Goal: Task Accomplishment & Management: Manage account settings

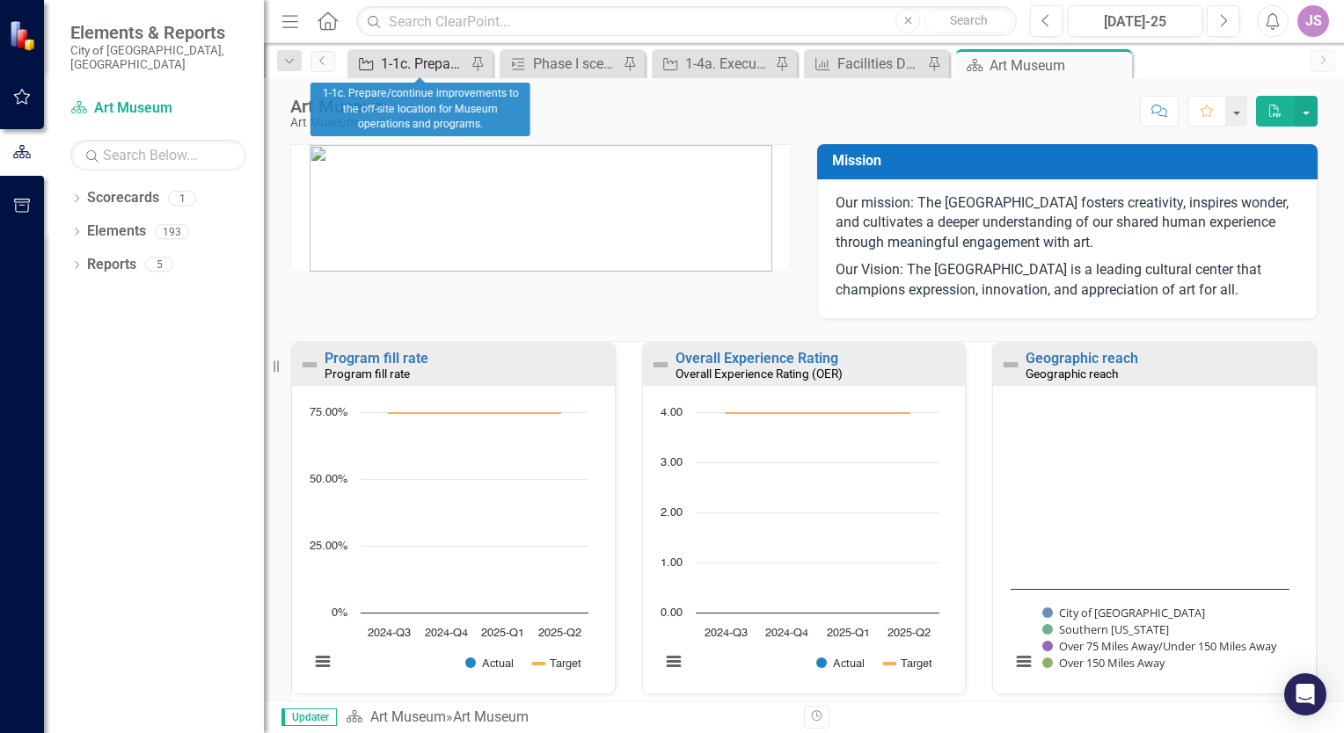
click at [412, 58] on div "1-1c. Prepare/continue improvements to the off-site location for Museum operati…" at bounding box center [423, 64] width 85 height 22
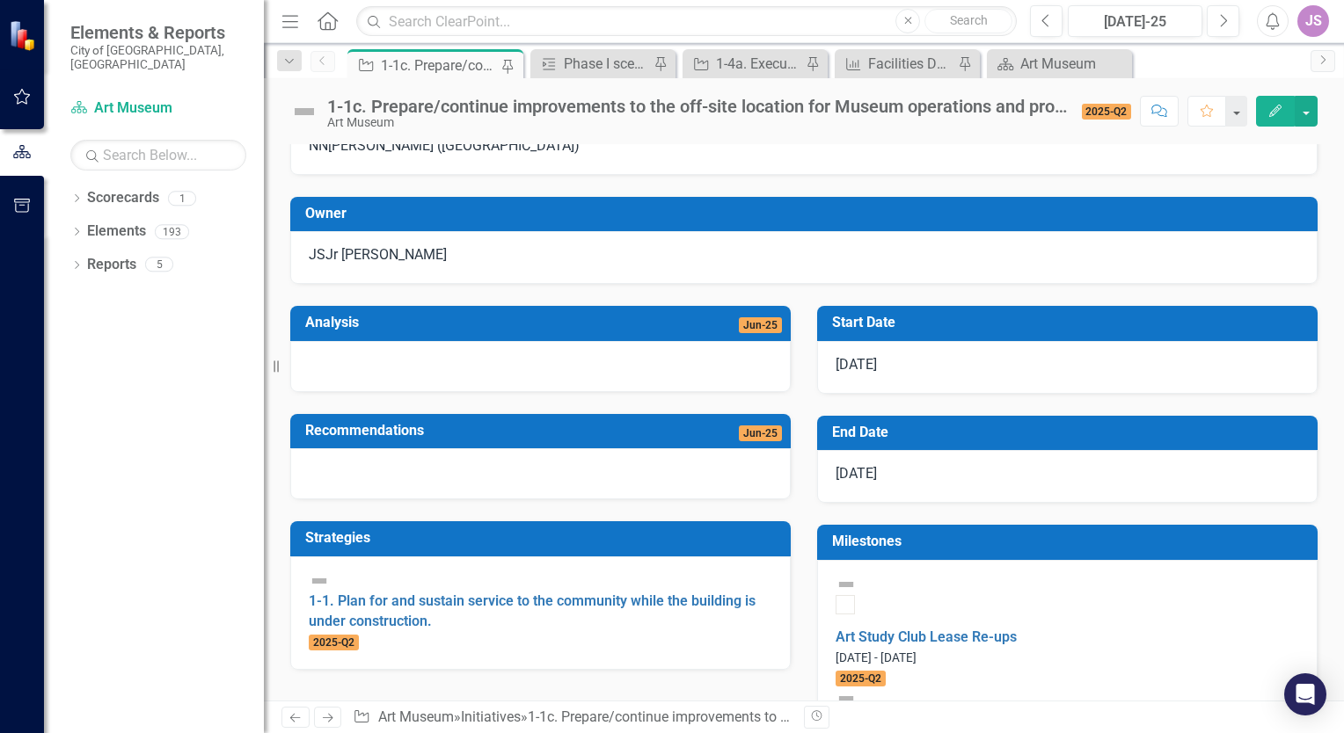
scroll to position [264, 0]
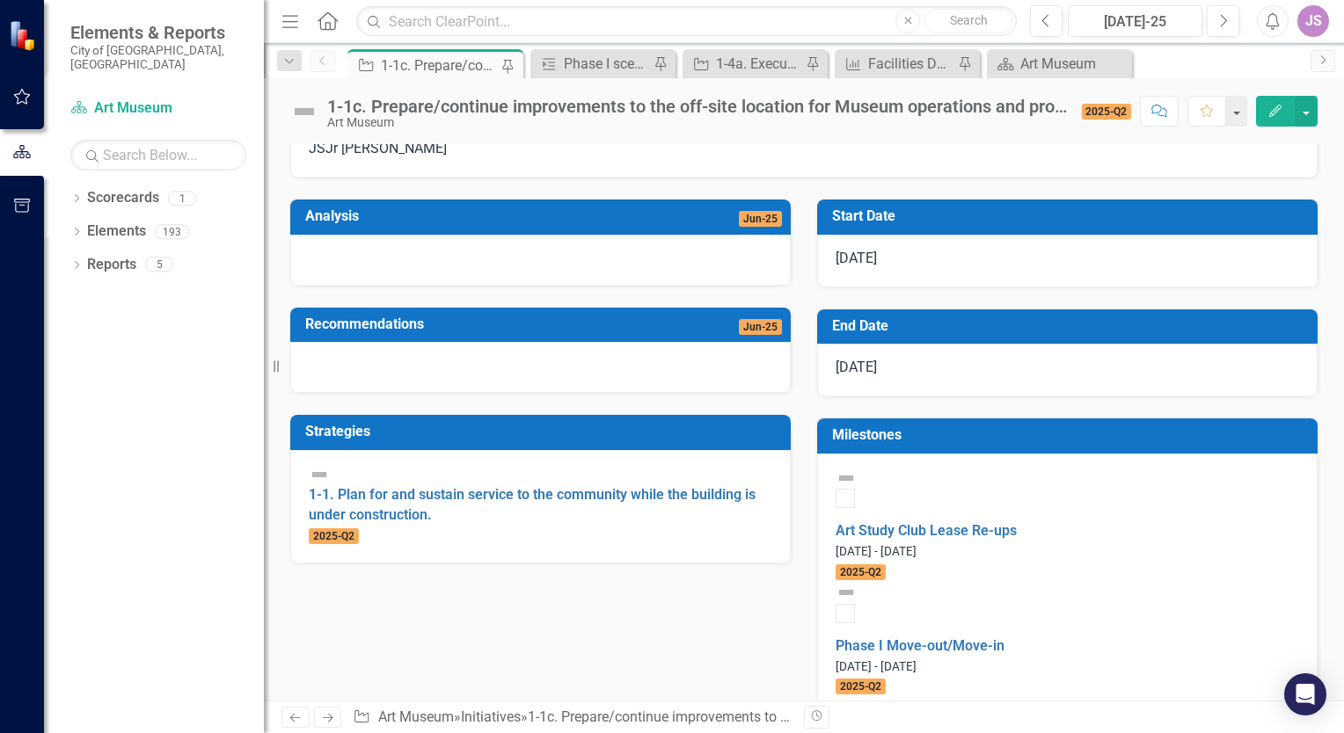
click at [390, 286] on div at bounding box center [540, 260] width 500 height 51
click at [409, 286] on div at bounding box center [540, 260] width 500 height 51
click at [510, 286] on div at bounding box center [540, 260] width 500 height 51
click at [1268, 109] on icon "Edit" at bounding box center [1275, 111] width 16 height 12
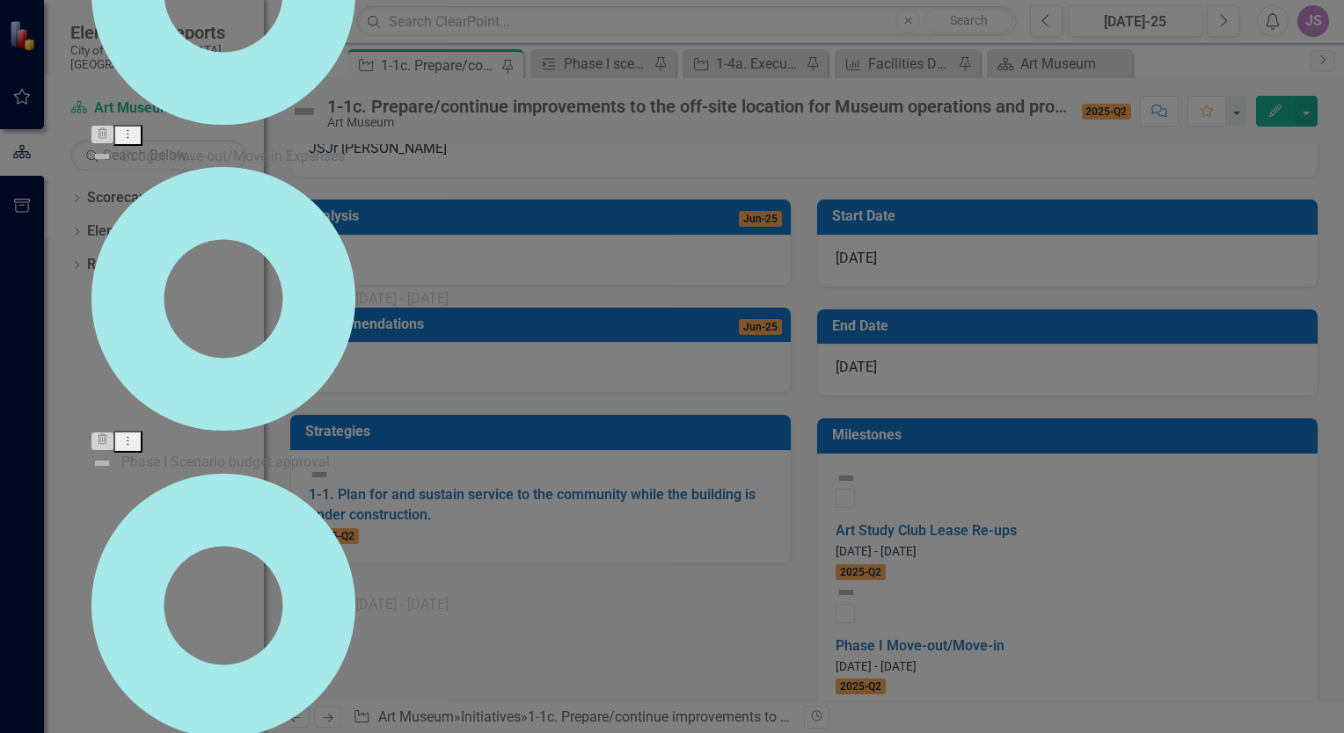
scroll to position [144, 0]
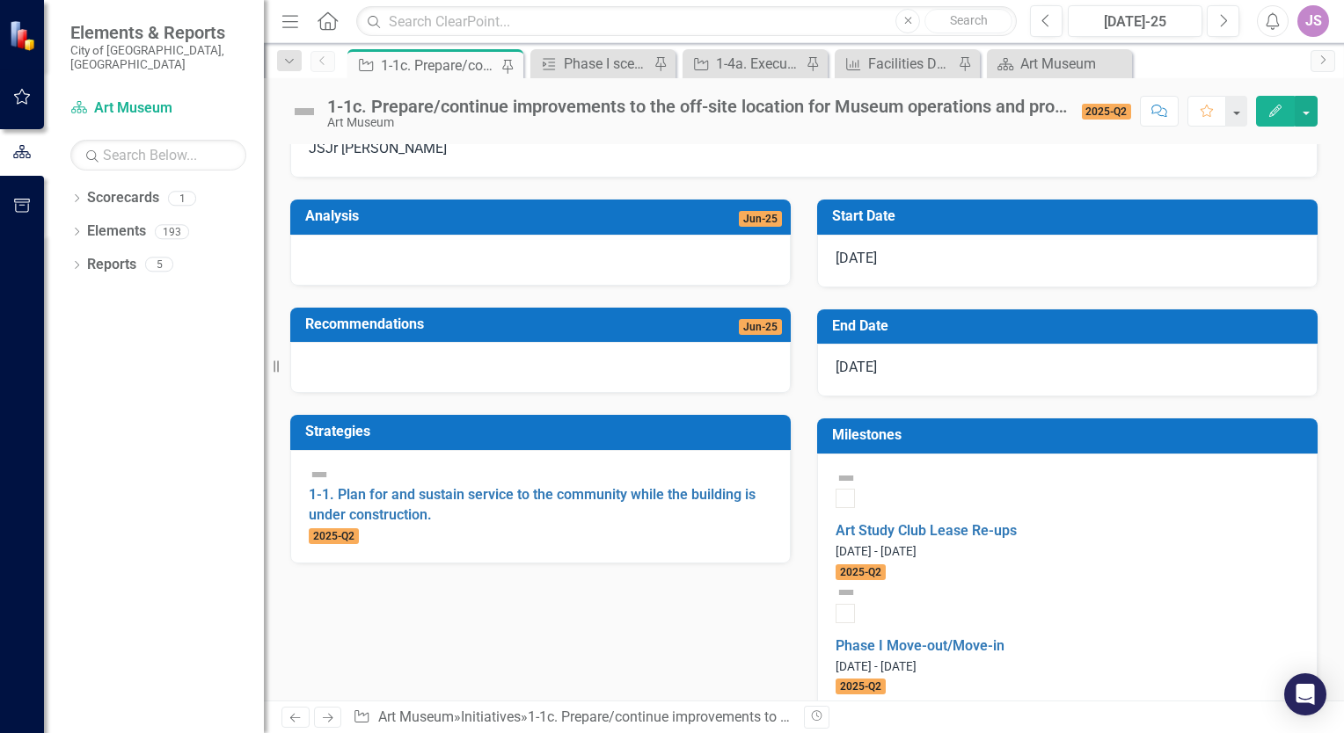
click at [752, 227] on span "Jun-25" at bounding box center [760, 219] width 43 height 16
drag, startPoint x: 339, startPoint y: 311, endPoint x: 310, endPoint y: 326, distance: 32.6
click at [310, 286] on div at bounding box center [540, 260] width 500 height 51
click at [500, 393] on div at bounding box center [540, 367] width 500 height 51
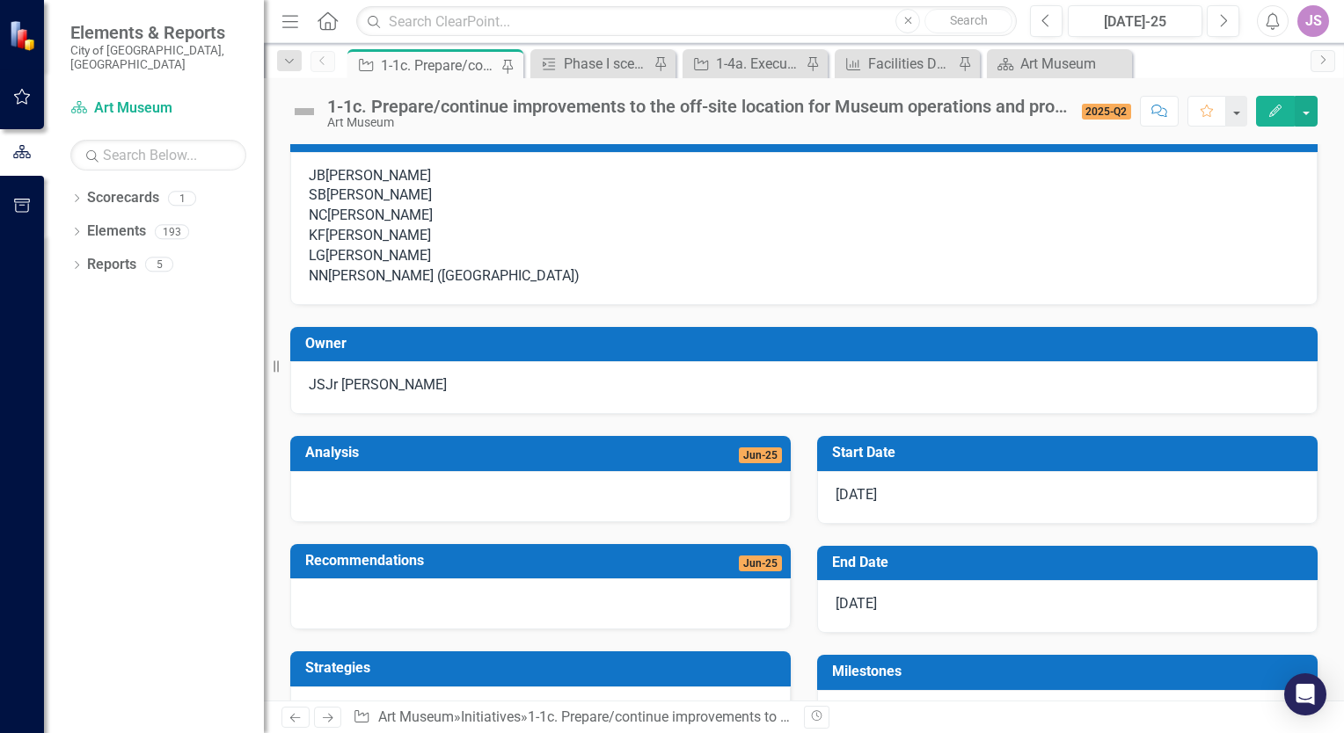
scroll to position [0, 0]
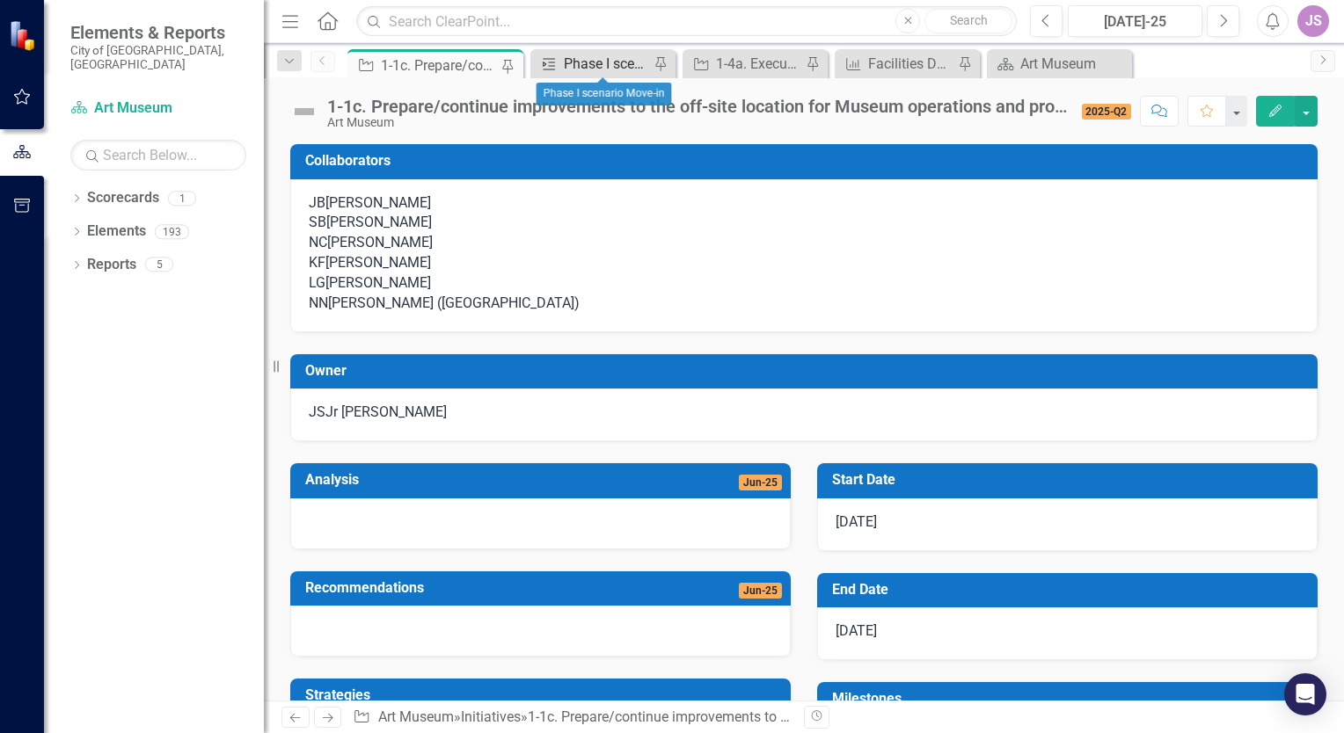
click at [601, 59] on div "Phase I scenario Move-in" at bounding box center [606, 64] width 85 height 22
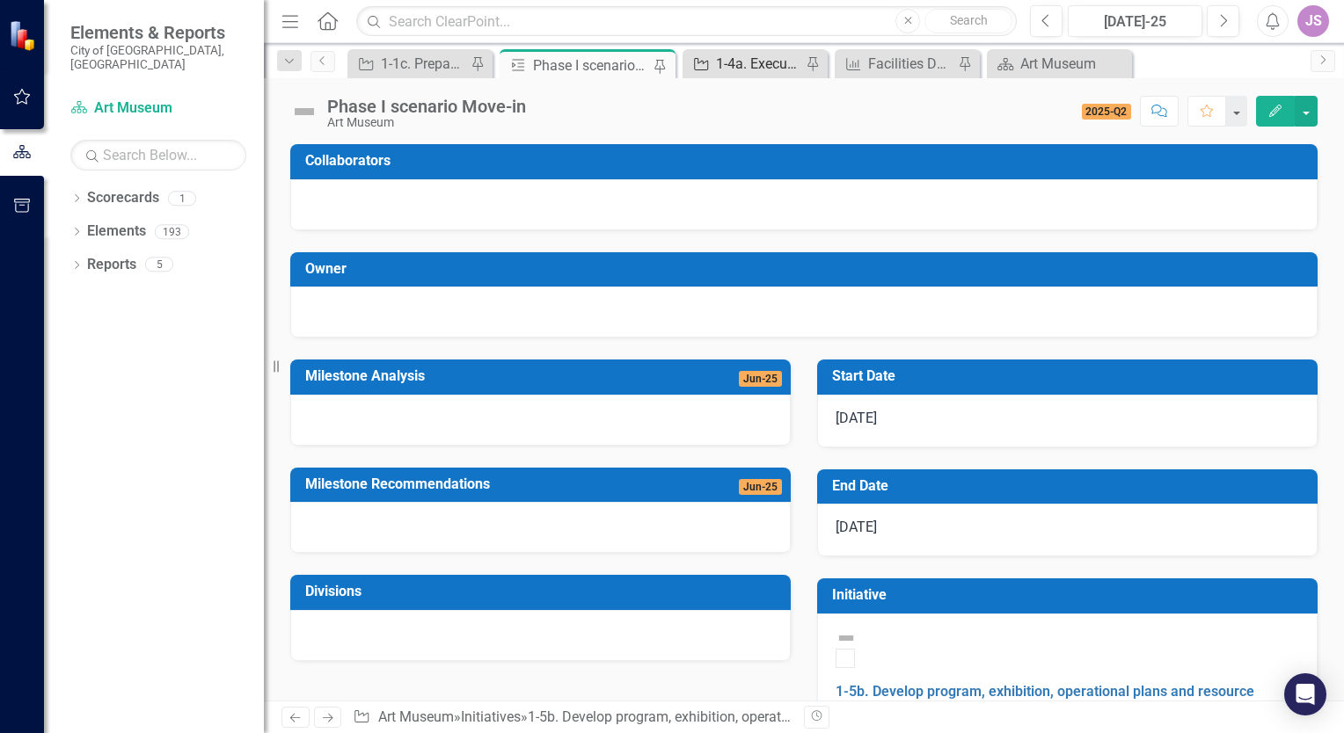
click at [745, 65] on div "1-4a. Execute construction to achieve the building transformation." at bounding box center [758, 64] width 85 height 22
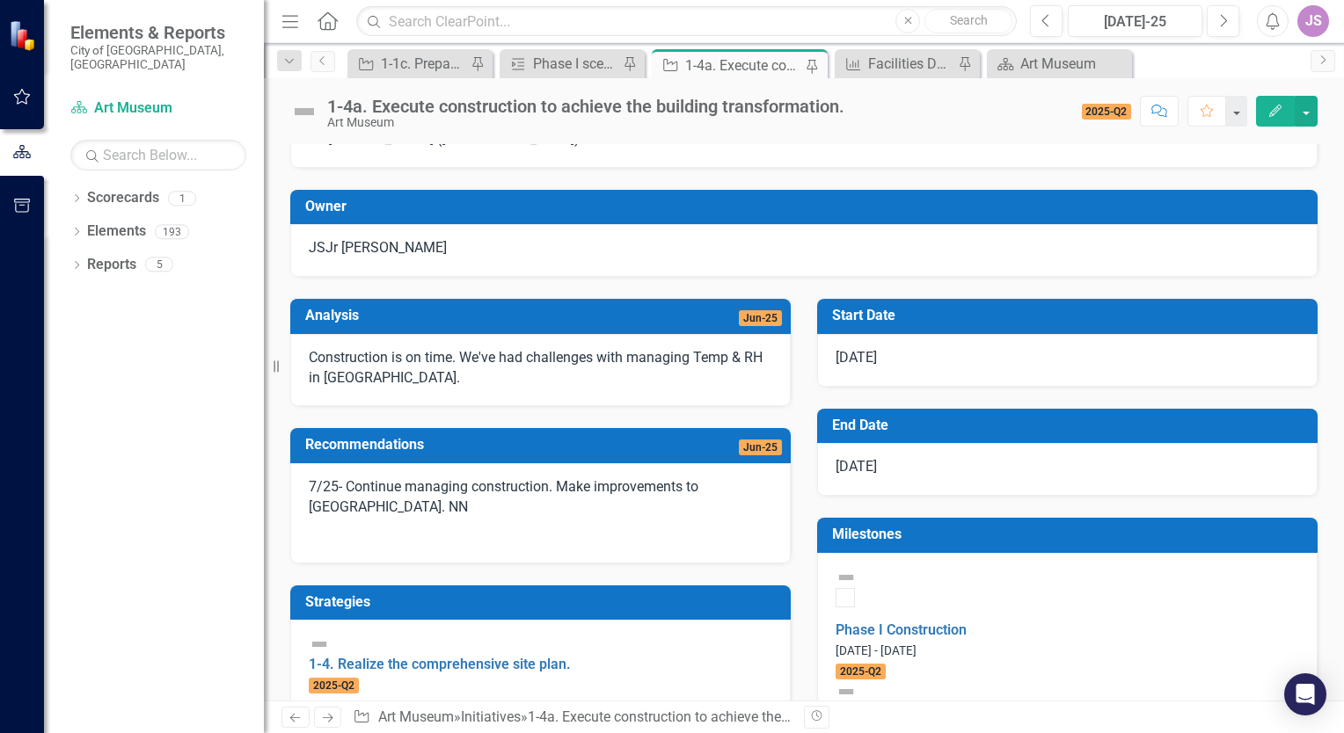
scroll to position [176, 0]
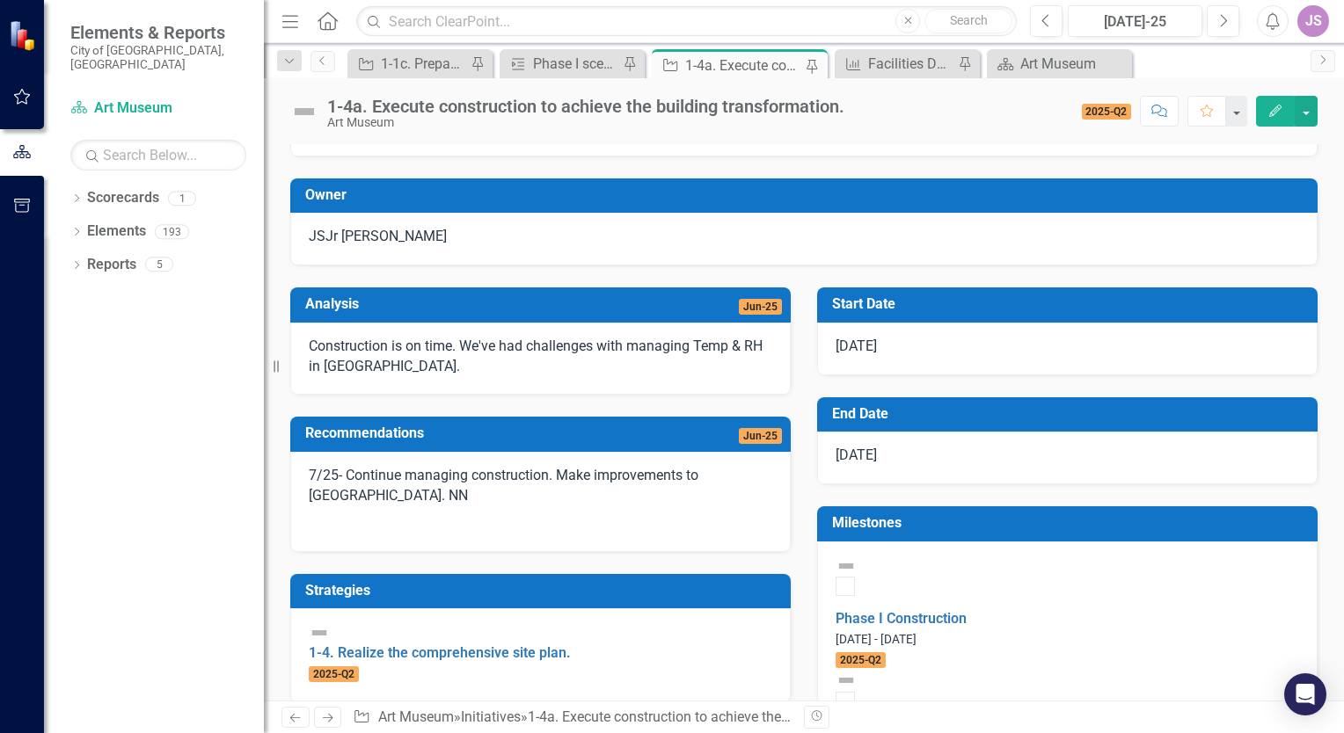
click at [426, 377] on p "Construction is on time. We've had challenges with managing Temp & RH in [GEOGR…" at bounding box center [540, 357] width 463 height 40
click at [453, 510] on p "7/25- Continue managing construction. Make improvements to [GEOGRAPHIC_DATA]. NN" at bounding box center [540, 488] width 463 height 44
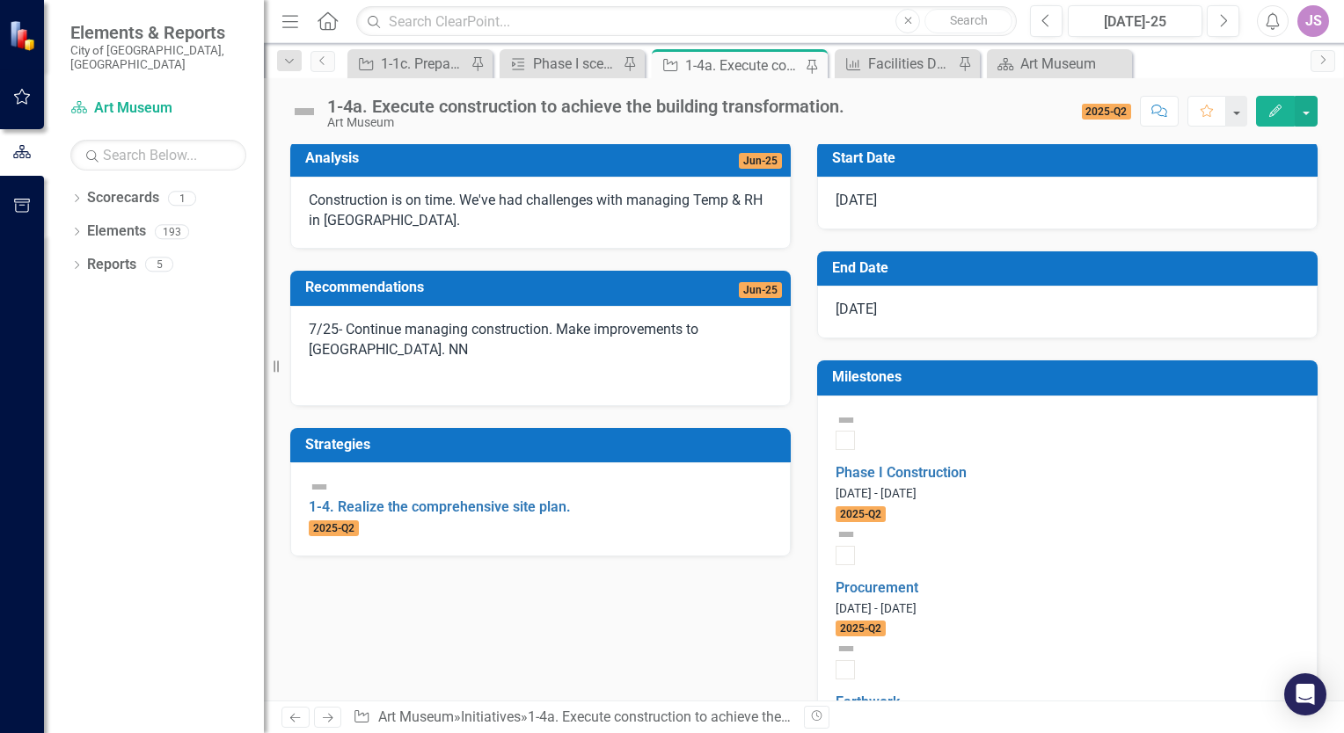
scroll to position [528, 0]
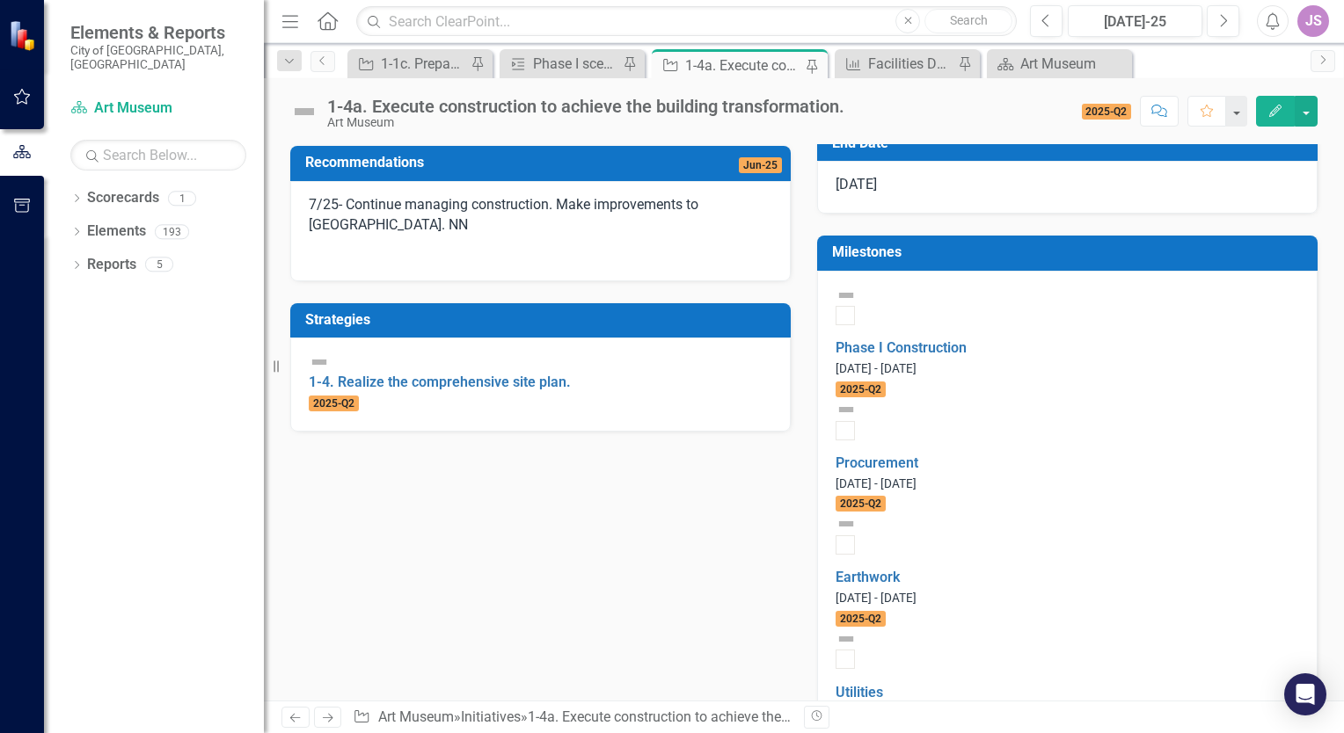
scroll to position [0, 0]
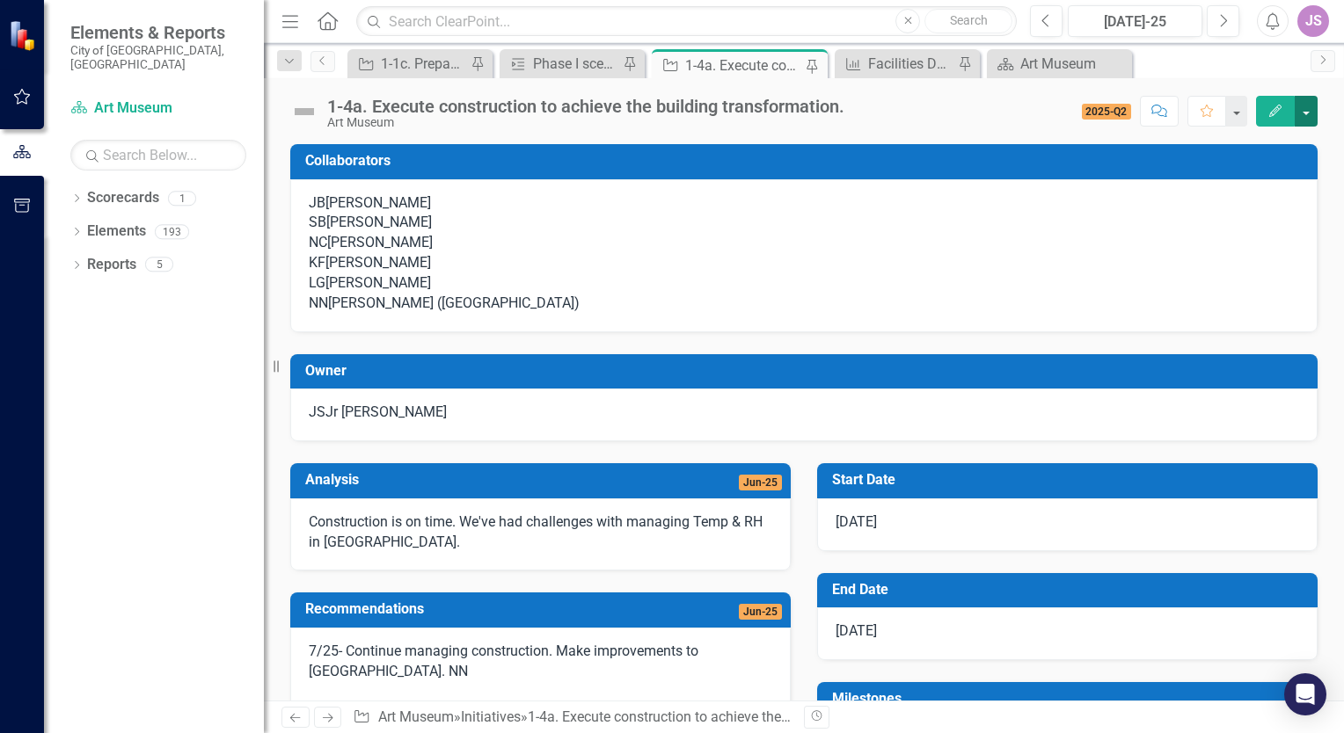
click at [1305, 112] on button "button" at bounding box center [1305, 111] width 23 height 31
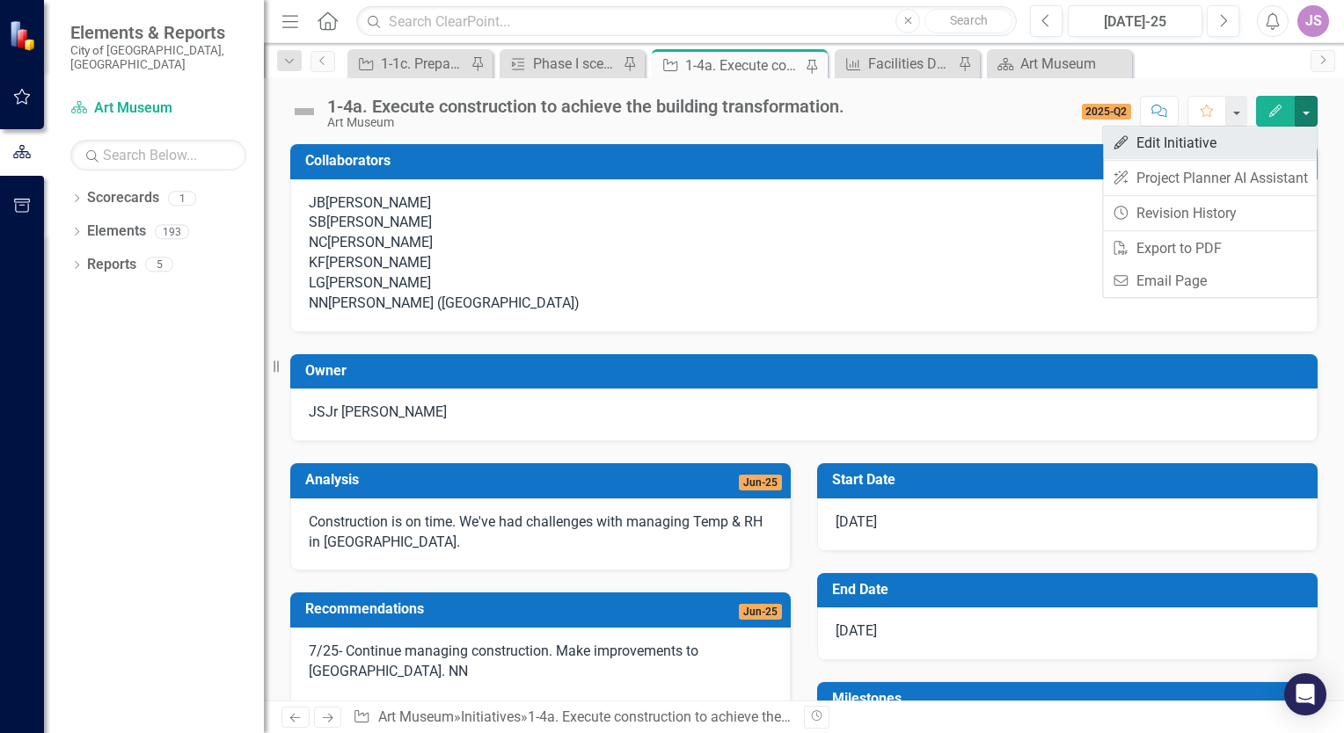
click at [1224, 139] on link "Edit Edit Initiative" at bounding box center [1210, 143] width 214 height 33
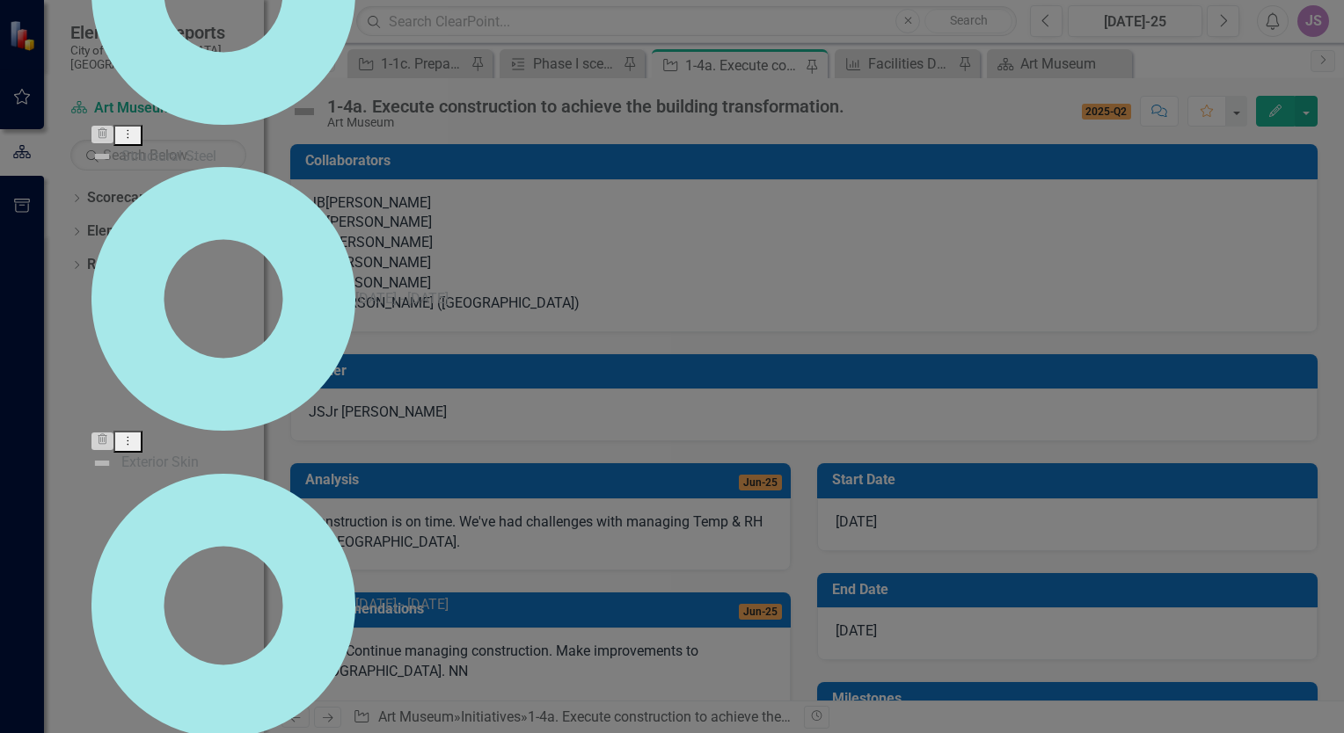
click at [216, 167] on div "Structural Steel" at bounding box center [168, 157] width 95 height 20
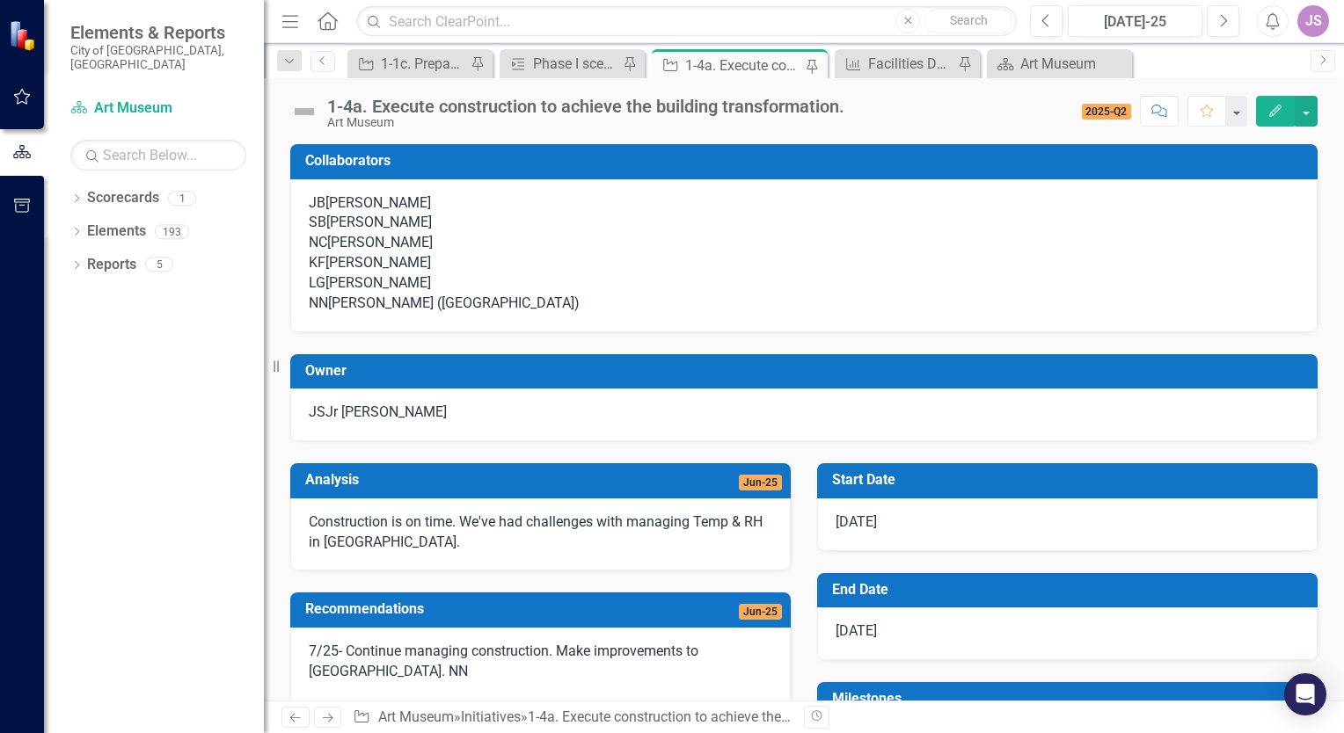
click at [1317, 26] on div "JS" at bounding box center [1313, 21] width 32 height 32
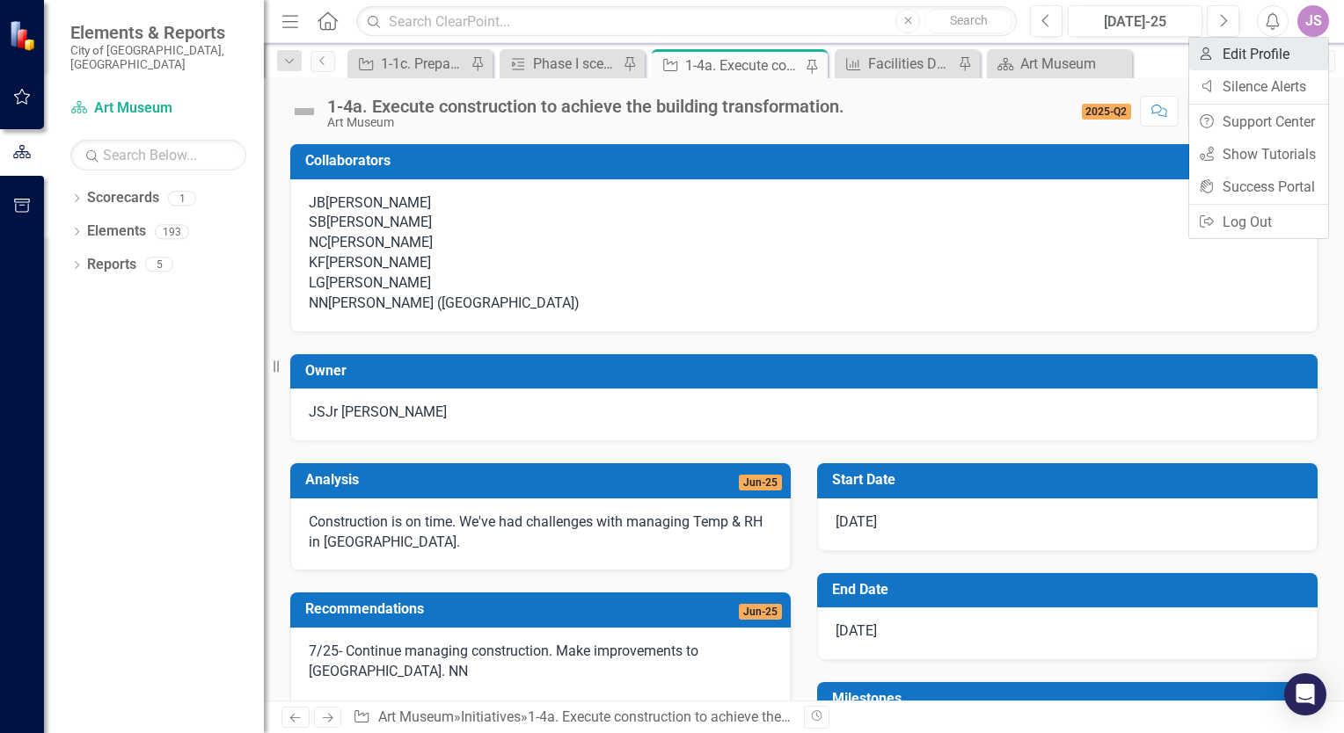
click at [1282, 55] on link "User Edit Profile" at bounding box center [1258, 54] width 139 height 33
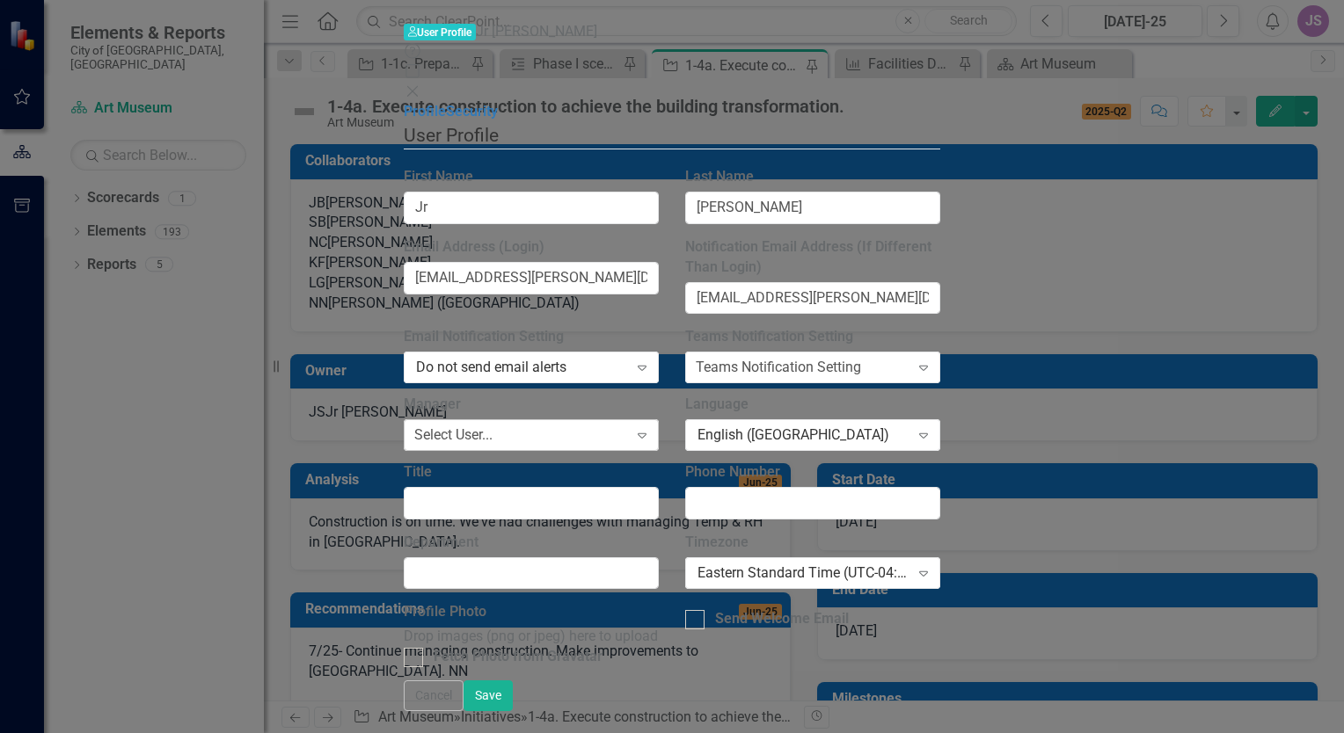
click at [646, 433] on icon at bounding box center [641, 435] width 9 height 5
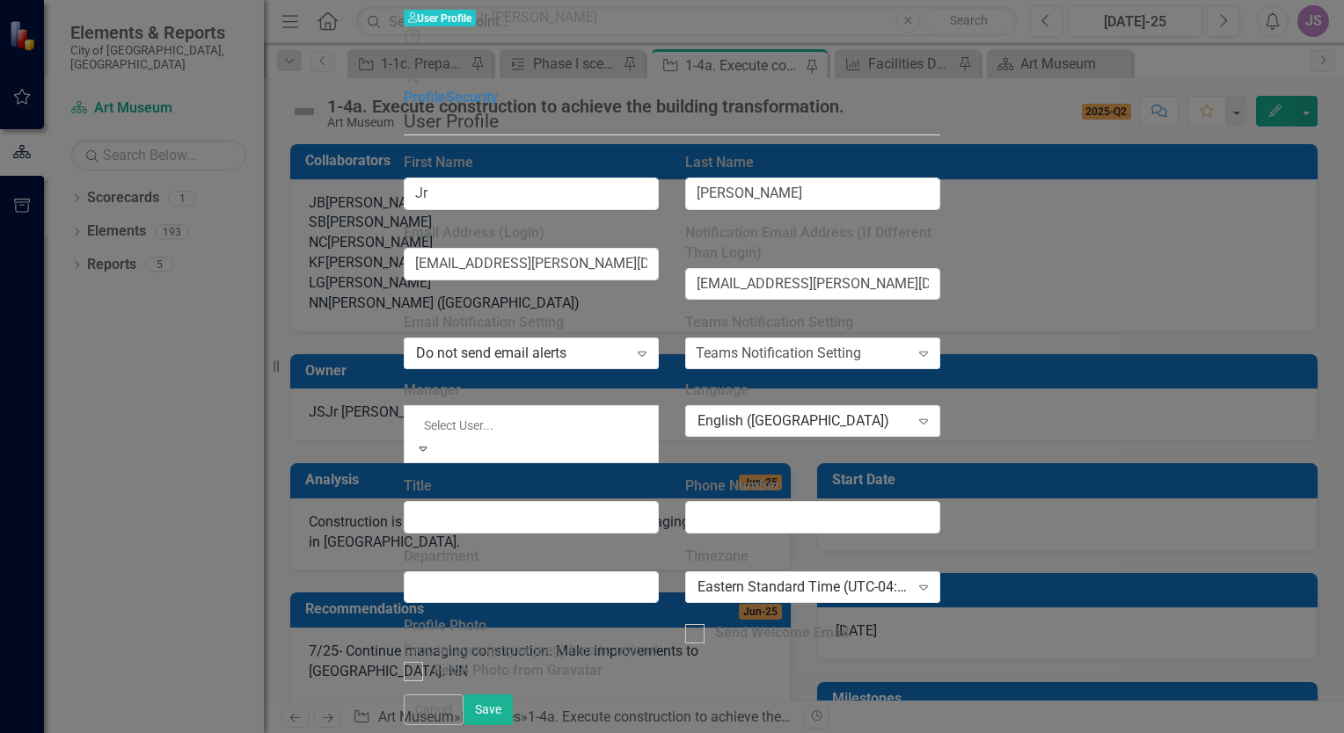
scroll to position [264, 0]
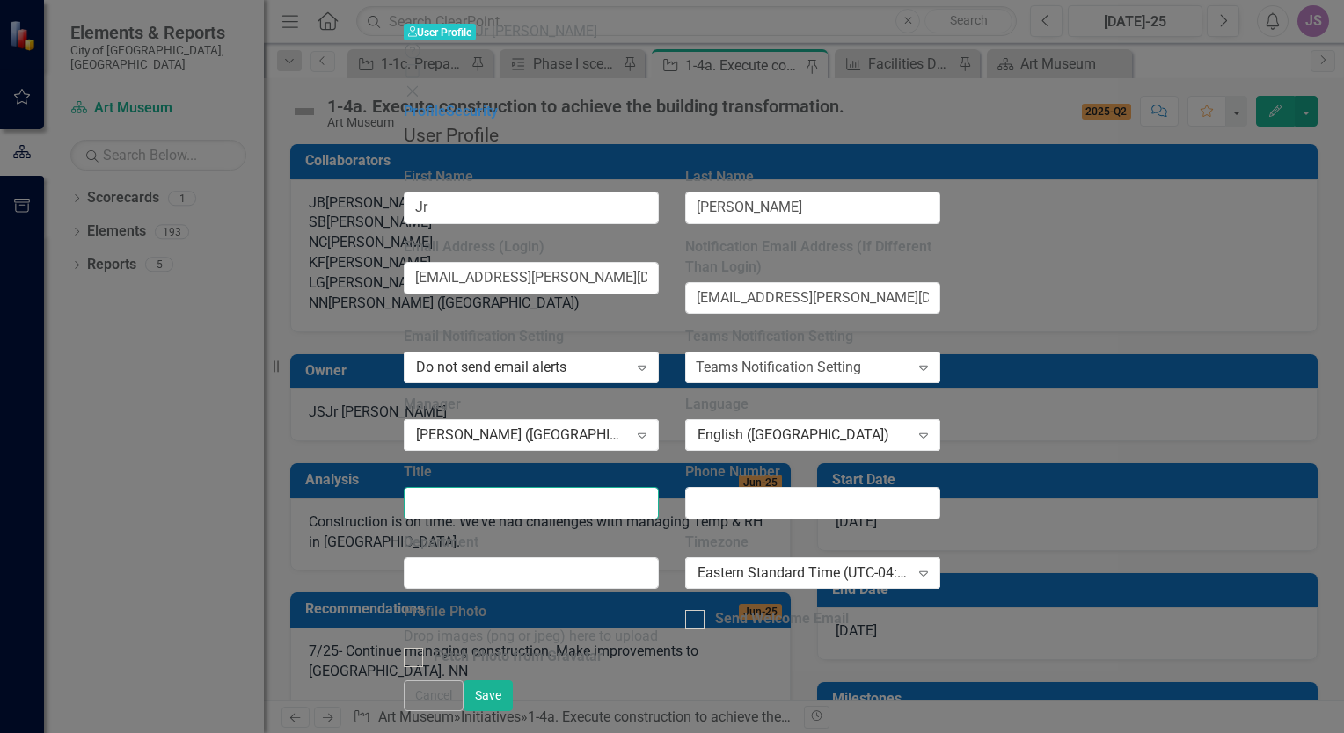
click at [659, 487] on input "Title" at bounding box center [531, 503] width 255 height 33
type input "Facility Coordinator"
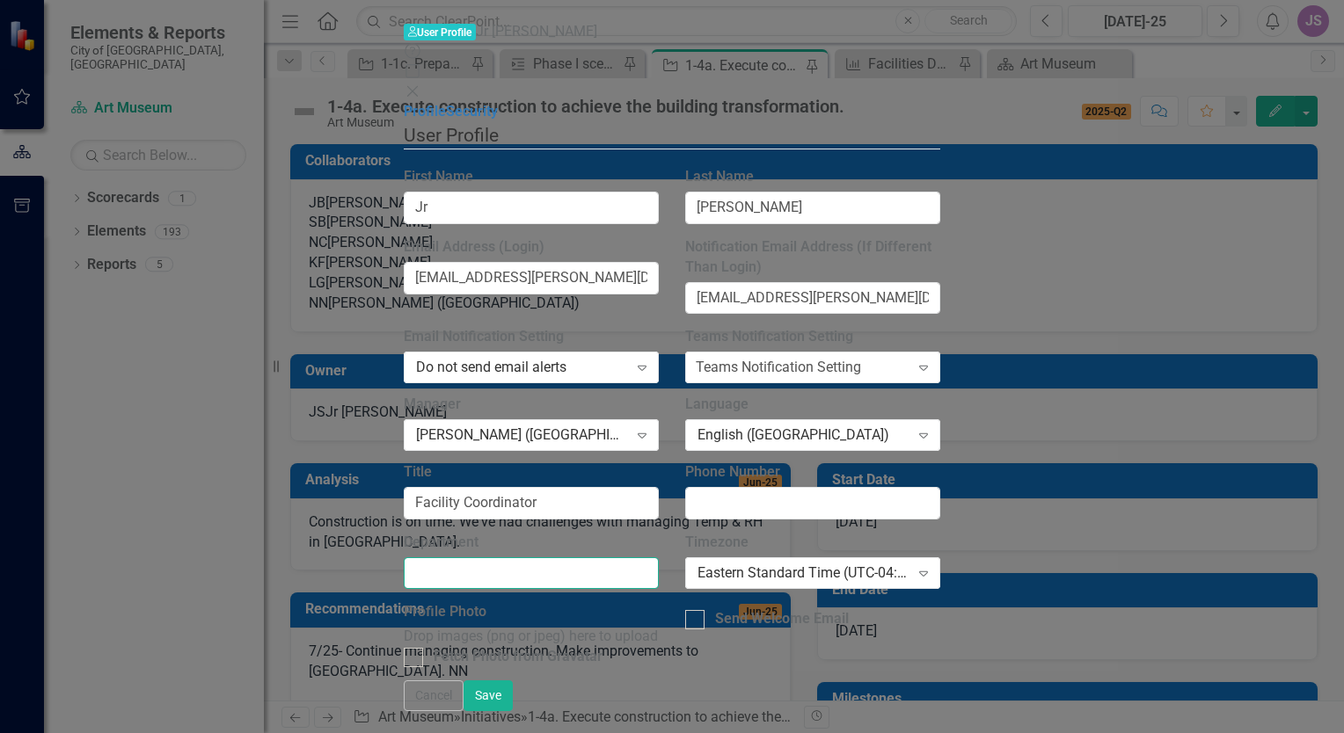
click at [466, 557] on input "Department" at bounding box center [531, 573] width 255 height 33
type input "F"
type input "Art Museum"
click at [940, 487] on input "Phone Number" at bounding box center [812, 503] width 255 height 33
type input "4178442589"
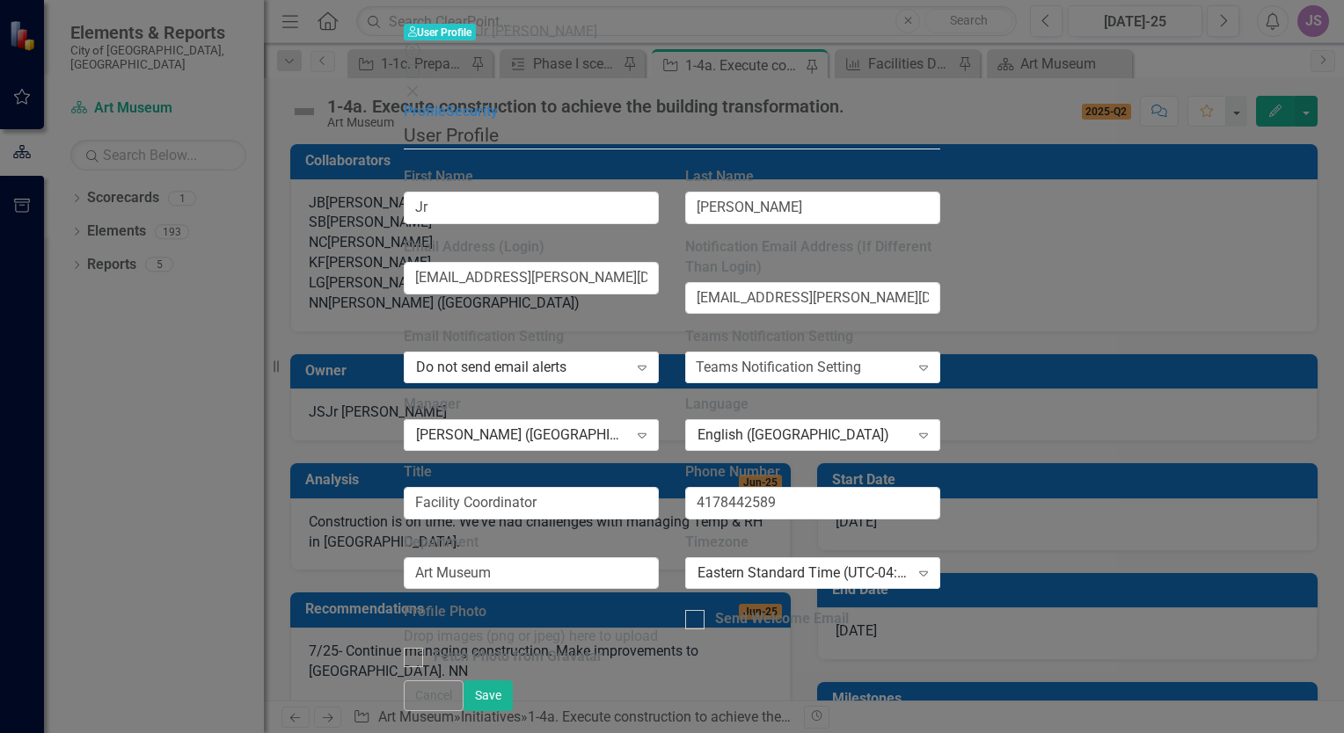
click at [953, 602] on div "Profile Photo Drop images (png or jpeg) here to upload Fetch Photo from Gravata…" at bounding box center [671, 641] width 563 height 78
click at [848, 122] on fieldset "User Profile ClearPoint has a wealth of options to help you ensure that people …" at bounding box center [672, 401] width 536 height 558
click at [446, 103] on link "Security" at bounding box center [472, 111] width 52 height 17
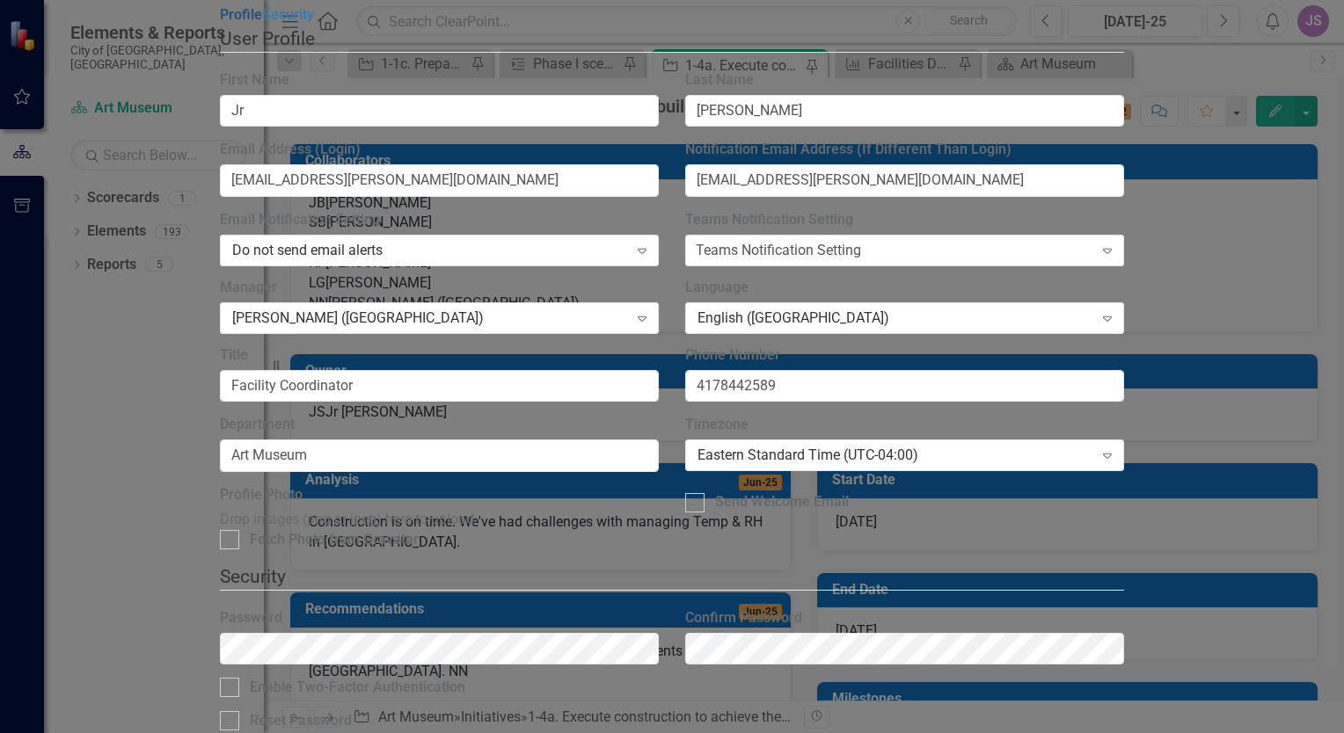
click at [220, 23] on link "Profile" at bounding box center [241, 14] width 42 height 17
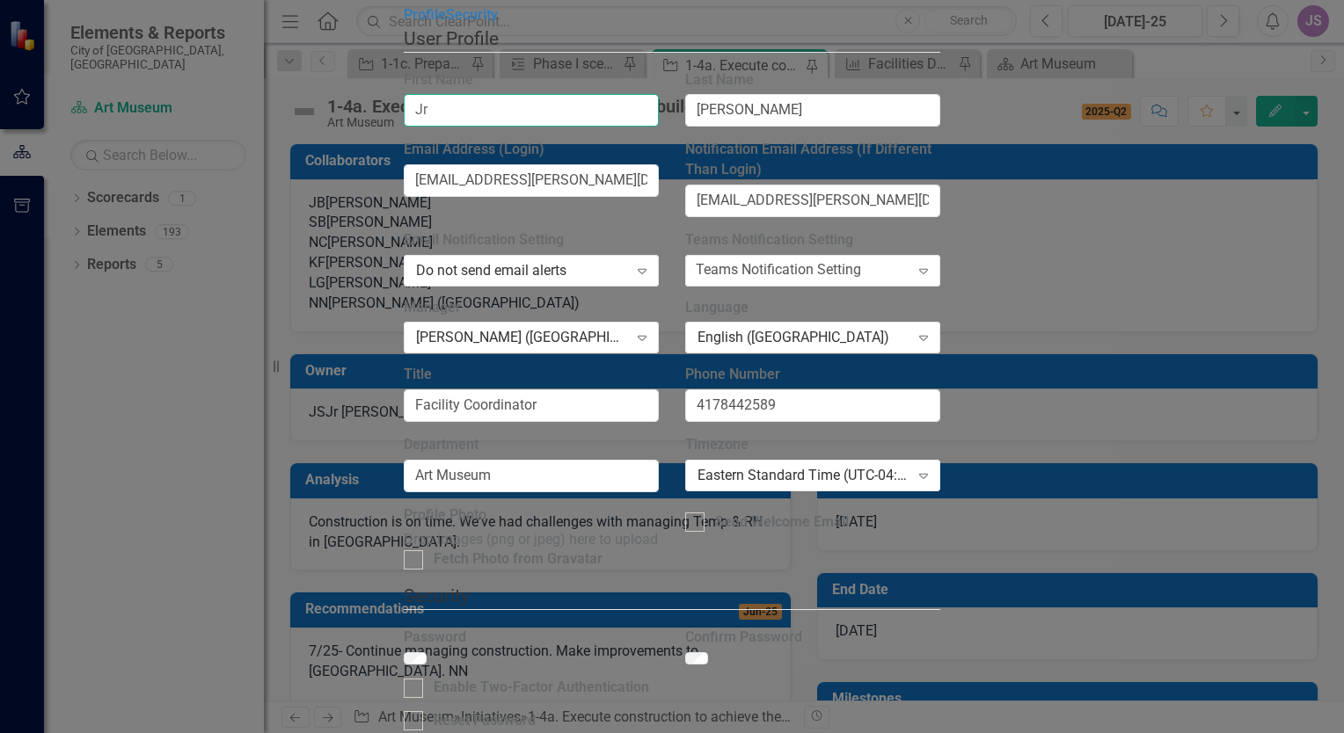
drag, startPoint x: 440, startPoint y: 136, endPoint x: 462, endPoint y: 145, distance: 23.7
click at [440, 127] on input "Jr" at bounding box center [531, 110] width 255 height 33
type input "JR"
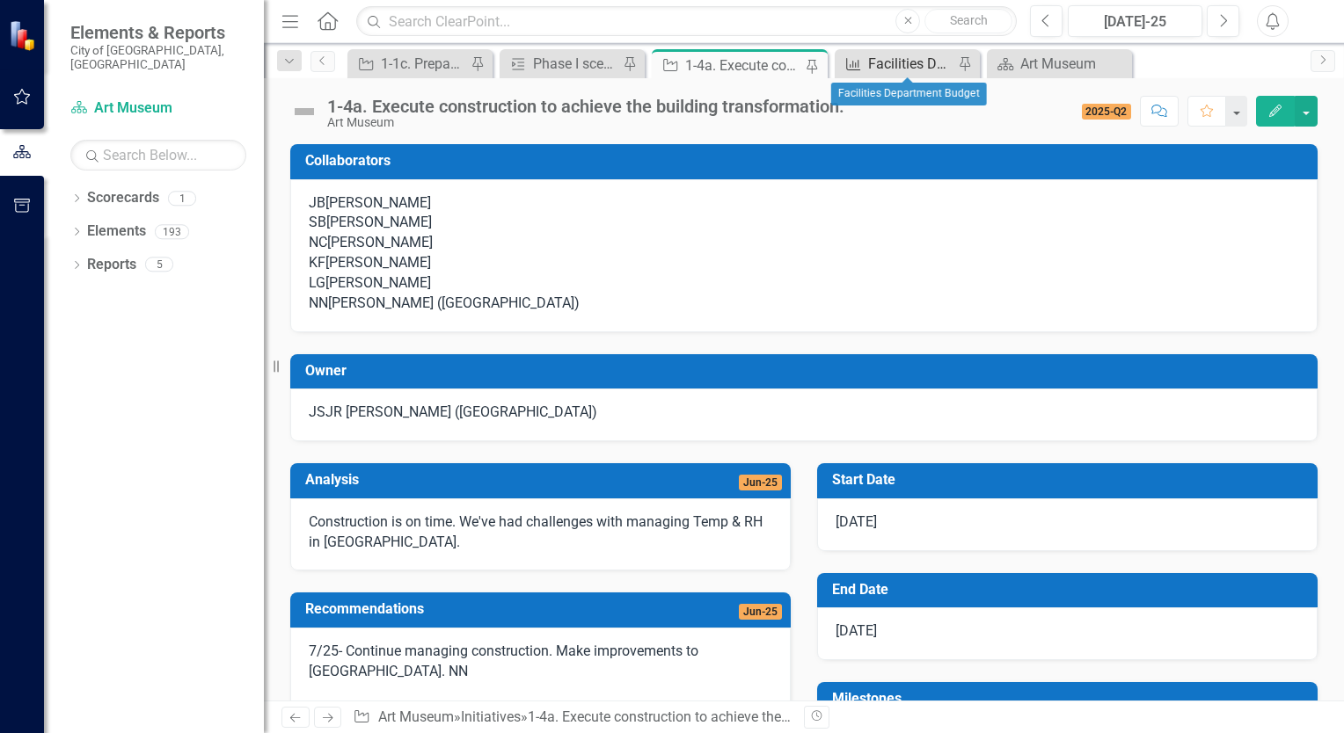
click at [893, 61] on div "Facilities Department Budget" at bounding box center [910, 64] width 85 height 22
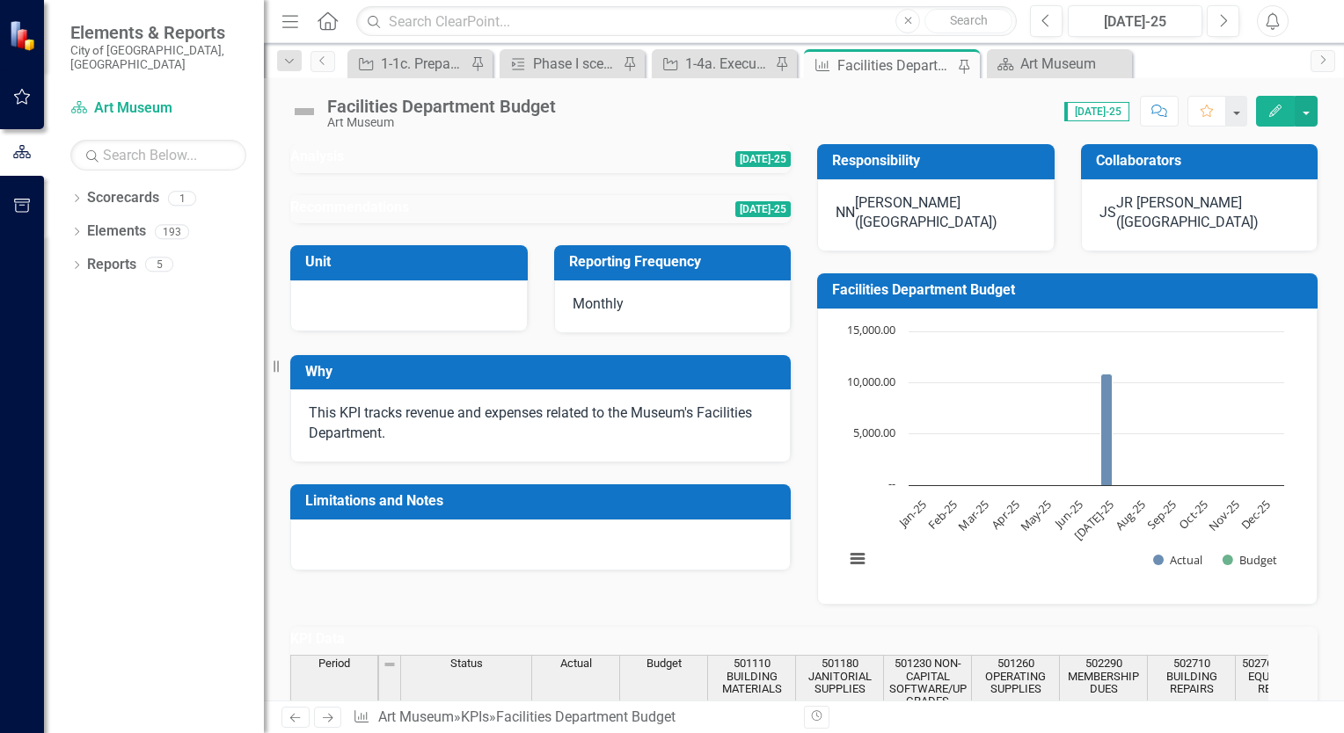
click at [379, 173] on div at bounding box center [540, 173] width 500 height 0
click at [449, 173] on div at bounding box center [540, 173] width 500 height 0
click at [463, 164] on h3 "Analysis" at bounding box center [413, 157] width 247 height 16
click at [455, 173] on div at bounding box center [540, 173] width 500 height 0
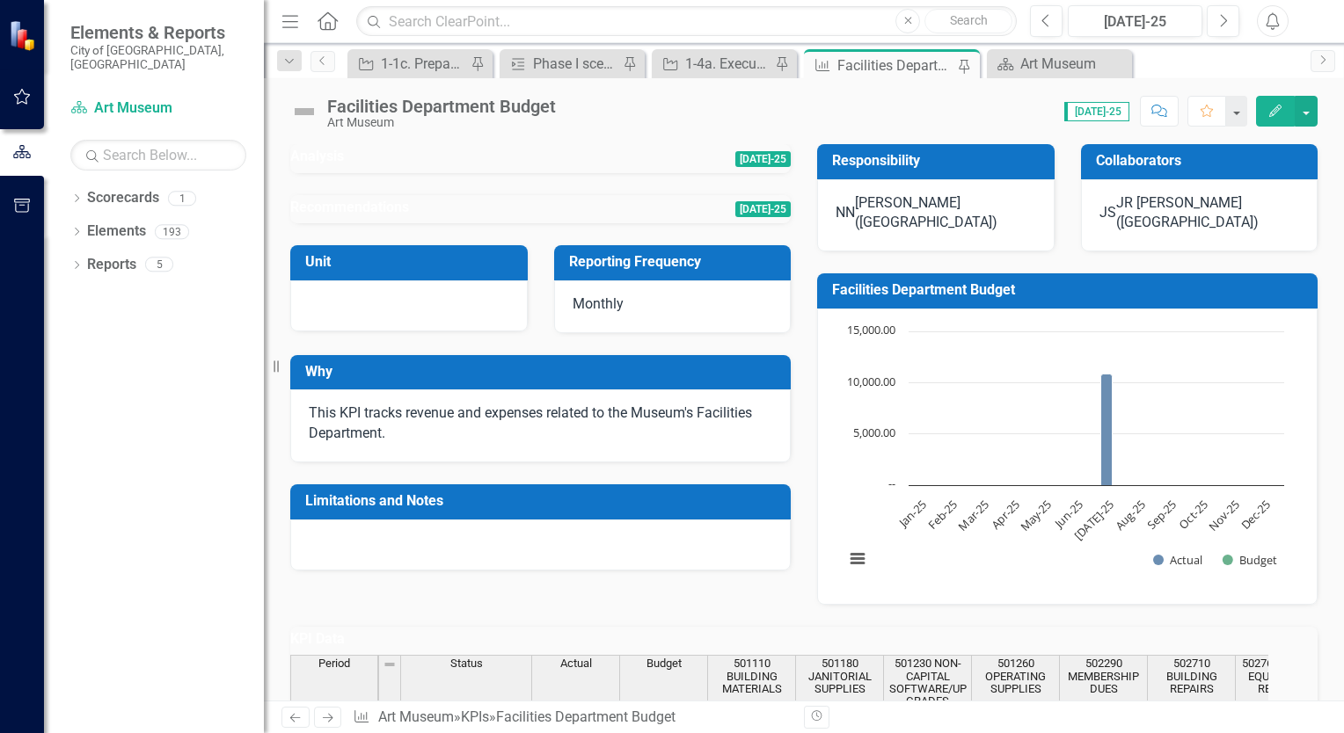
click at [368, 223] on div at bounding box center [540, 223] width 500 height 0
click at [358, 331] on div at bounding box center [408, 305] width 237 height 51
click at [662, 333] on div "Monthly" at bounding box center [672, 306] width 237 height 53
click at [401, 463] on div "This KPI tracks revenue and expenses related to the Museum's Facilities Departm…" at bounding box center [540, 426] width 500 height 73
click at [21, 107] on button "button" at bounding box center [23, 97] width 40 height 37
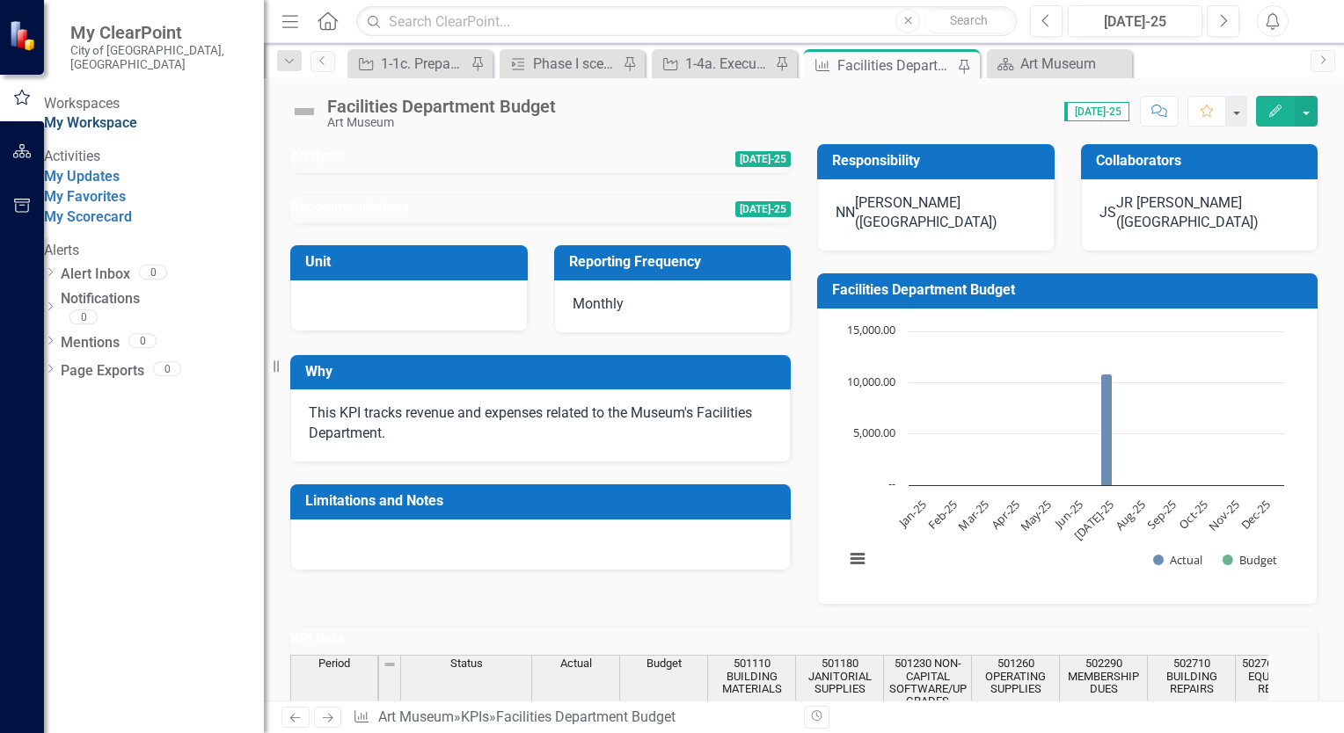
click at [137, 118] on link "My Workspace" at bounding box center [90, 122] width 93 height 17
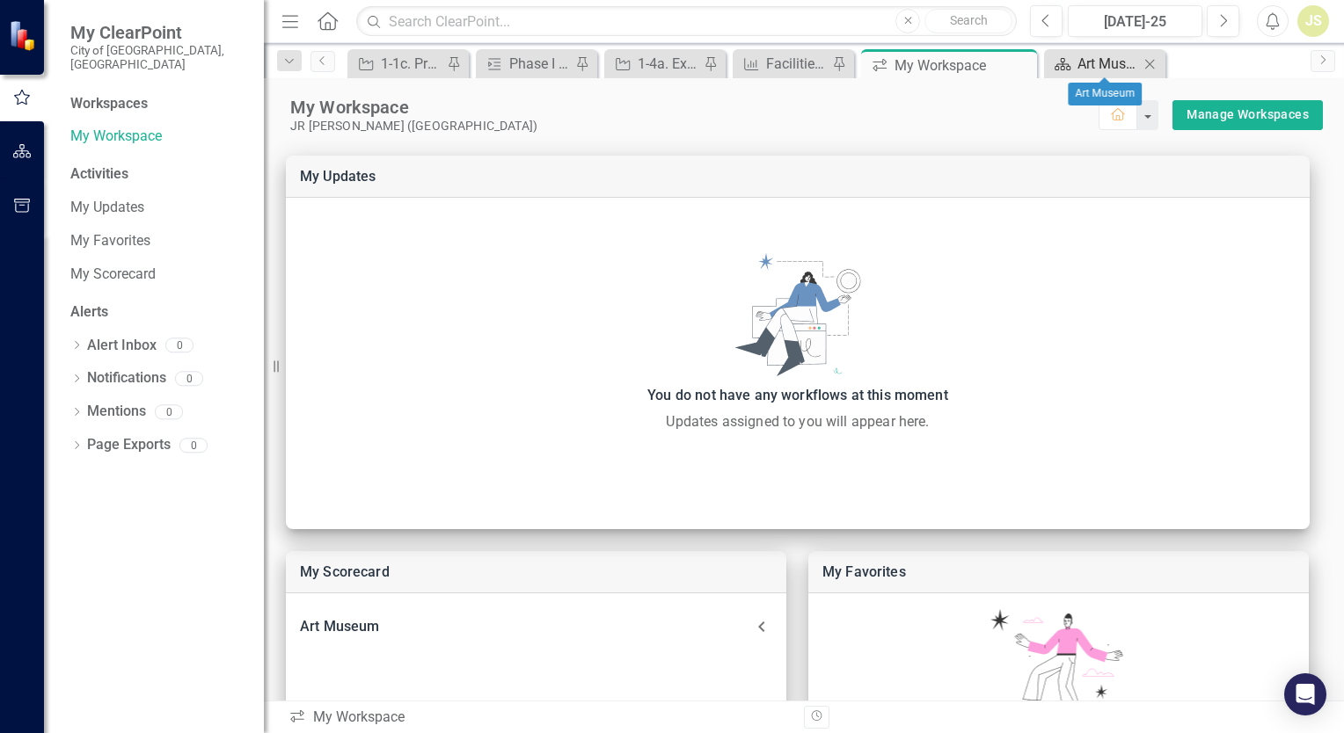
click at [1077, 64] on div "Art Museum" at bounding box center [1108, 64] width 62 height 22
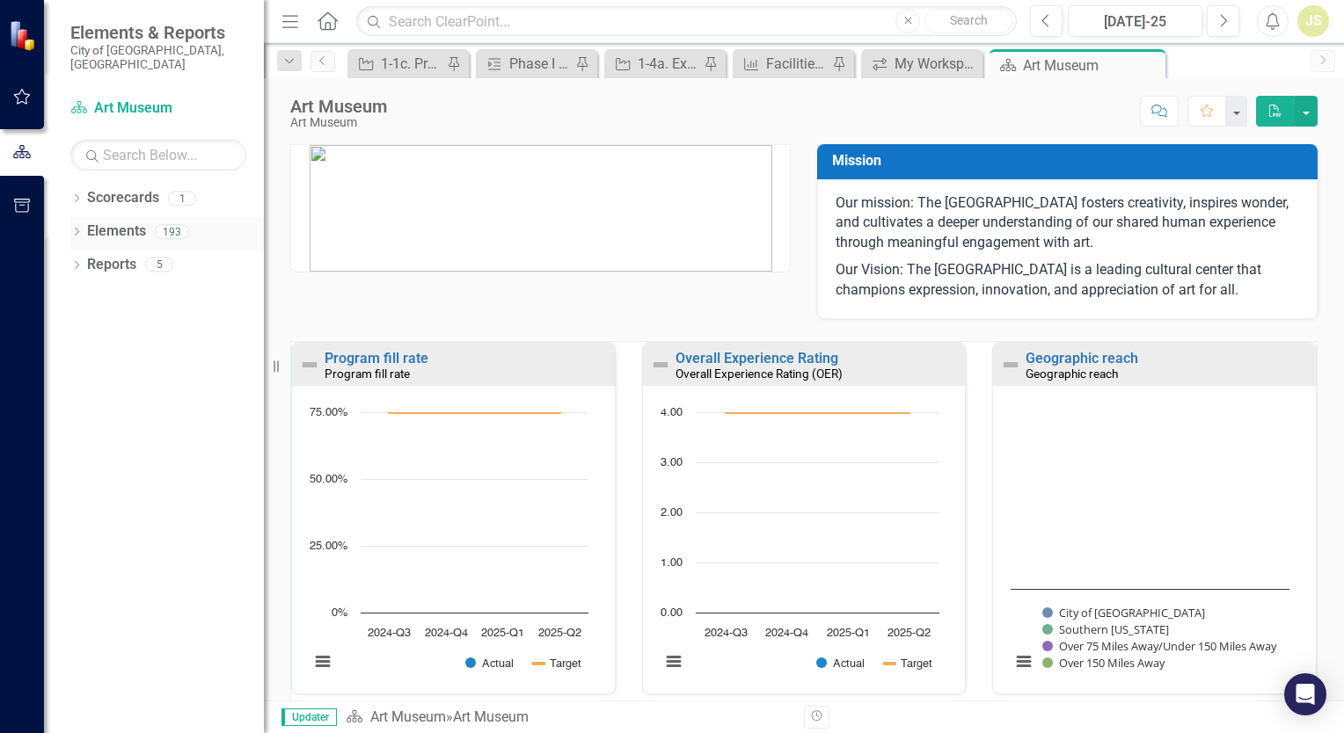
click at [94, 224] on link "Elements" at bounding box center [116, 232] width 59 height 20
click at [149, 217] on div "Elements 193" at bounding box center [175, 233] width 177 height 33
click at [71, 229] on icon "Dropdown" at bounding box center [76, 234] width 12 height 10
click at [81, 262] on icon "Dropdown" at bounding box center [85, 267] width 12 height 10
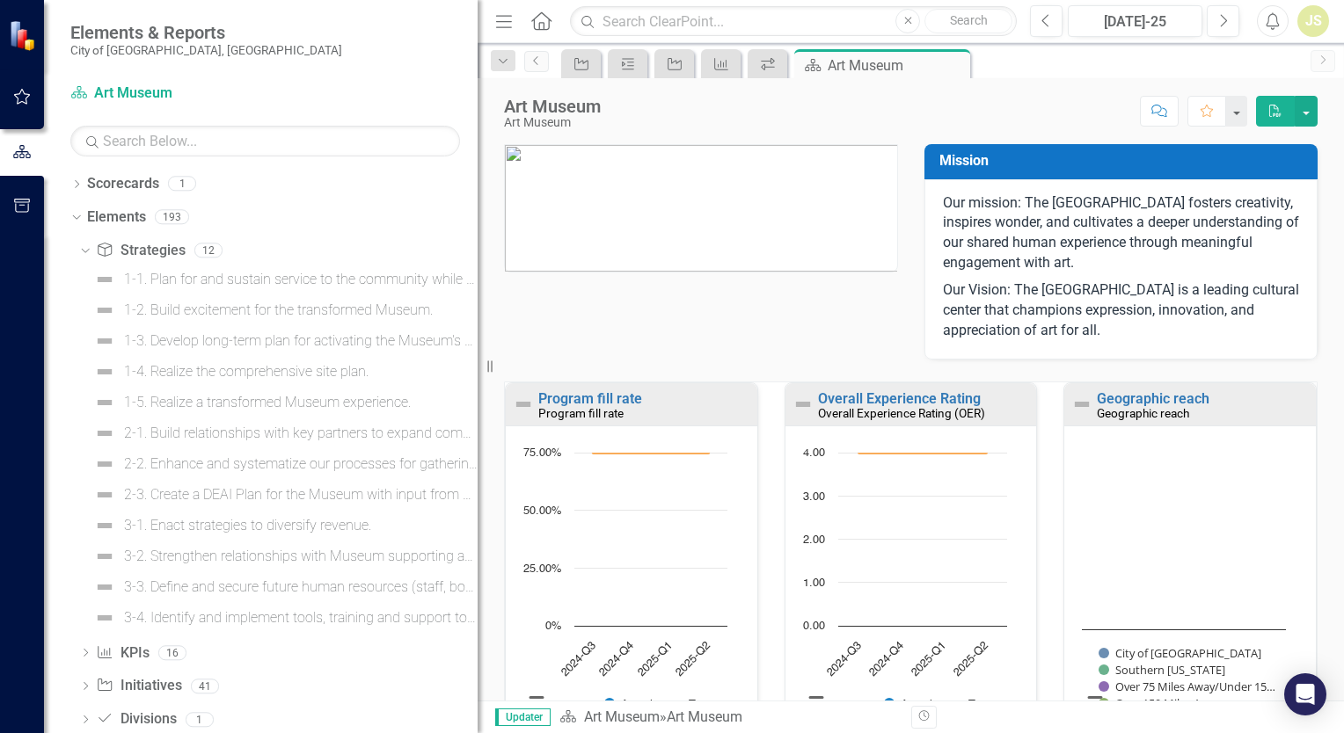
drag, startPoint x: 266, startPoint y: 307, endPoint x: 477, endPoint y: 328, distance: 213.0
click at [477, 328] on div "Resize" at bounding box center [484, 366] width 14 height 733
click at [200, 375] on div "1-4. Realize the comprehensive site plan." at bounding box center [246, 372] width 244 height 16
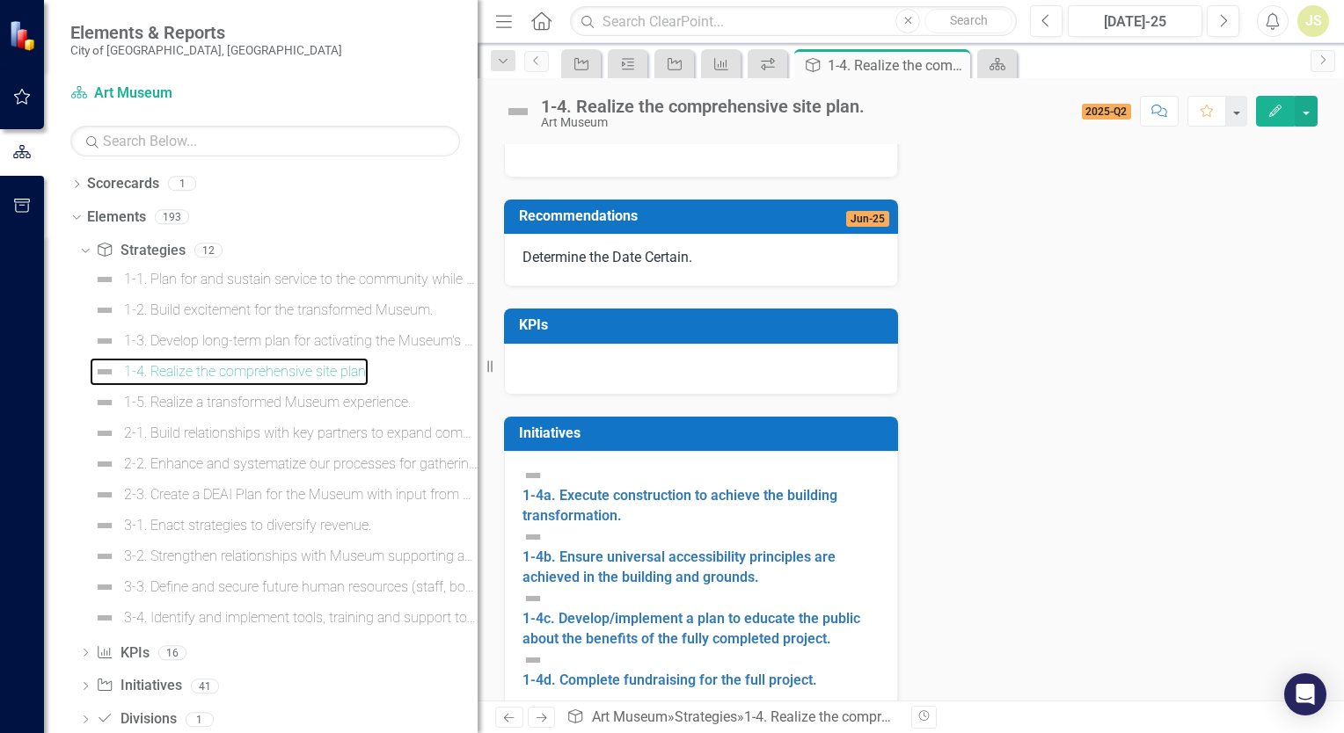
scroll to position [389, 0]
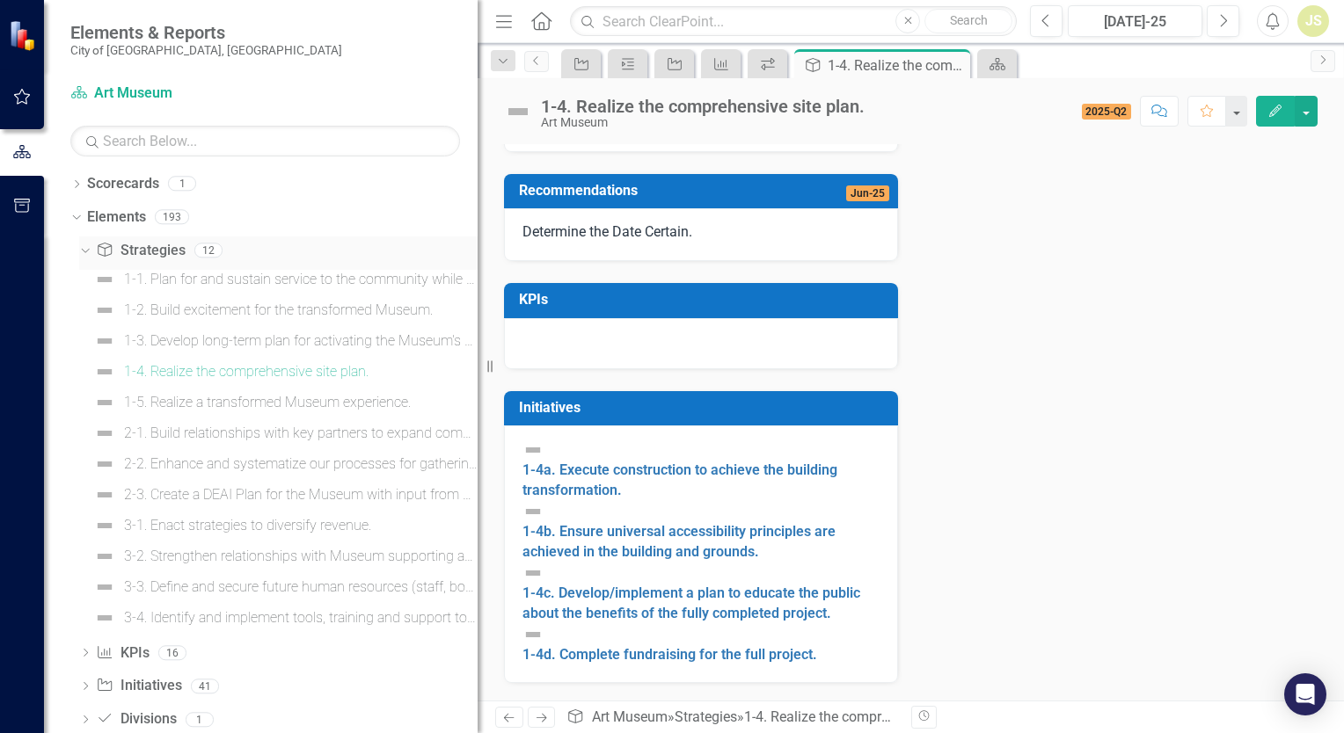
click at [87, 255] on icon "Dropdown" at bounding box center [83, 250] width 10 height 12
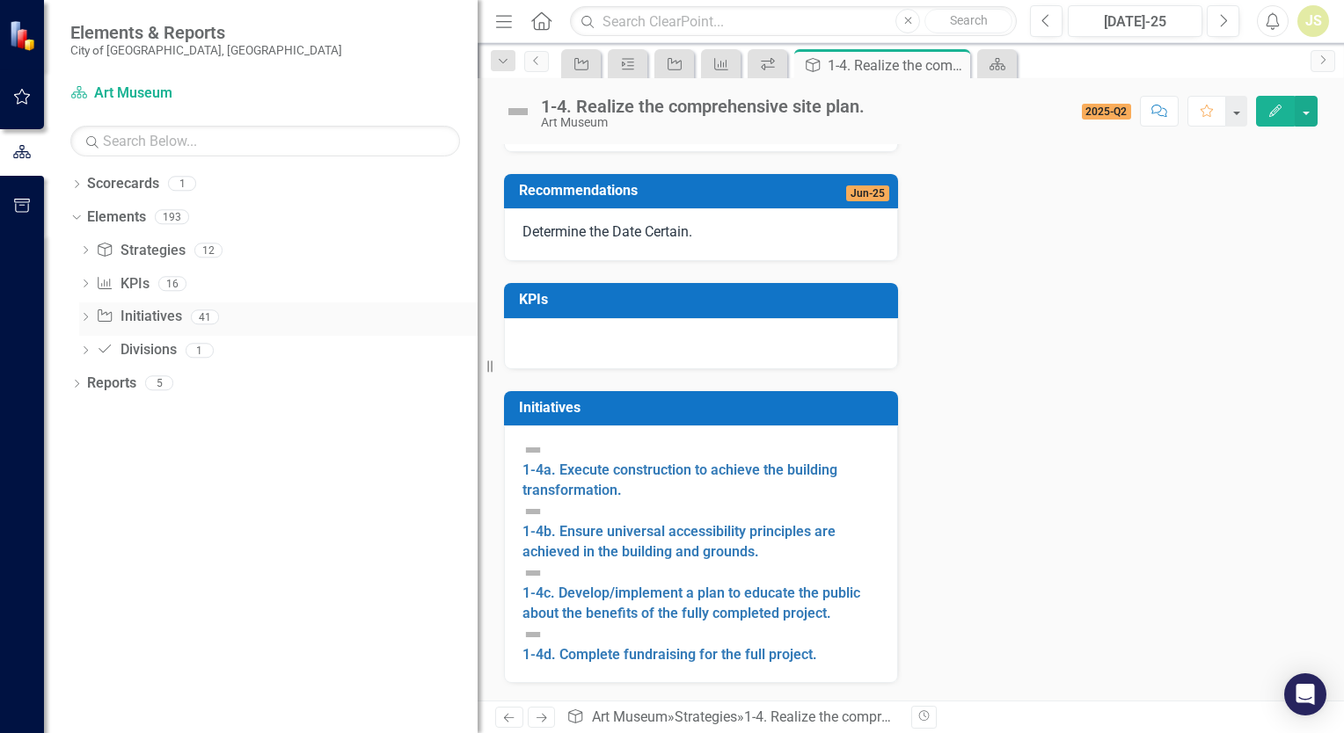
click at [89, 321] on icon "Dropdown" at bounding box center [85, 319] width 12 height 10
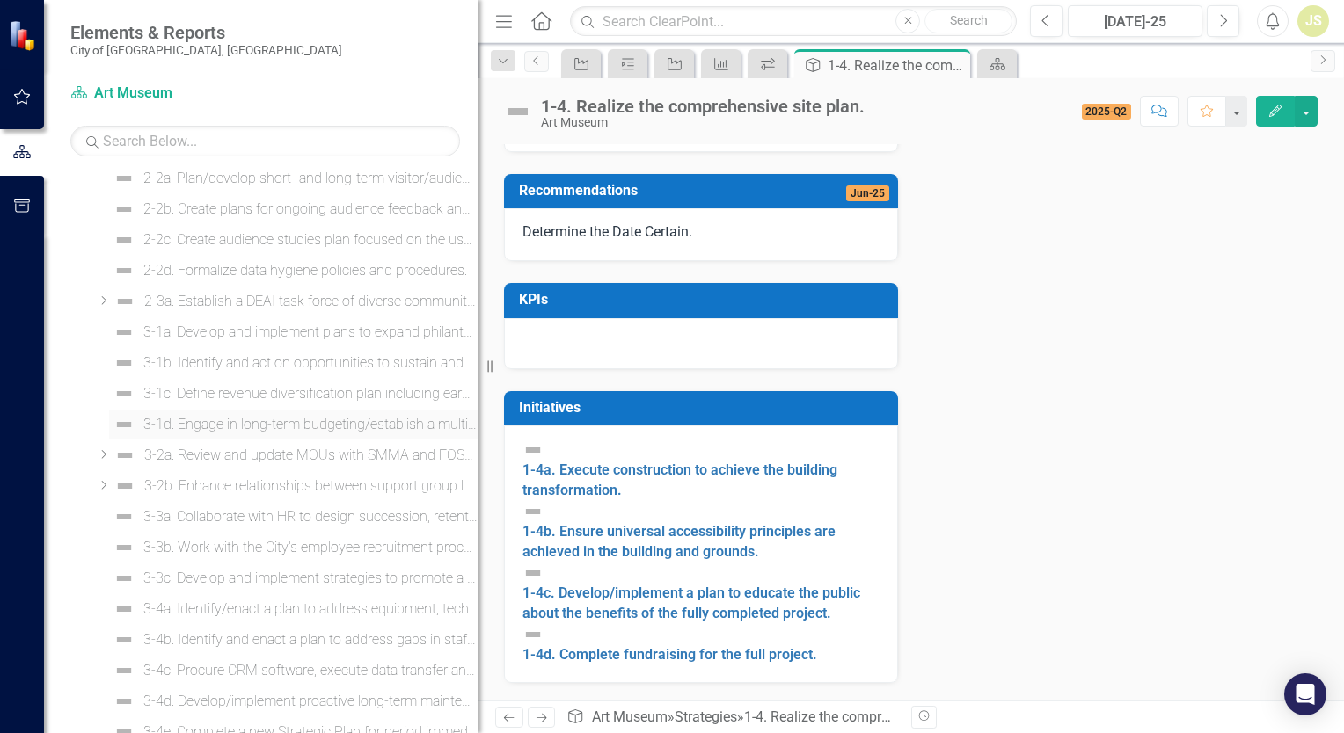
scroll to position [930, 0]
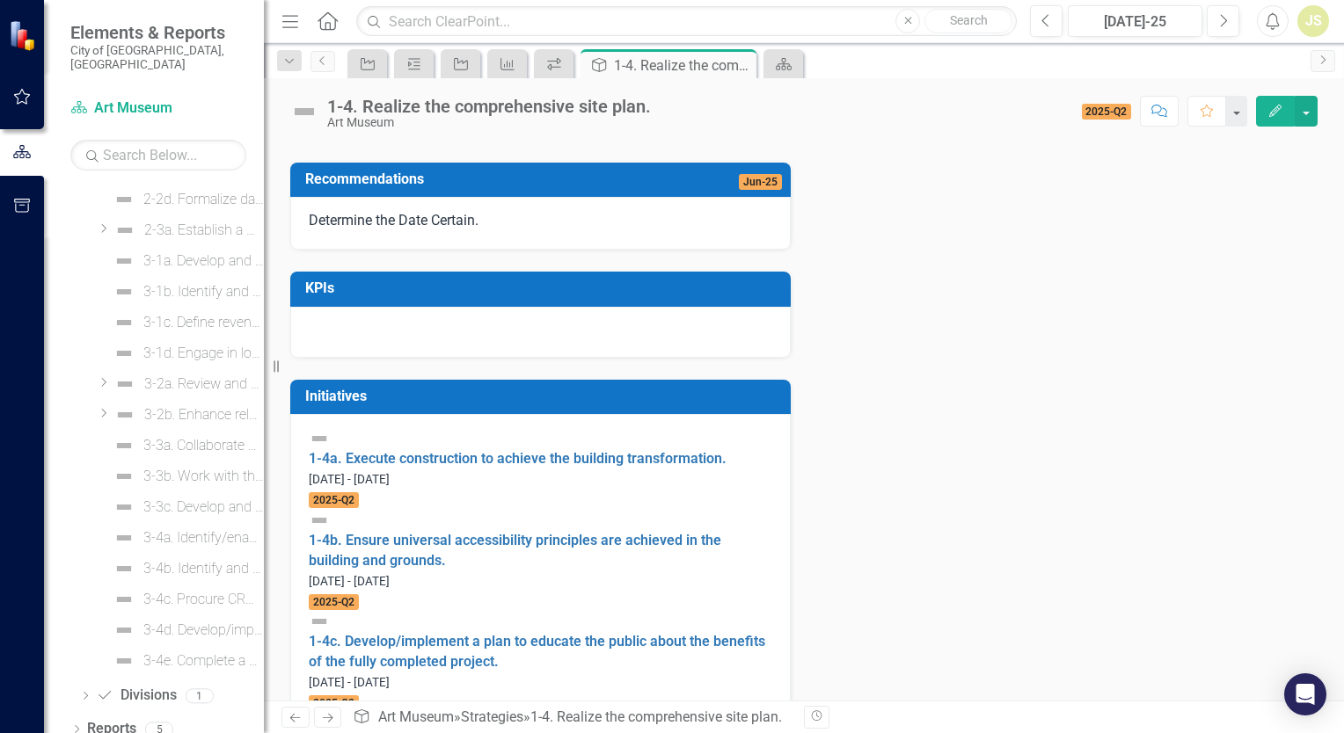
drag, startPoint x: 477, startPoint y: 156, endPoint x: 124, endPoint y: 145, distance: 353.6
click at [124, 145] on div "Elements & Reports City of [GEOGRAPHIC_DATA], [GEOGRAPHIC_DATA] Scorecard Art M…" at bounding box center [132, 366] width 264 height 733
click at [798, 64] on div "Scorecard" at bounding box center [783, 63] width 40 height 29
click at [788, 65] on icon at bounding box center [784, 64] width 16 height 12
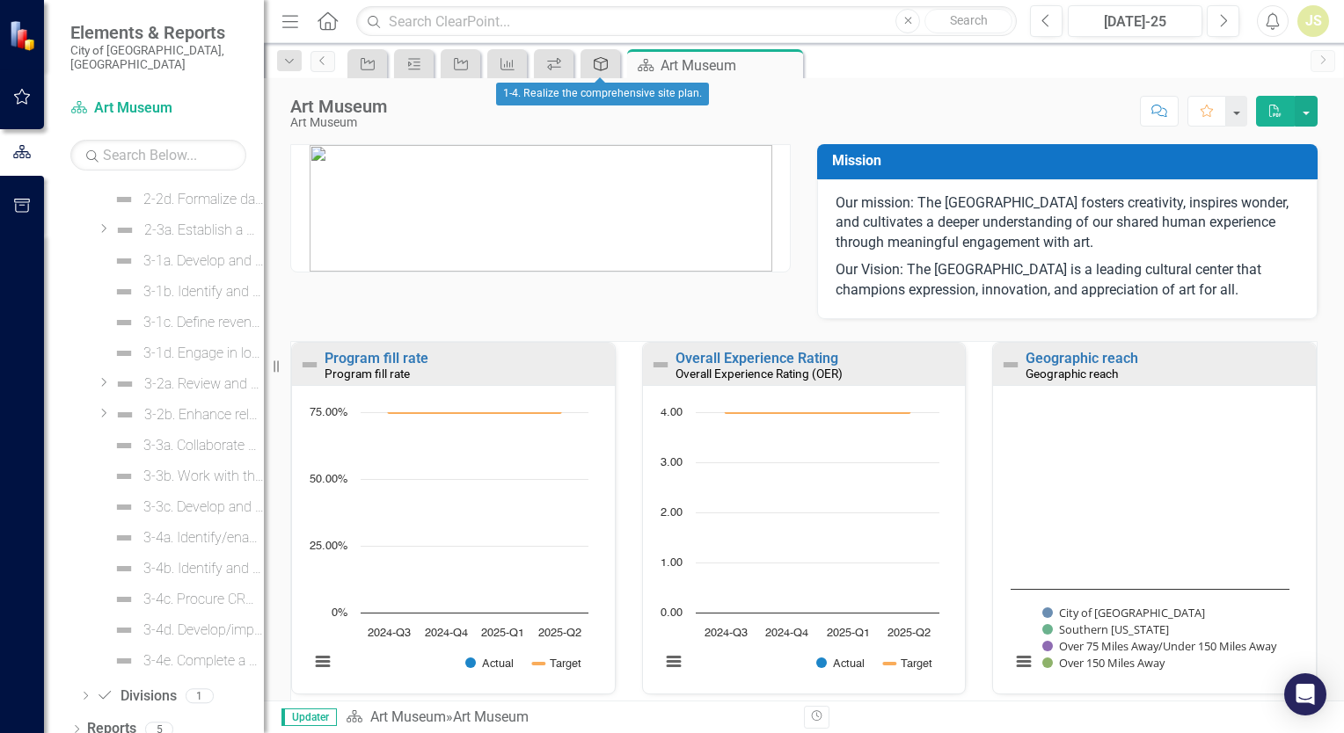
click at [591, 62] on div "Strategy" at bounding box center [597, 64] width 25 height 22
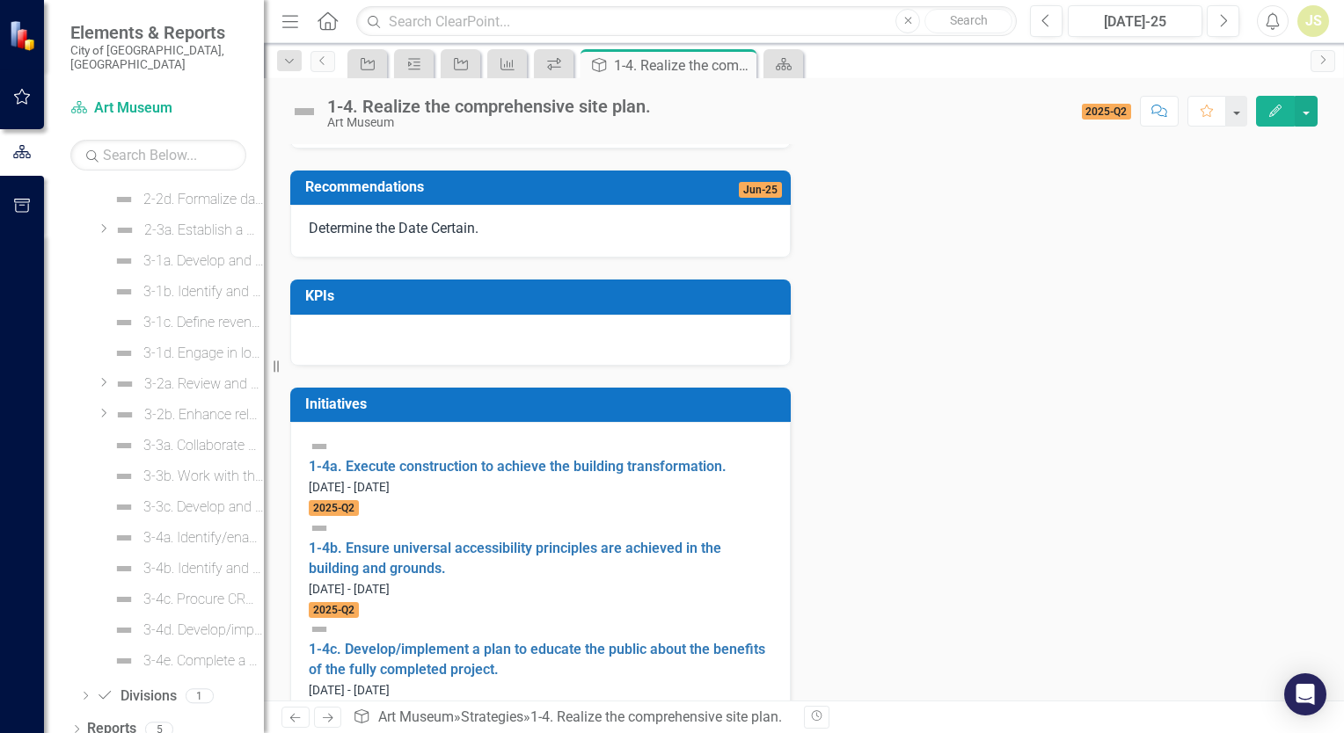
scroll to position [389, 0]
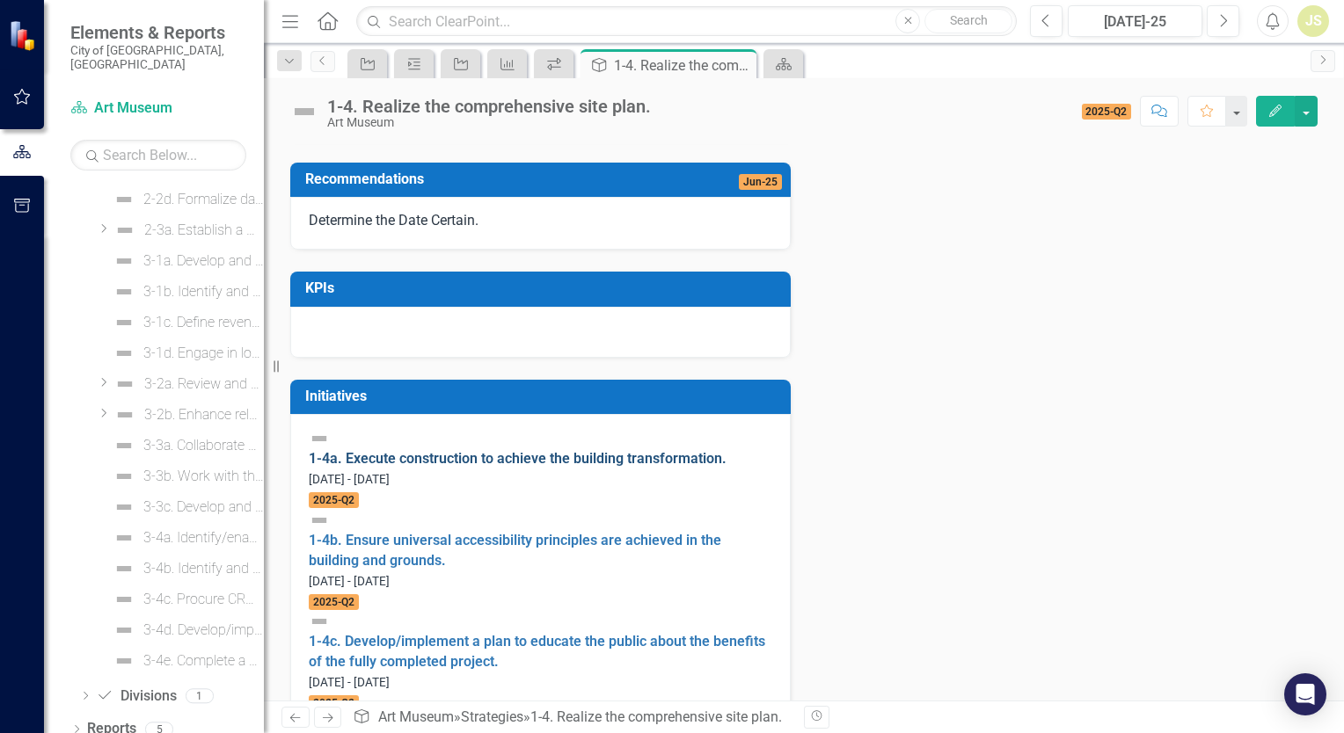
click at [484, 467] on link "1-4a. Execute construction to achieve the building transformation." at bounding box center [518, 458] width 418 height 17
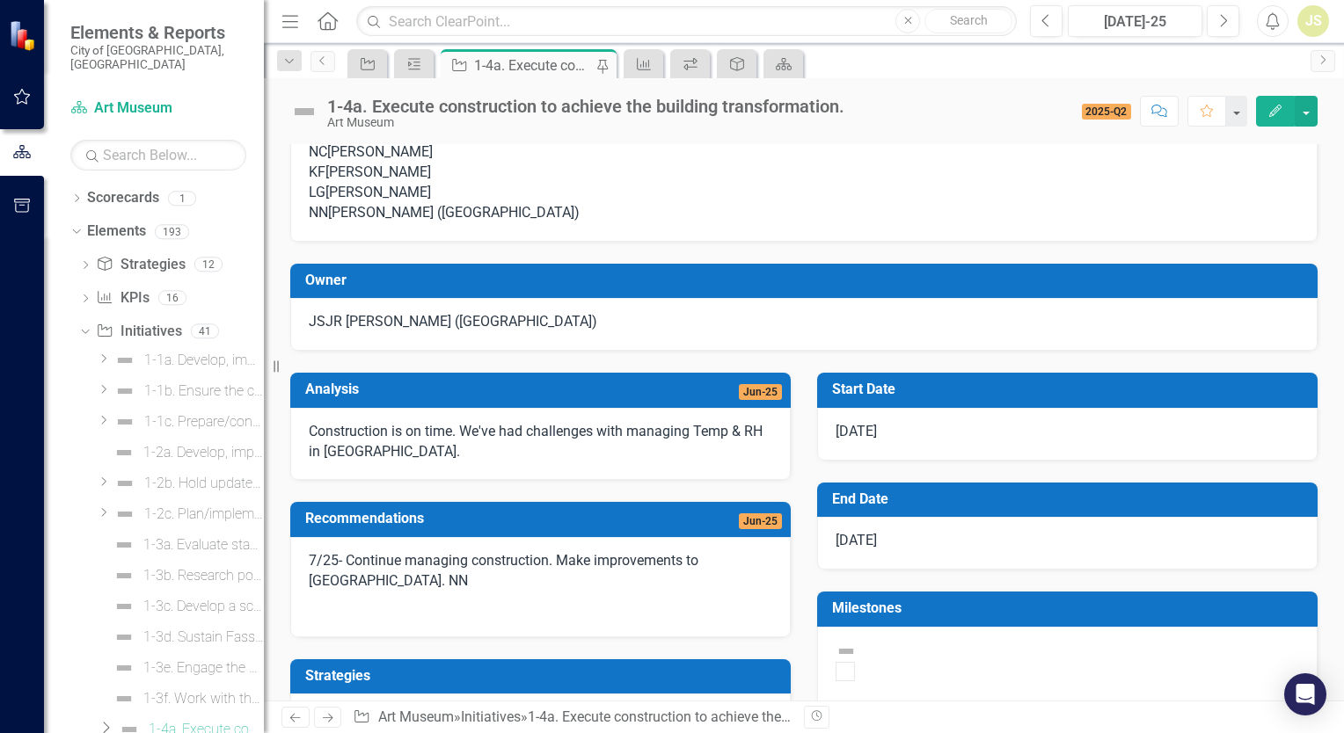
scroll to position [88, 0]
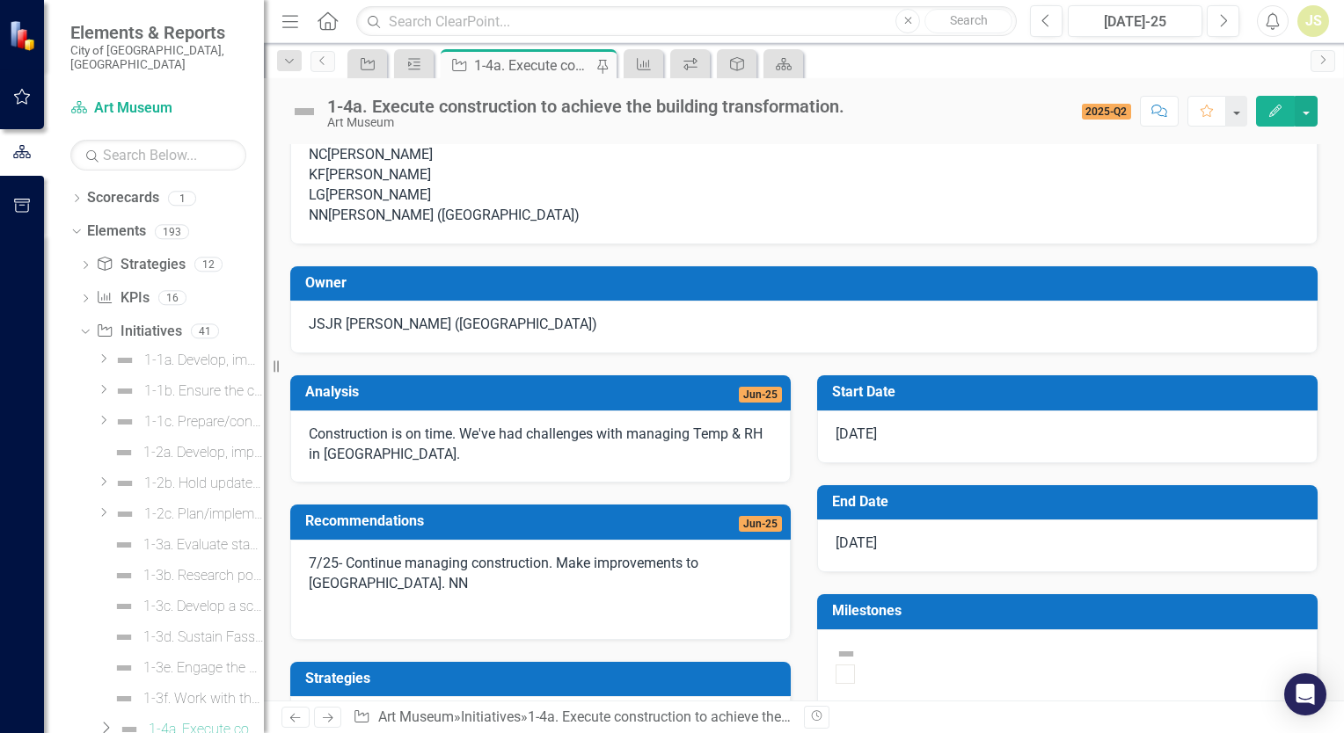
click at [442, 465] on p "Construction is on time. We've had challenges with managing Temp & RH in [GEOGR…" at bounding box center [540, 445] width 463 height 40
click at [496, 465] on p "Construction is on time. We've had challenges with managing Temp & RH in [GEOGR…" at bounding box center [540, 445] width 463 height 40
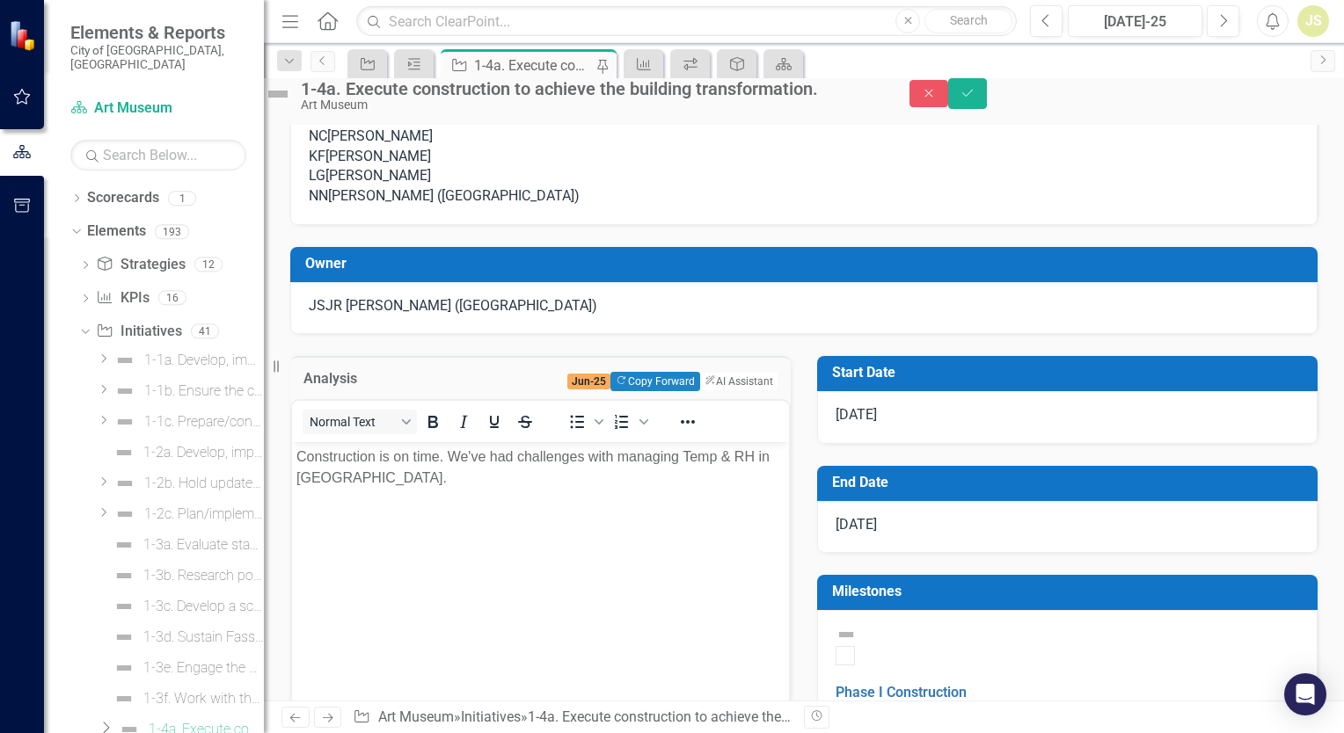
scroll to position [0, 0]
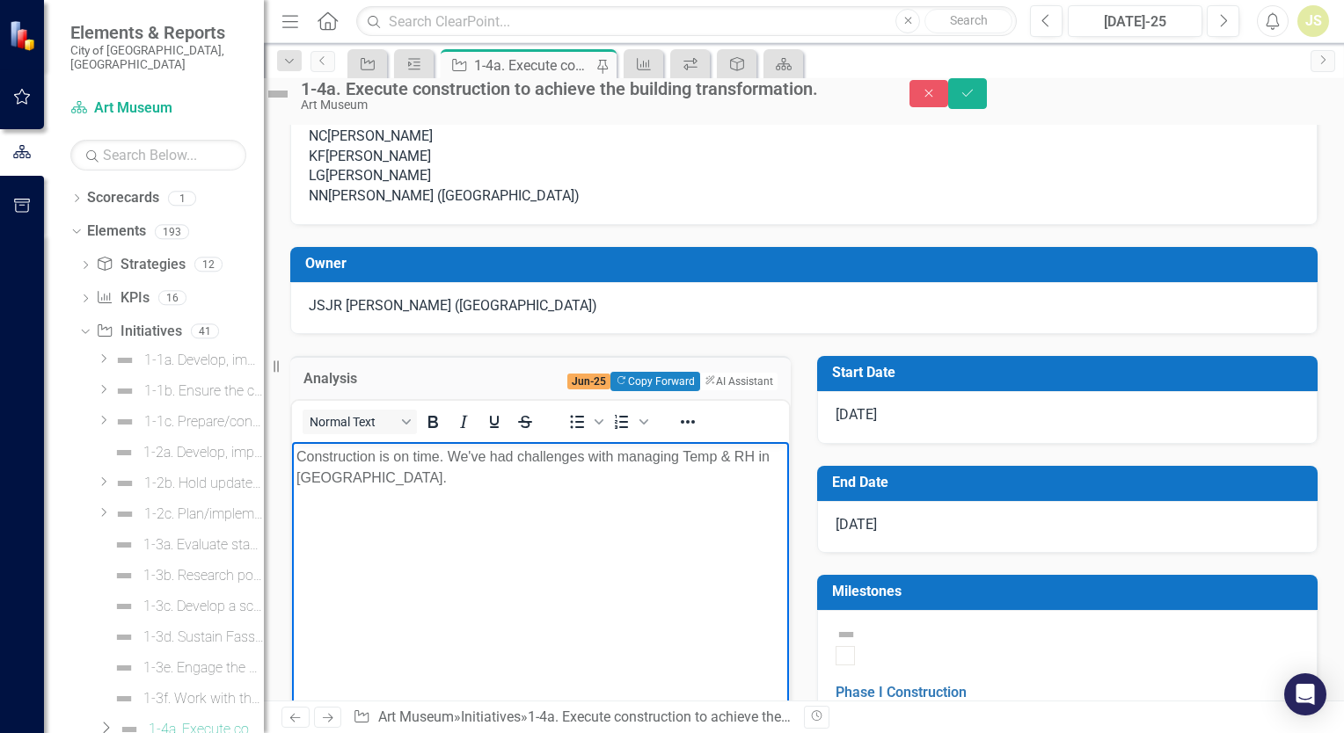
click at [476, 478] on p "Construction is on time. We've had challenges with managing Temp & RH in [GEOGR…" at bounding box center [540, 468] width 488 height 42
click at [726, 510] on p "[DATE] JR- We have had issues with the existing Condensing unit" at bounding box center [540, 513] width 488 height 21
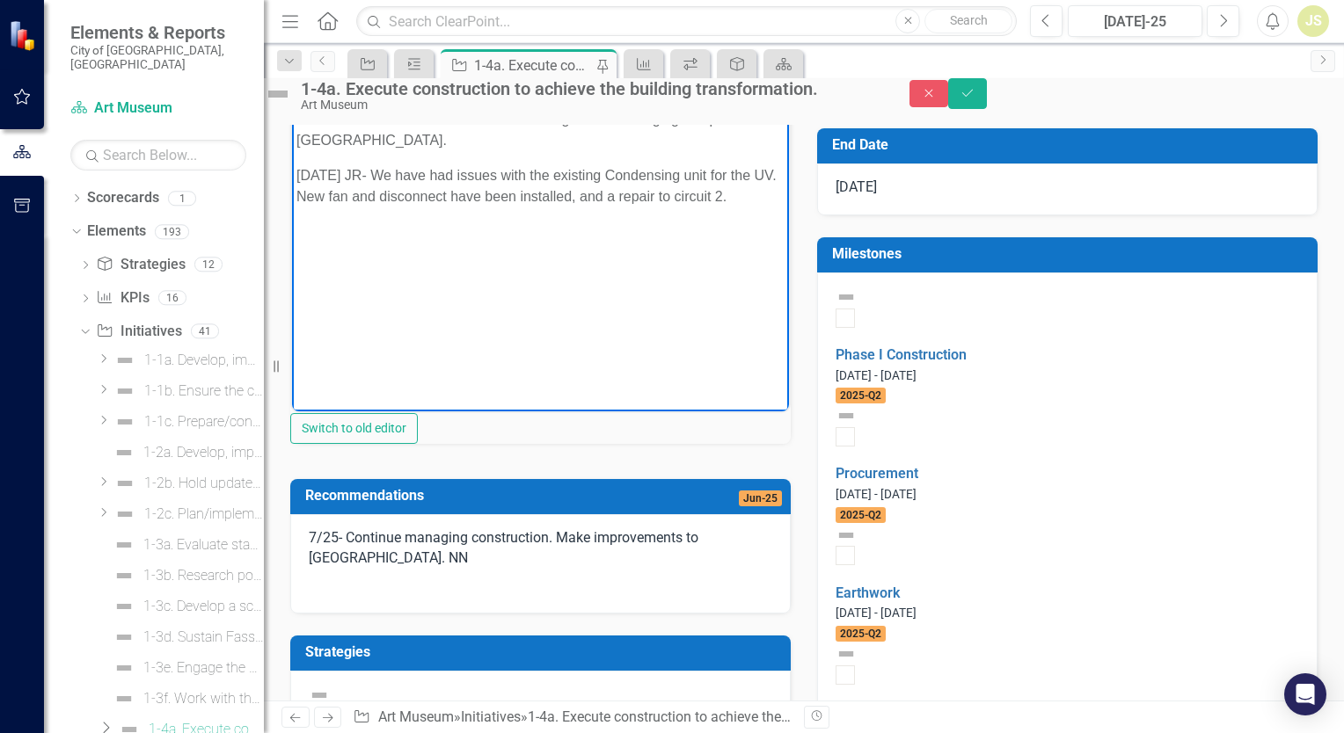
scroll to position [528, 0]
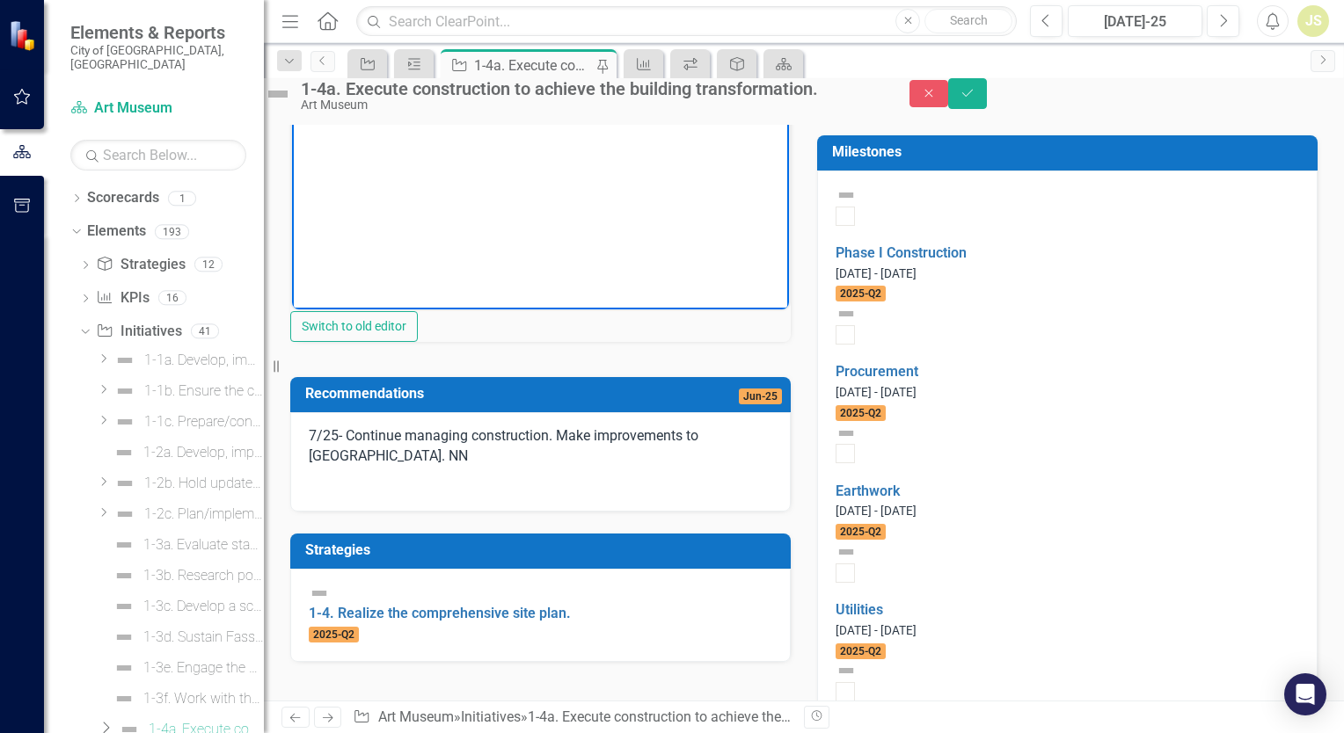
click at [503, 470] on p "7/25- Continue managing construction. Make improvements to [GEOGRAPHIC_DATA]. NN" at bounding box center [540, 448] width 463 height 44
click at [548, 470] on p "7/25- Continue managing construction. Make improvements to [GEOGRAPHIC_DATA]. NN" at bounding box center [540, 448] width 463 height 44
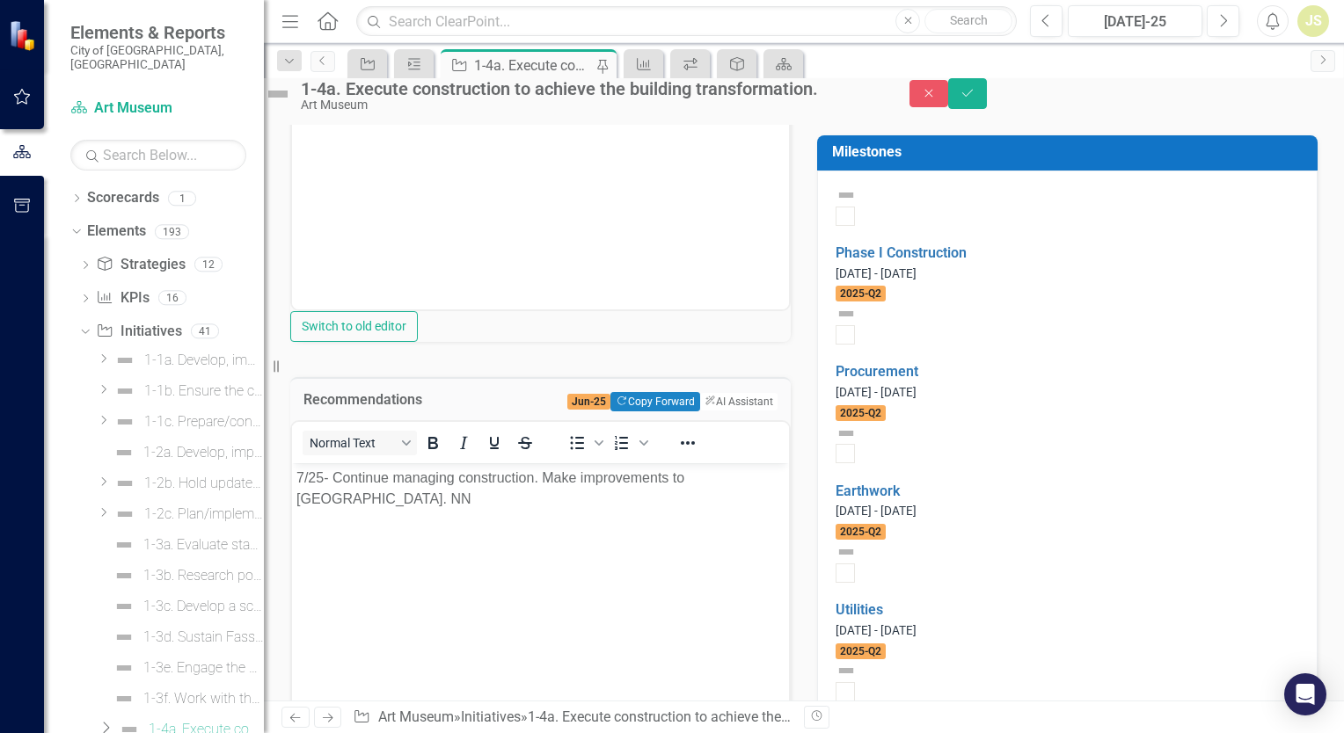
scroll to position [0, 0]
click at [419, 500] on p "7/25- Continue managing construction. Make improvements to [GEOGRAPHIC_DATA]. NN" at bounding box center [540, 488] width 488 height 42
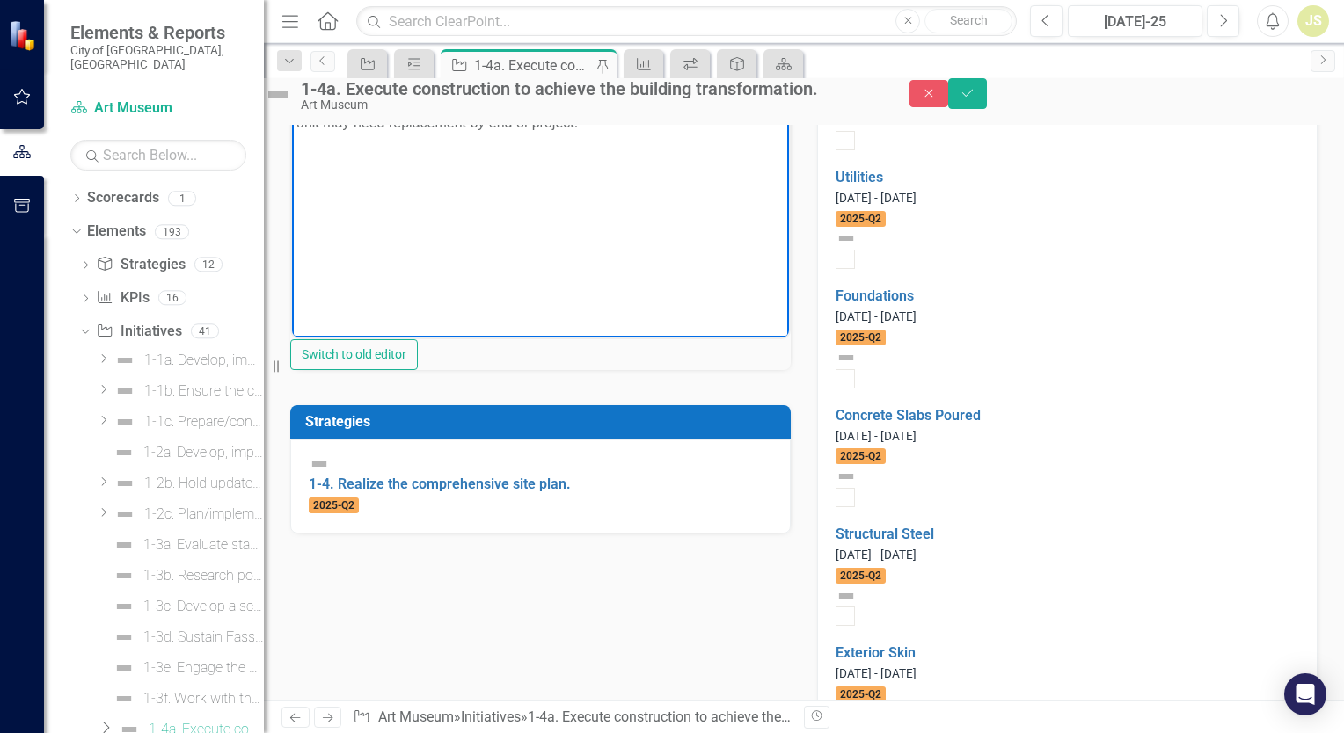
scroll to position [967, 0]
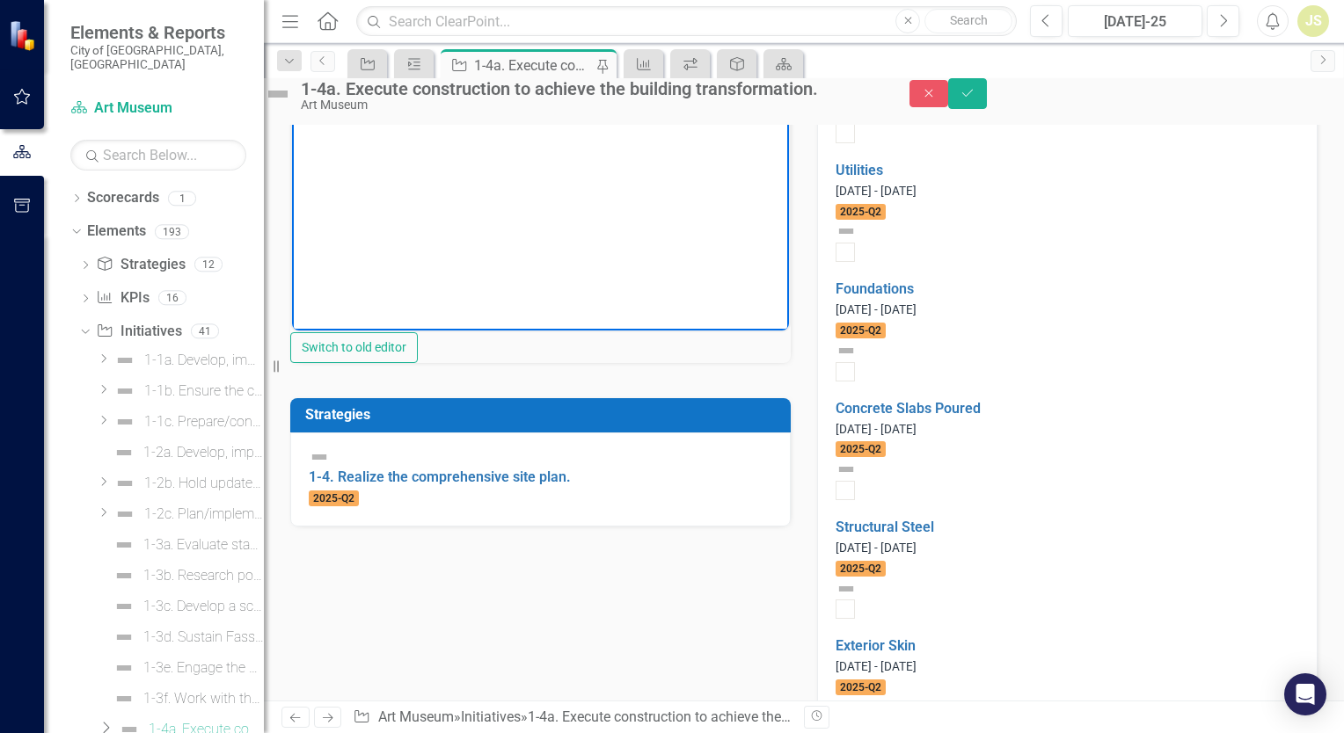
click at [492, 363] on div "<p>7/25- Continue managing construction. Make improvements to [GEOGRAPHIC_DATA]…" at bounding box center [540, 172] width 500 height 382
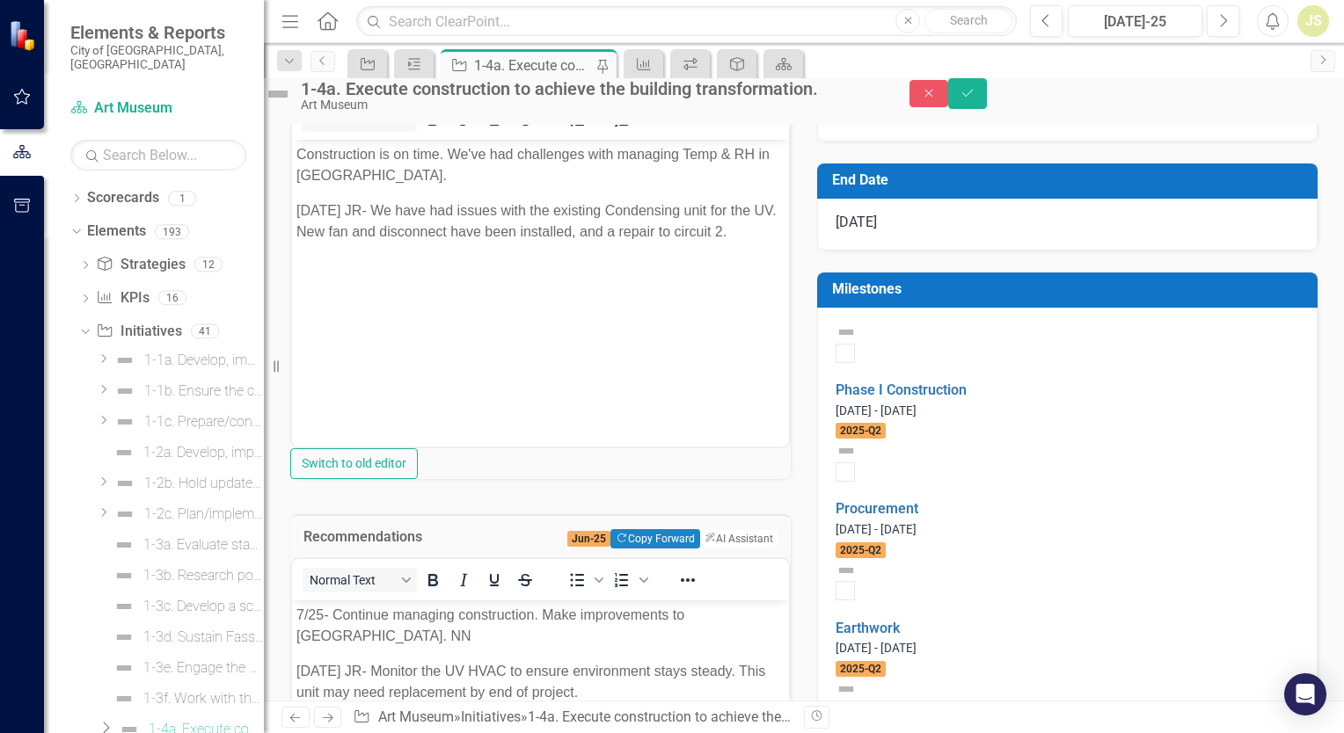
scroll to position [352, 0]
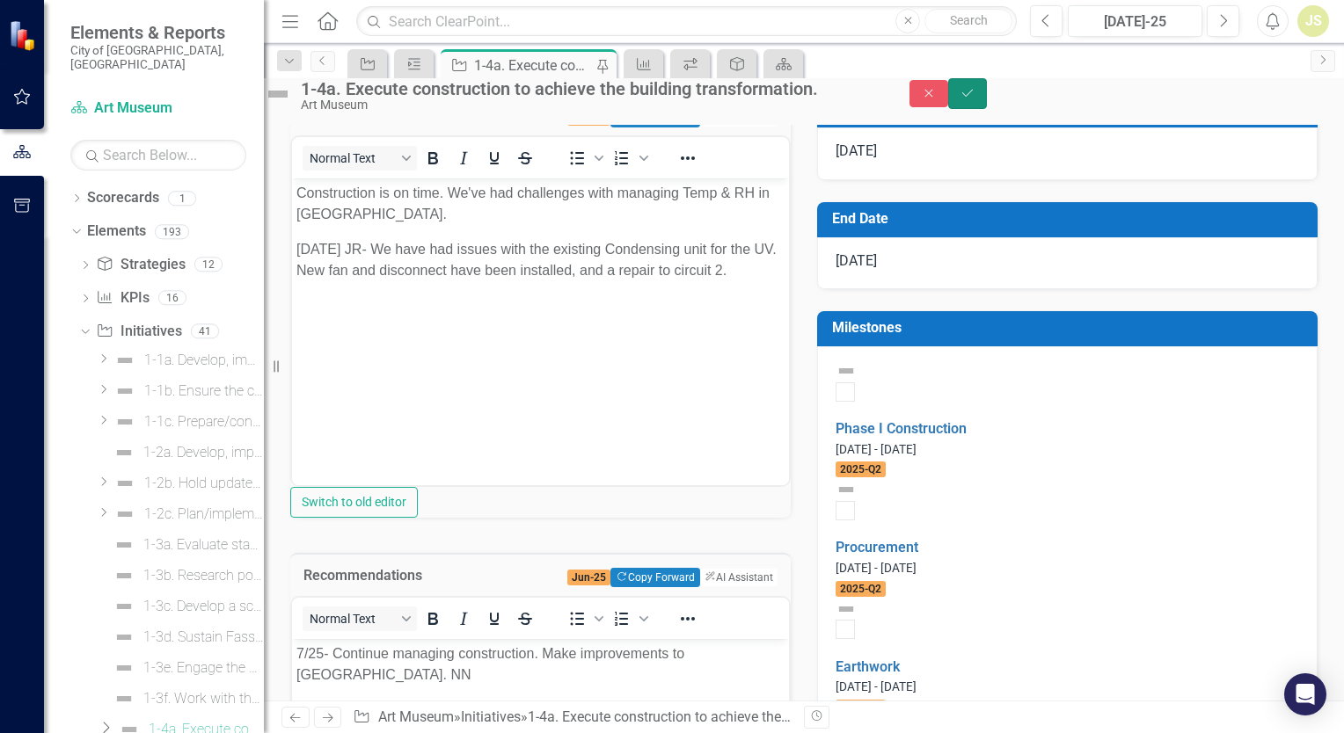
click at [987, 104] on button "Save" at bounding box center [967, 93] width 39 height 31
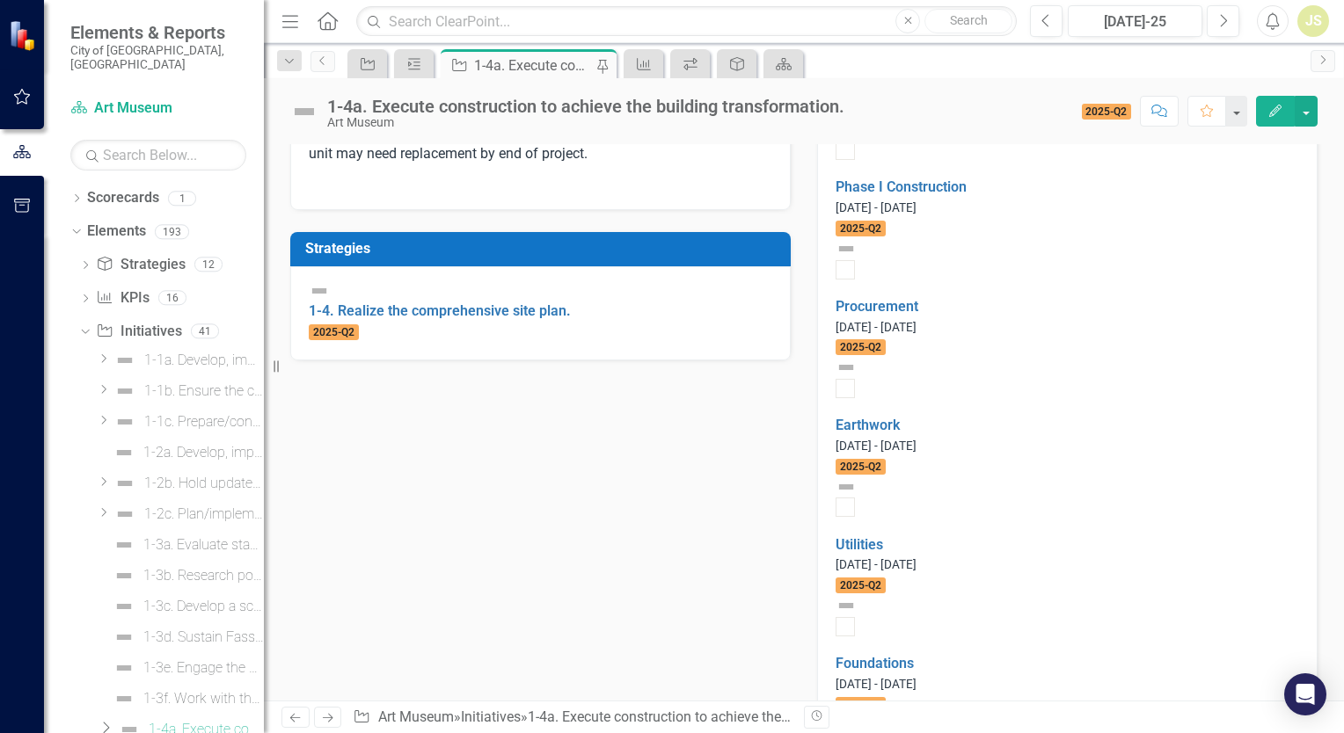
scroll to position [616, 0]
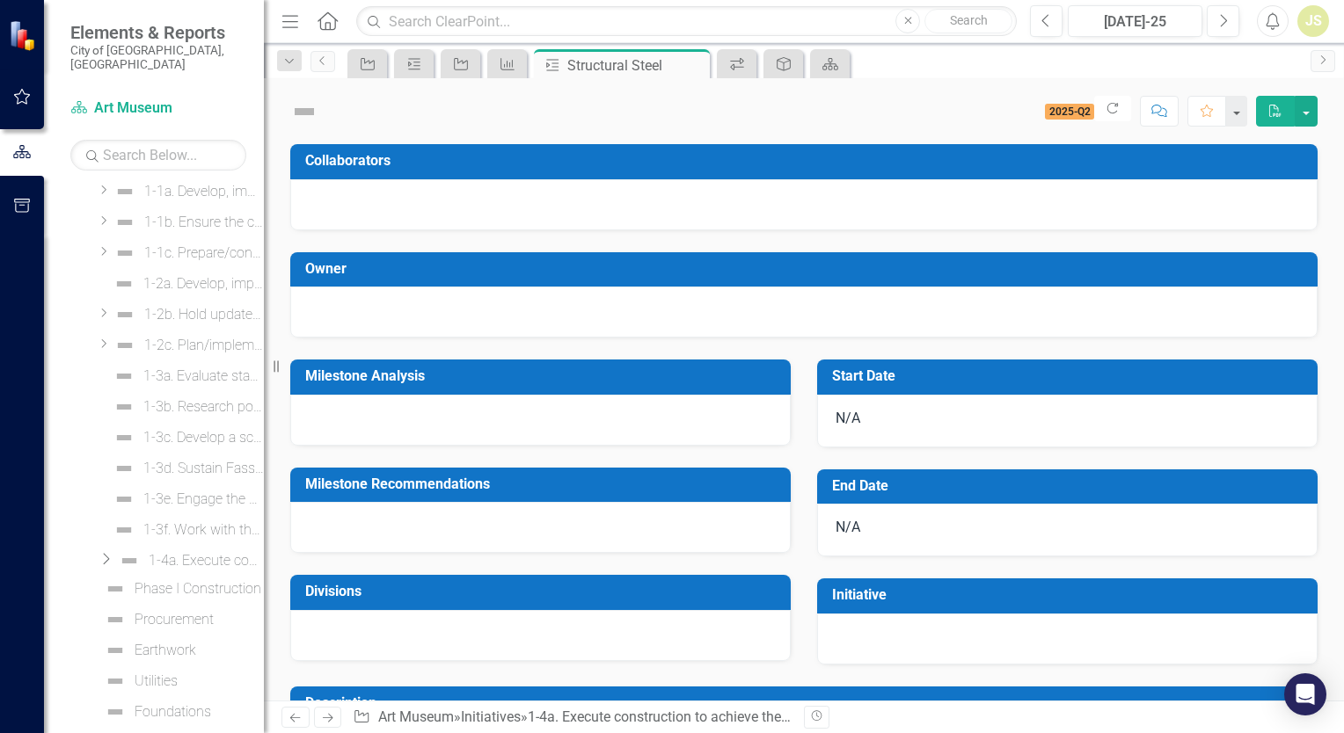
scroll to position [209, 0]
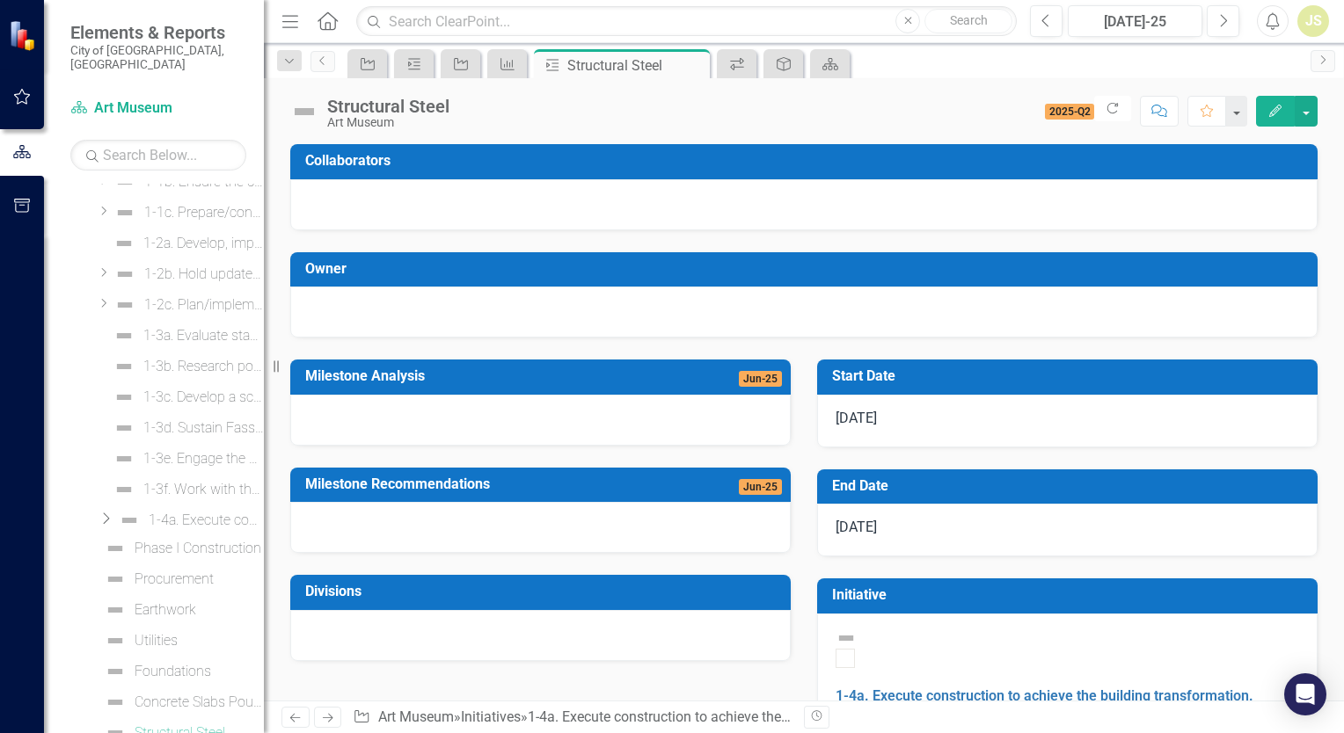
click at [454, 429] on div at bounding box center [540, 420] width 500 height 51
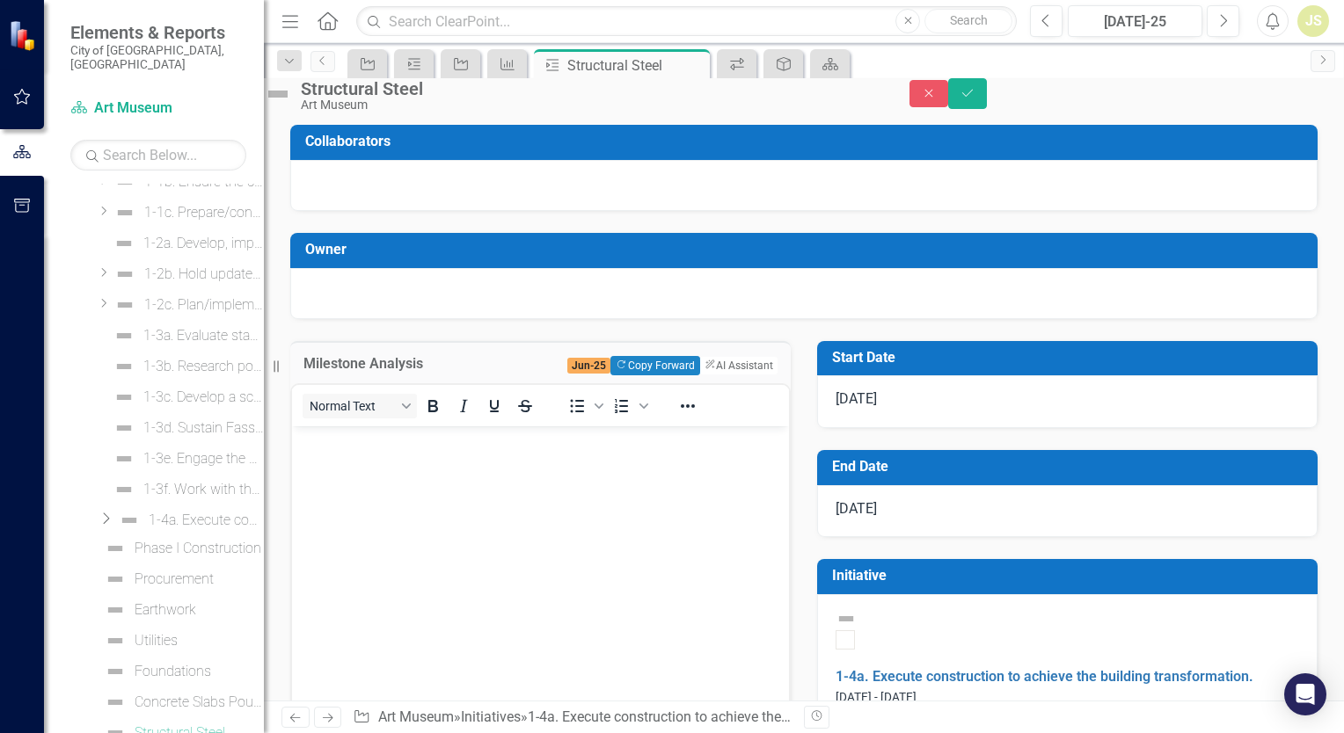
scroll to position [0, 0]
click at [397, 469] on body "Rich Text Area. Press ALT-0 for help." at bounding box center [540, 558] width 497 height 264
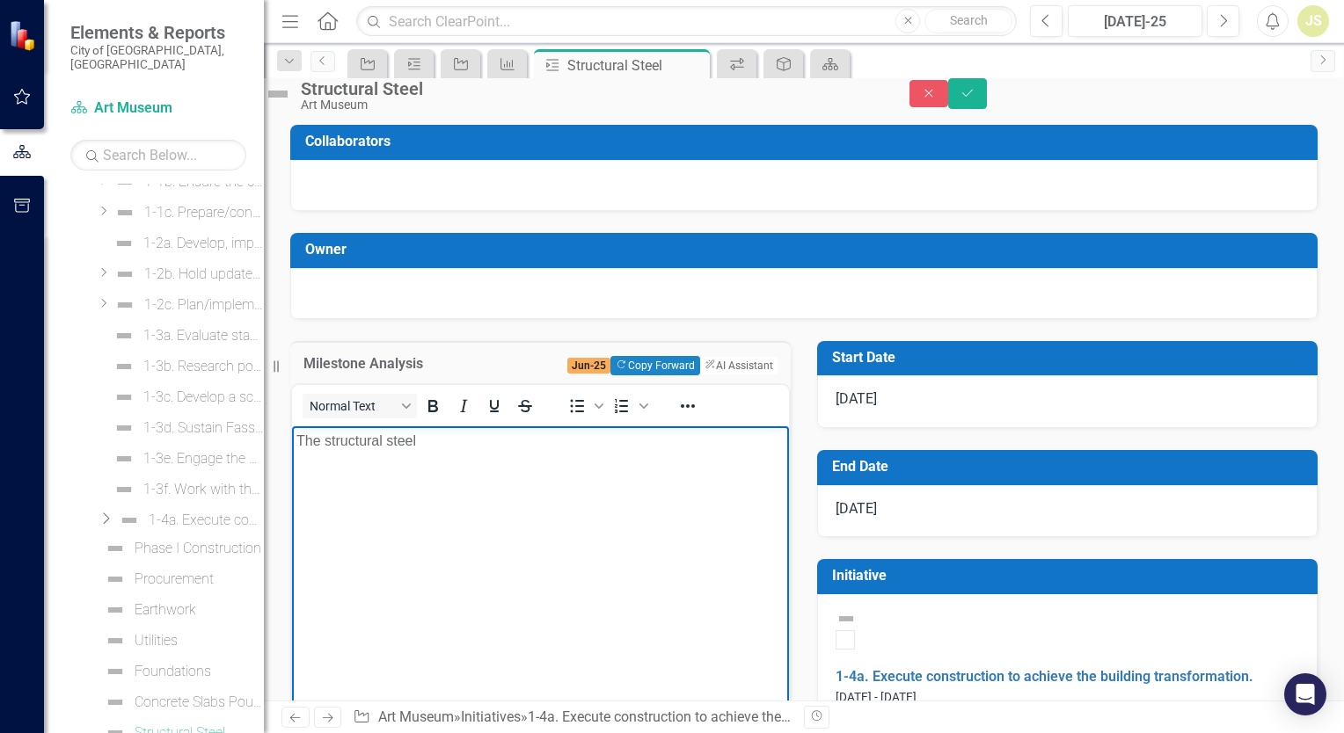
click at [301, 444] on p "The structural steel" at bounding box center [540, 441] width 488 height 21
click at [299, 443] on p "The structural steel" at bounding box center [540, 441] width 488 height 21
click at [515, 444] on p "[DATE] JR- The structural steel" at bounding box center [540, 441] width 488 height 21
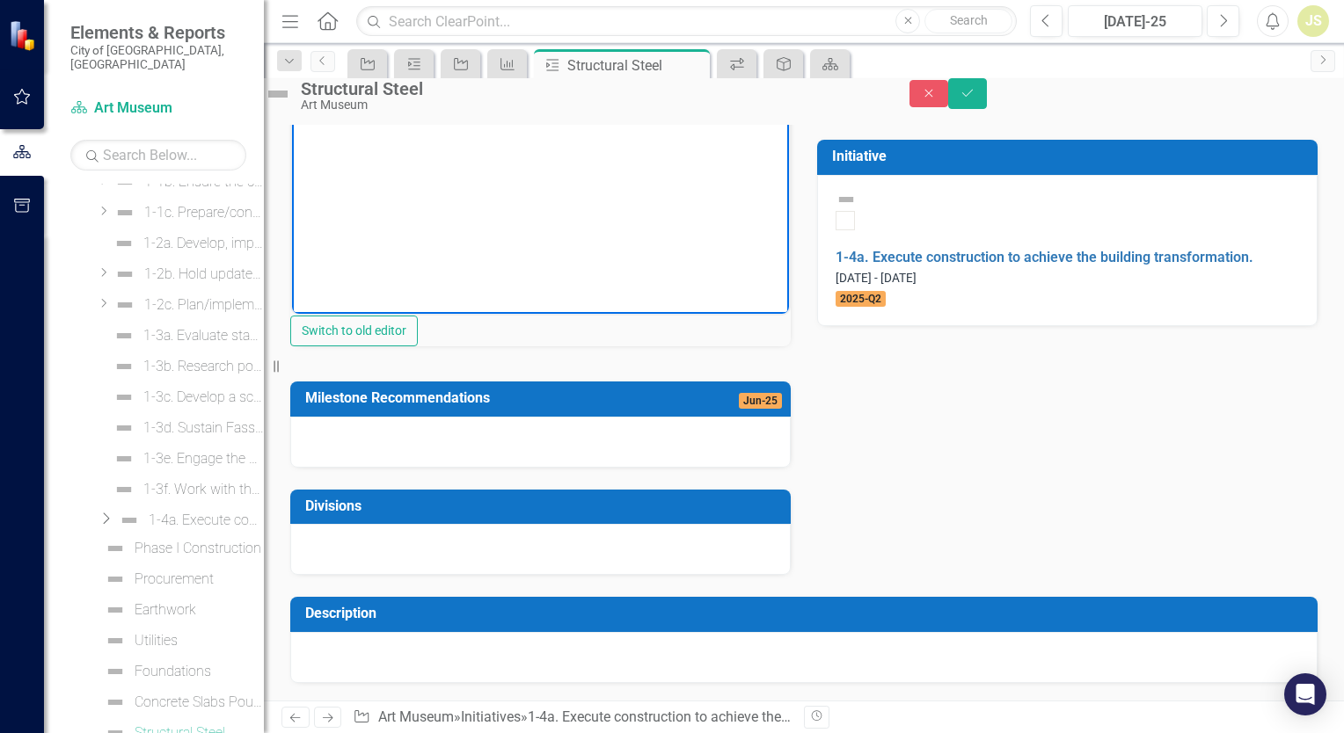
scroll to position [440, 0]
click at [436, 468] on div at bounding box center [540, 442] width 500 height 51
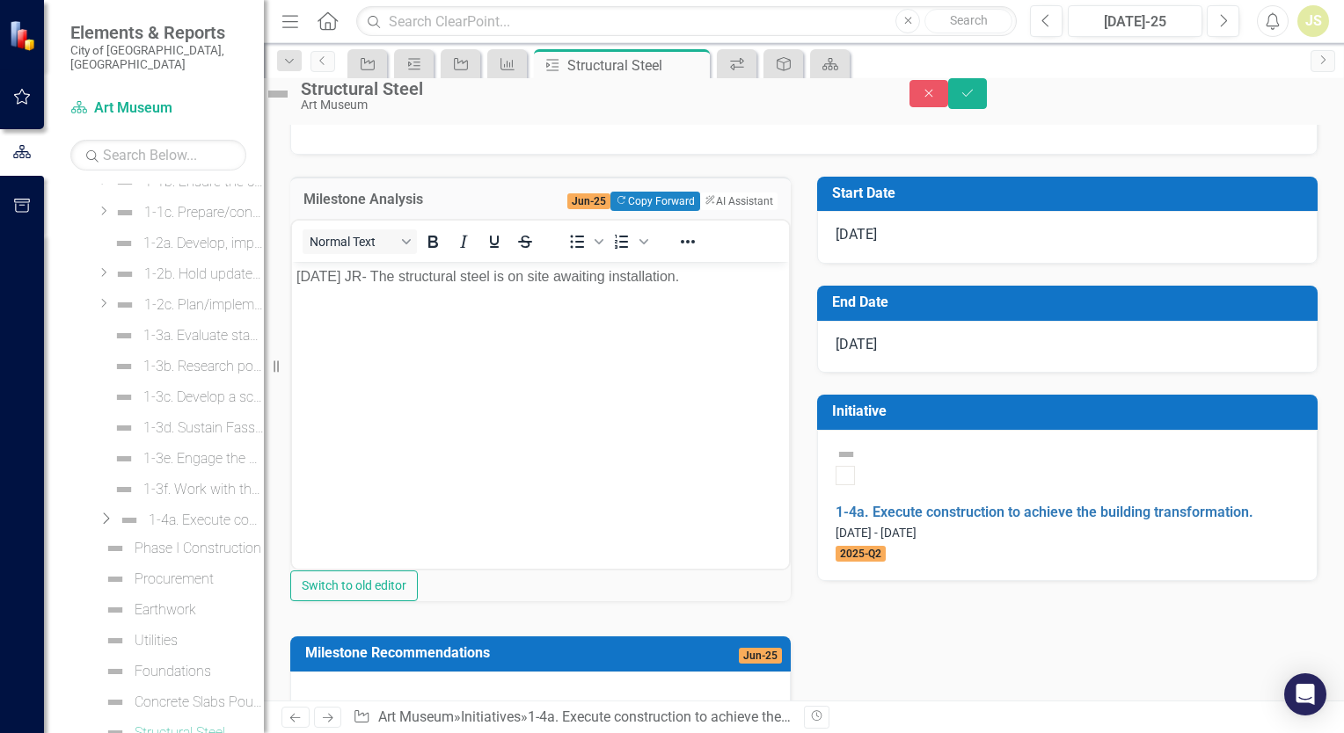
scroll to position [176, 0]
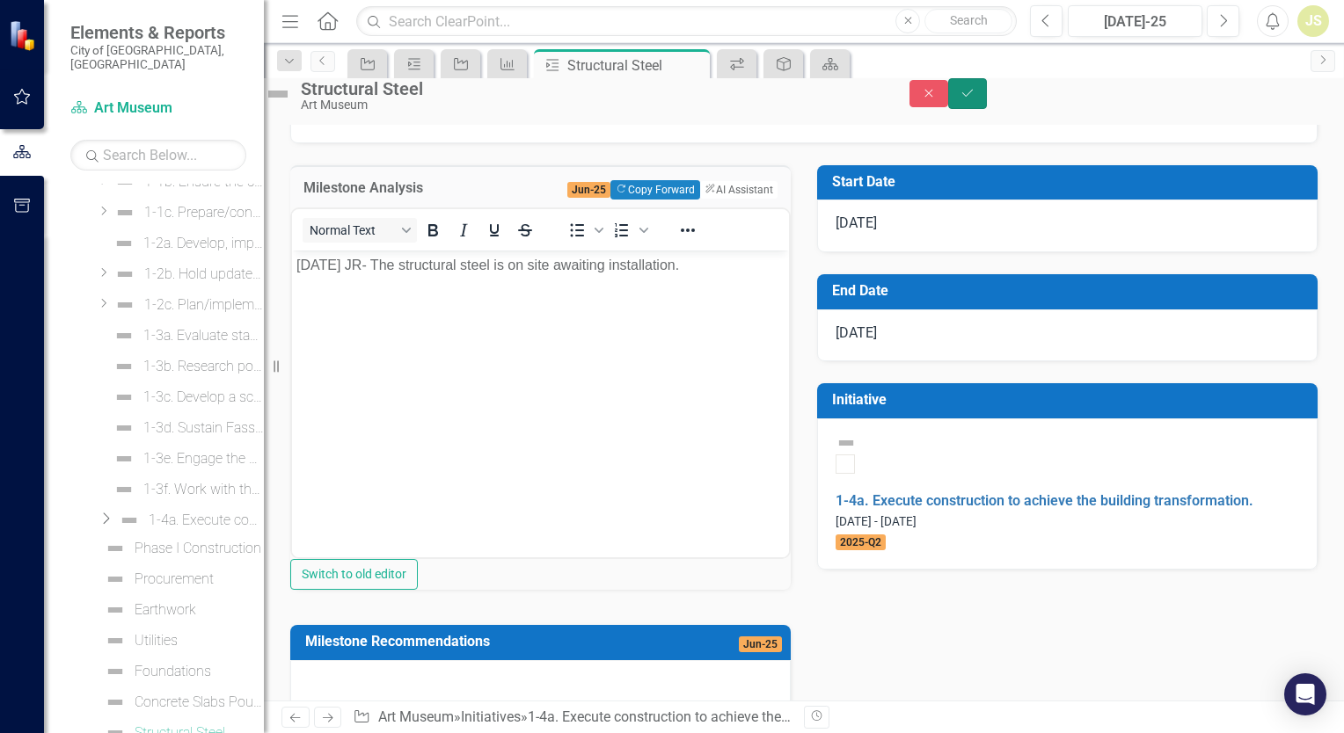
click at [987, 98] on button "Save" at bounding box center [967, 93] width 39 height 31
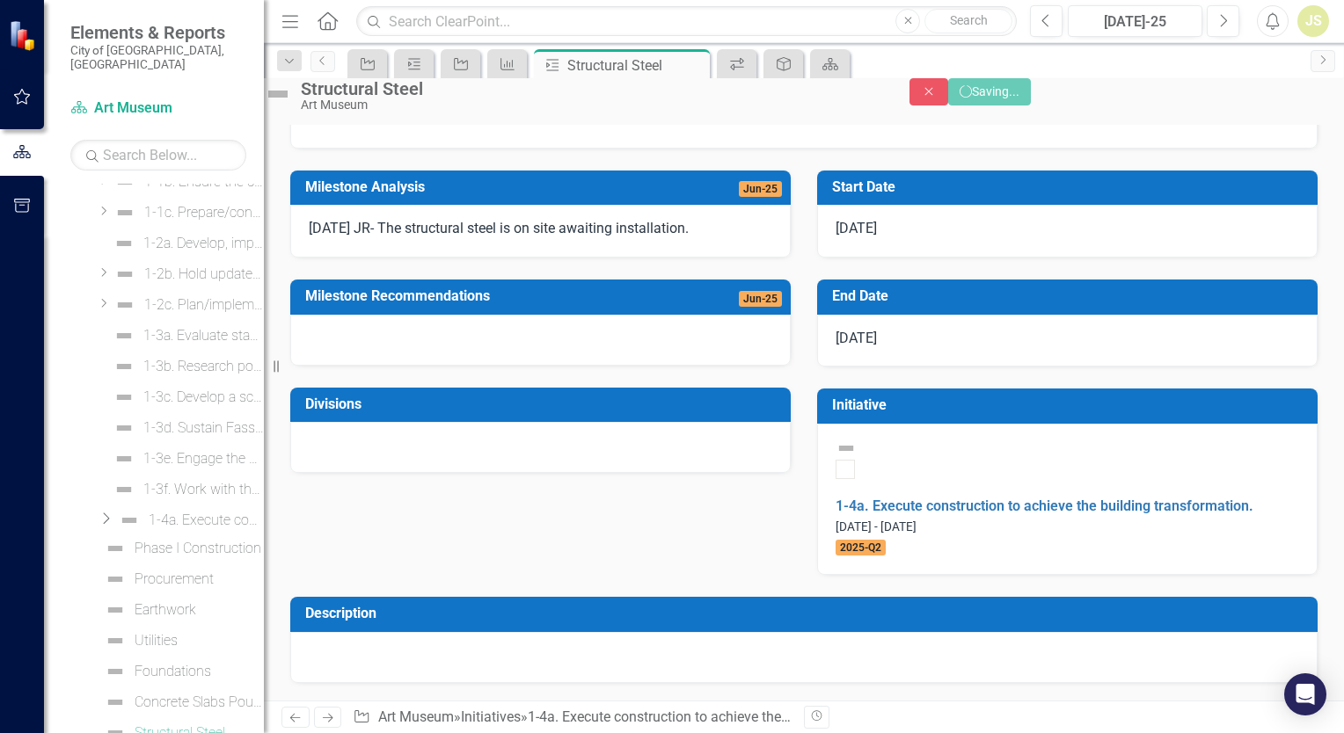
scroll to position [120, 0]
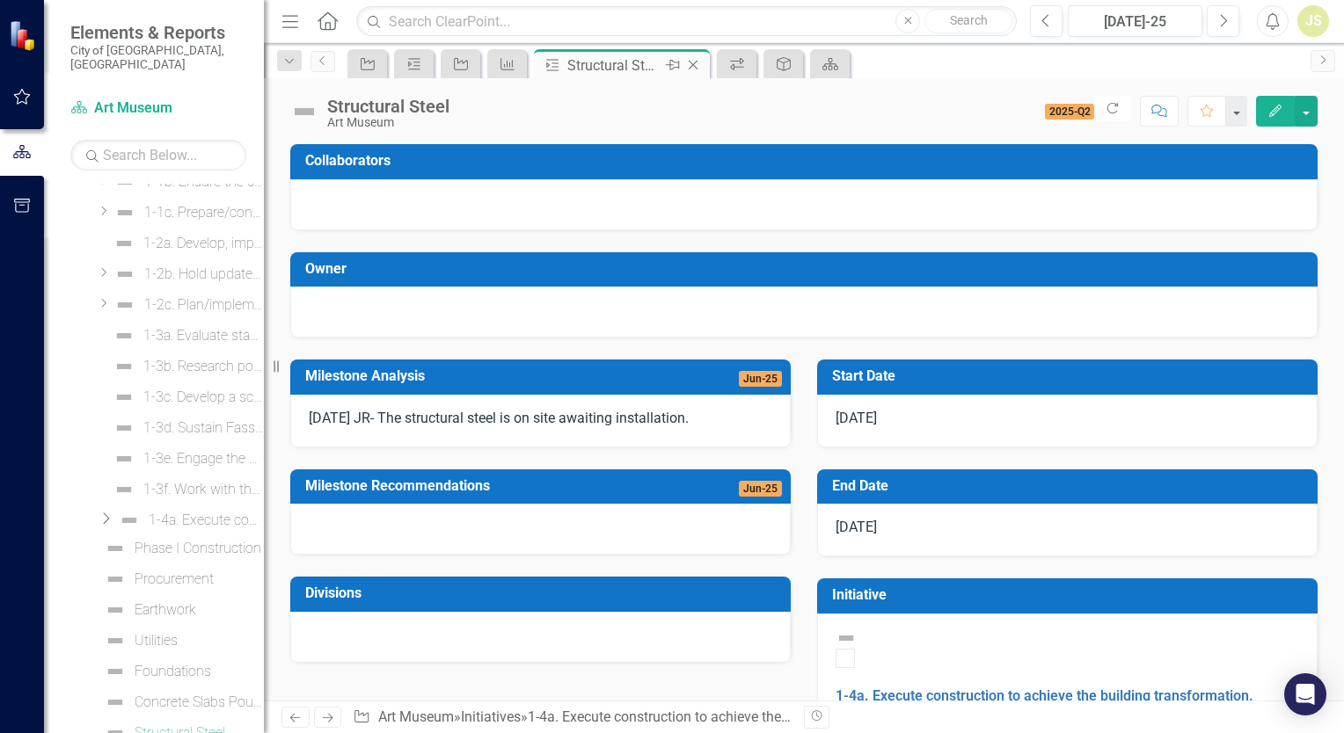
click at [696, 61] on icon at bounding box center [693, 66] width 10 height 10
click at [647, 65] on icon at bounding box center [647, 66] width 10 height 10
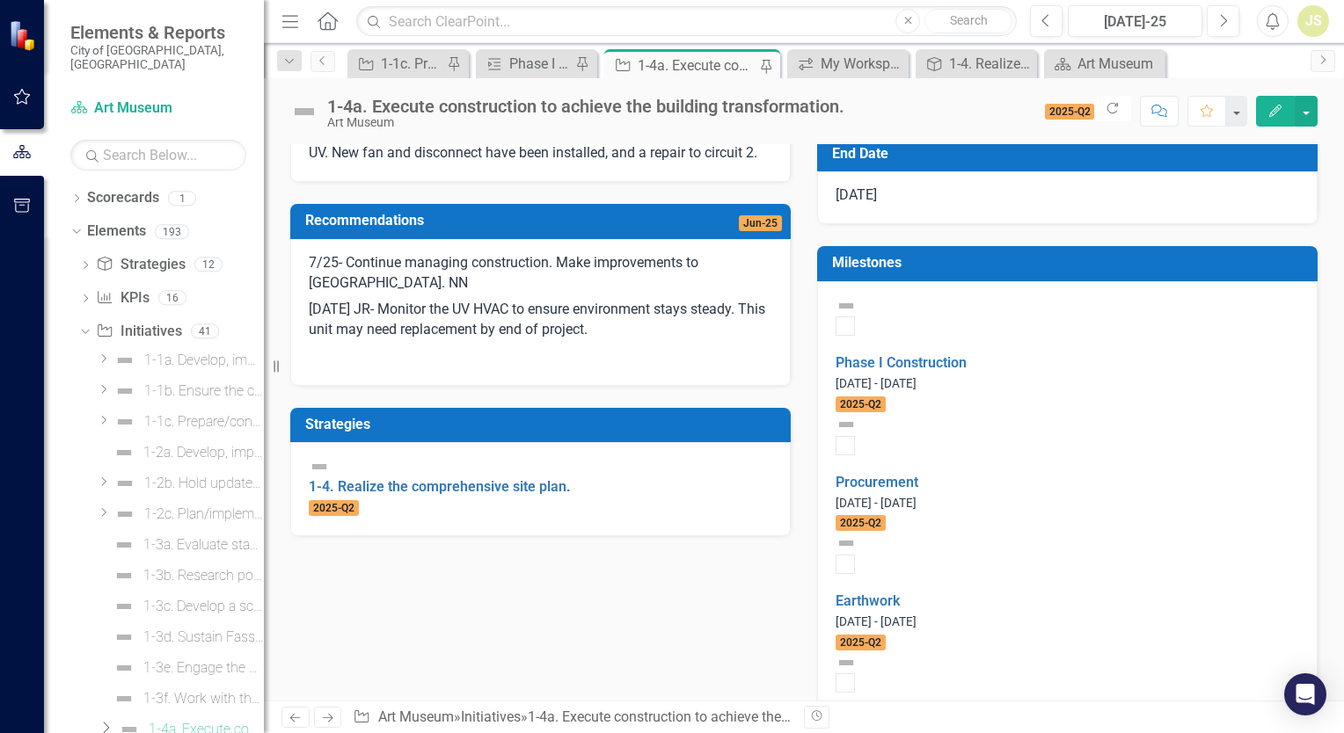
scroll to position [440, 0]
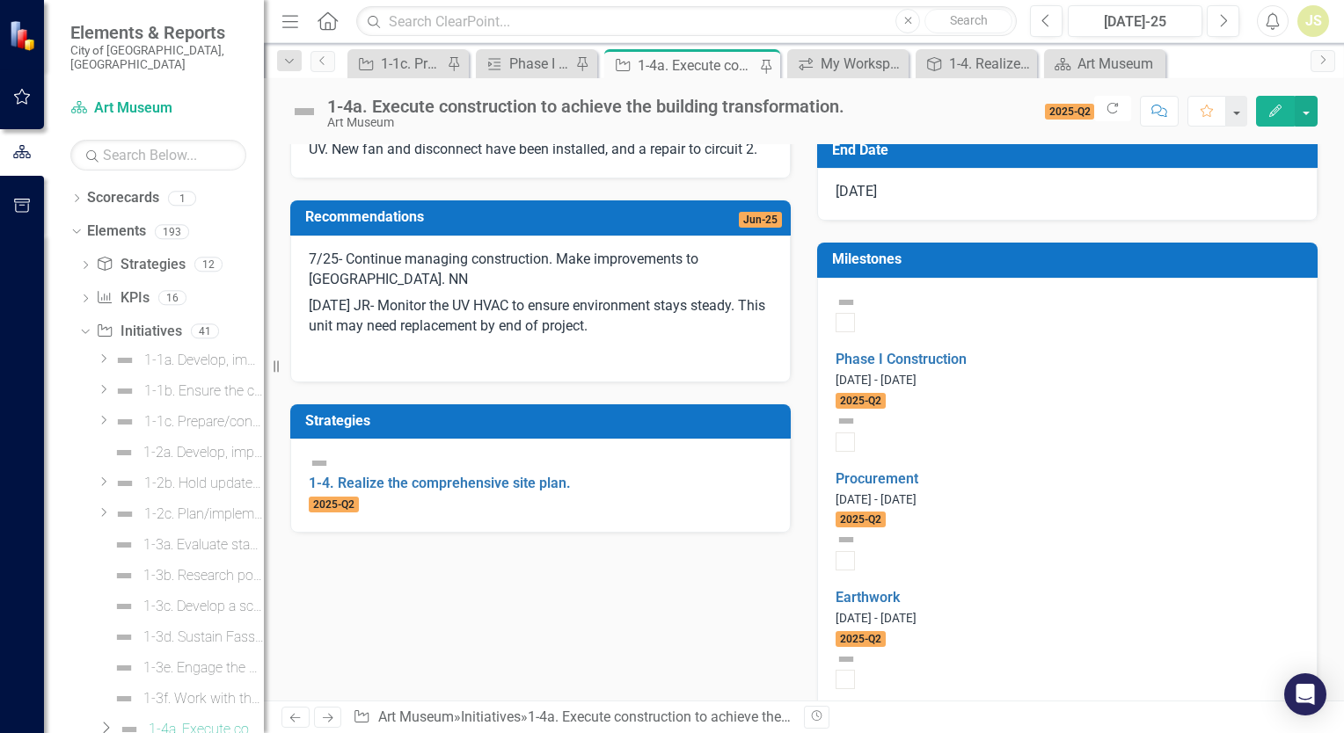
click at [883, 709] on link "Utilities" at bounding box center [858, 717] width 47 height 17
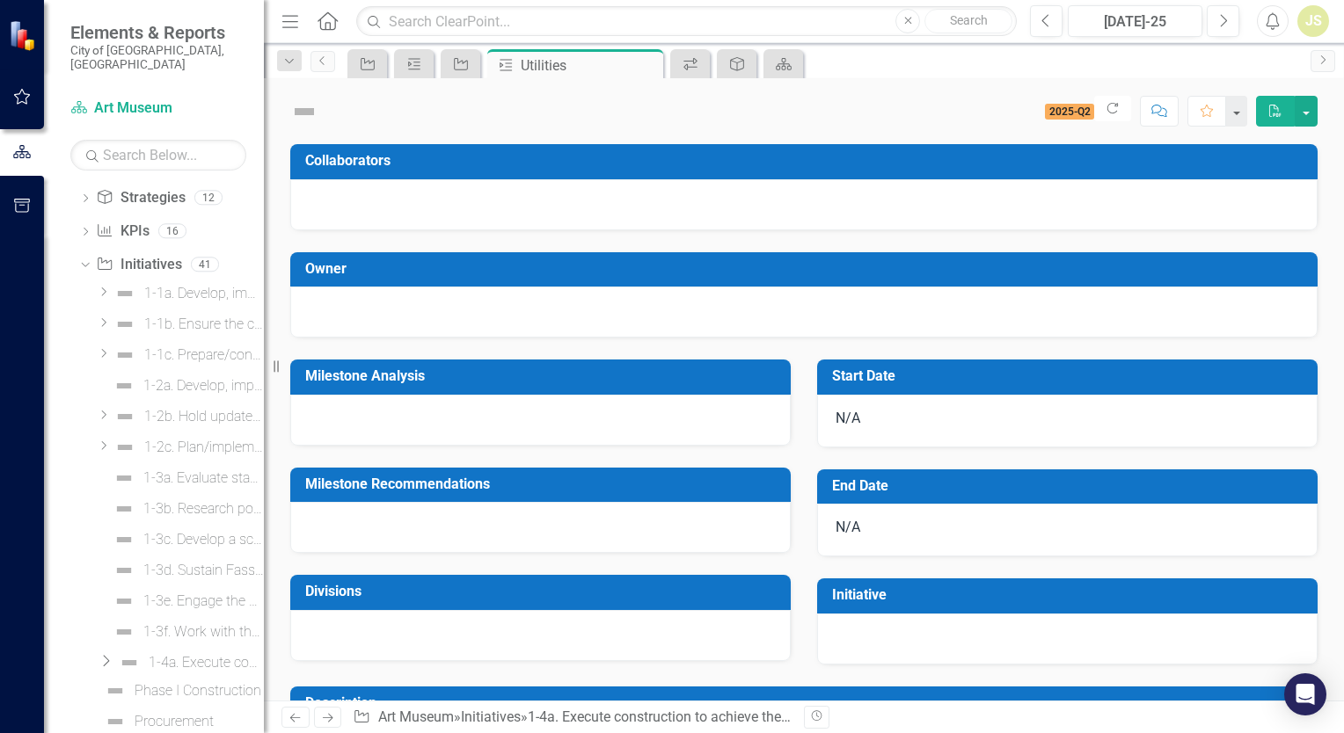
scroll to position [117, 0]
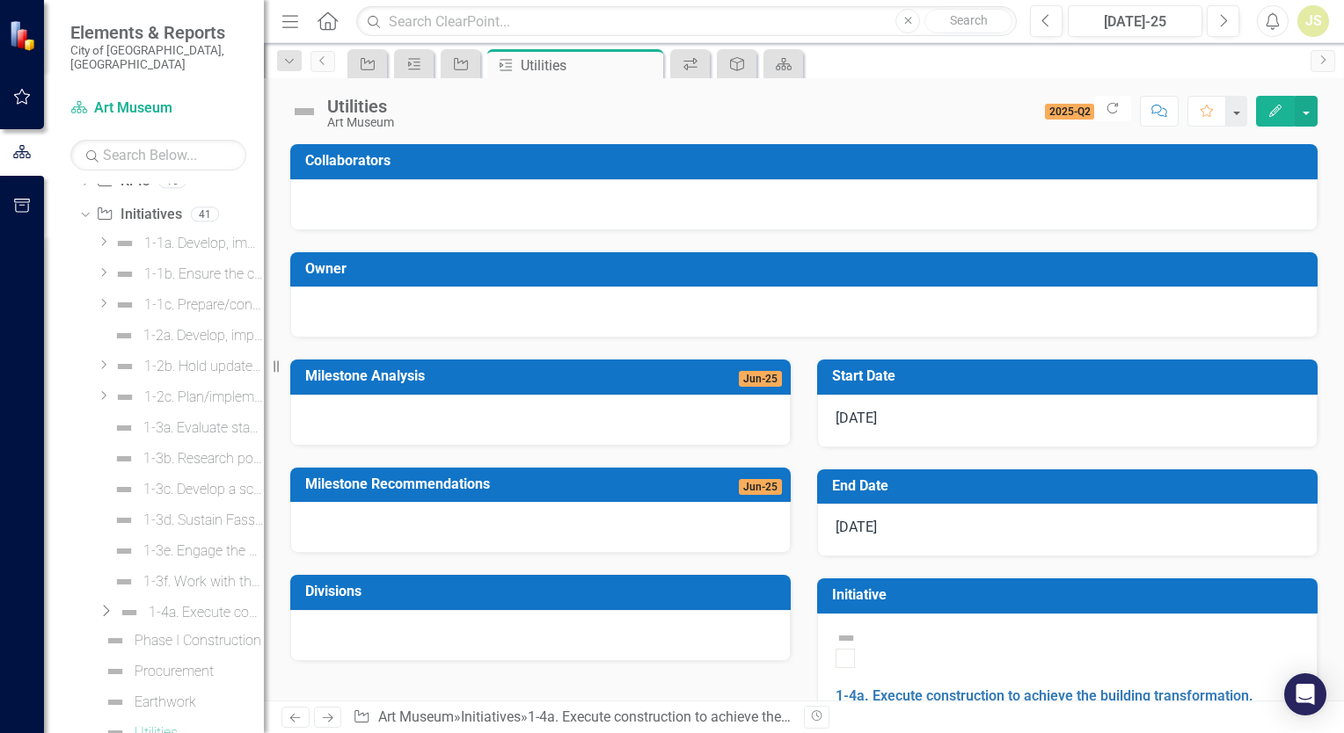
click at [387, 419] on div at bounding box center [540, 420] width 500 height 51
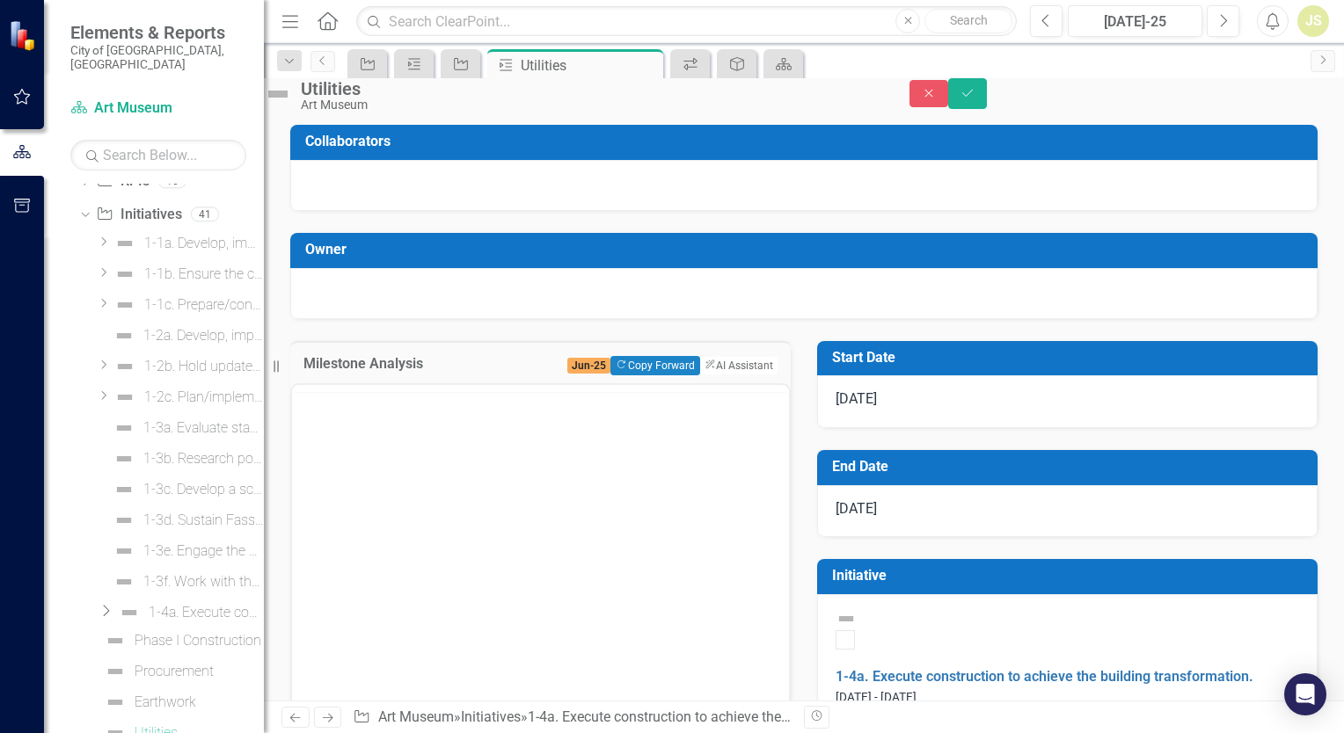
scroll to position [0, 0]
click at [368, 450] on p "Rich Text Area. Press ALT-0 for help." at bounding box center [540, 441] width 488 height 21
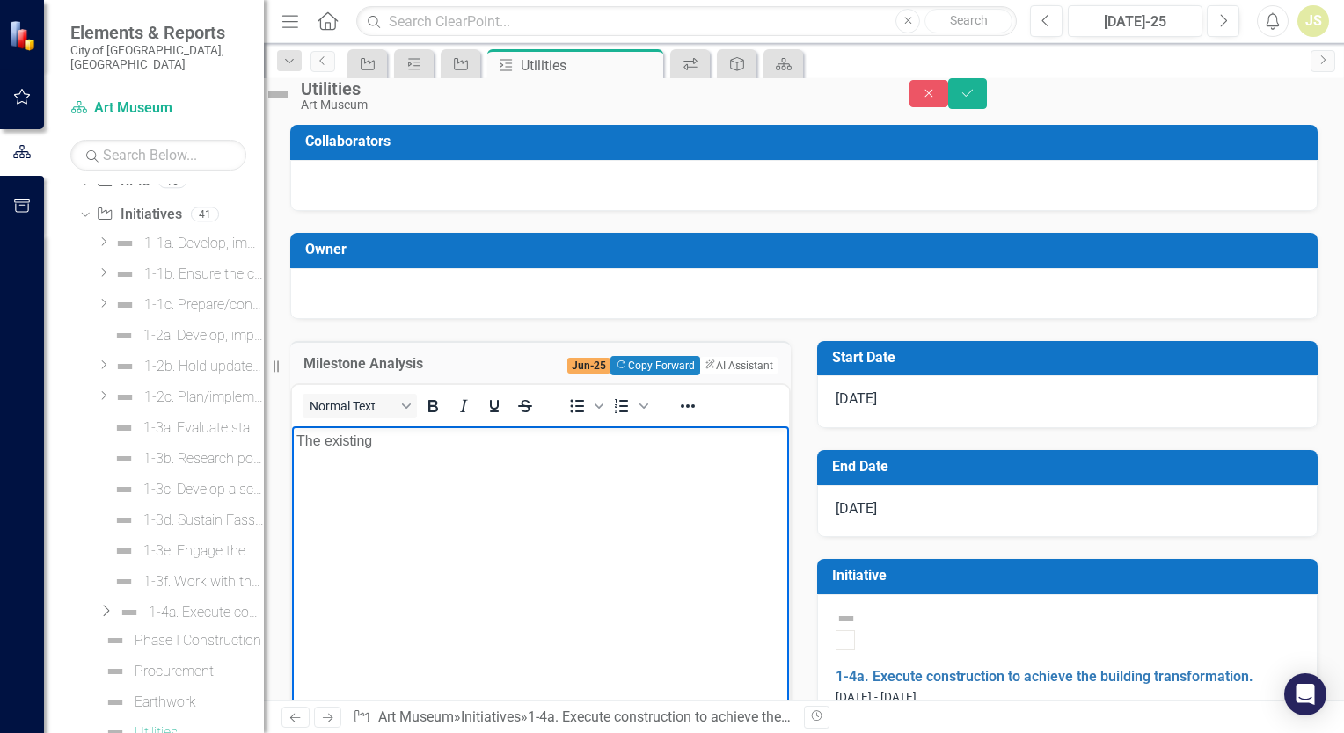
click at [301, 439] on p "The existing" at bounding box center [540, 441] width 488 height 21
click at [297, 440] on p "The existing" at bounding box center [540, 441] width 488 height 21
click at [483, 443] on p "[DATE] JR- The existing" at bounding box center [540, 441] width 488 height 21
click at [645, 465] on p "[DATE] JR- The existing utilities have been demoed; Temp services are in place.…" at bounding box center [540, 452] width 488 height 42
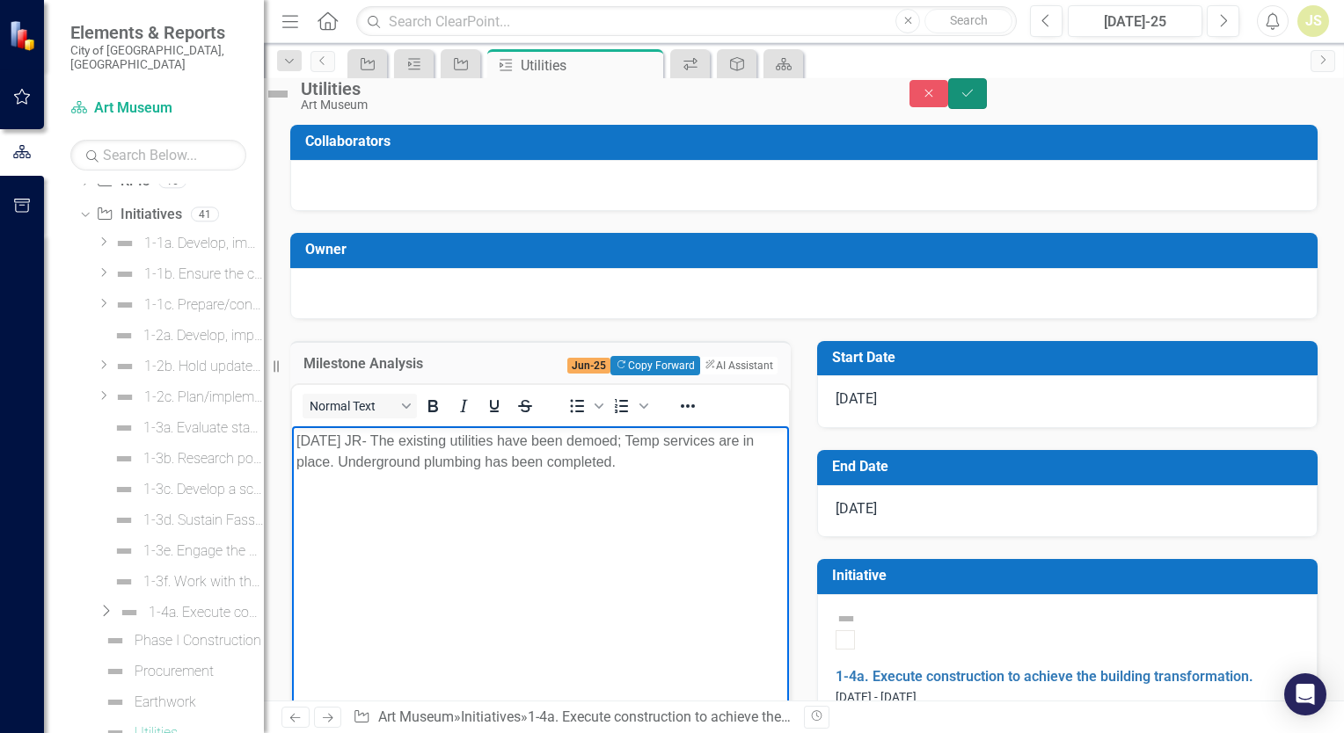
click at [975, 99] on icon "Save" at bounding box center [967, 93] width 16 height 12
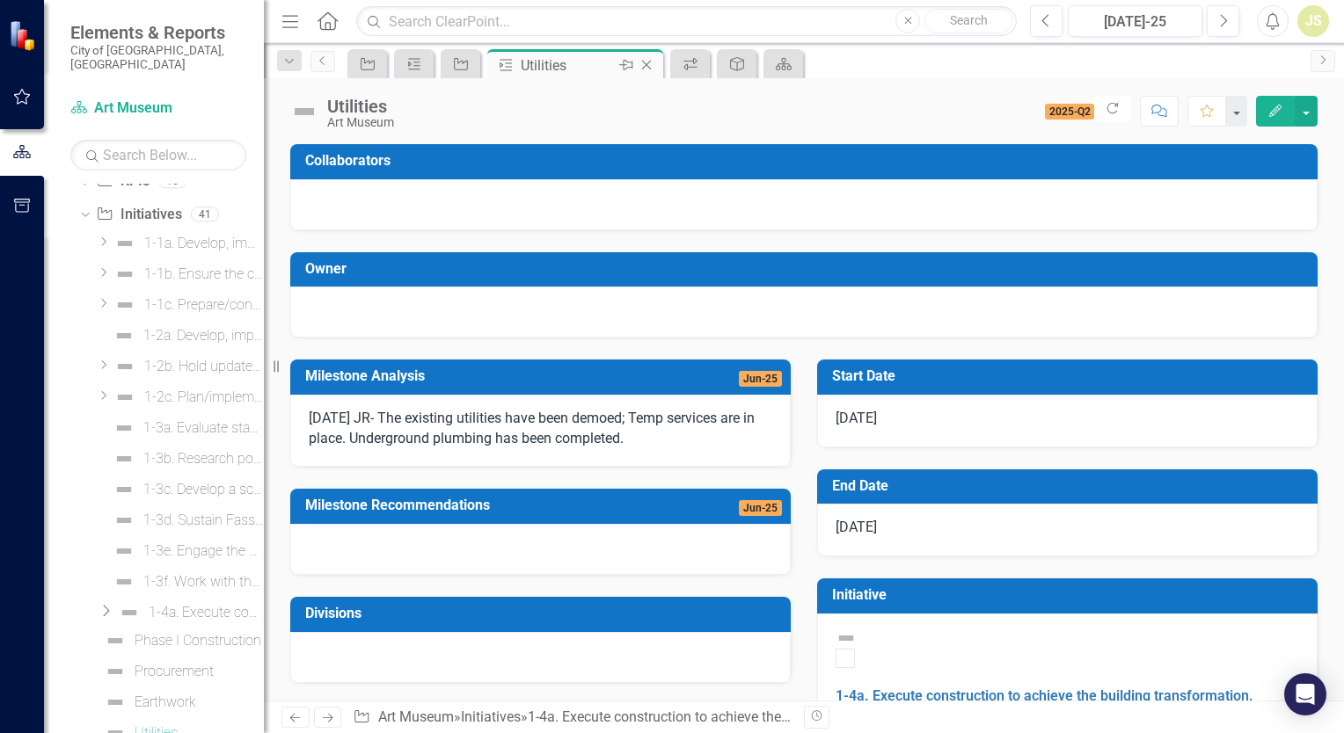
click at [647, 69] on icon "Close" at bounding box center [646, 65] width 18 height 14
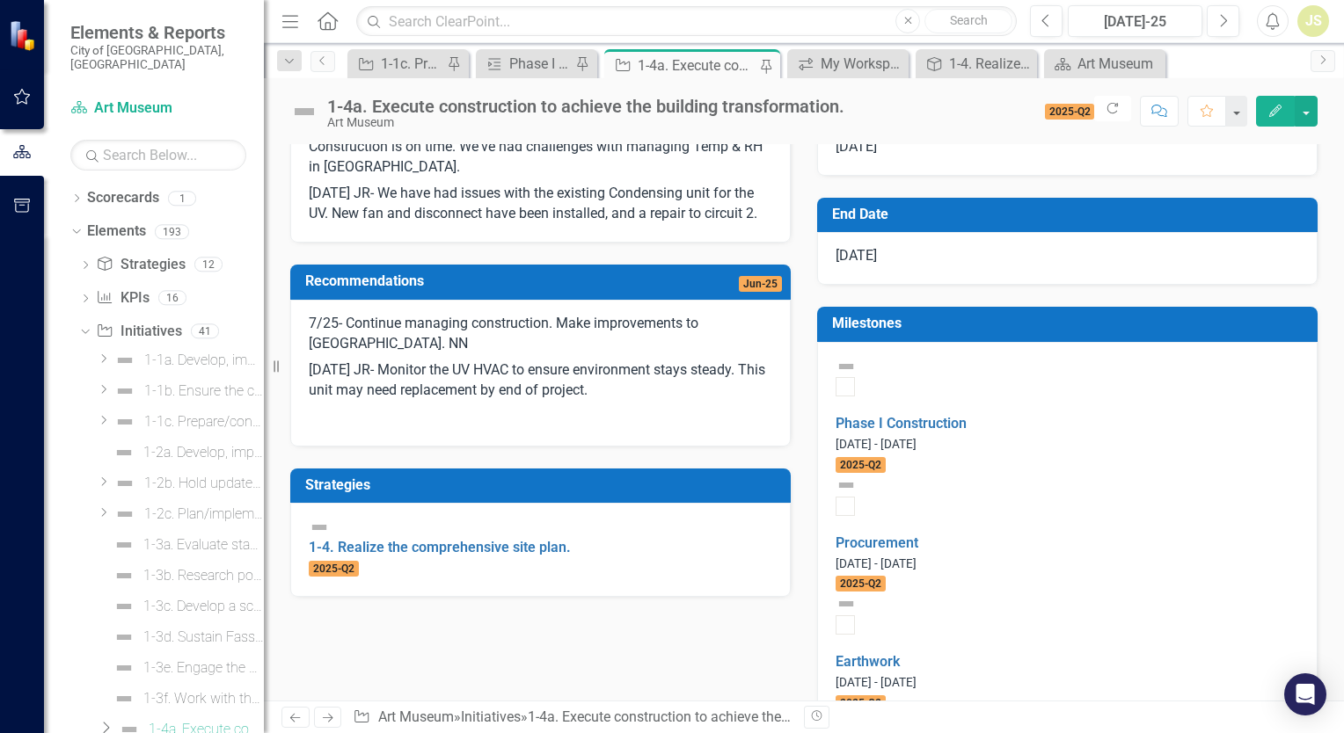
scroll to position [440, 0]
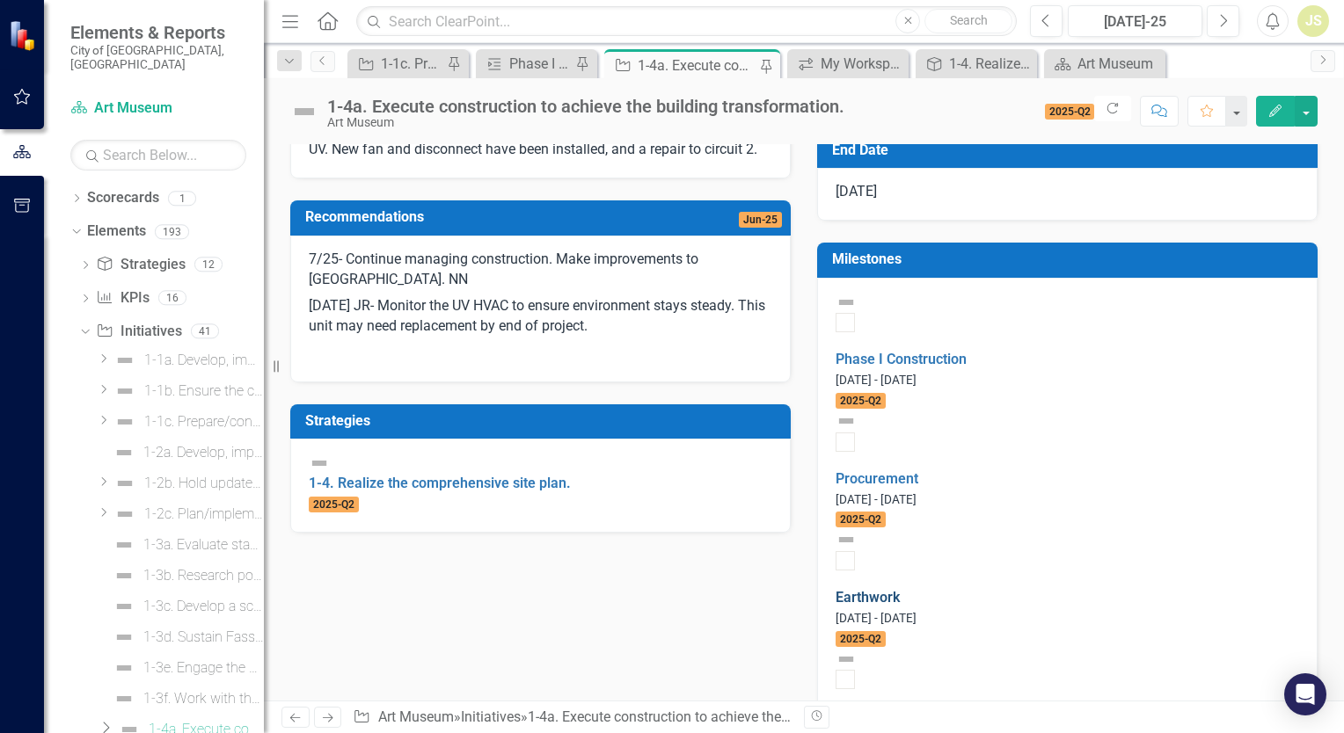
click at [900, 589] on link "Earthwork" at bounding box center [867, 597] width 64 height 17
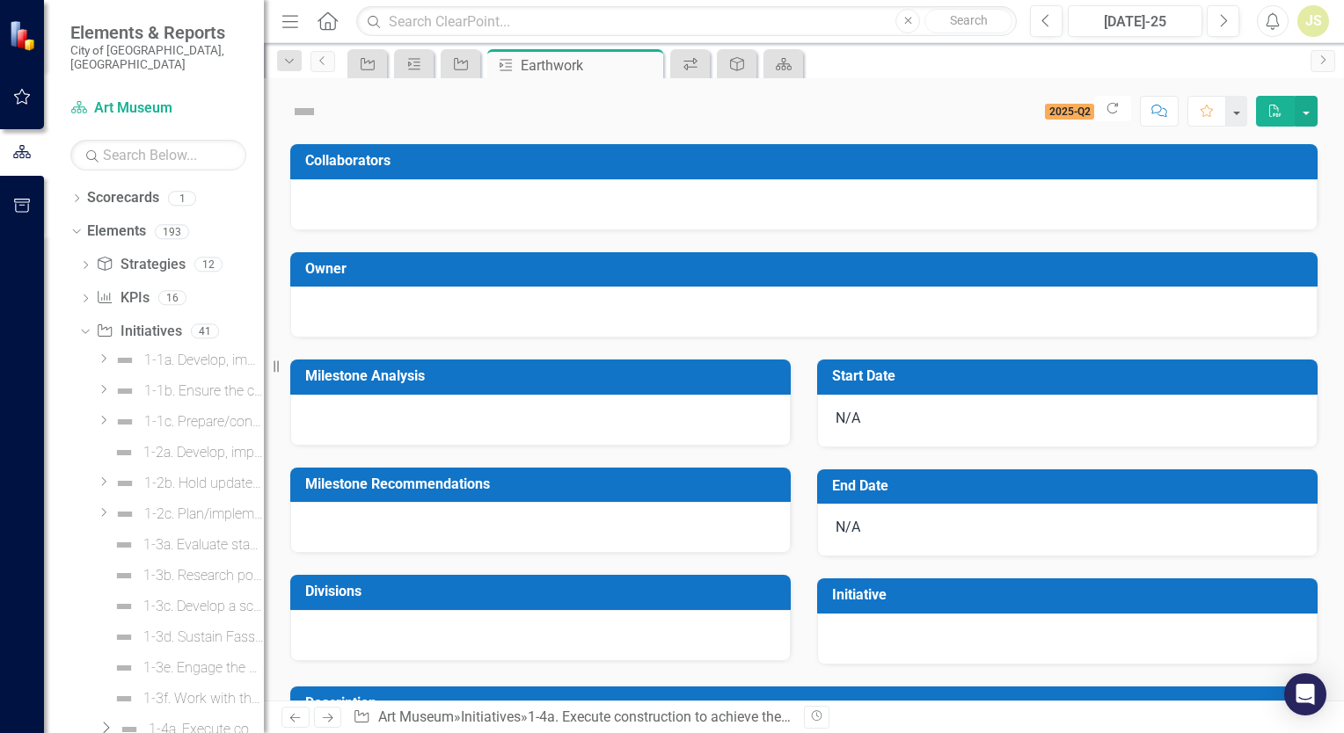
scroll to position [86, 0]
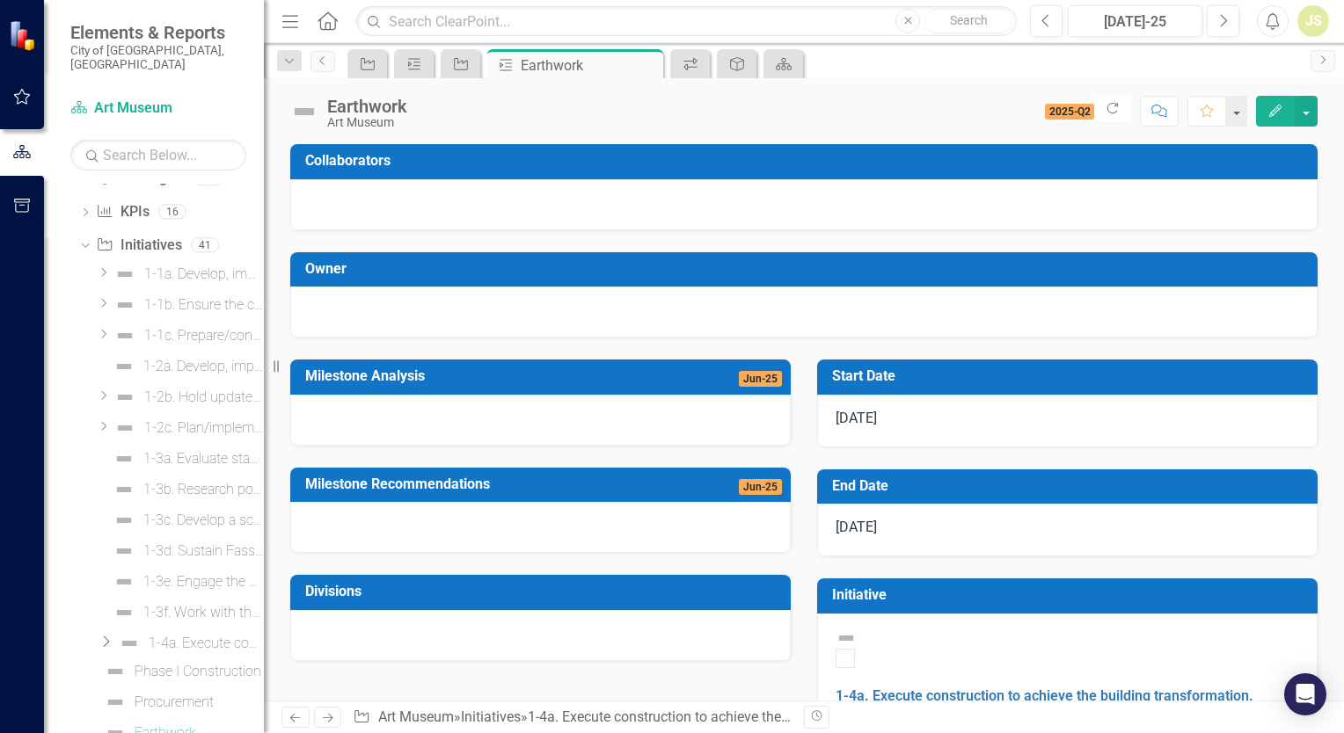
click at [424, 426] on div at bounding box center [540, 420] width 500 height 51
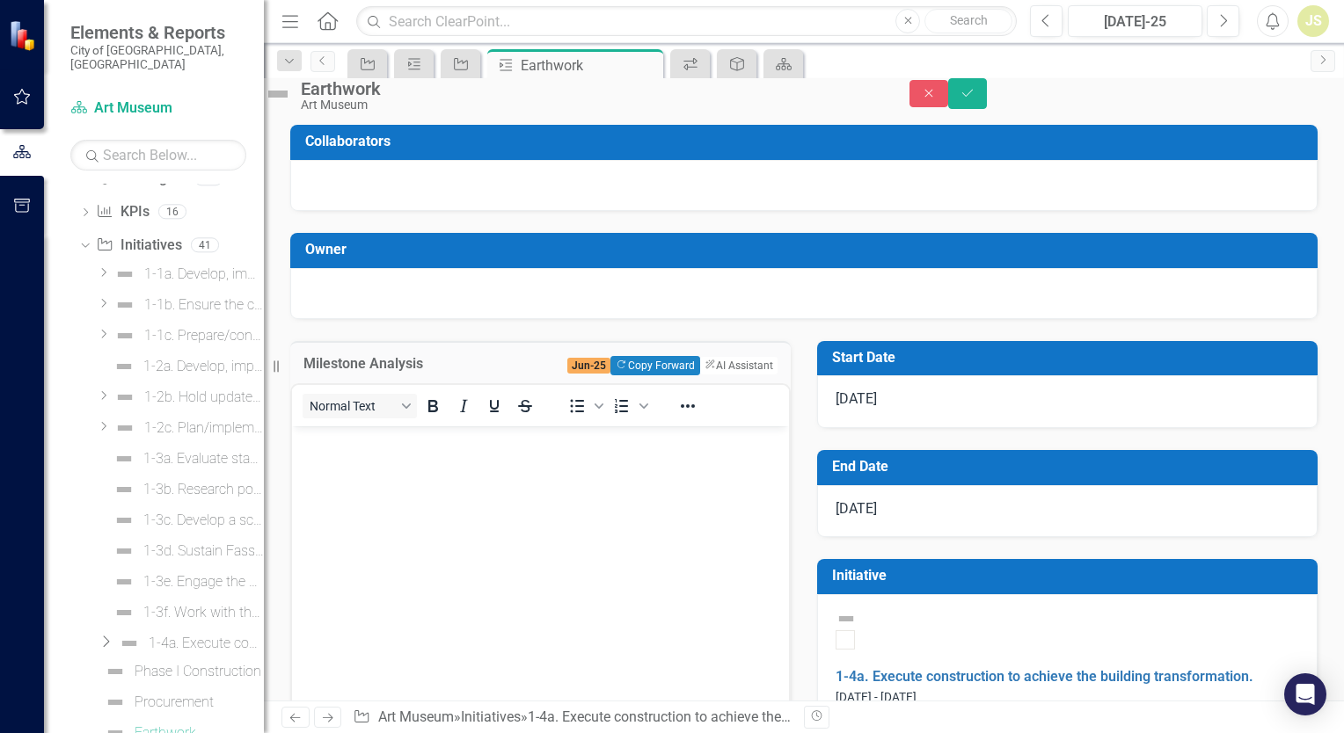
scroll to position [0, 0]
click at [378, 448] on p "Rich Text Area. Press ALT-0 for help." at bounding box center [540, 441] width 488 height 21
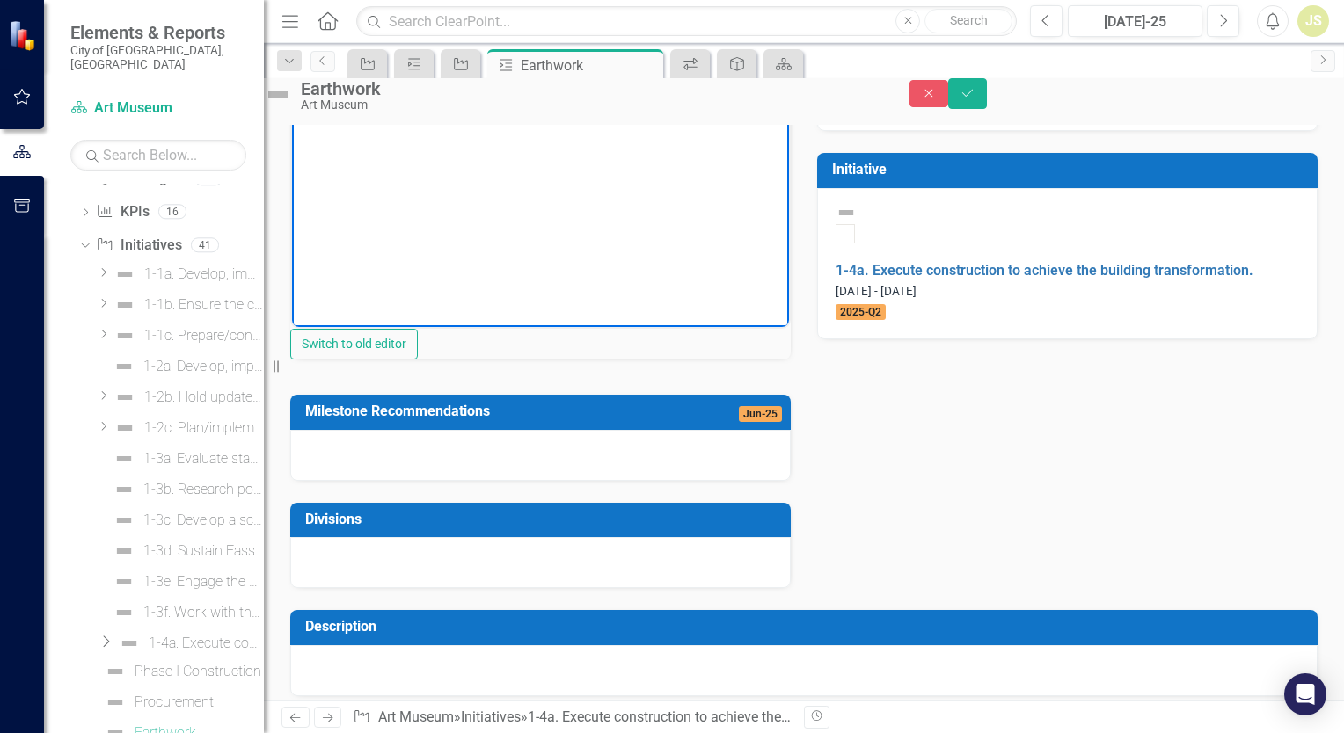
scroll to position [440, 0]
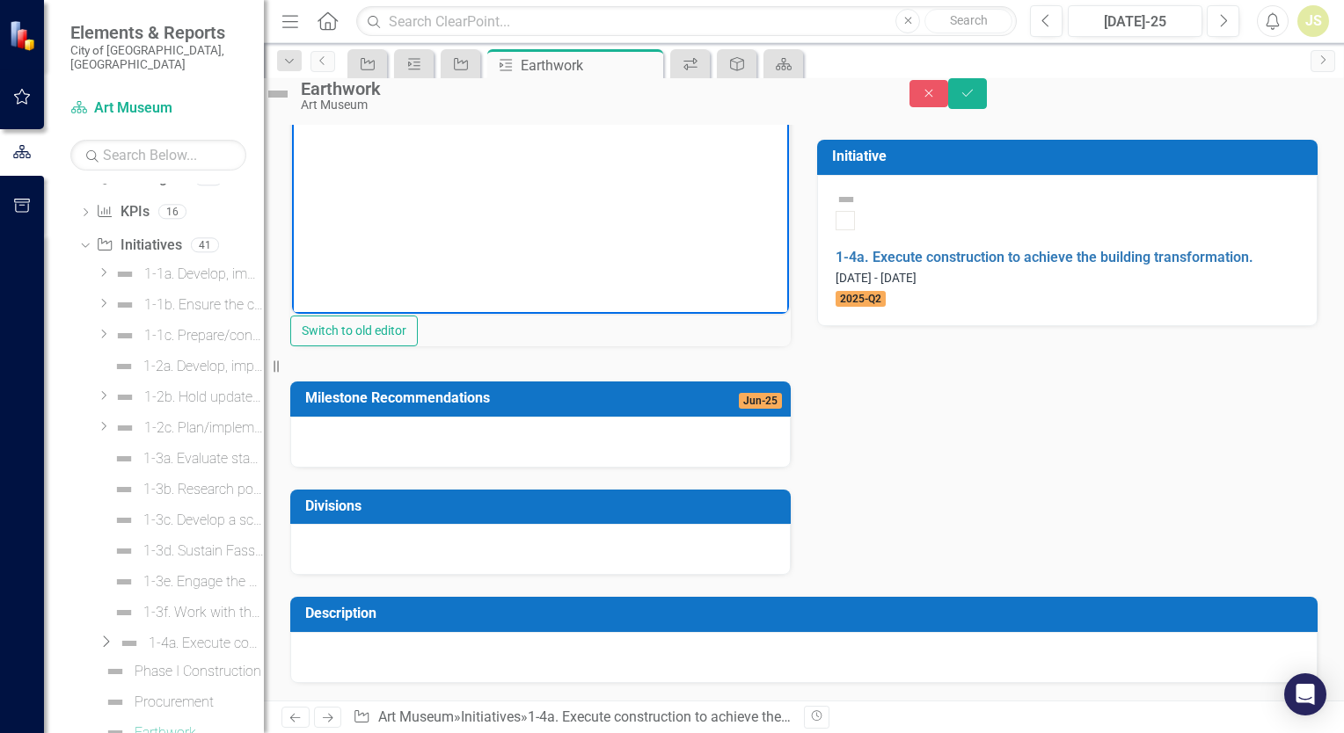
click at [456, 468] on div at bounding box center [540, 442] width 500 height 51
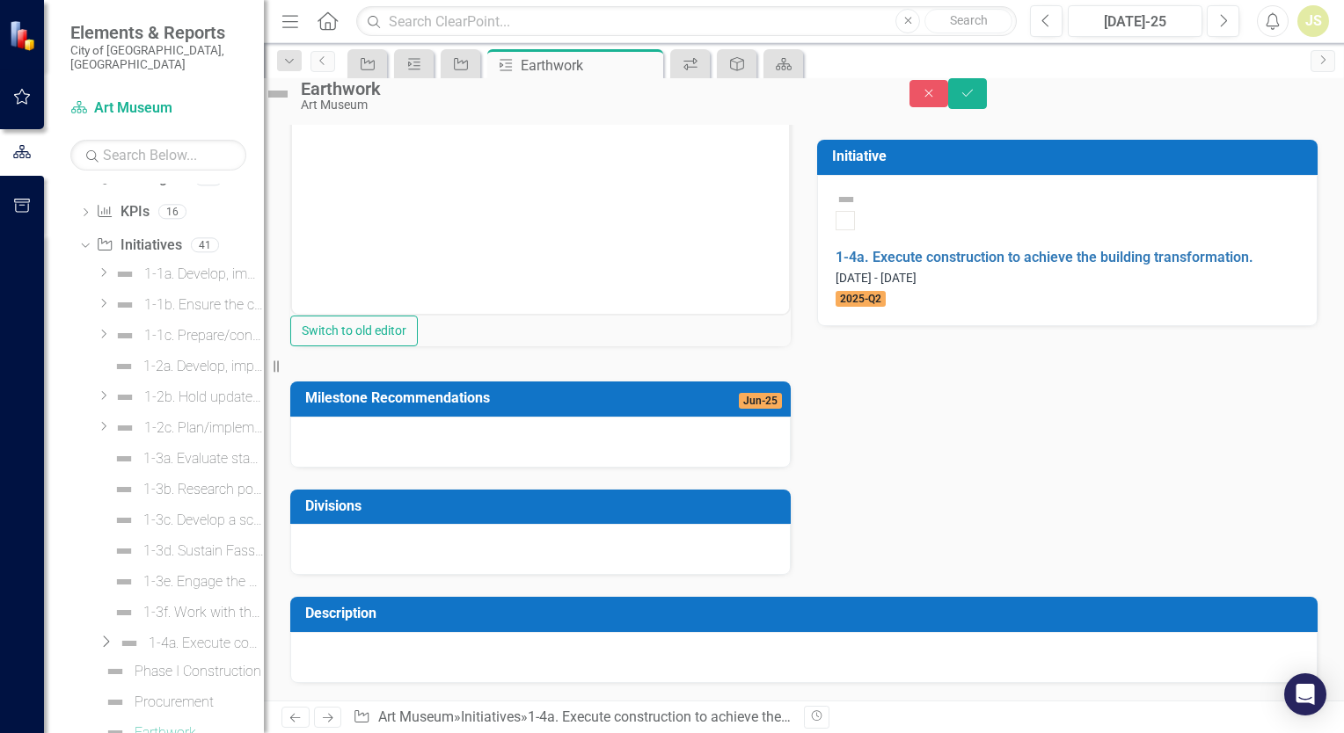
click at [456, 468] on div at bounding box center [540, 442] width 500 height 51
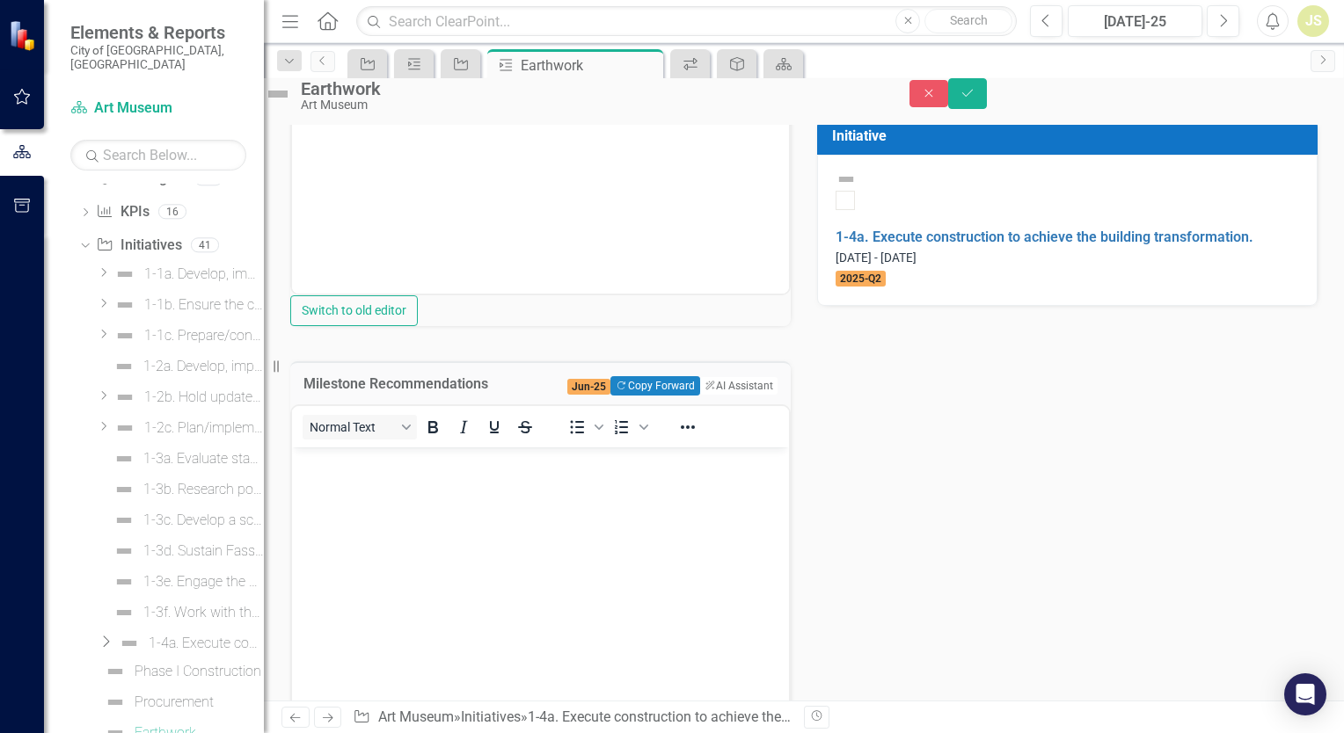
scroll to position [0, 0]
click at [397, 484] on body "Rich Text Area. Press ALT-0 for help." at bounding box center [540, 579] width 497 height 264
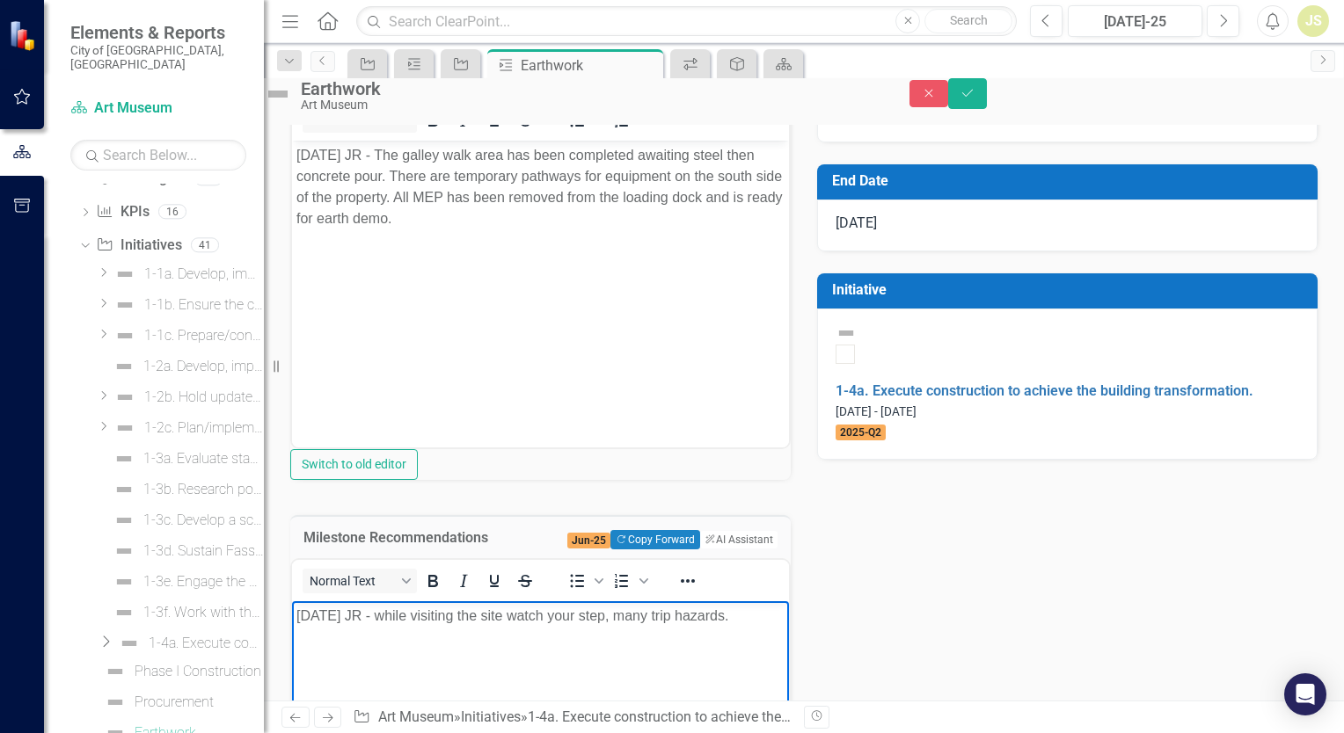
scroll to position [88, 0]
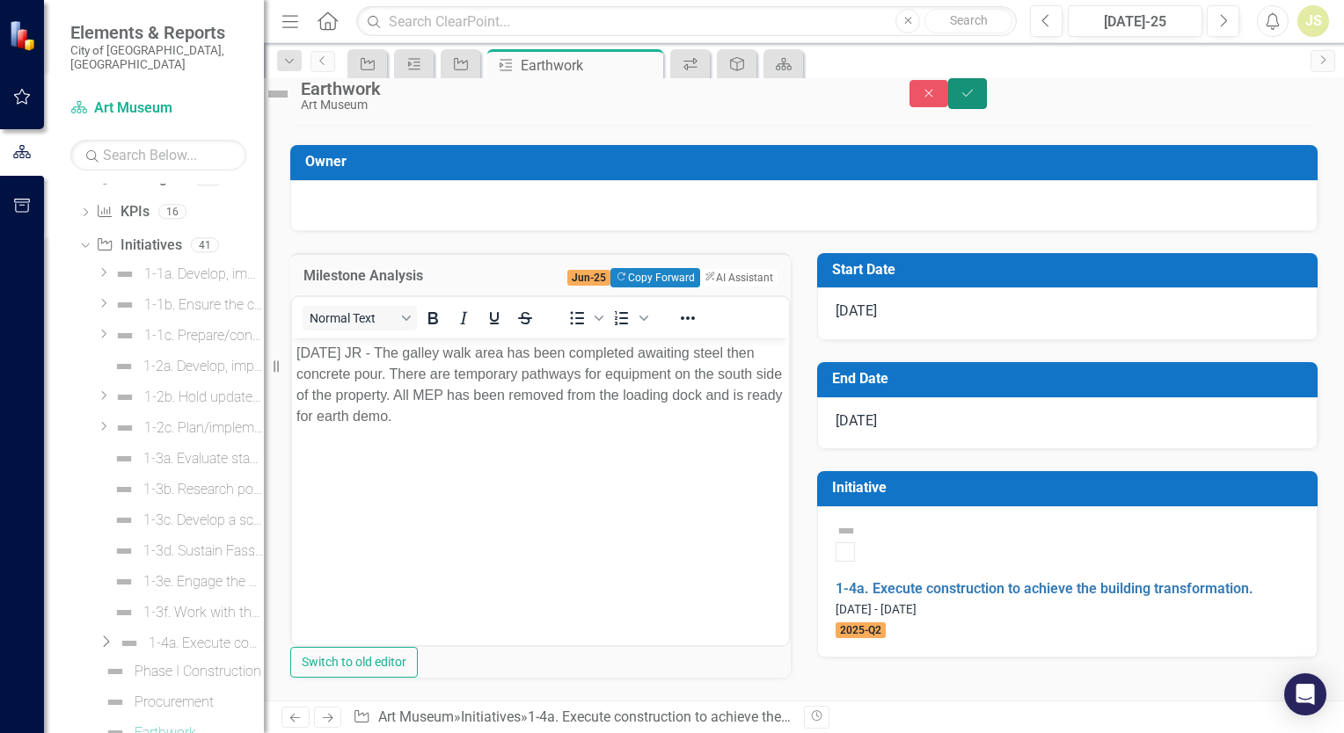
click at [987, 105] on button "Save" at bounding box center [967, 93] width 39 height 31
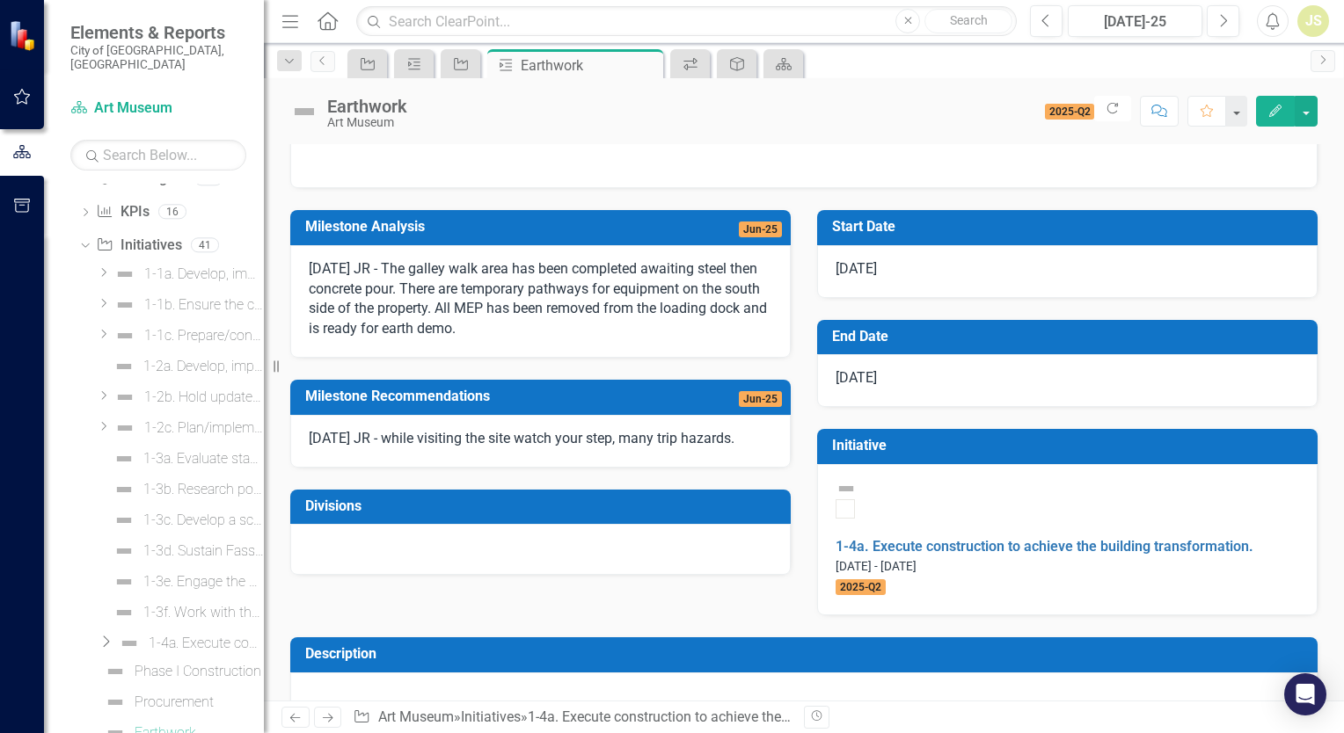
scroll to position [0, 0]
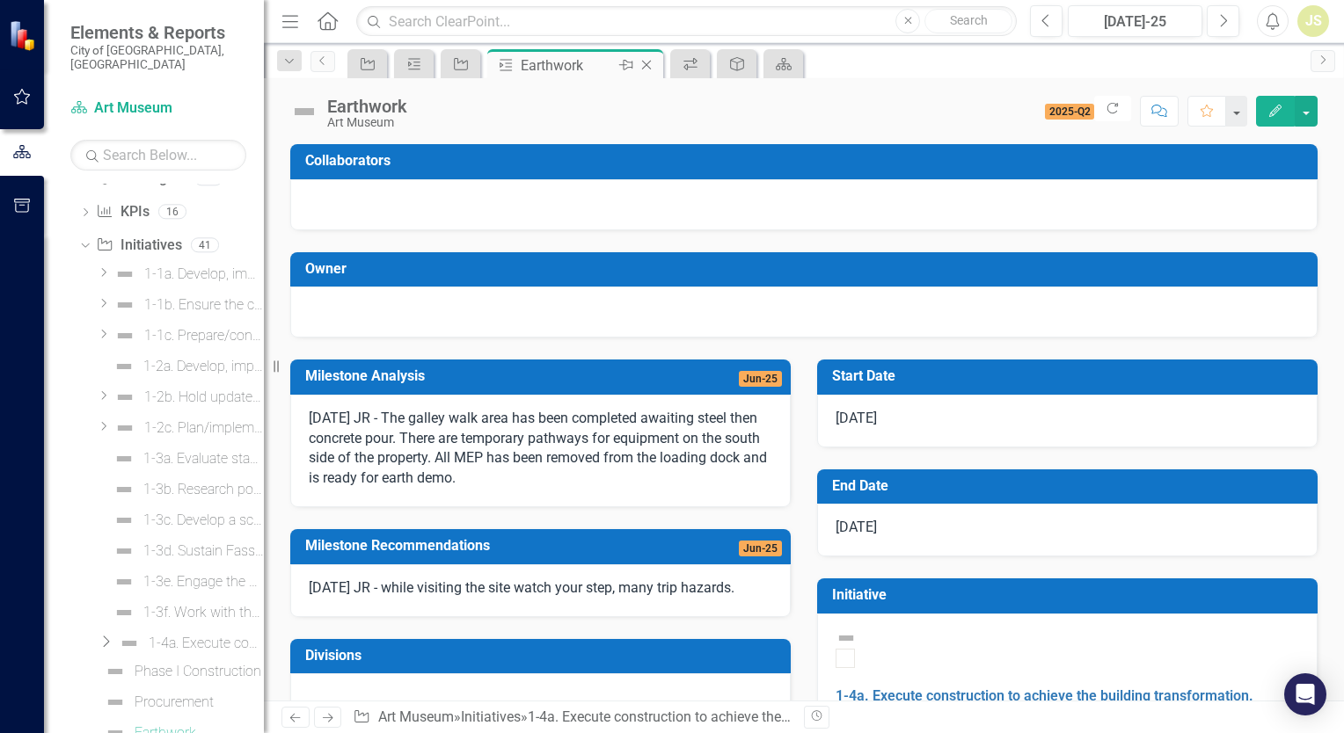
click at [647, 65] on icon "Close" at bounding box center [646, 65] width 18 height 14
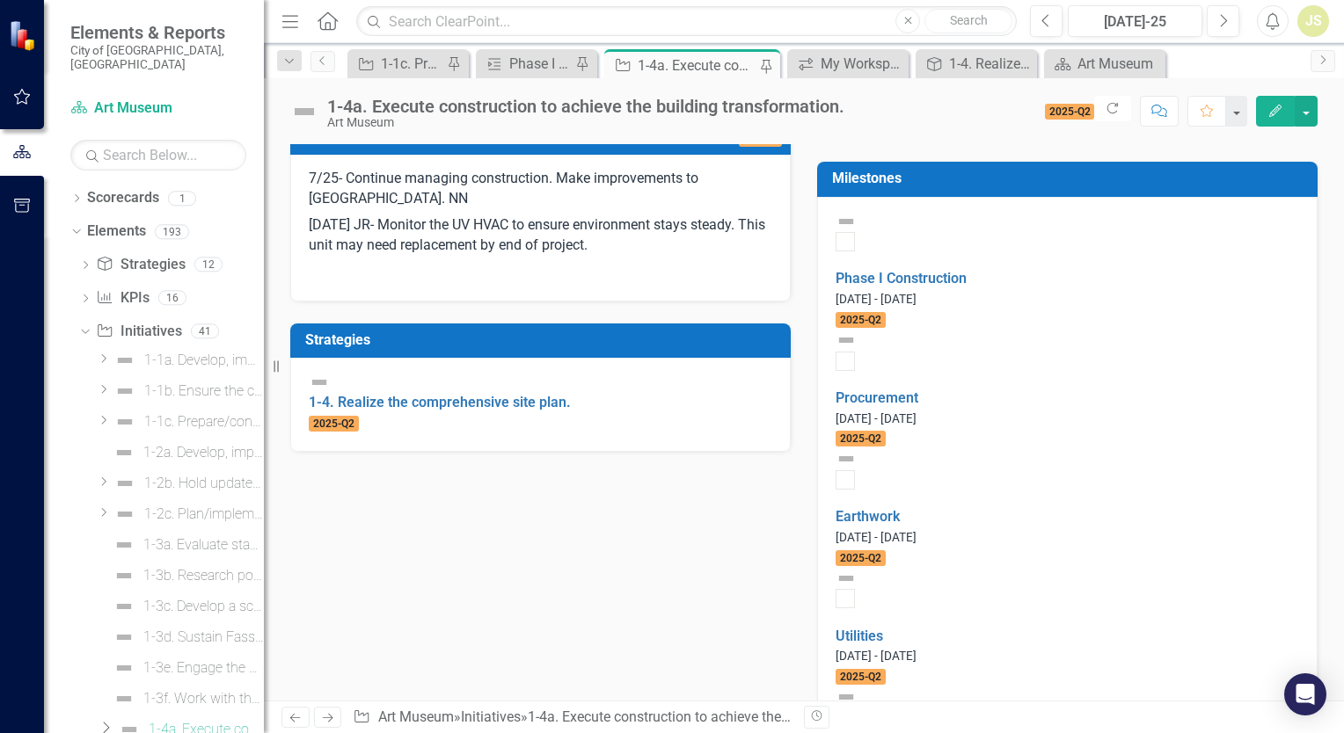
scroll to position [528, 0]
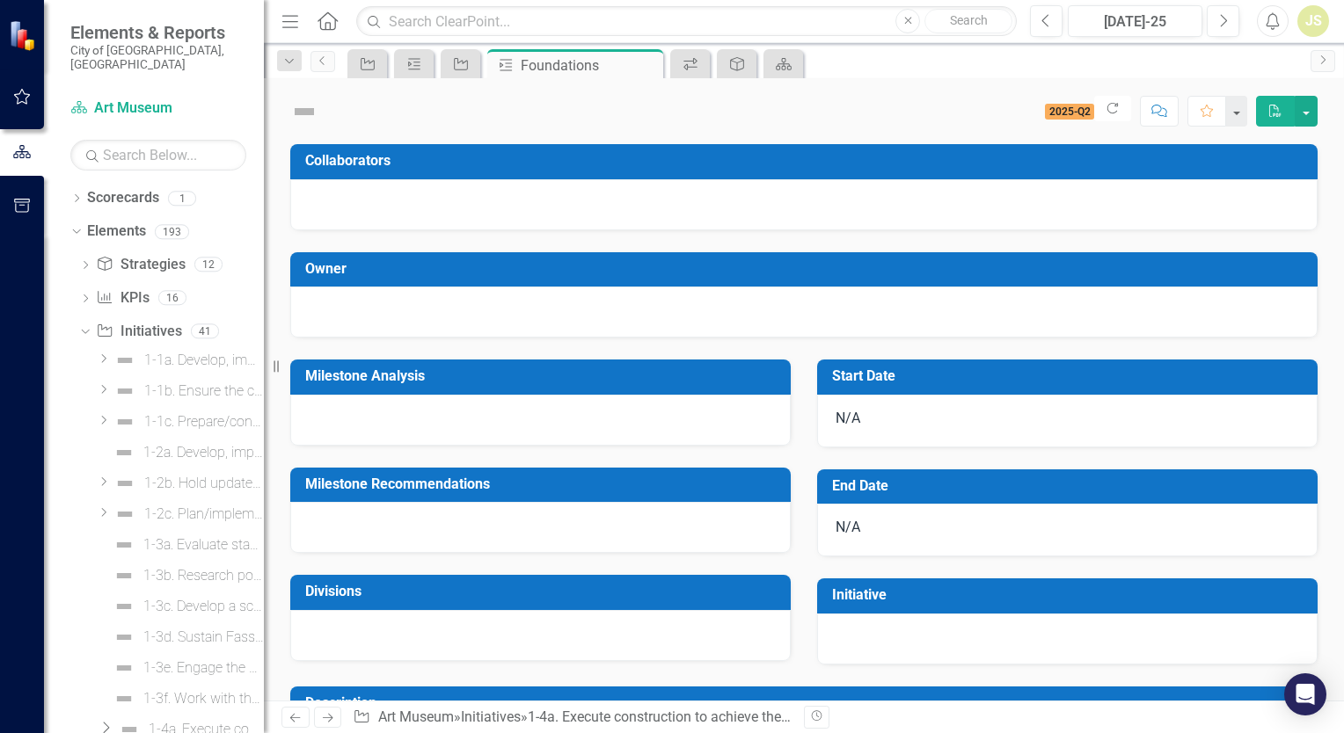
scroll to position [148, 0]
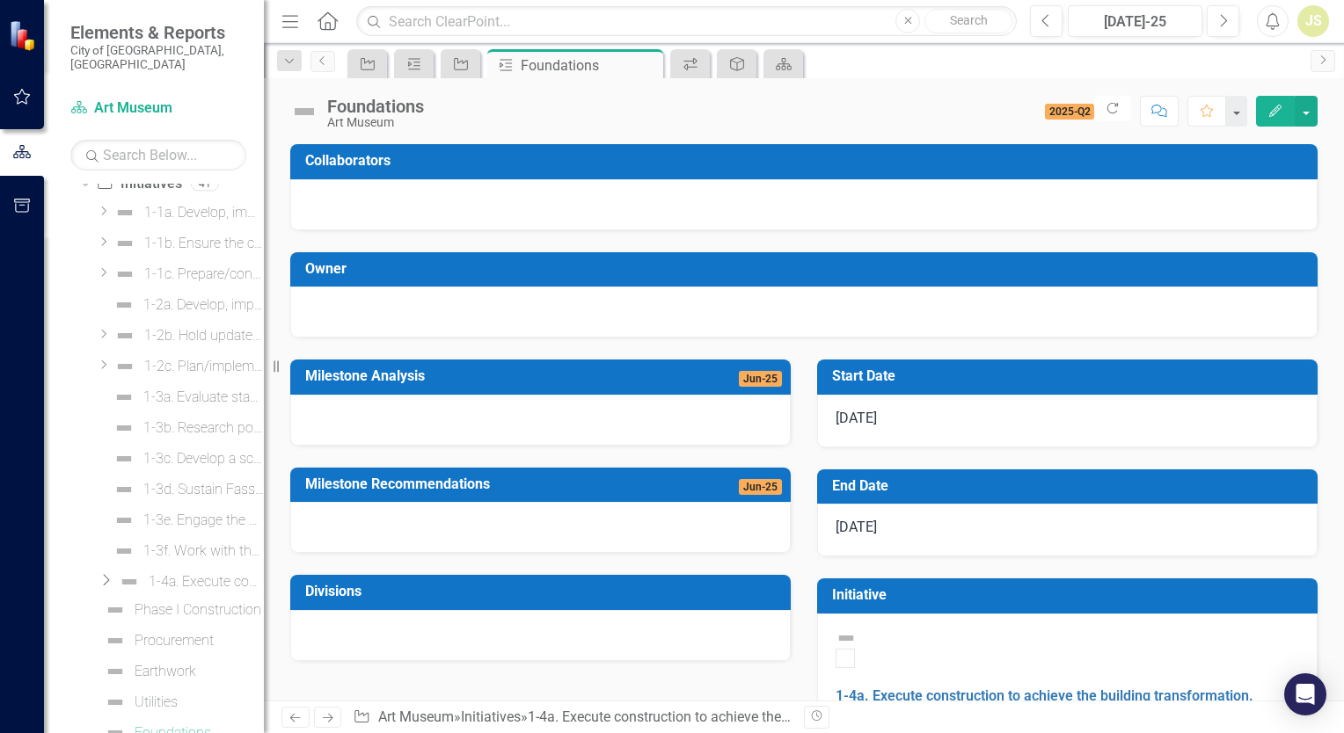
click at [467, 413] on div at bounding box center [540, 420] width 500 height 51
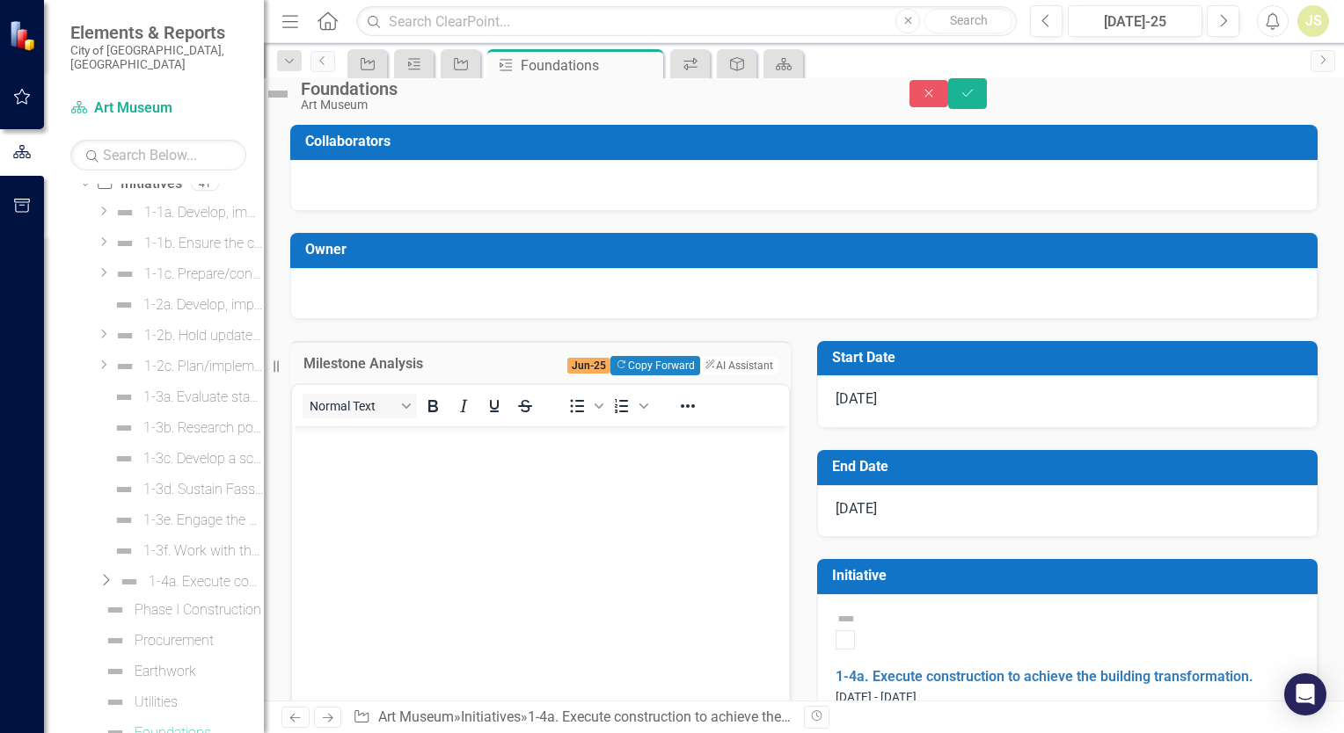
scroll to position [0, 0]
click at [427, 451] on body "Rich Text Area. Press ALT-0 for help." at bounding box center [540, 558] width 497 height 264
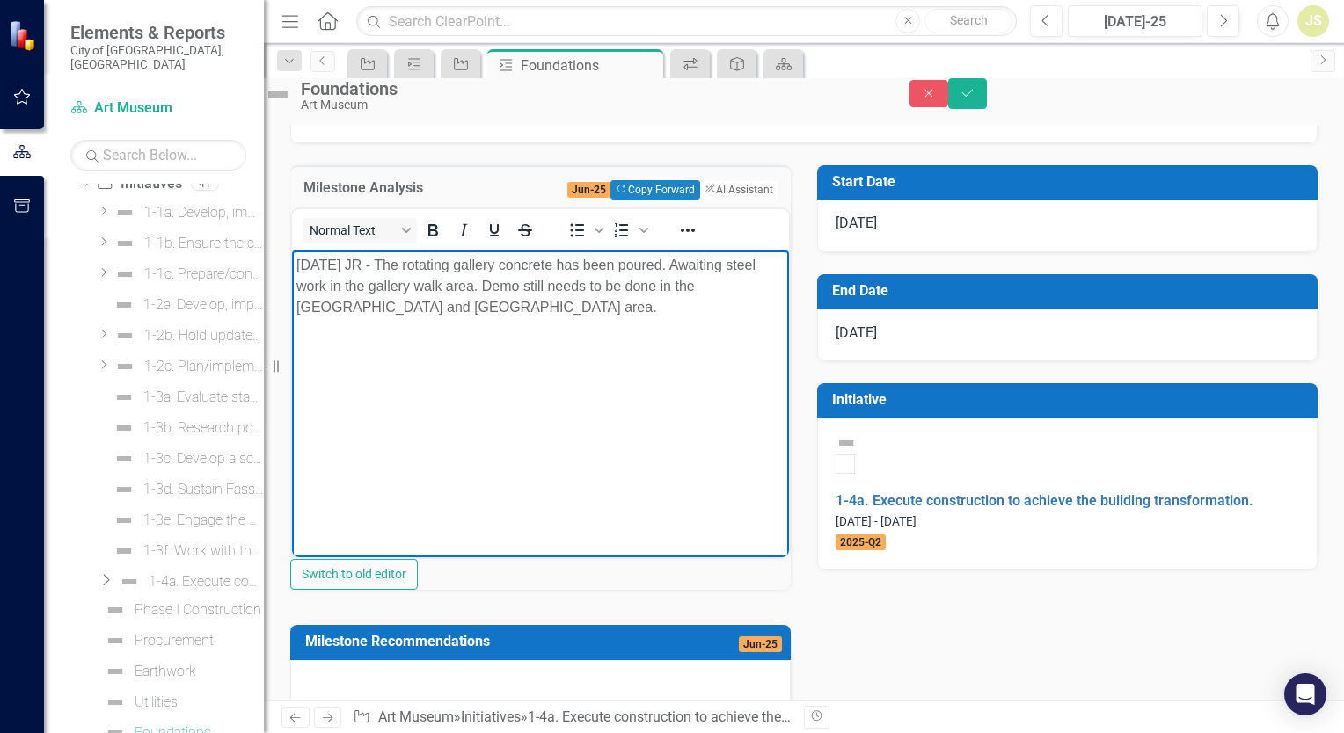
scroll to position [88, 0]
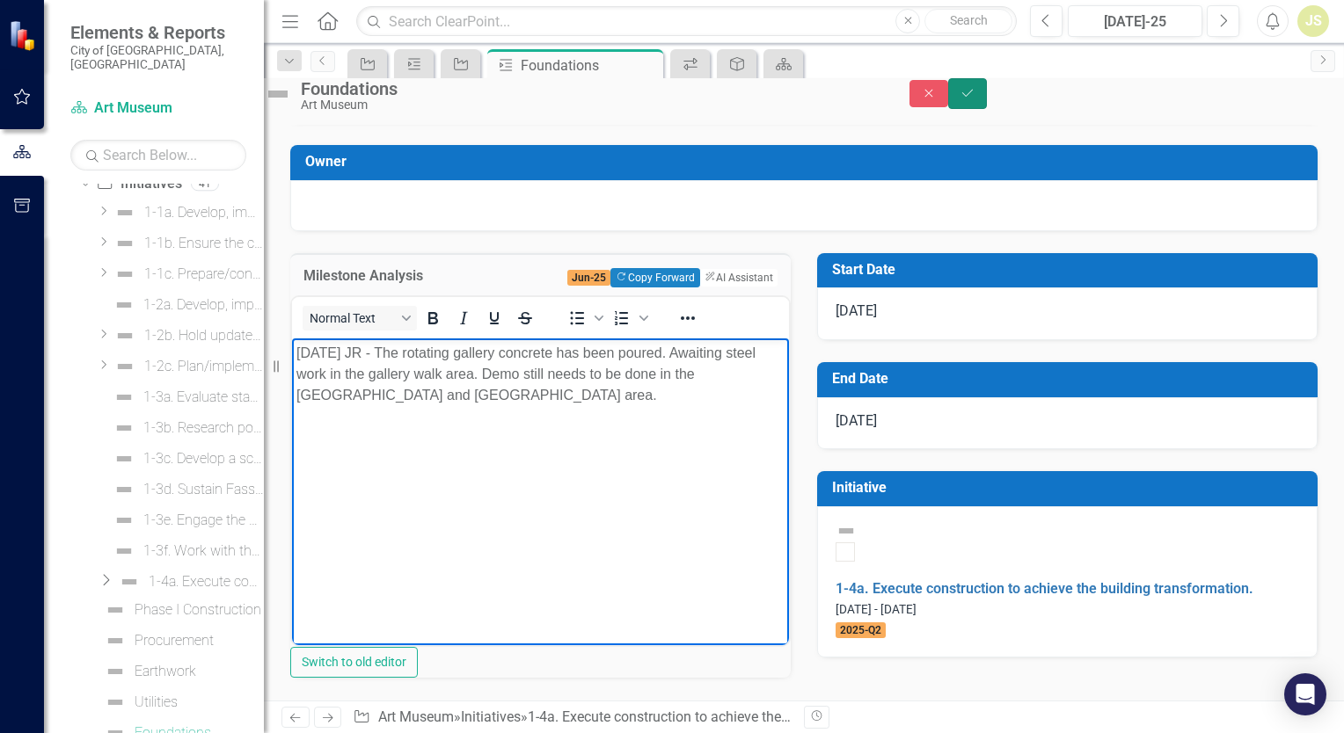
click at [975, 99] on icon "Save" at bounding box center [967, 93] width 16 height 12
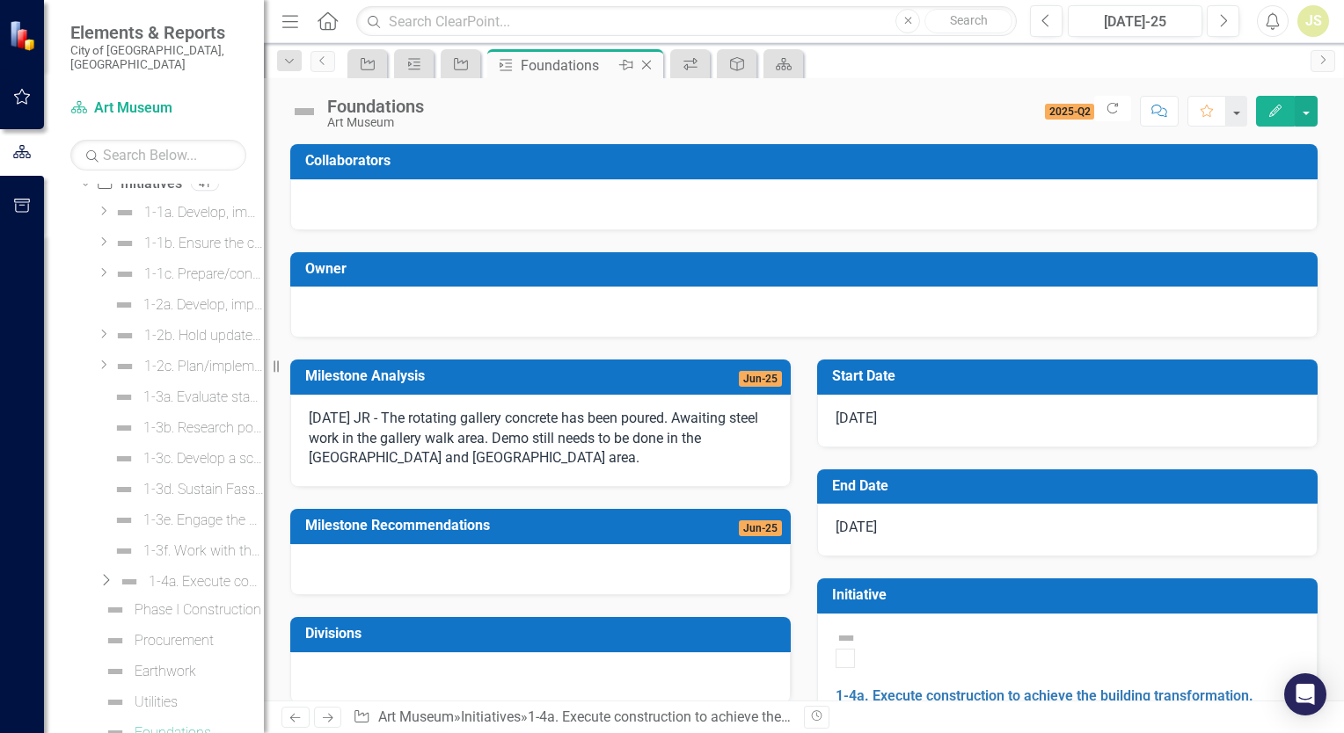
click at [650, 62] on icon "Close" at bounding box center [646, 65] width 18 height 14
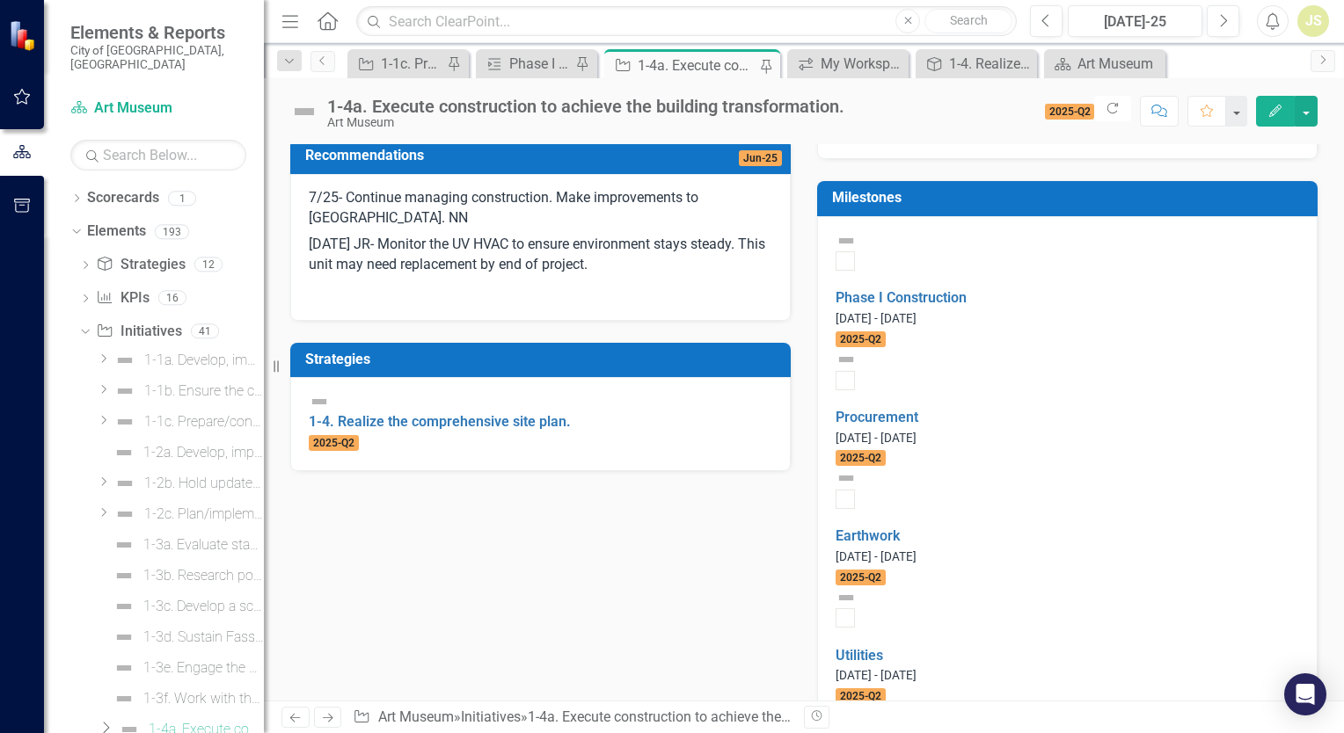
scroll to position [528, 0]
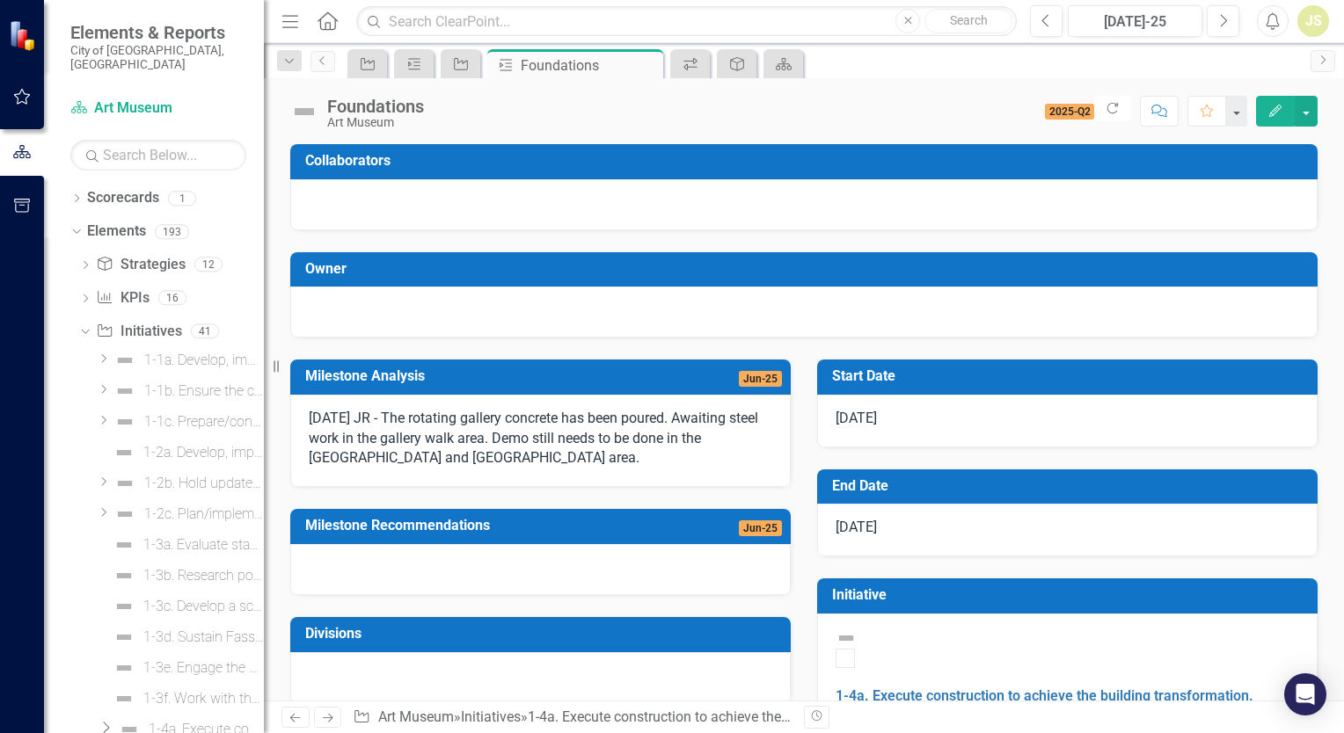
scroll to position [148, 0]
click at [324, 415] on p "[DATE] JR - The rotating gallery concrete has been poured. Awaiting steel work …" at bounding box center [540, 439] width 463 height 61
click at [366, 418] on p "[DATE] JR - The rotating gallery concrete has been poured. Awaiting steel work …" at bounding box center [540, 439] width 463 height 61
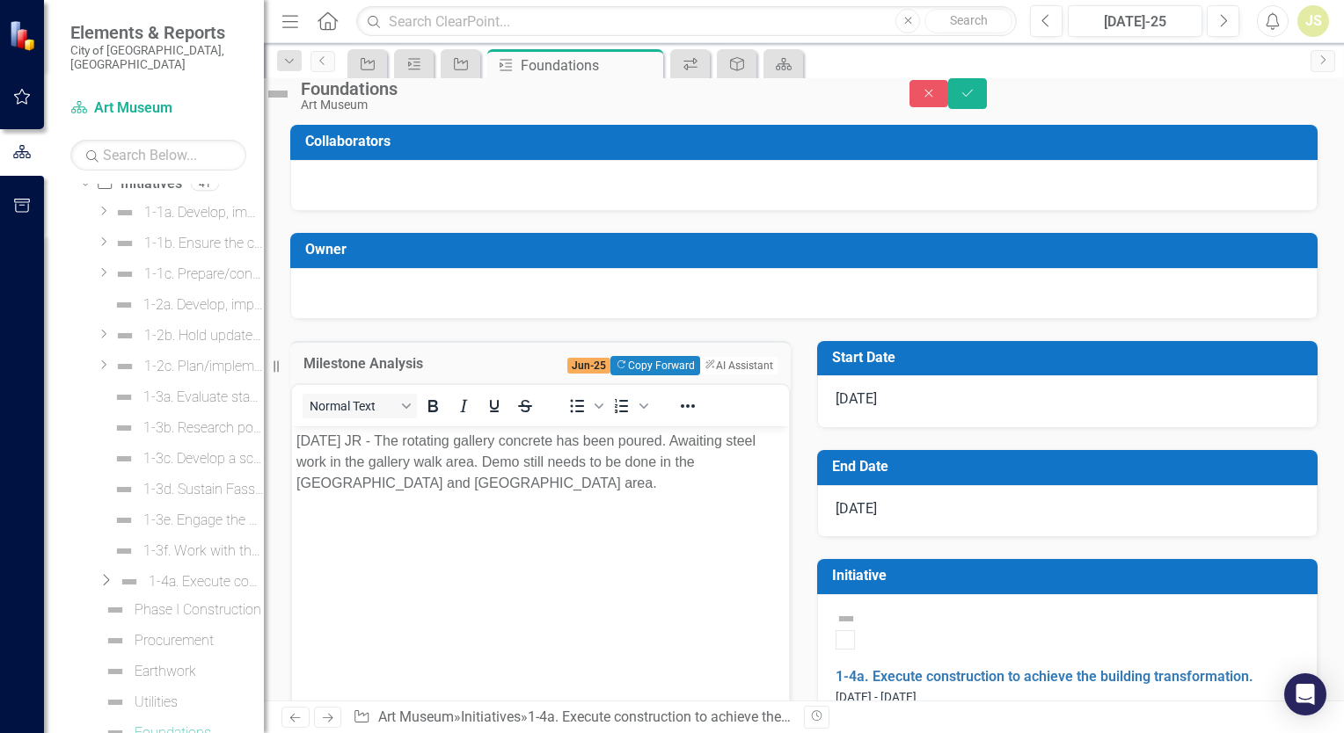
scroll to position [0, 0]
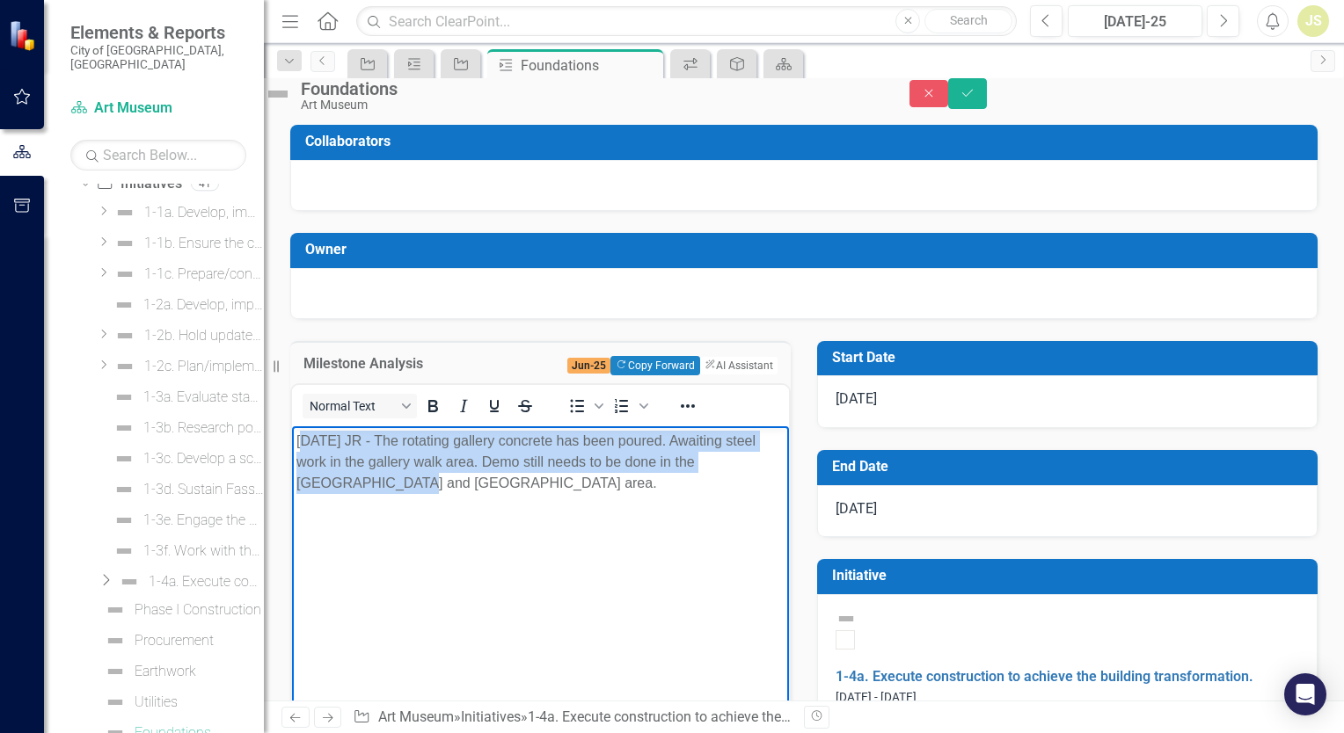
drag, startPoint x: 301, startPoint y: 439, endPoint x: 405, endPoint y: 480, distance: 112.5
click at [405, 480] on p "[DATE] JR - The rotating gallery concrete has been poured. Awaiting steel work …" at bounding box center [540, 462] width 488 height 63
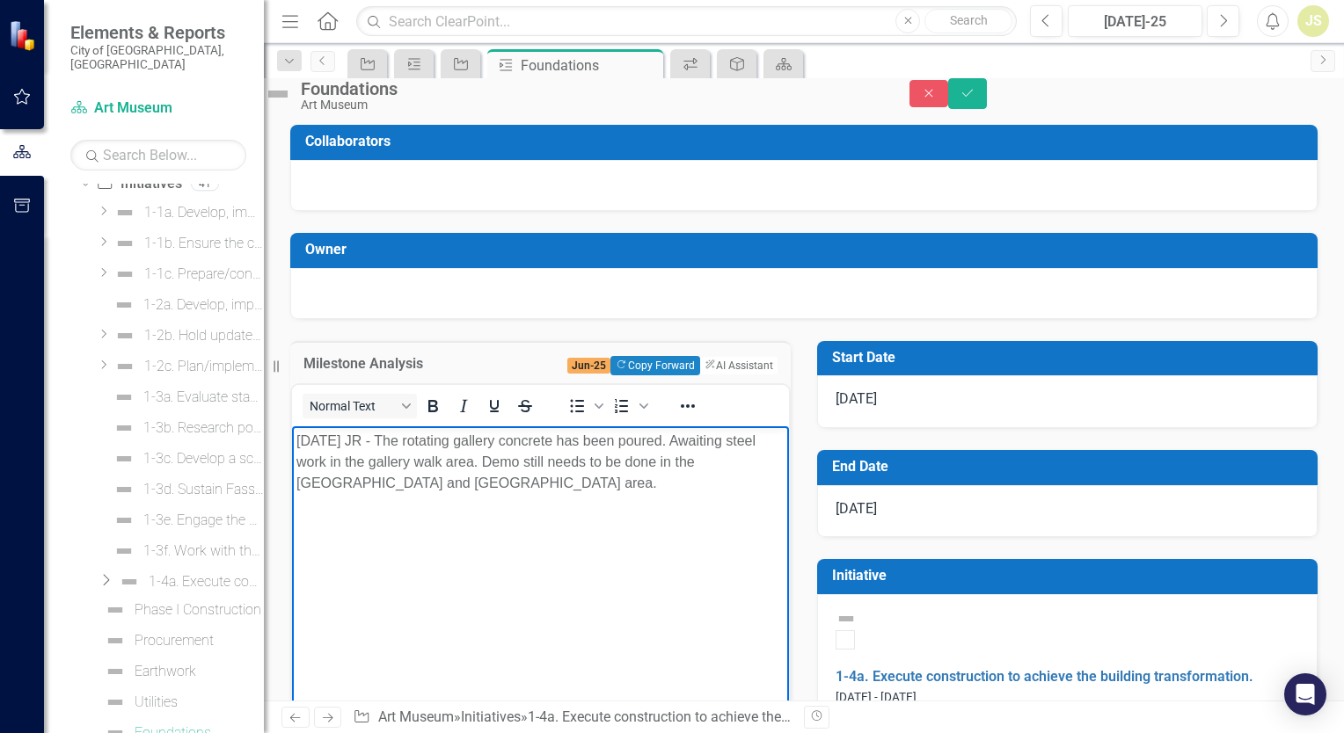
click at [431, 548] on body "[DATE] JR - The rotating gallery concrete has been poured. Awaiting steel work …" at bounding box center [540, 558] width 497 height 264
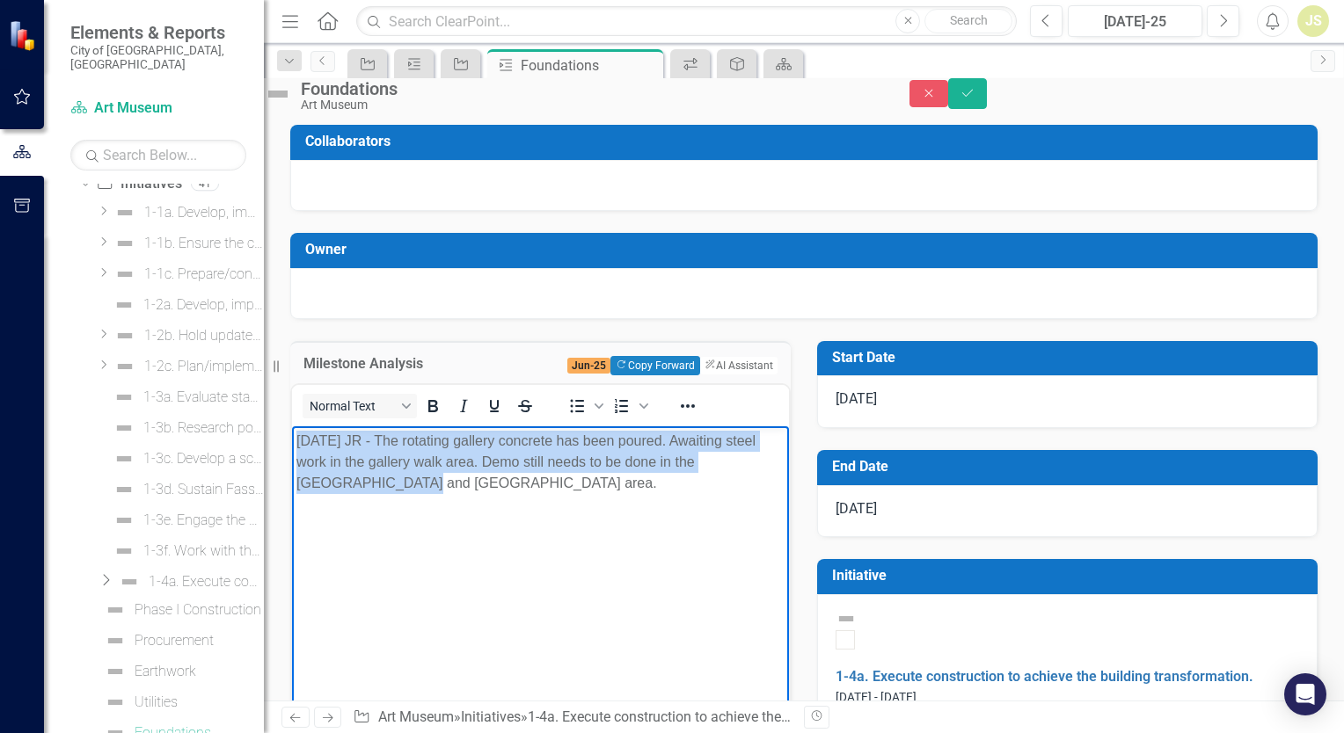
drag, startPoint x: 297, startPoint y: 436, endPoint x: 413, endPoint y: 489, distance: 127.5
click at [413, 489] on p "[DATE] JR - The rotating gallery concrete has been poured. Awaiting steel work …" at bounding box center [540, 462] width 488 height 63
copy p "[DATE] JR - The rotating gallery concrete has been poured. Awaiting steel work …"
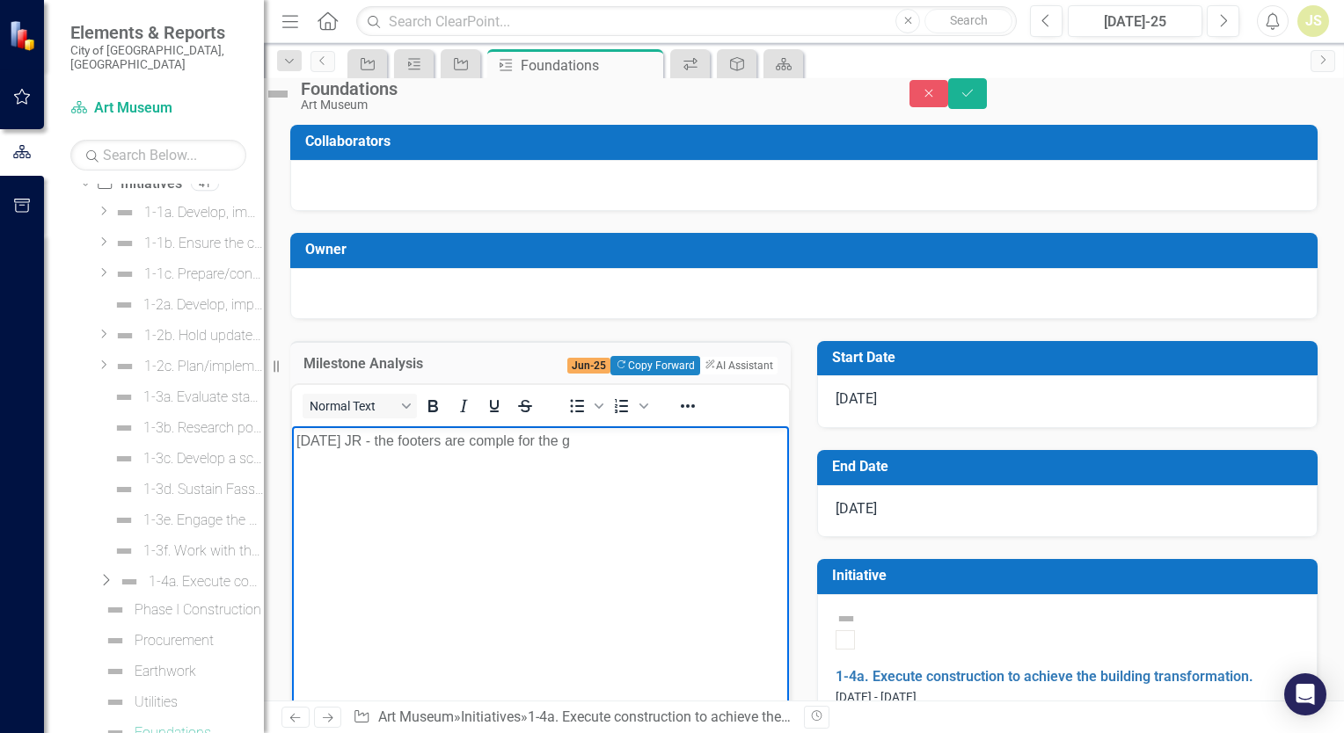
drag, startPoint x: 506, startPoint y: 443, endPoint x: 671, endPoint y: 469, distance: 166.4
click at [671, 469] on body "[DATE] JR - the footers are comple for the g" at bounding box center [540, 558] width 497 height 264
click at [599, 439] on p "[DATE] JR - the footers are complete for the g" at bounding box center [540, 441] width 488 height 21
click at [381, 443] on p "[DATE] JR - the footers are complete for the gallery walk area." at bounding box center [540, 441] width 488 height 21
click at [975, 97] on icon "Save" at bounding box center [967, 93] width 16 height 12
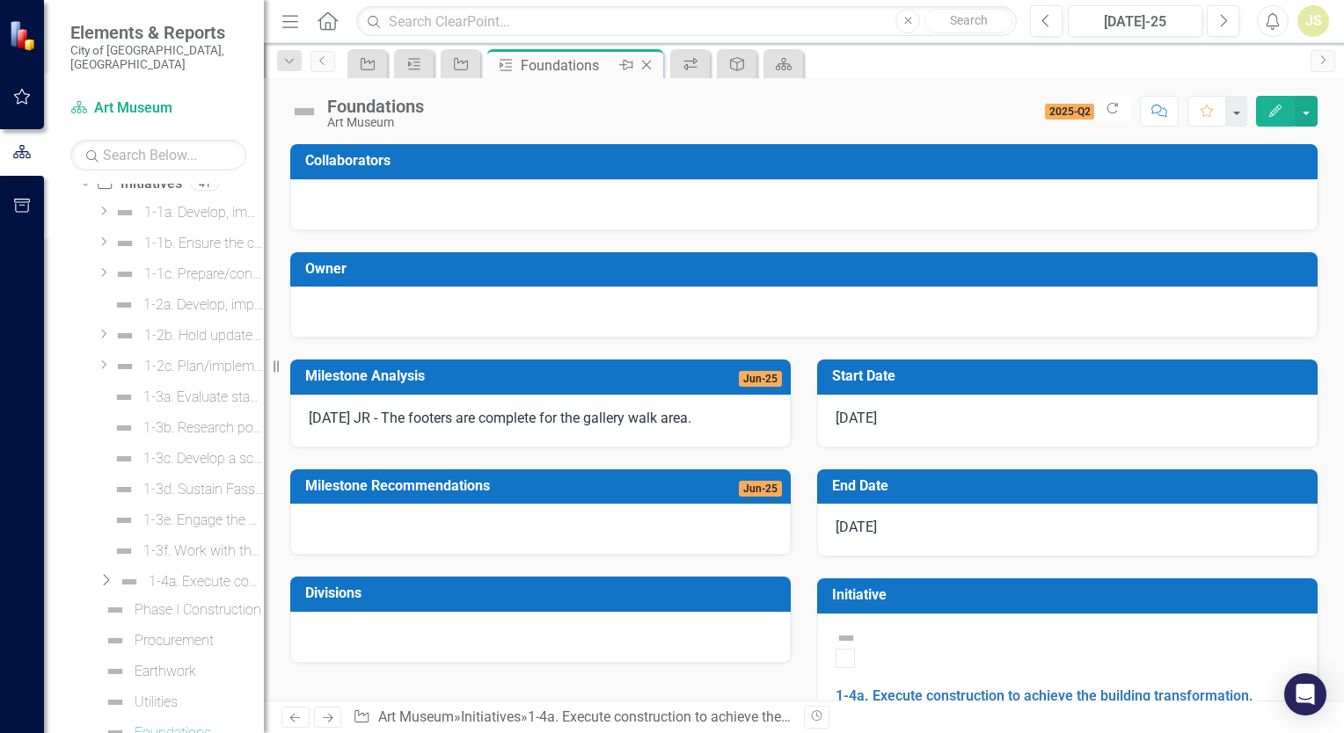
click at [651, 64] on icon "Close" at bounding box center [646, 65] width 18 height 14
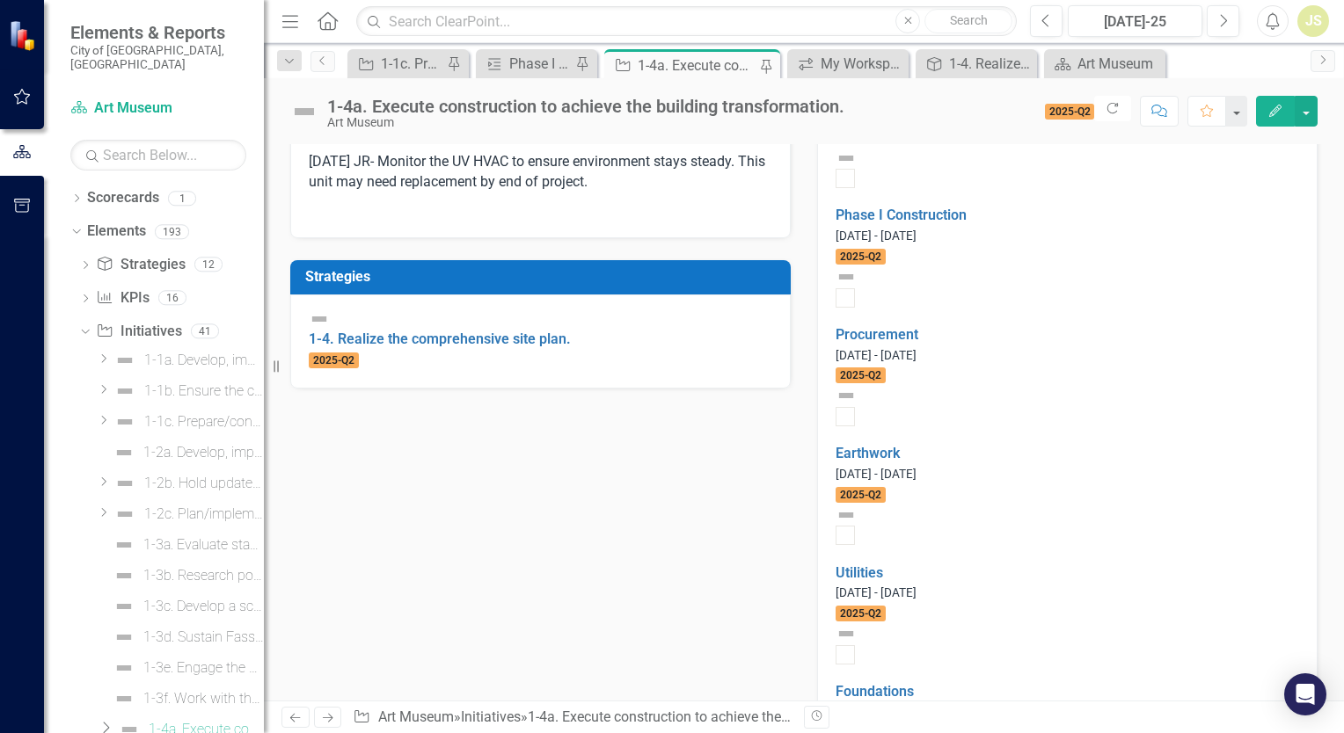
scroll to position [616, 0]
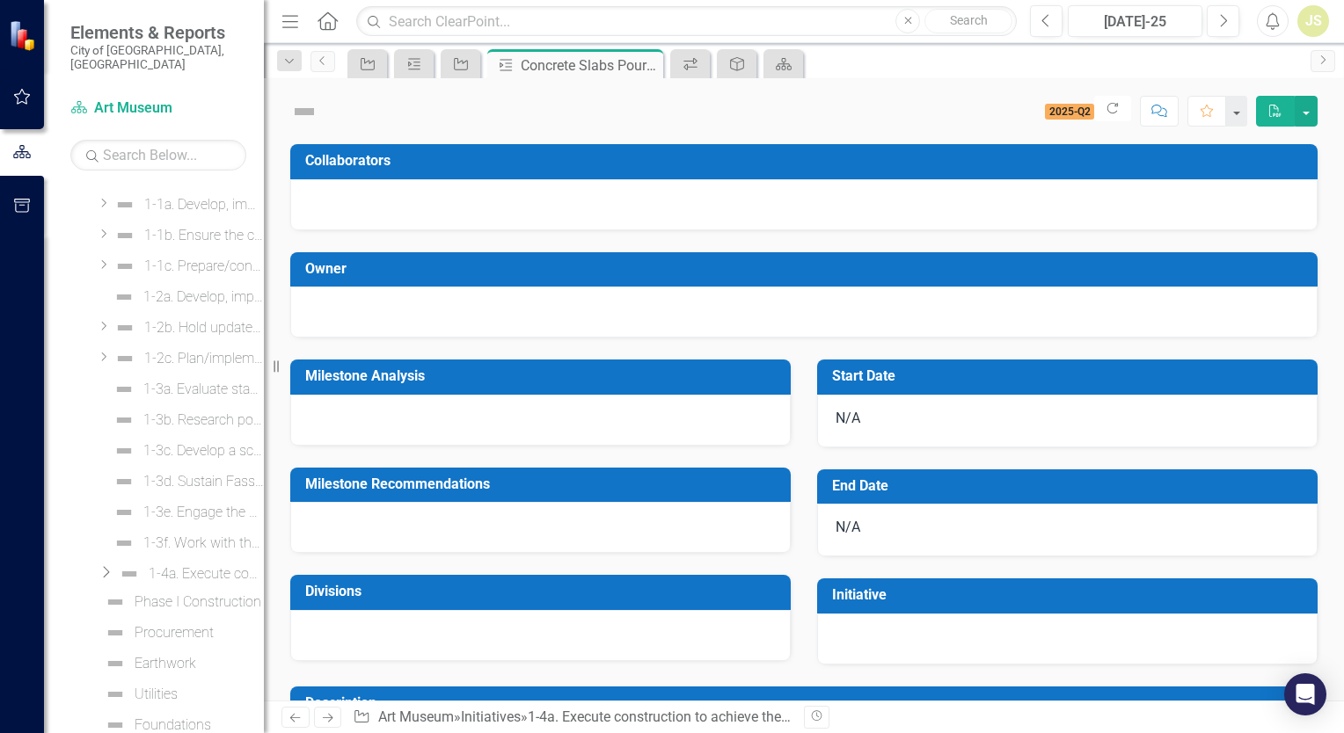
scroll to position [178, 0]
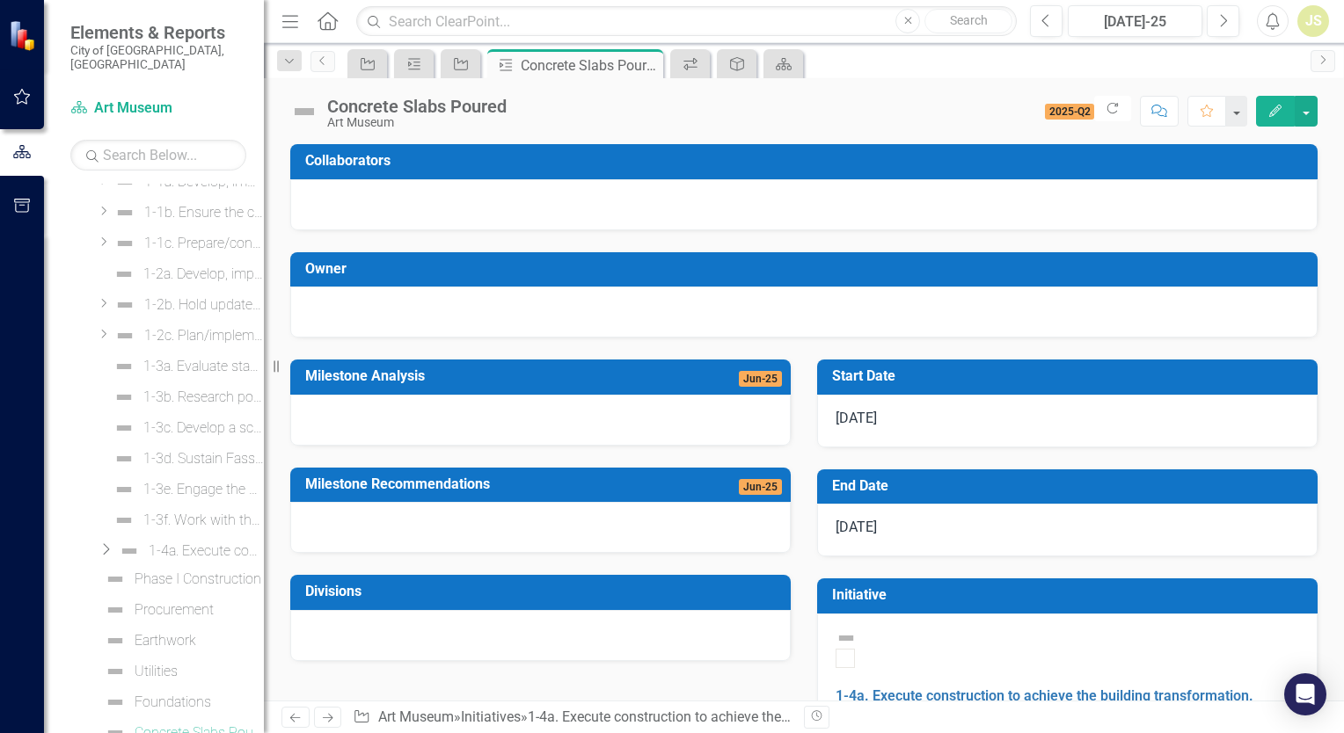
click at [402, 414] on div at bounding box center [540, 420] width 500 height 51
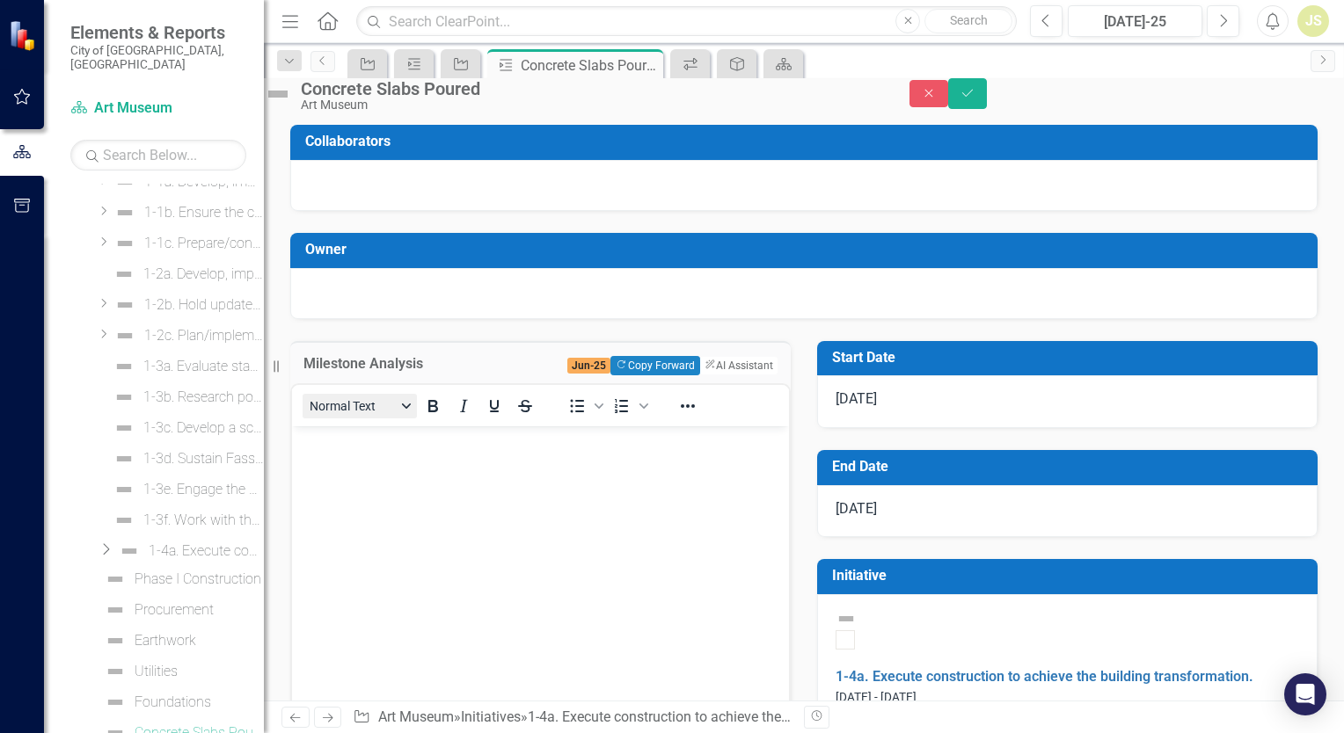
scroll to position [0, 0]
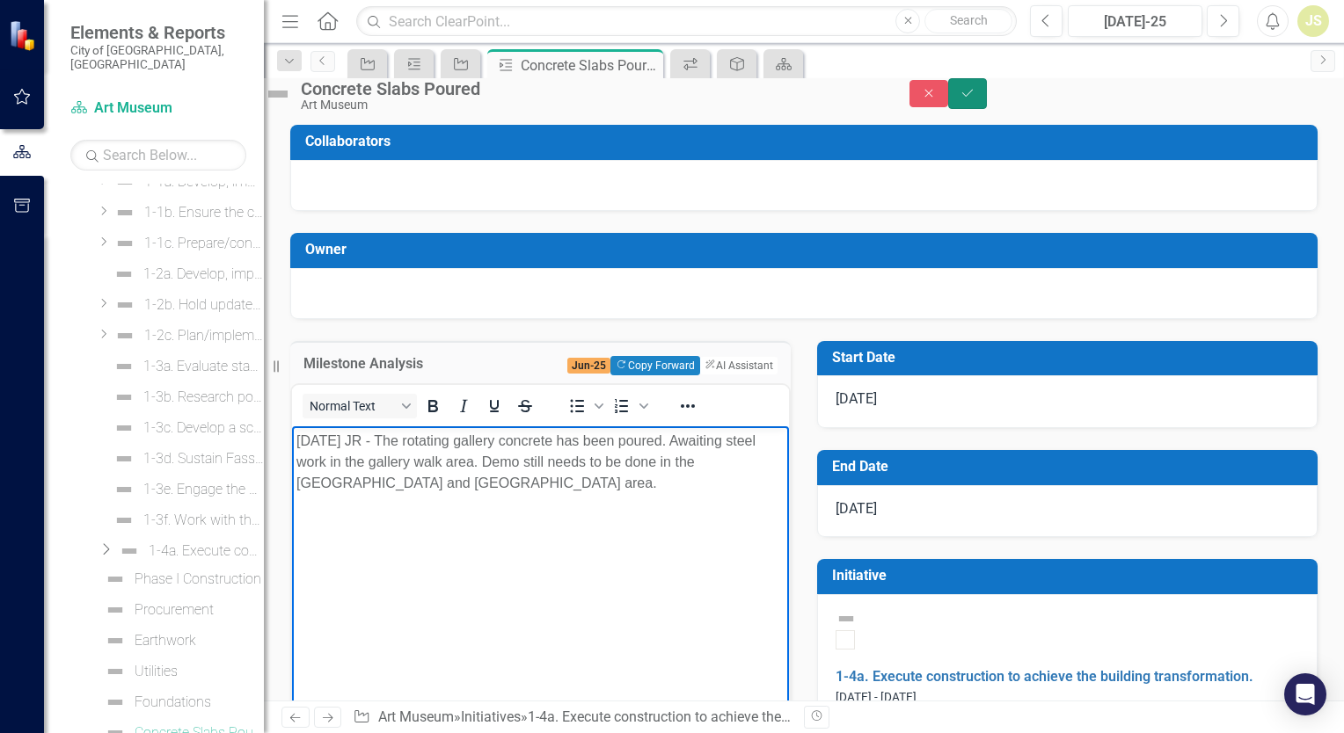
click at [975, 99] on icon "Save" at bounding box center [967, 93] width 16 height 12
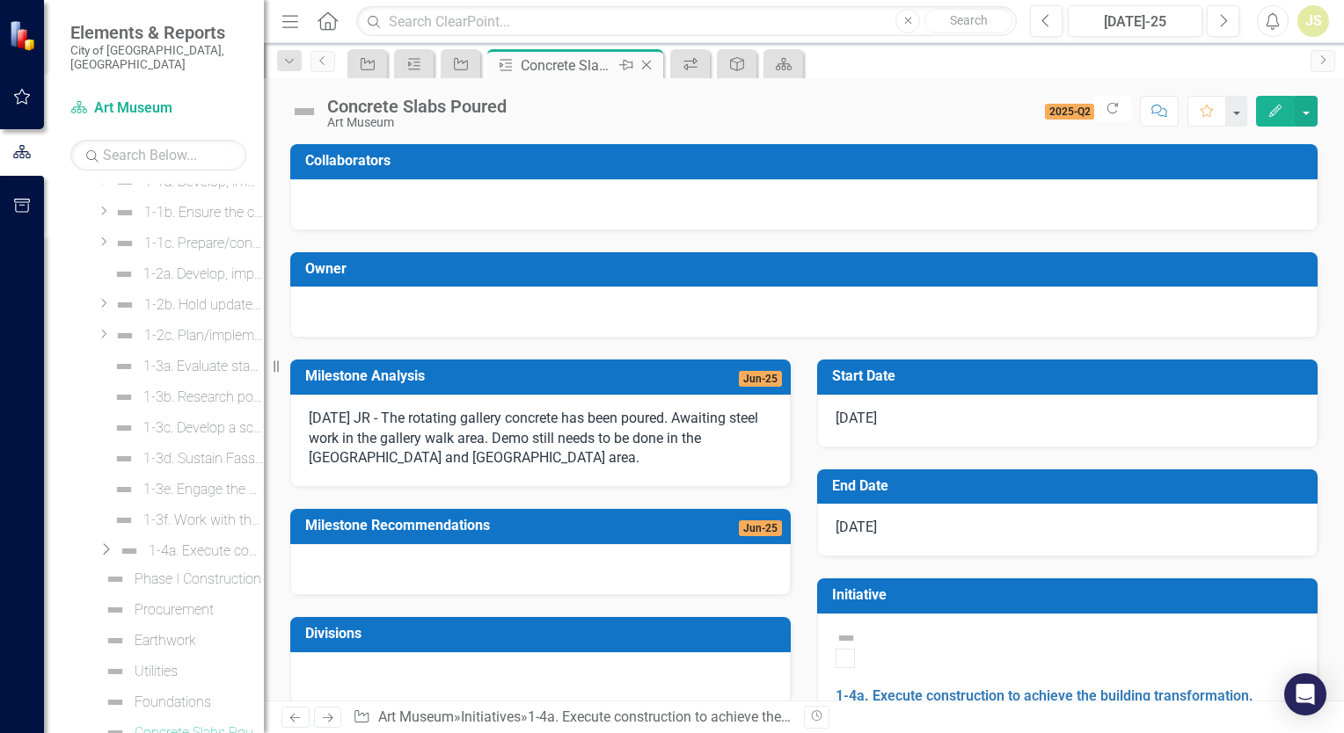
click at [648, 66] on icon at bounding box center [647, 66] width 10 height 10
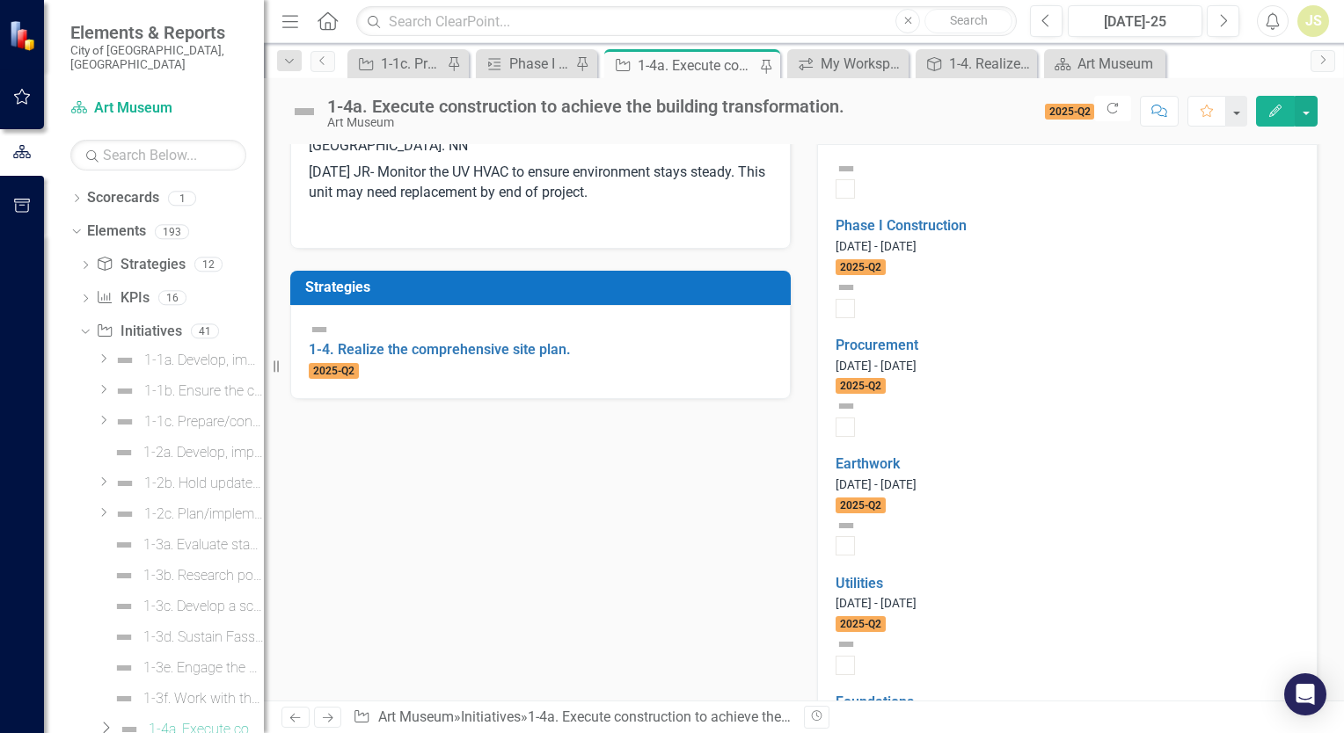
scroll to position [616, 0]
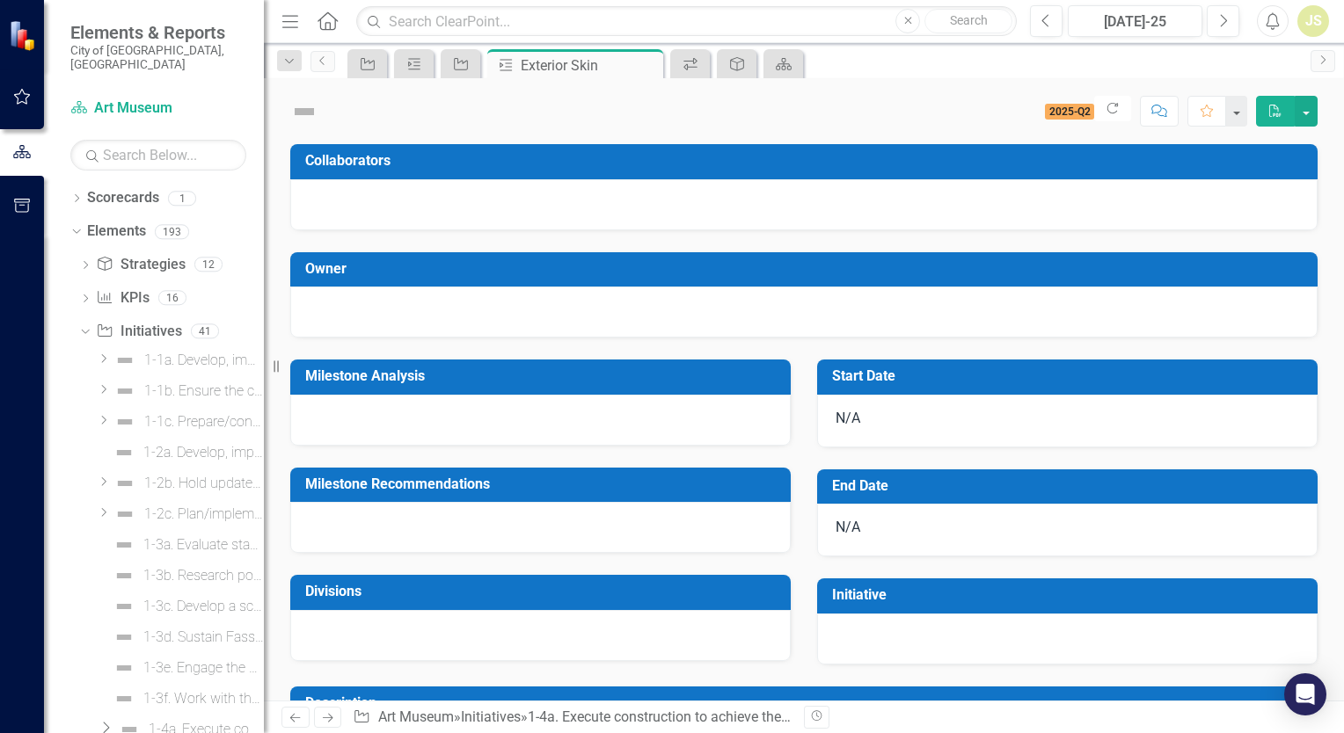
scroll to position [240, 0]
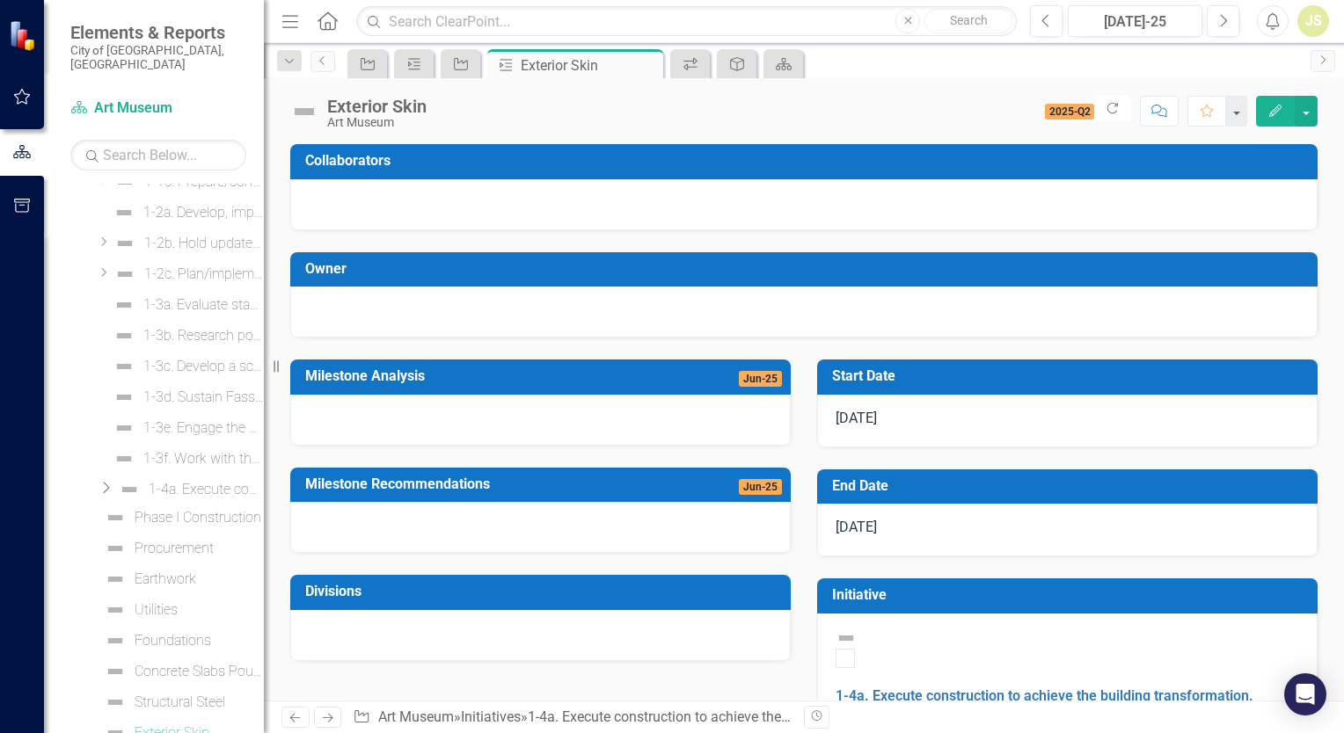
click at [400, 409] on div at bounding box center [540, 420] width 500 height 51
click at [391, 417] on div at bounding box center [540, 420] width 500 height 51
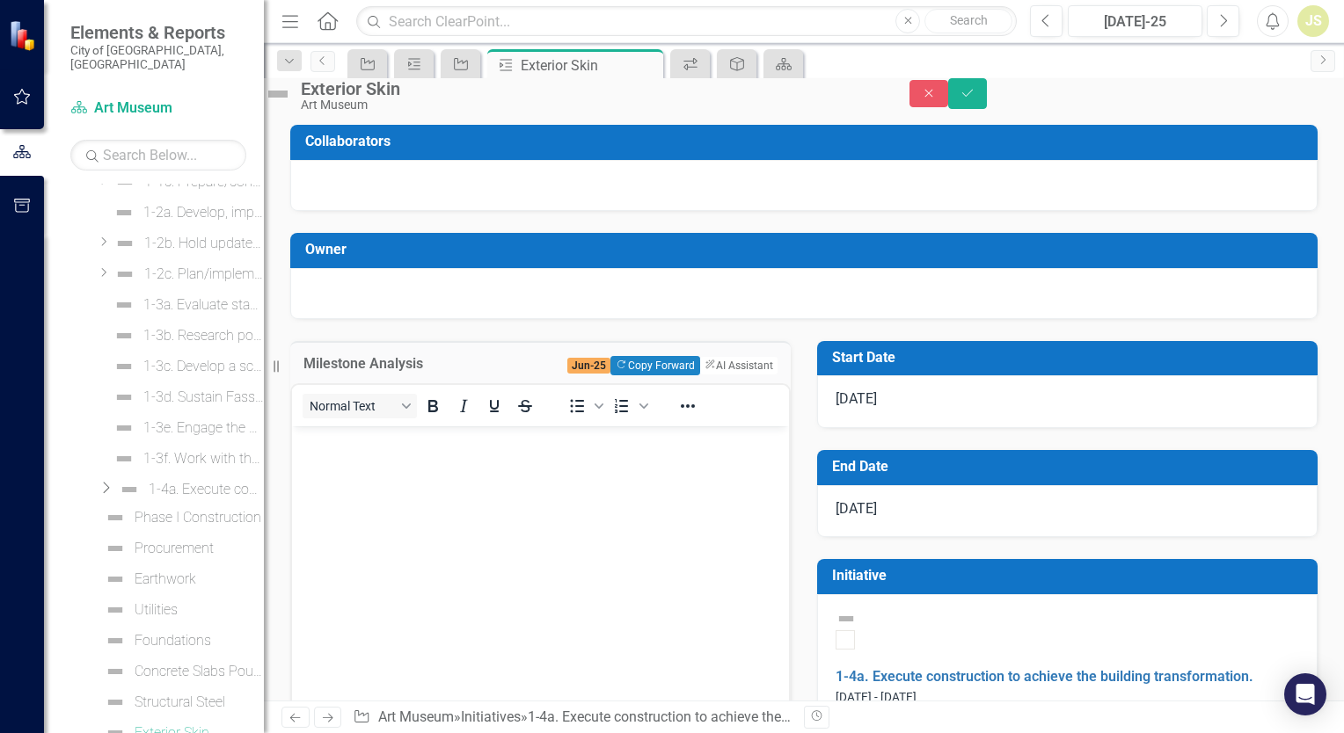
scroll to position [0, 0]
click at [372, 446] on p "Rich Text Area. Press ALT-0 for help." at bounding box center [540, 441] width 488 height 21
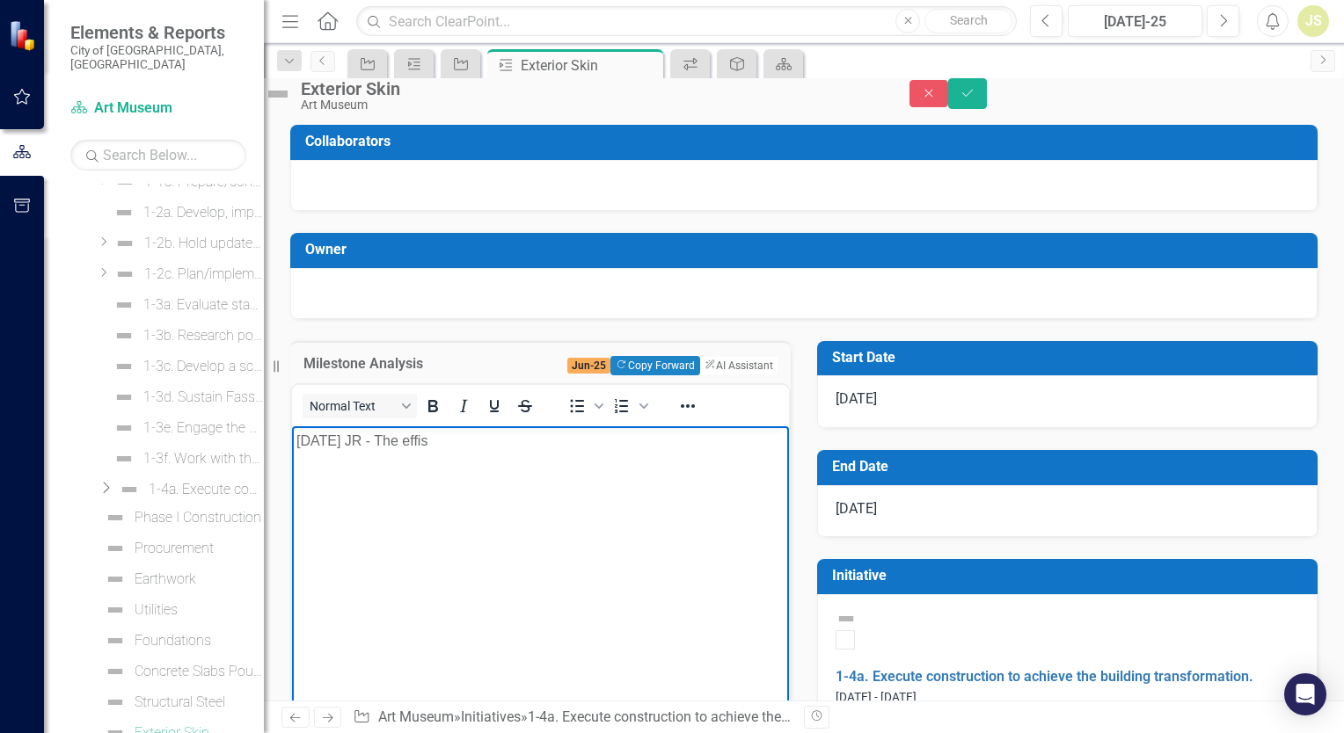
drag, startPoint x: 421, startPoint y: 446, endPoint x: 628, endPoint y: 498, distance: 213.1
click at [628, 498] on body "[DATE] JR - The effis" at bounding box center [540, 558] width 497 height 264
click at [478, 448] on p "[DATE] JR - The efis" at bounding box center [540, 441] width 488 height 21
click at [429, 440] on p "[DATE] JR - The efis" at bounding box center [540, 441] width 488 height 21
click at [470, 448] on p "[DATE] JR - The Eifs" at bounding box center [540, 441] width 488 height 21
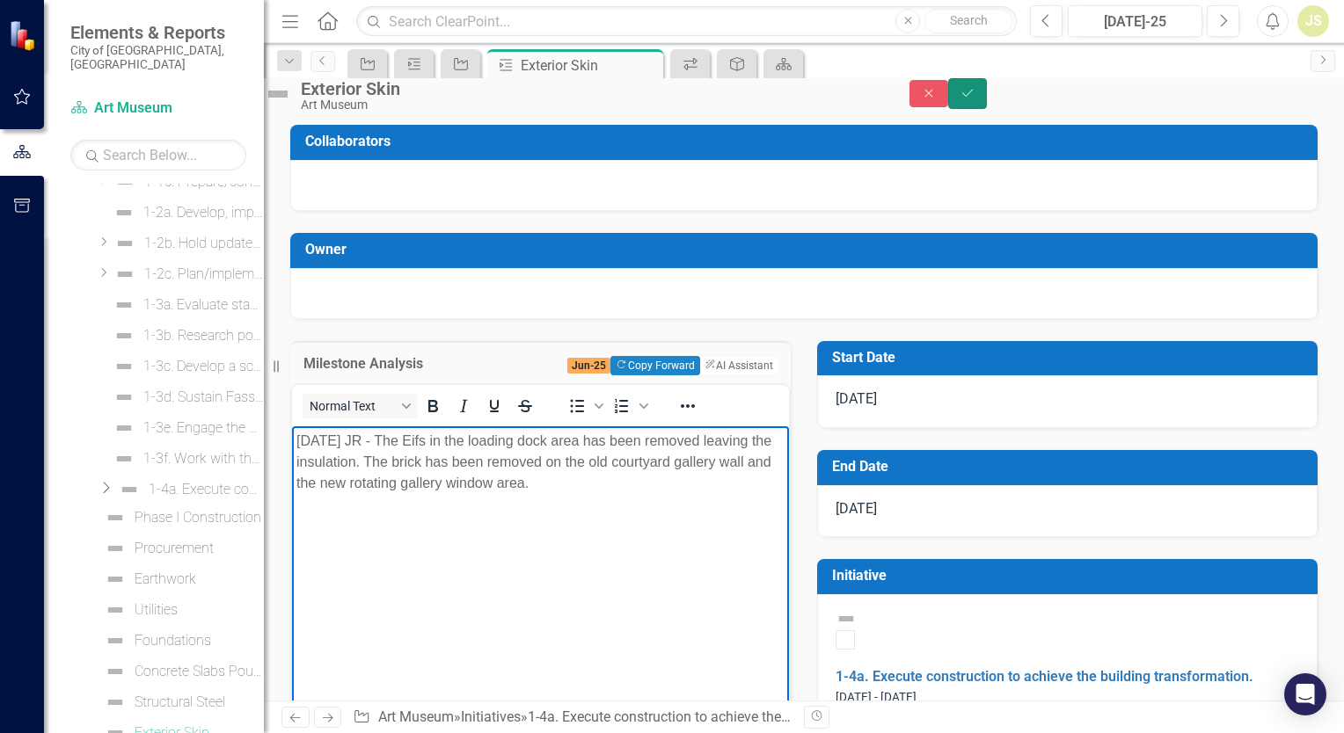
click at [975, 99] on icon "Save" at bounding box center [967, 93] width 16 height 12
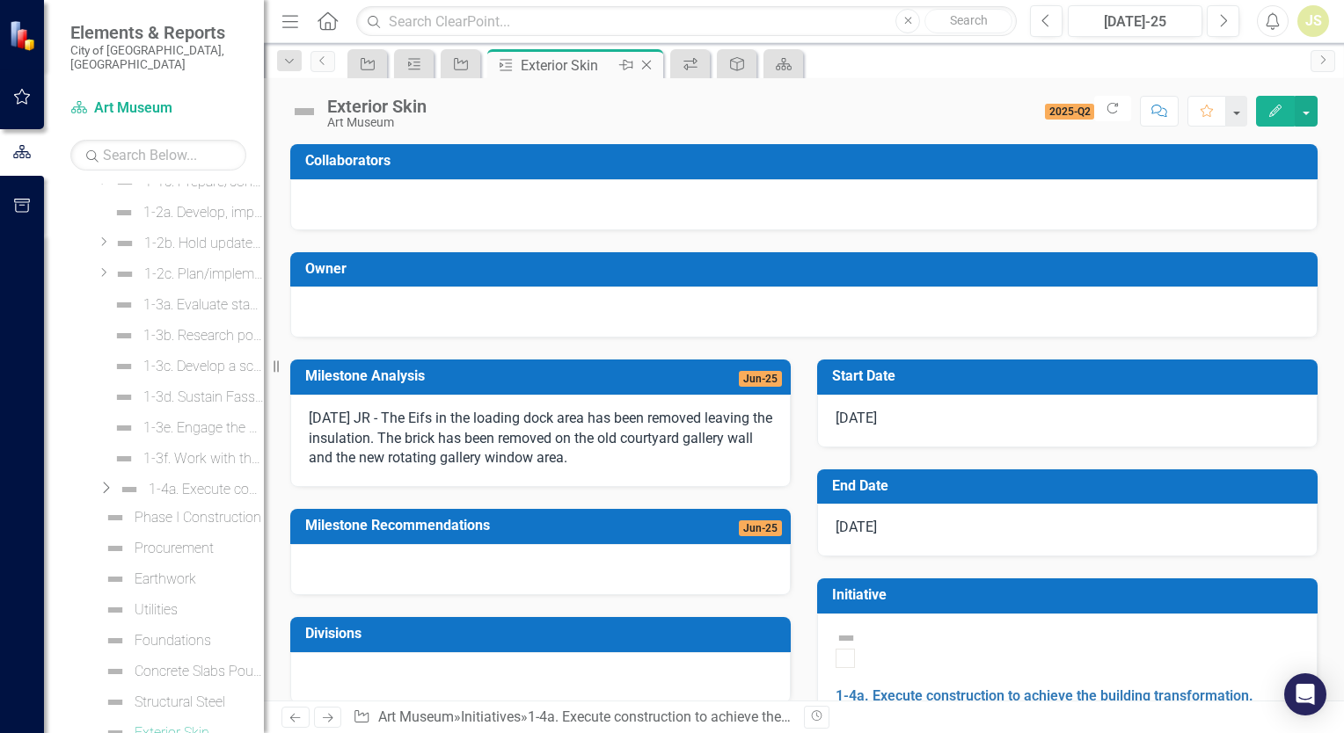
click at [651, 62] on icon "Close" at bounding box center [646, 65] width 18 height 14
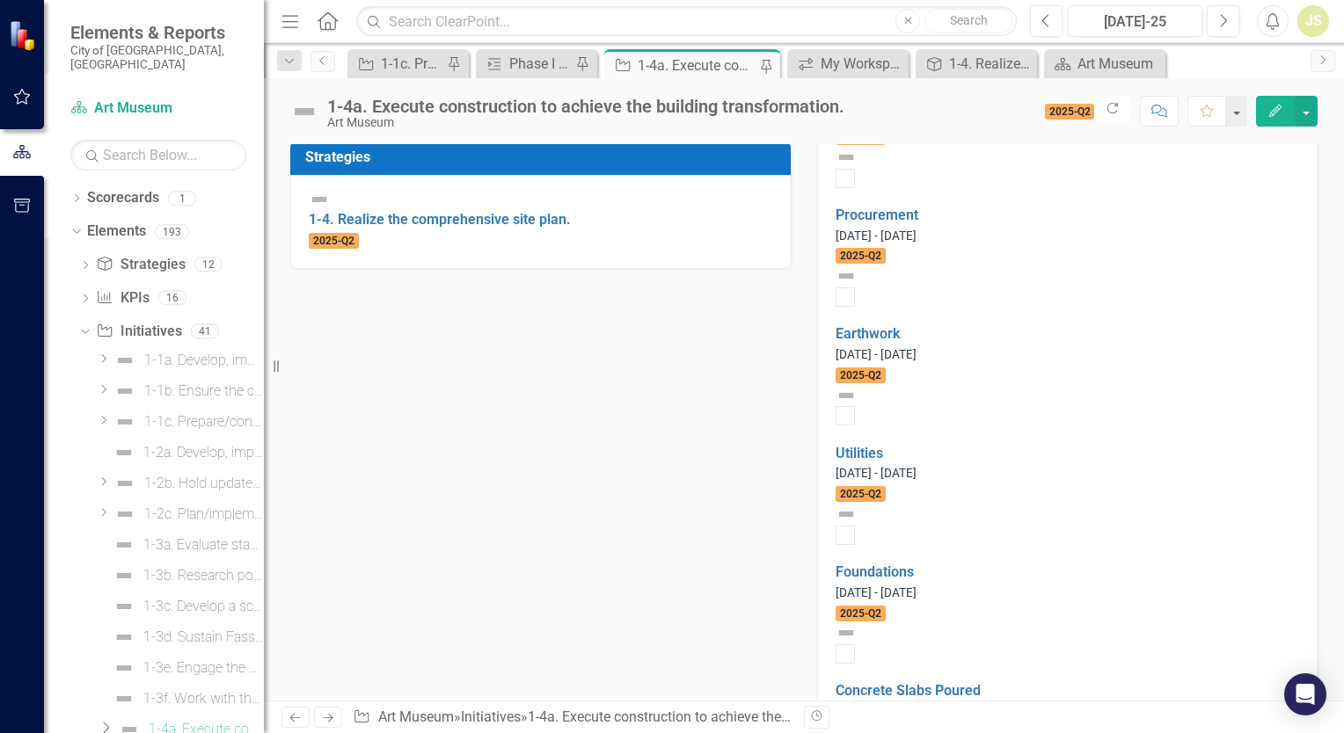
scroll to position [791, 0]
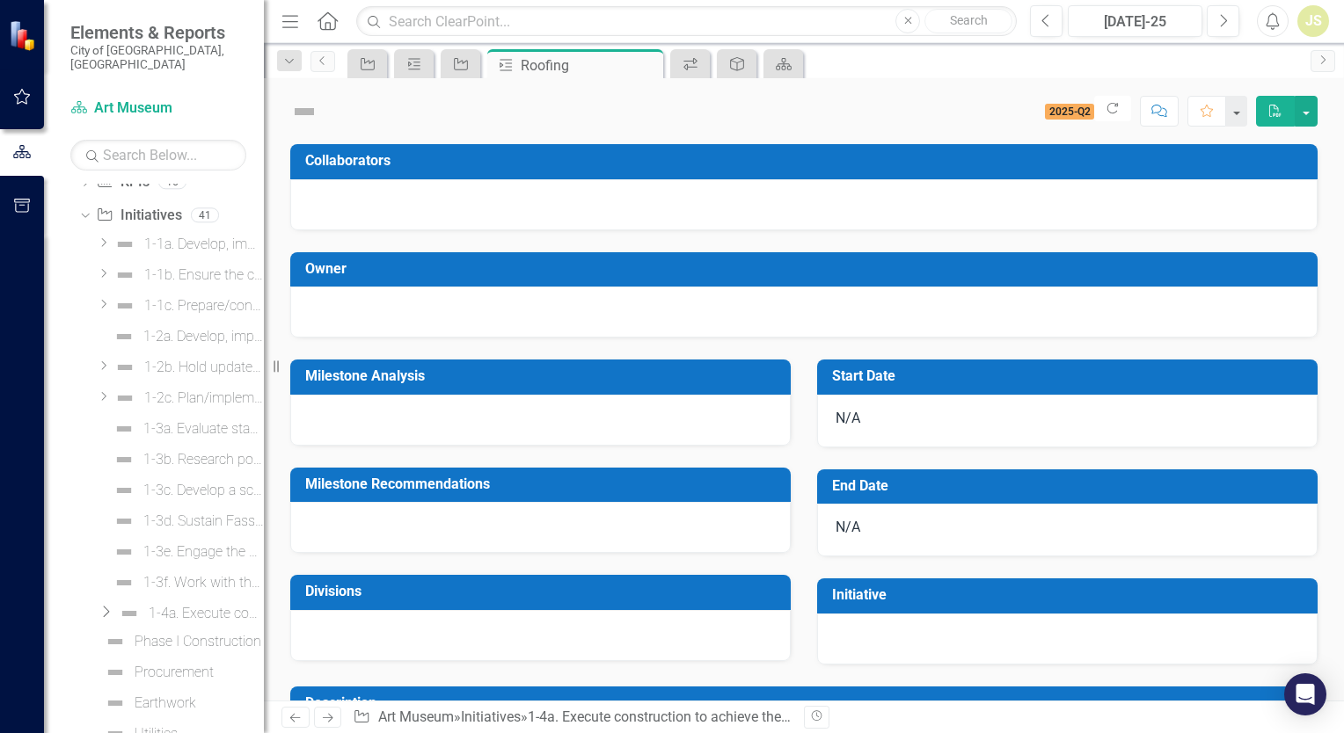
scroll to position [271, 0]
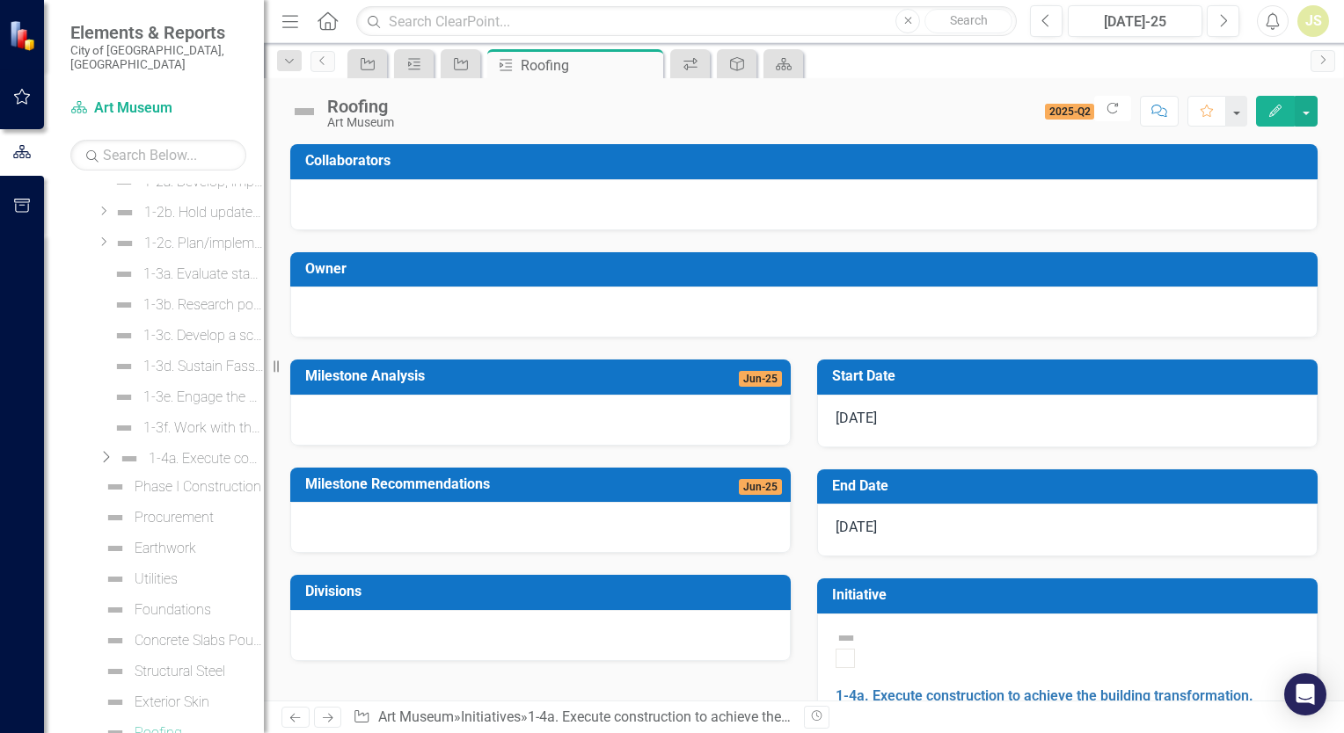
click at [402, 410] on div at bounding box center [540, 420] width 500 height 51
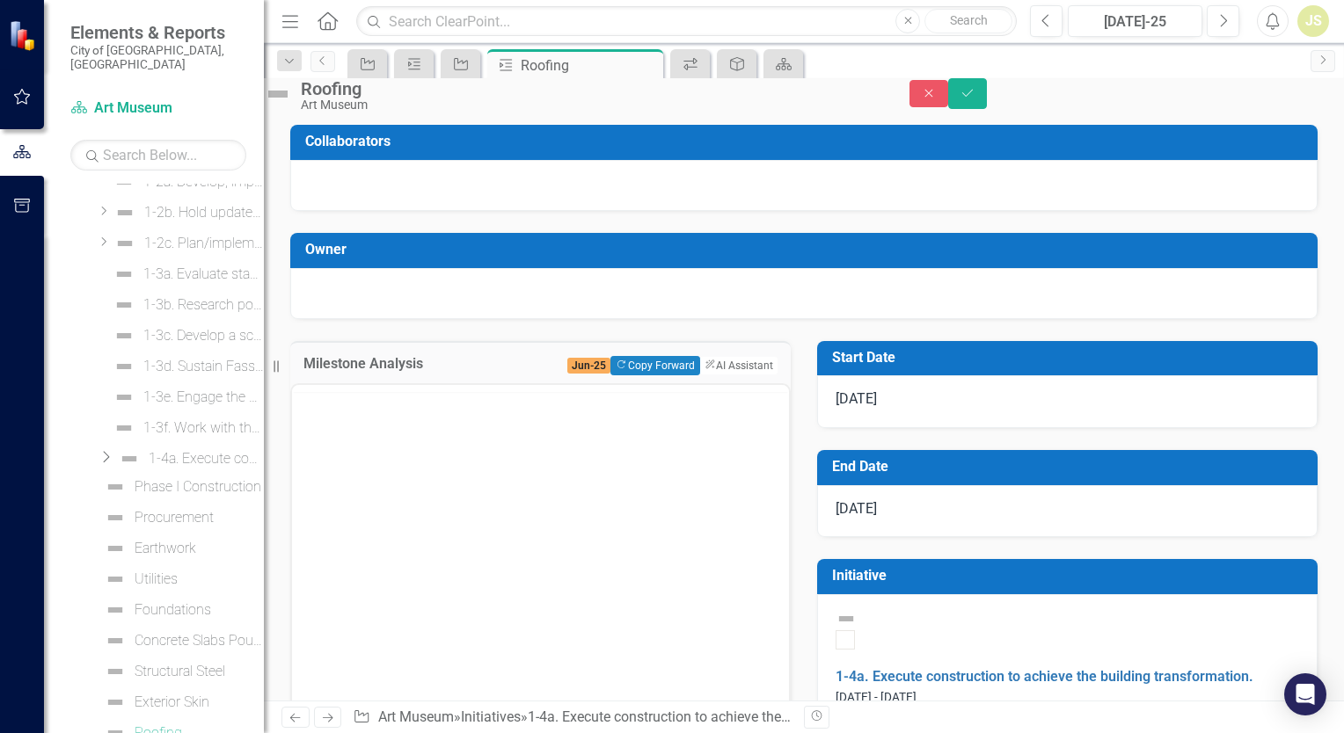
scroll to position [0, 0]
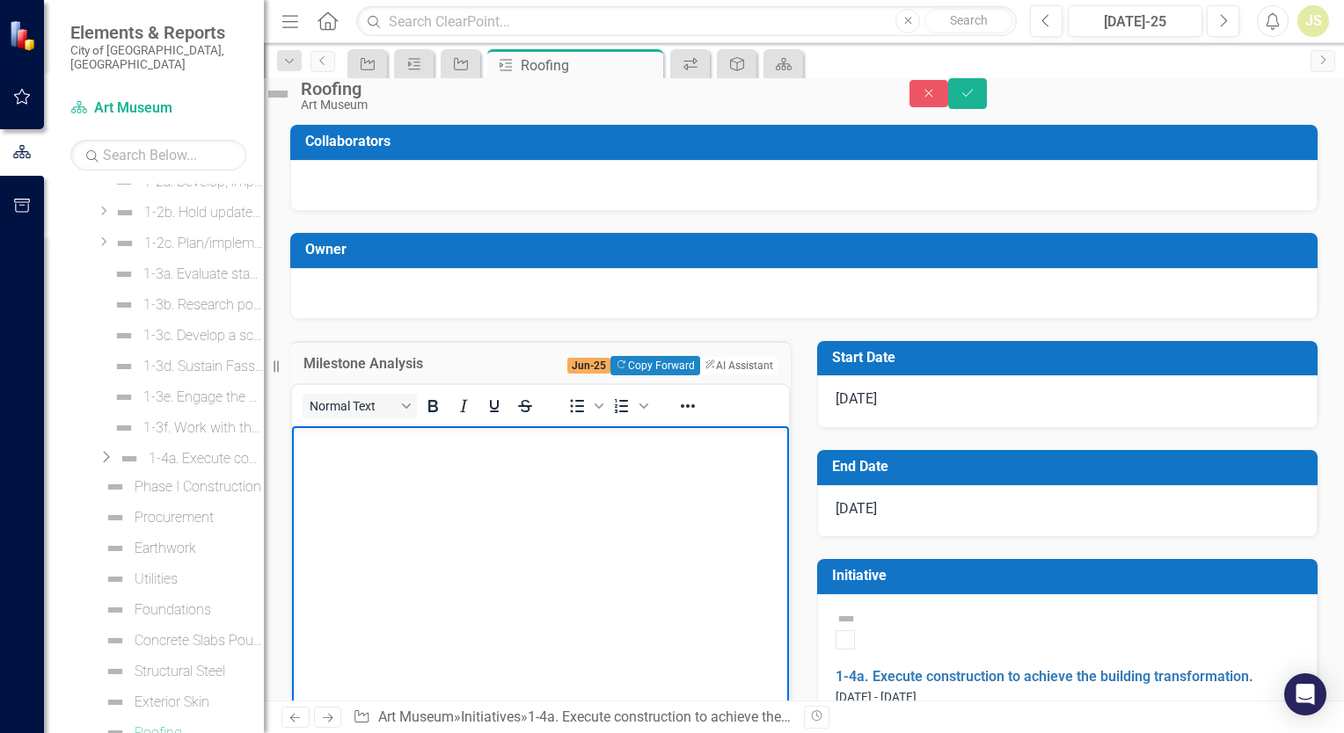
click at [417, 451] on p "Rich Text Area. Press ALT-0 for help." at bounding box center [540, 441] width 488 height 21
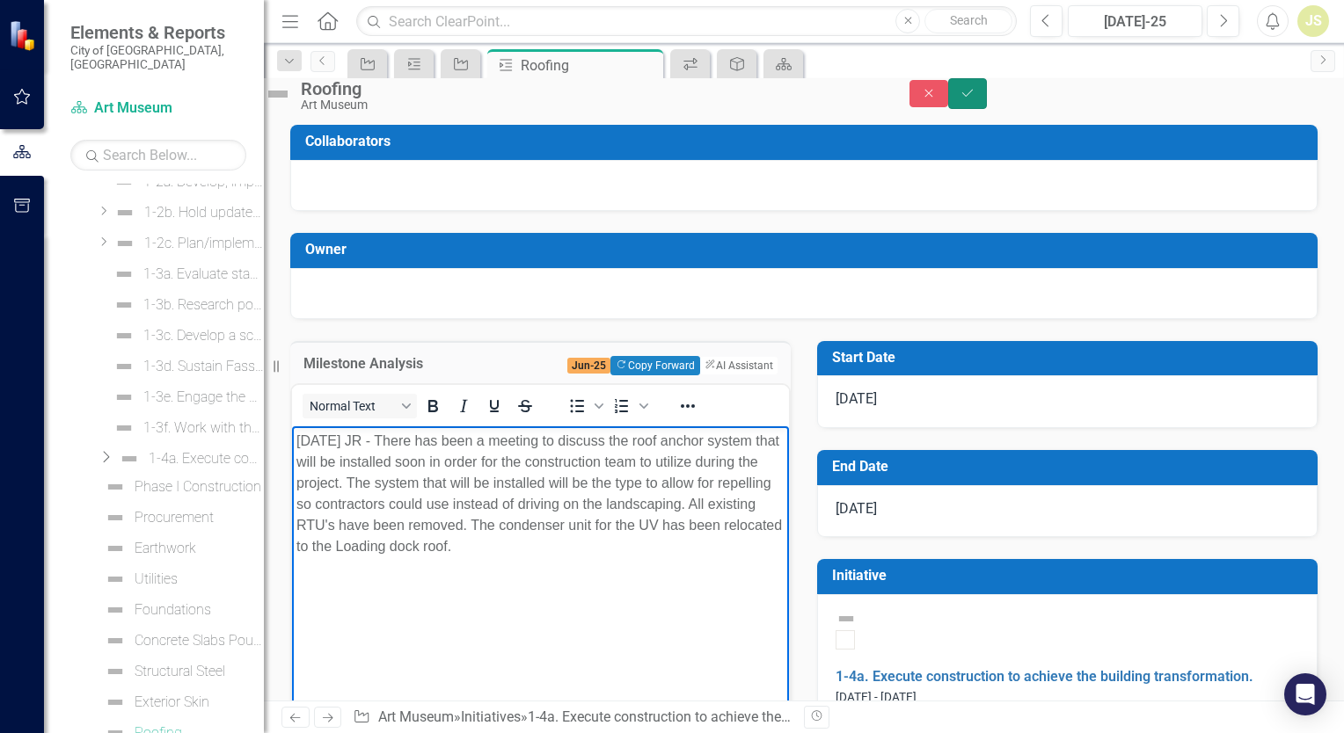
click at [987, 107] on button "Save" at bounding box center [967, 93] width 39 height 31
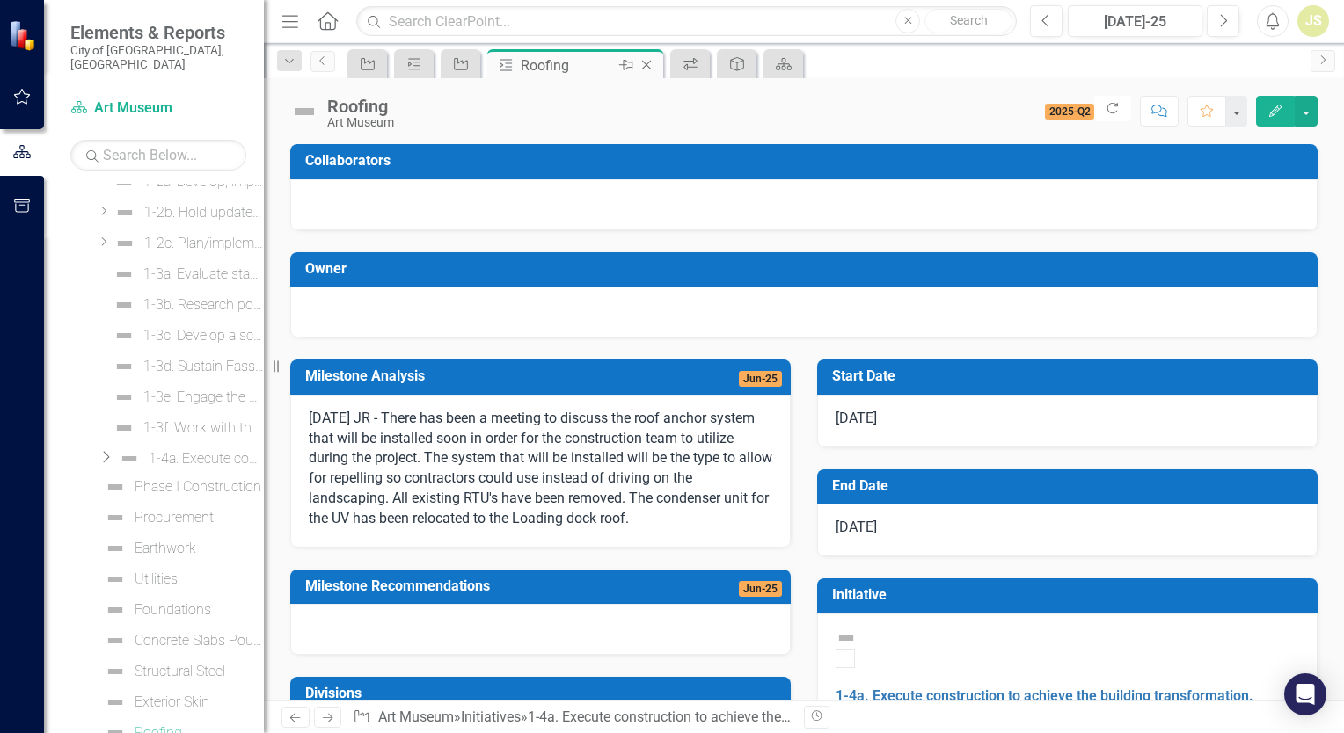
click at [646, 66] on icon "Close" at bounding box center [646, 65] width 18 height 14
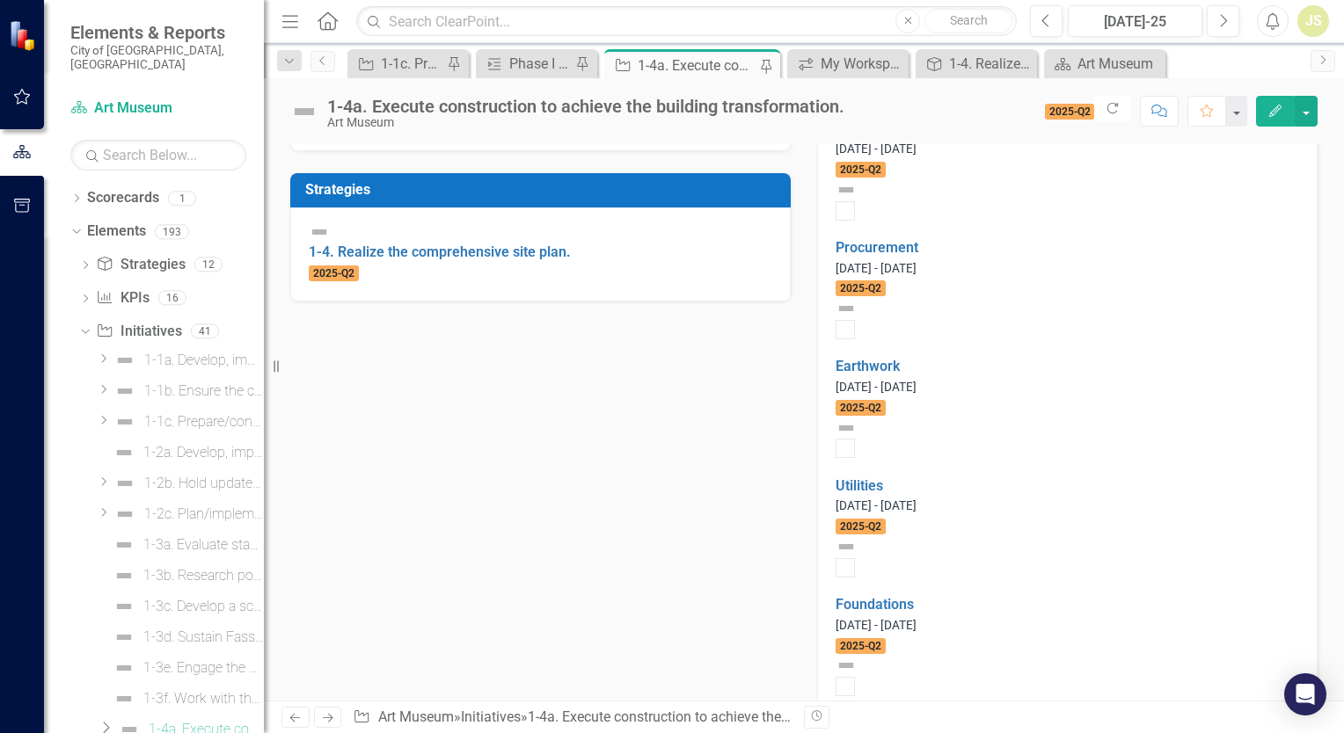
scroll to position [703, 0]
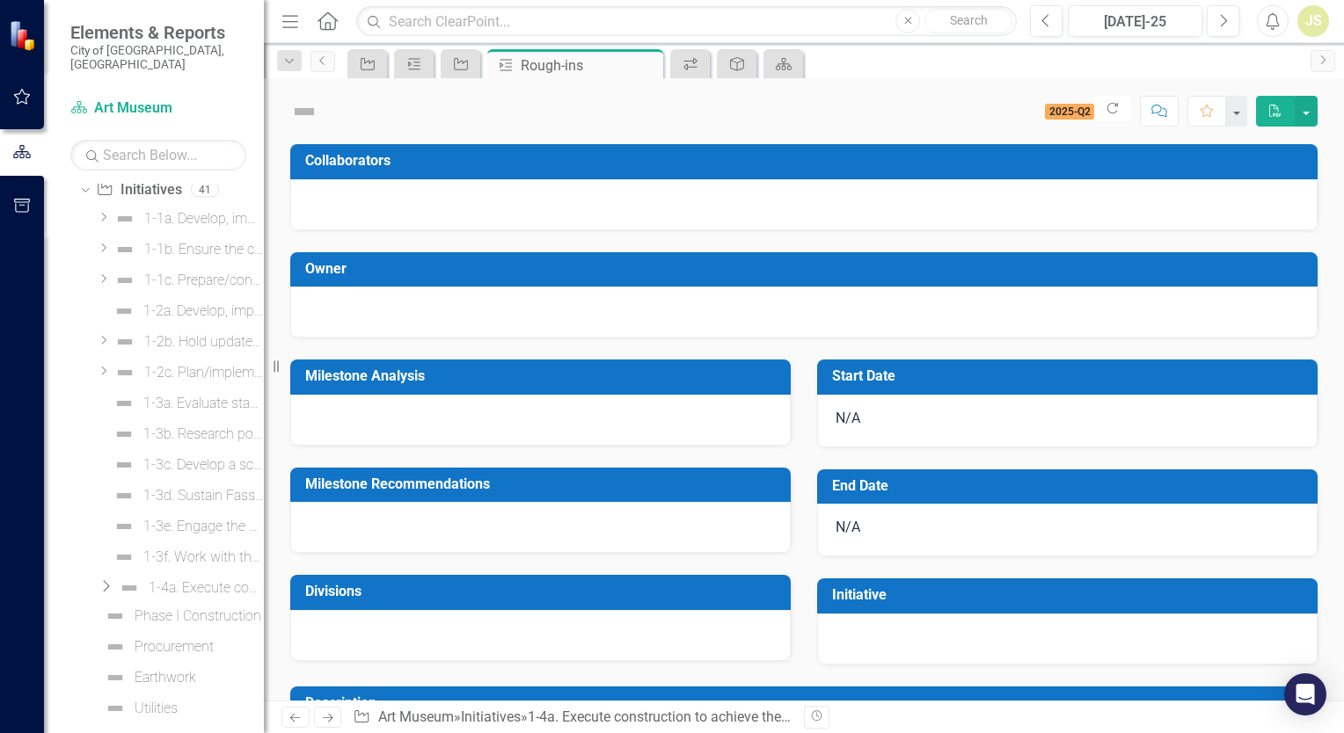
scroll to position [302, 0]
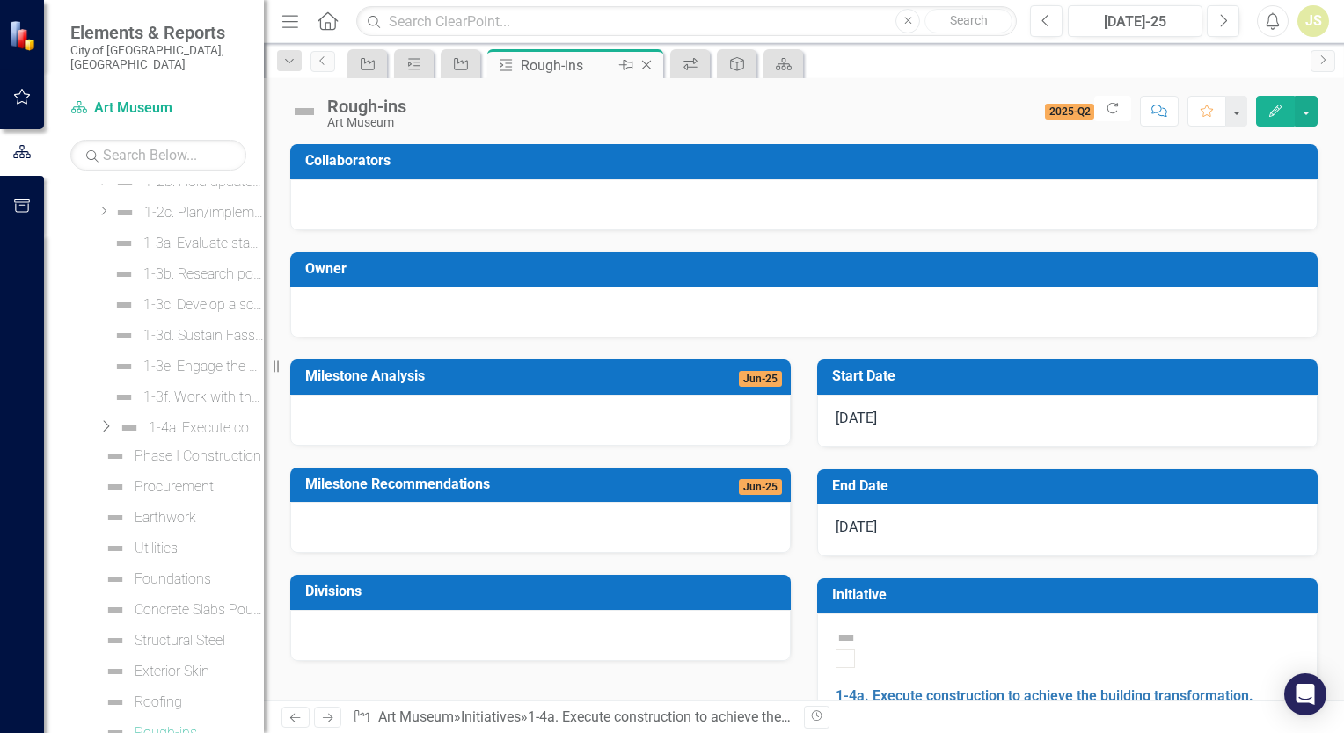
click at [649, 66] on icon "Close" at bounding box center [646, 65] width 18 height 14
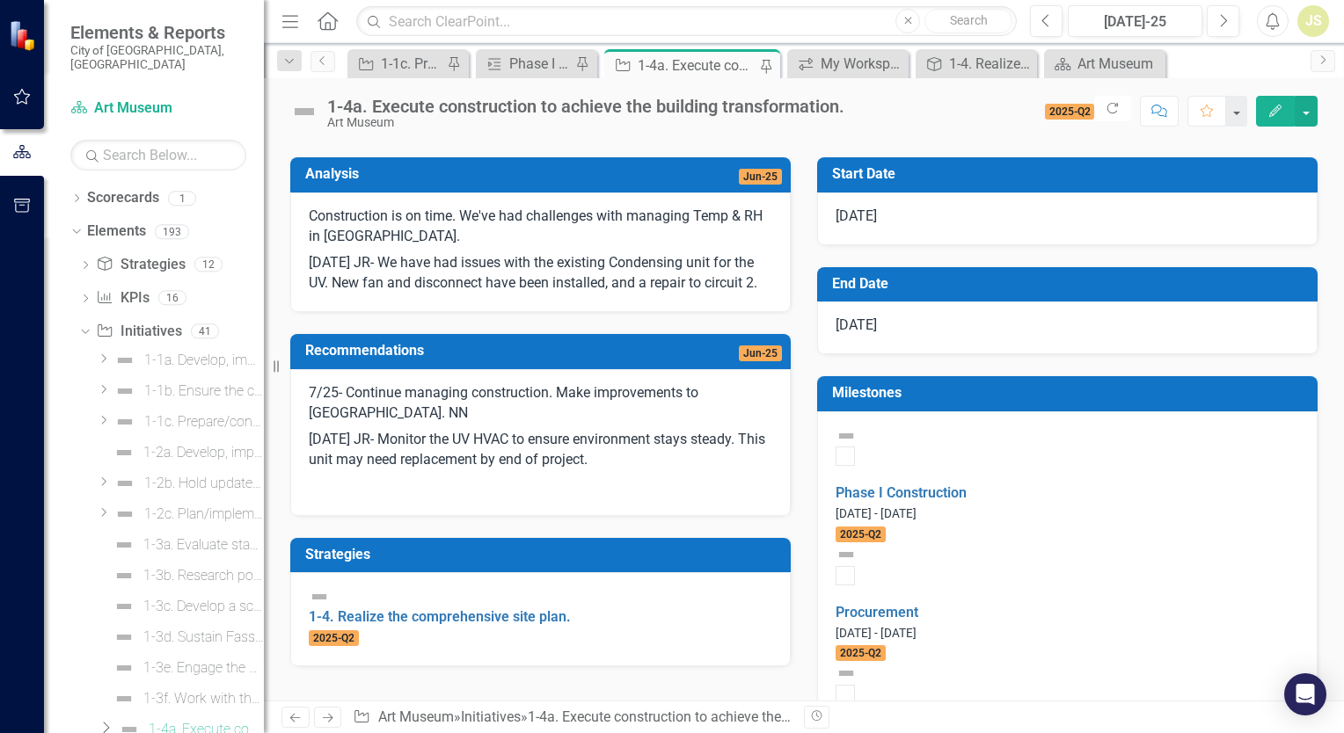
scroll to position [440, 0]
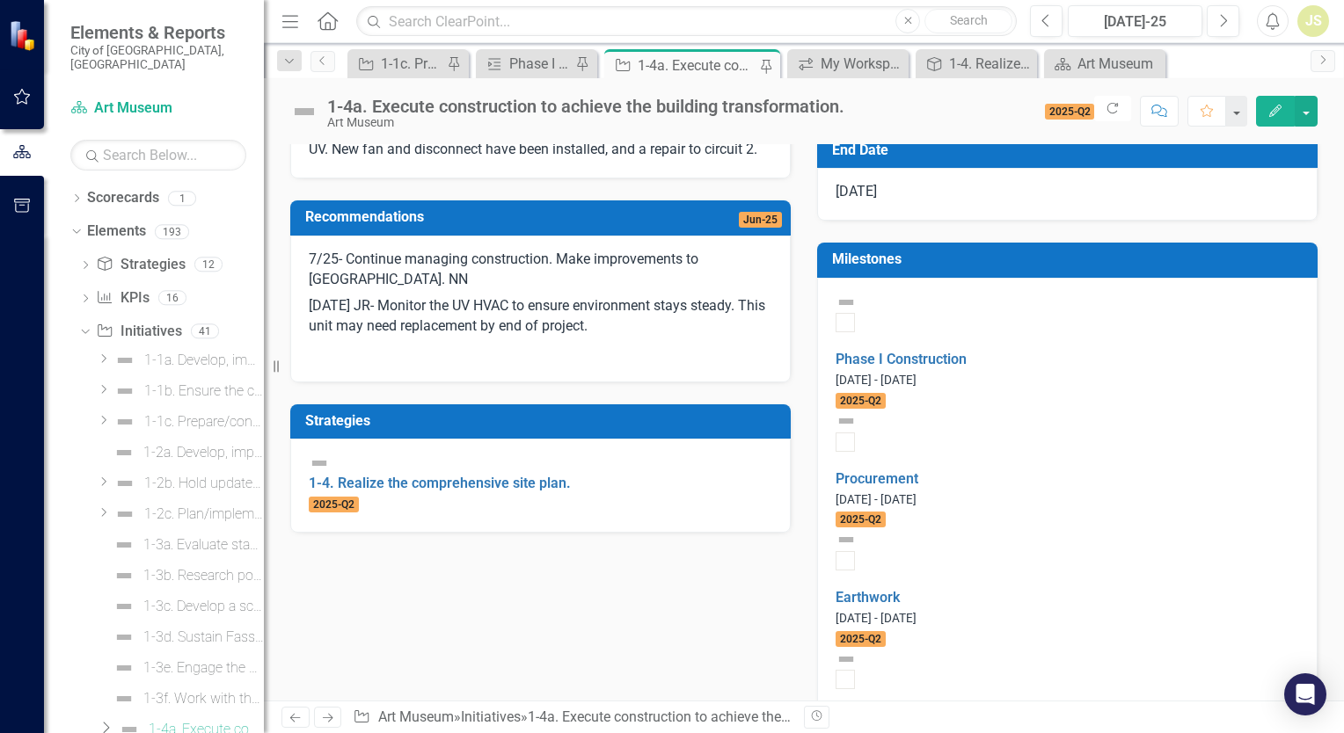
click at [664, 340] on p "[DATE] JR- Monitor the UV HVAC to ensure environment stays steady. This unit ma…" at bounding box center [540, 316] width 463 height 47
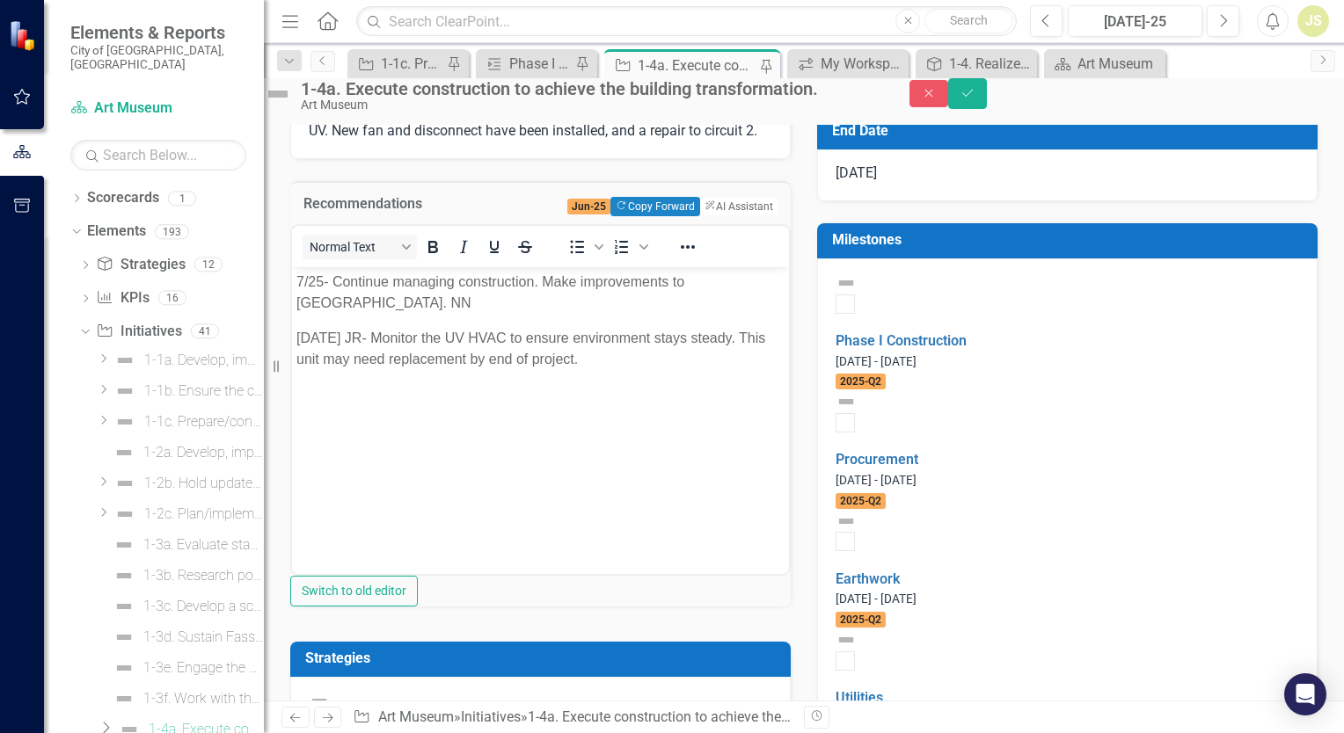
scroll to position [0, 0]
click at [647, 372] on body "7/25- Continue managing construction. Make improvements to [GEOGRAPHIC_DATA]. N…" at bounding box center [540, 399] width 497 height 264
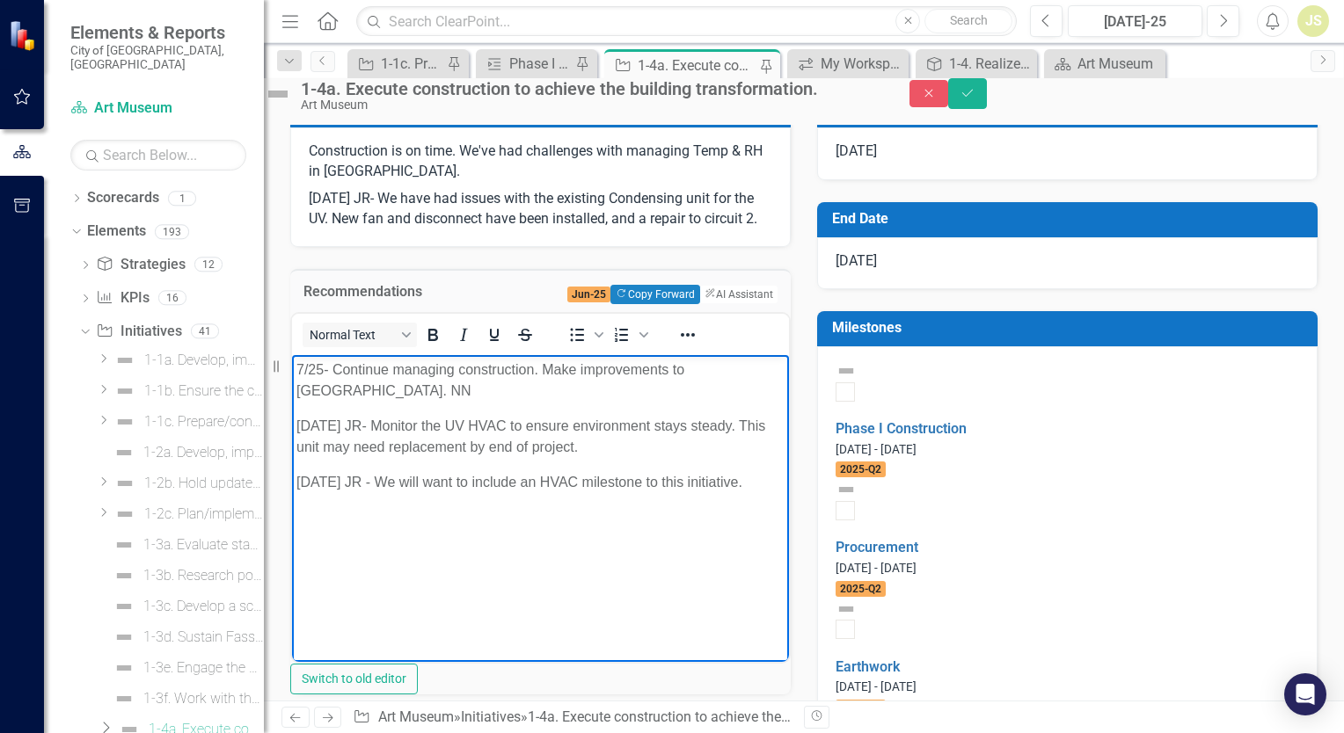
scroll to position [528, 0]
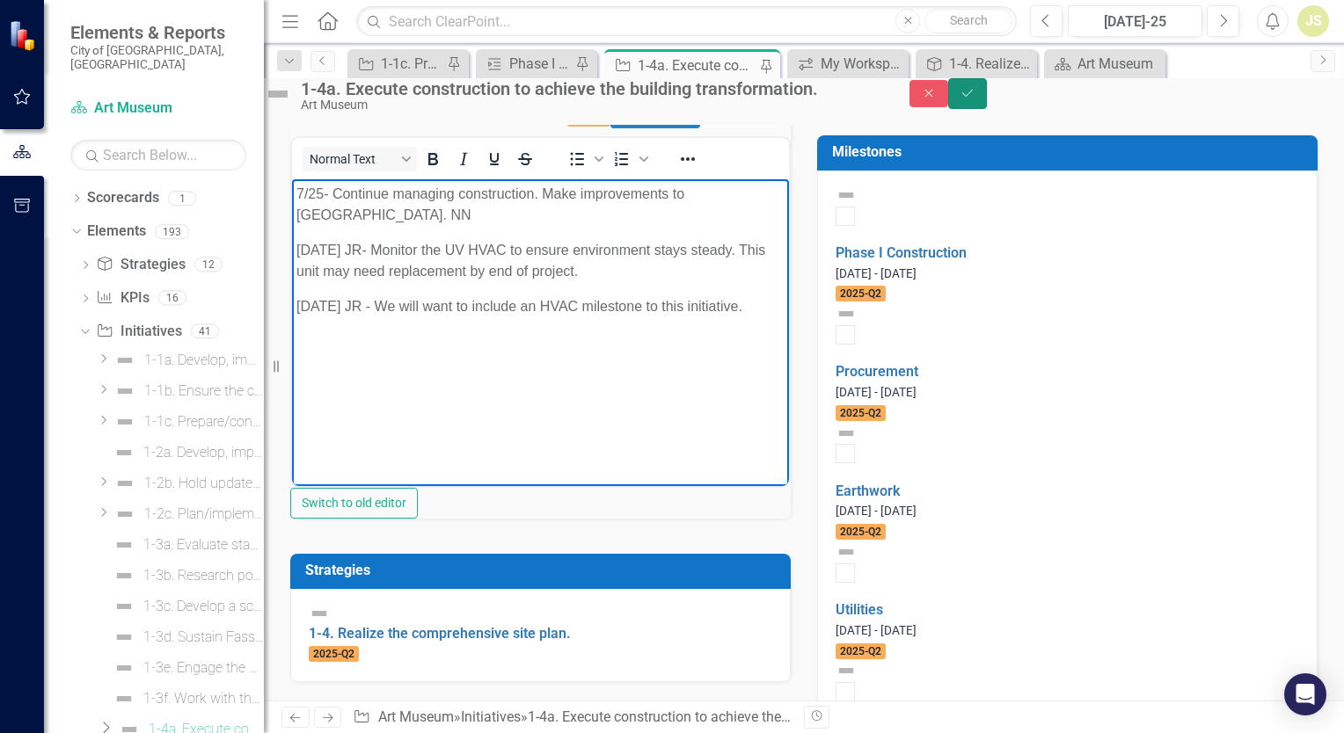
click at [973, 96] on icon "submit" at bounding box center [967, 92] width 11 height 7
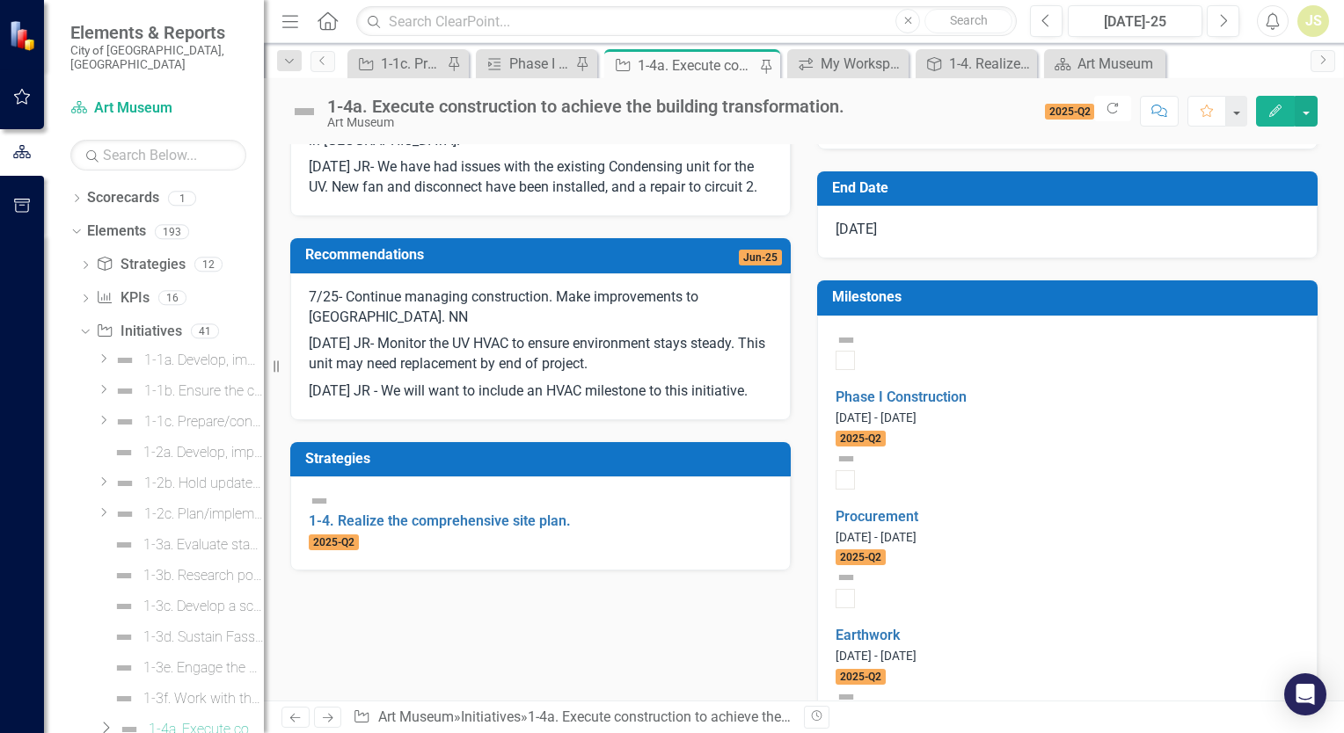
scroll to position [440, 0]
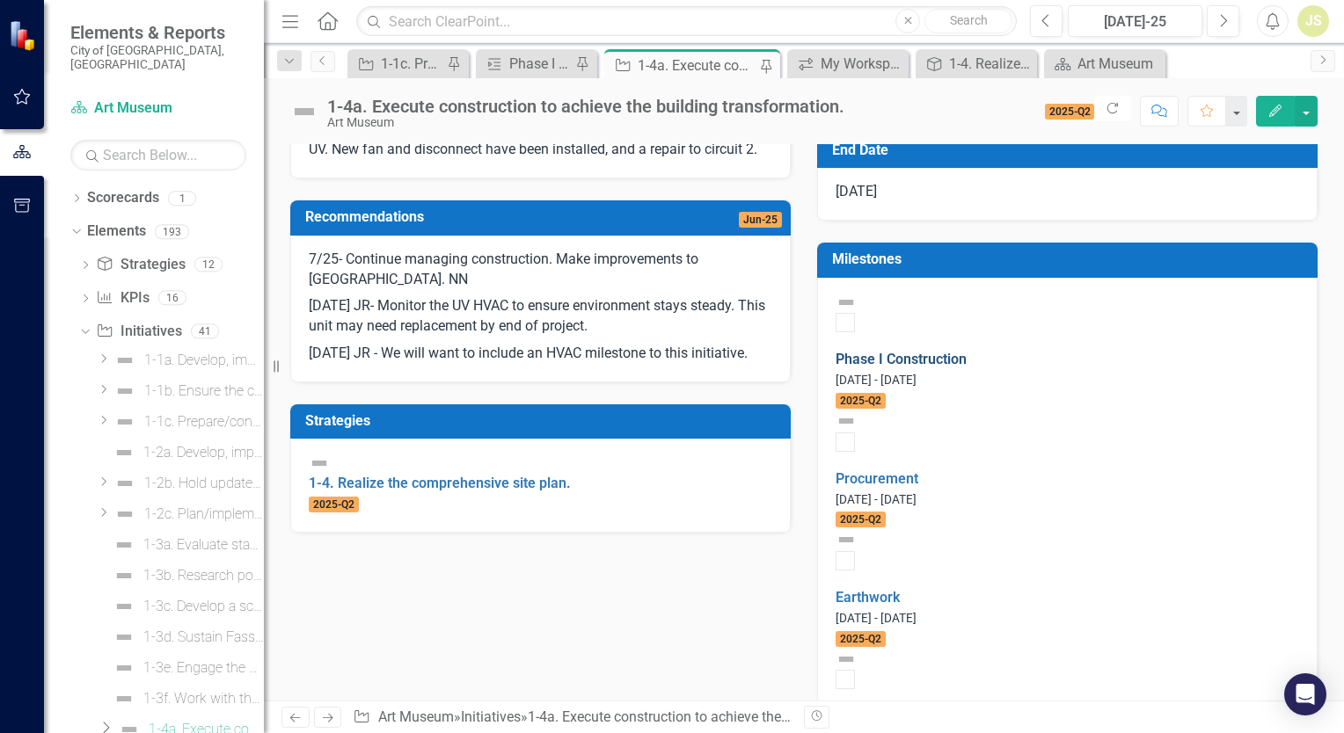
click at [966, 368] on link "Phase I Construction" at bounding box center [900, 359] width 131 height 17
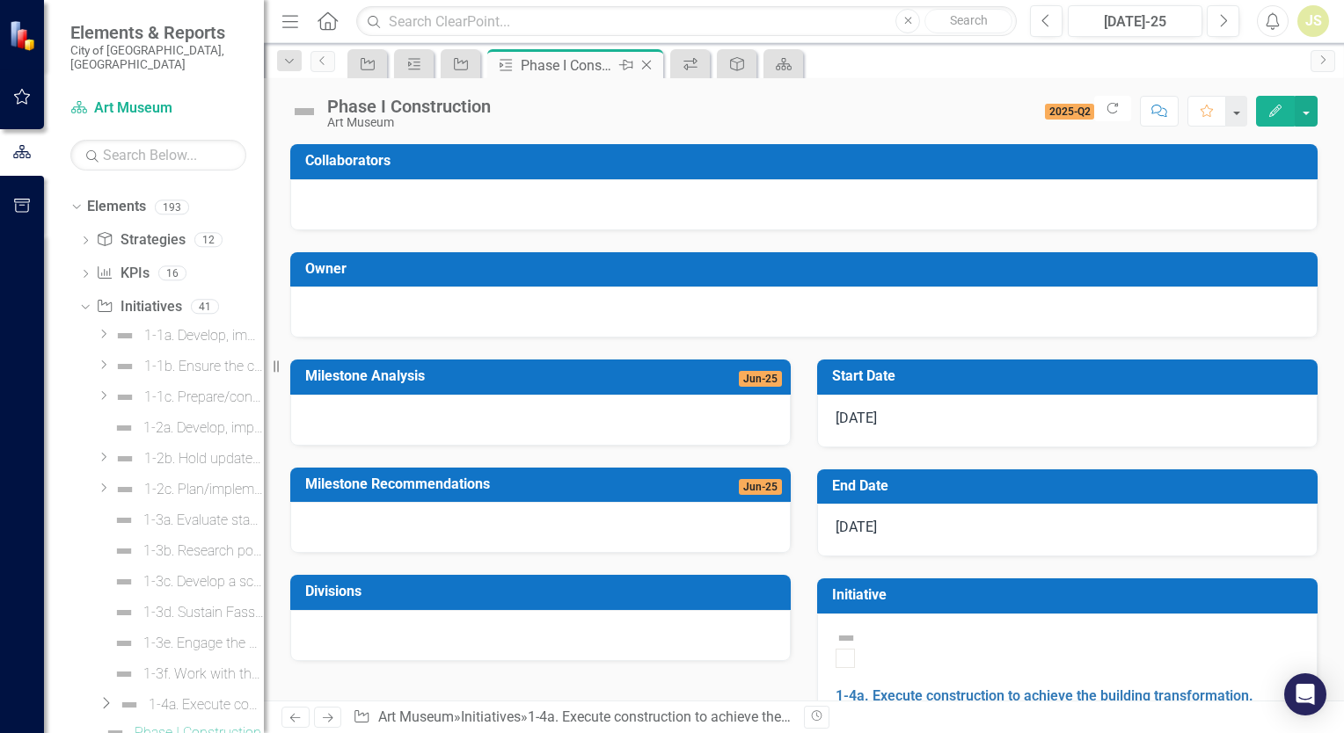
click at [650, 61] on icon at bounding box center [647, 66] width 10 height 10
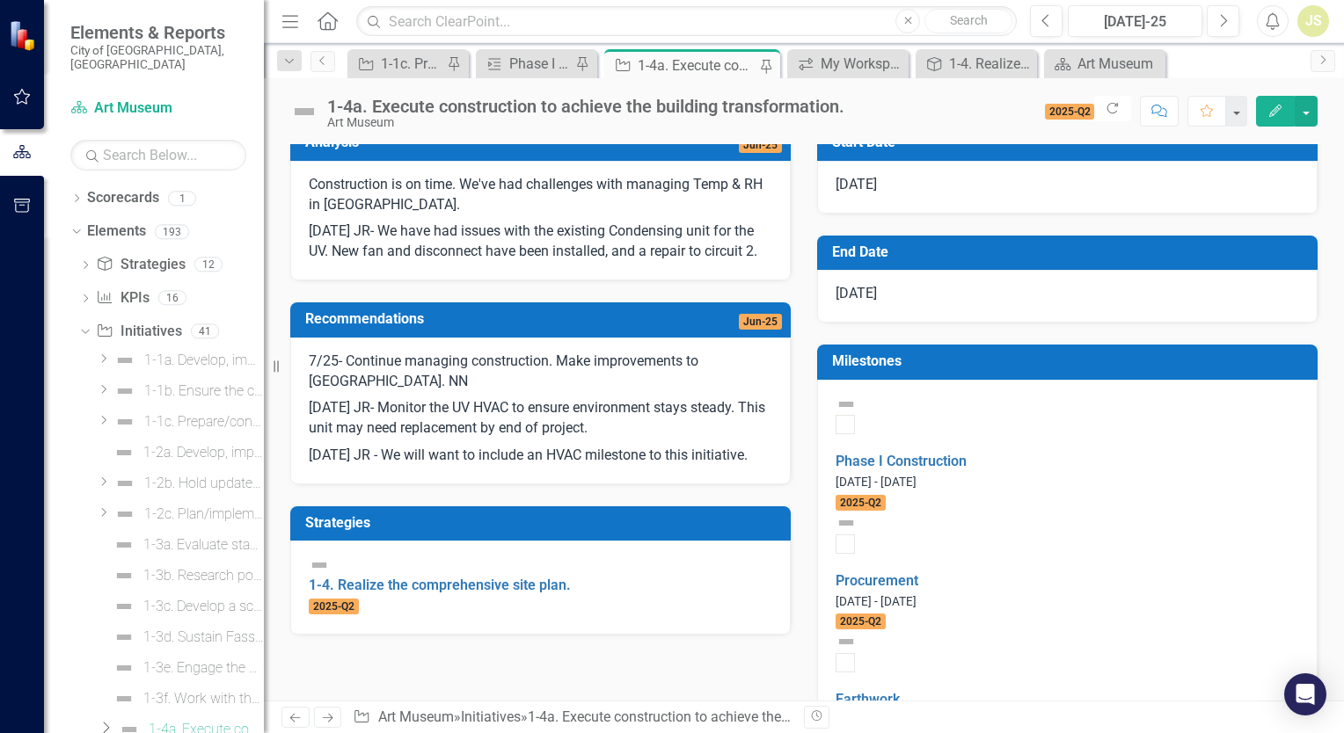
scroll to position [440, 0]
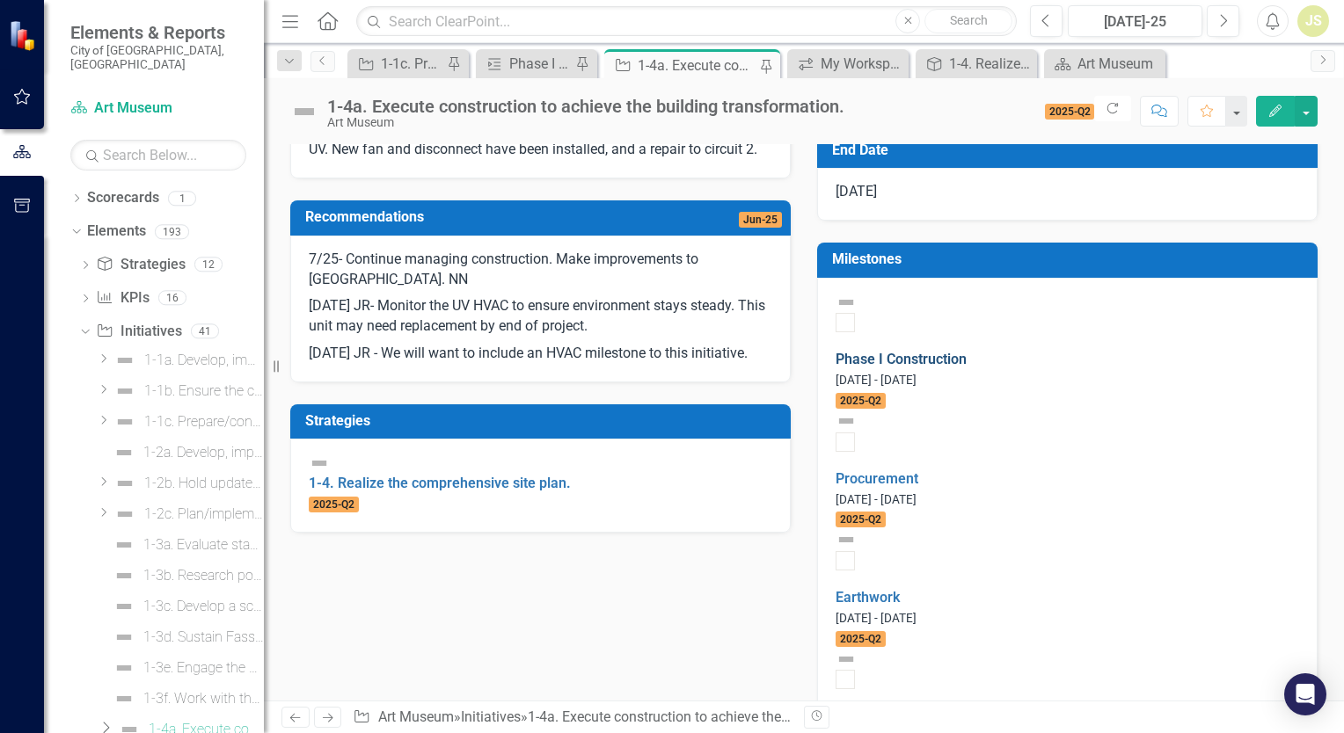
click at [958, 368] on link "Phase I Construction" at bounding box center [900, 359] width 131 height 17
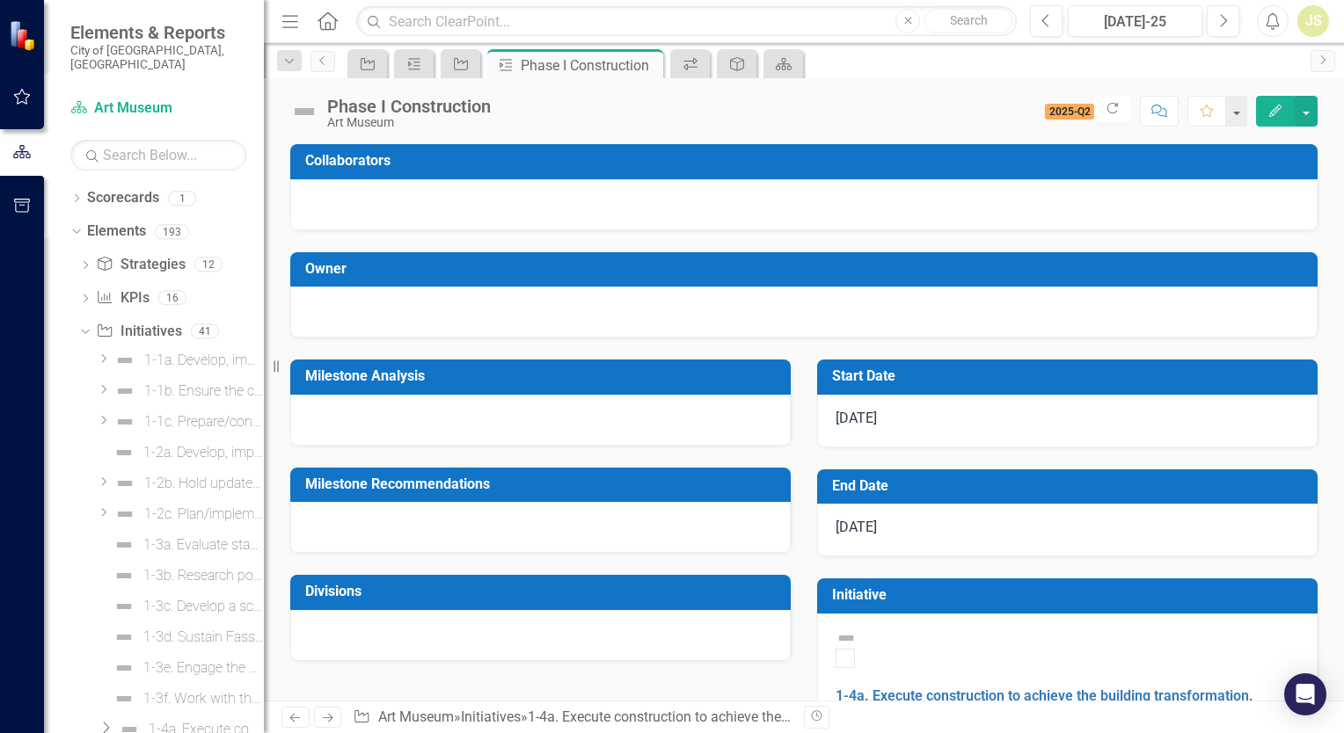
scroll to position [25, 0]
click at [416, 414] on div at bounding box center [540, 420] width 500 height 51
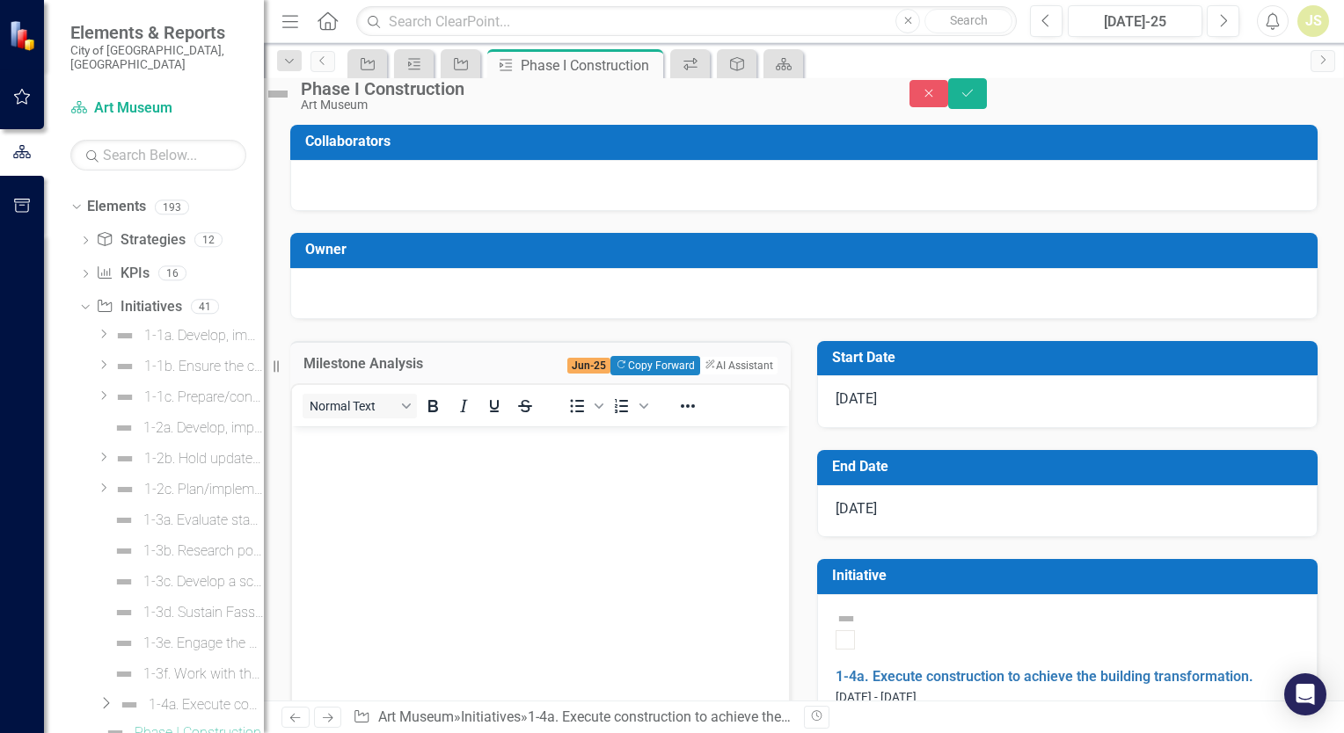
scroll to position [0, 0]
click at [380, 439] on p "Rich Text Area. Press ALT-0 for help." at bounding box center [540, 441] width 488 height 21
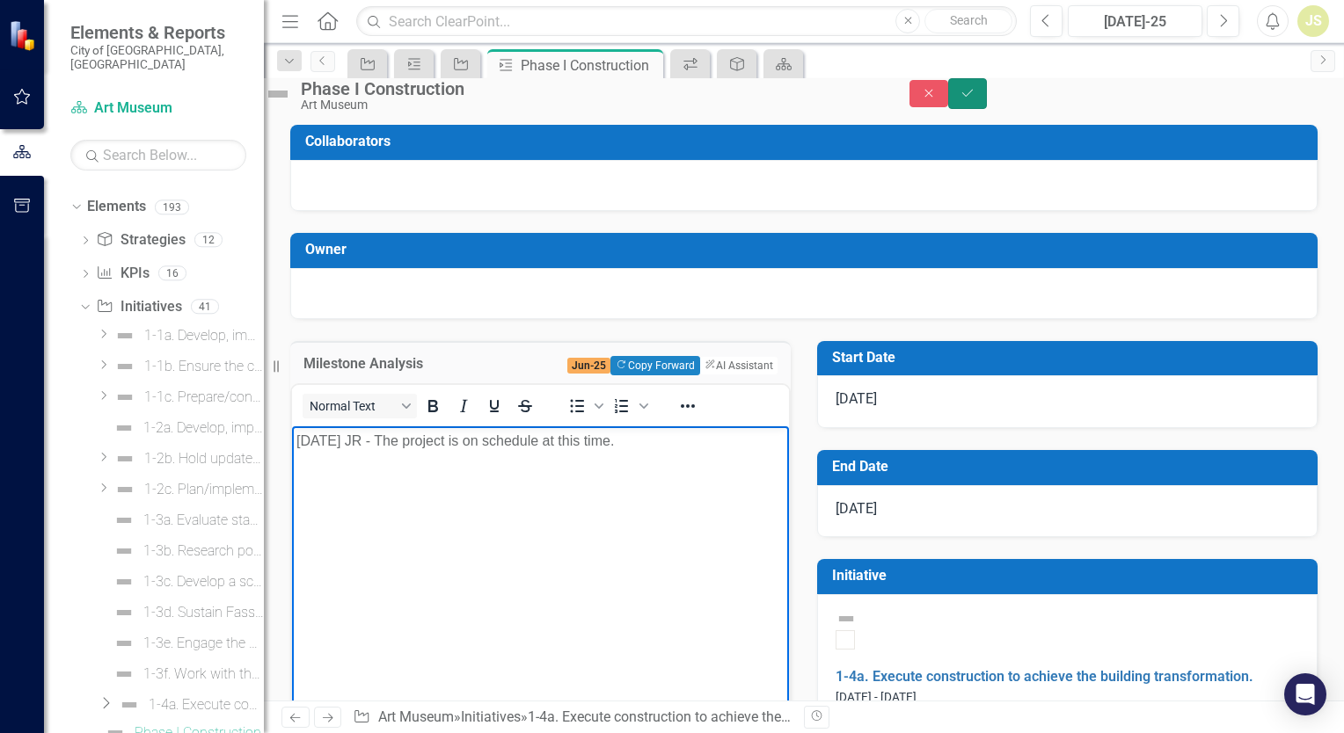
click at [987, 104] on button "Save" at bounding box center [967, 93] width 39 height 31
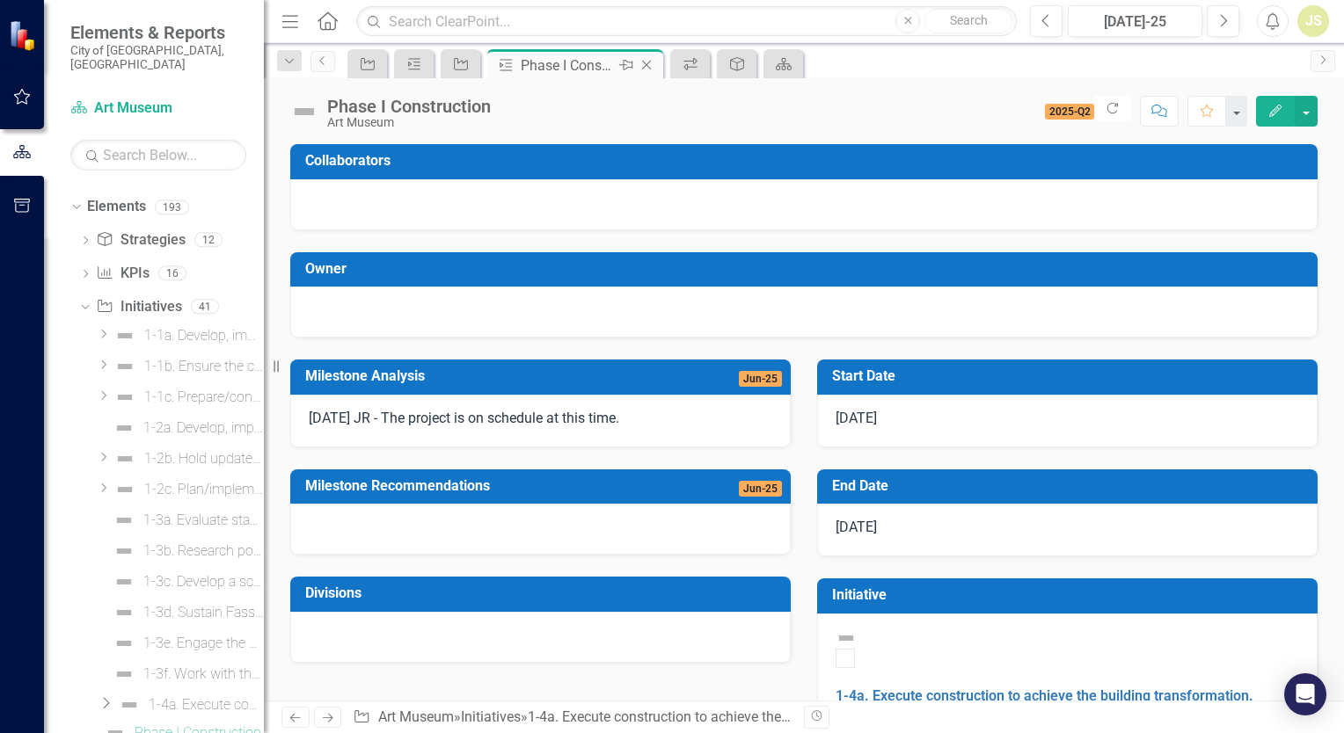
click at [650, 60] on icon "Close" at bounding box center [646, 65] width 18 height 14
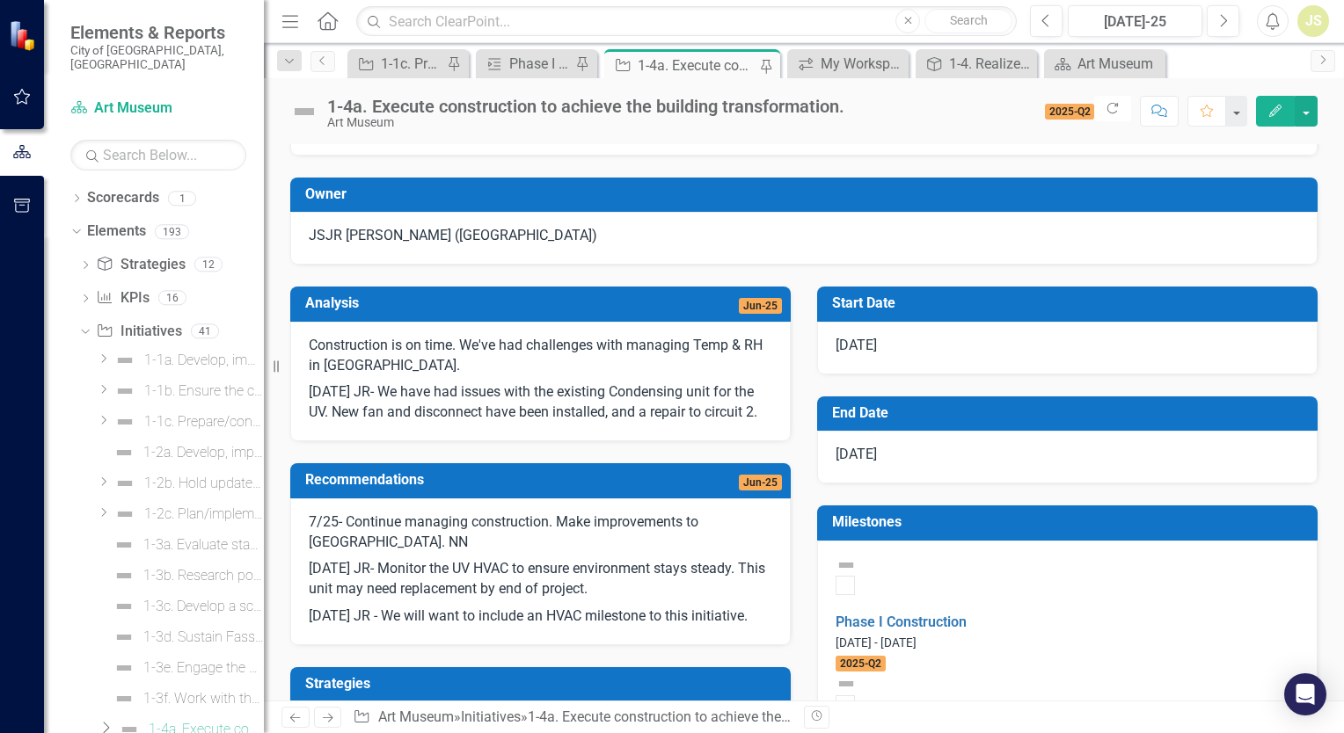
scroll to position [176, 0]
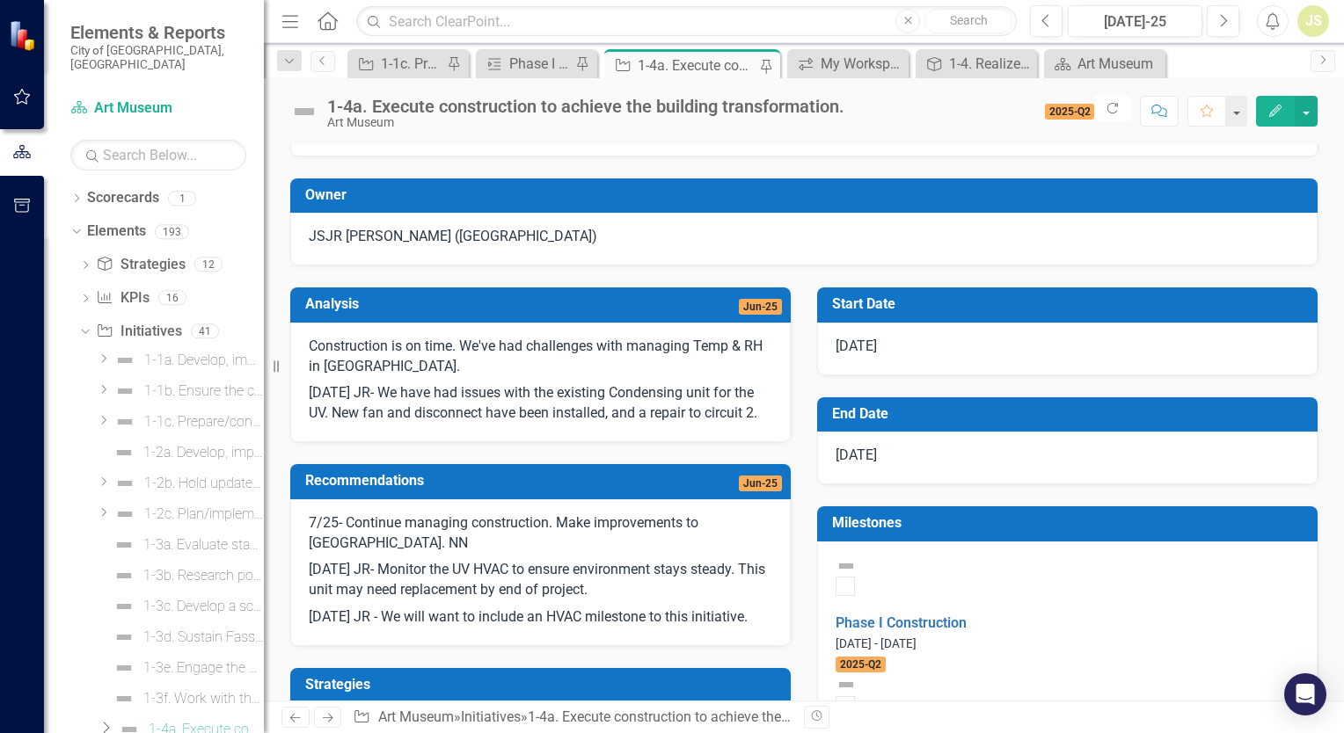
click at [598, 424] on p "[DATE] JR- We have had issues with the existing Condensing unit for the UV. New…" at bounding box center [540, 402] width 463 height 44
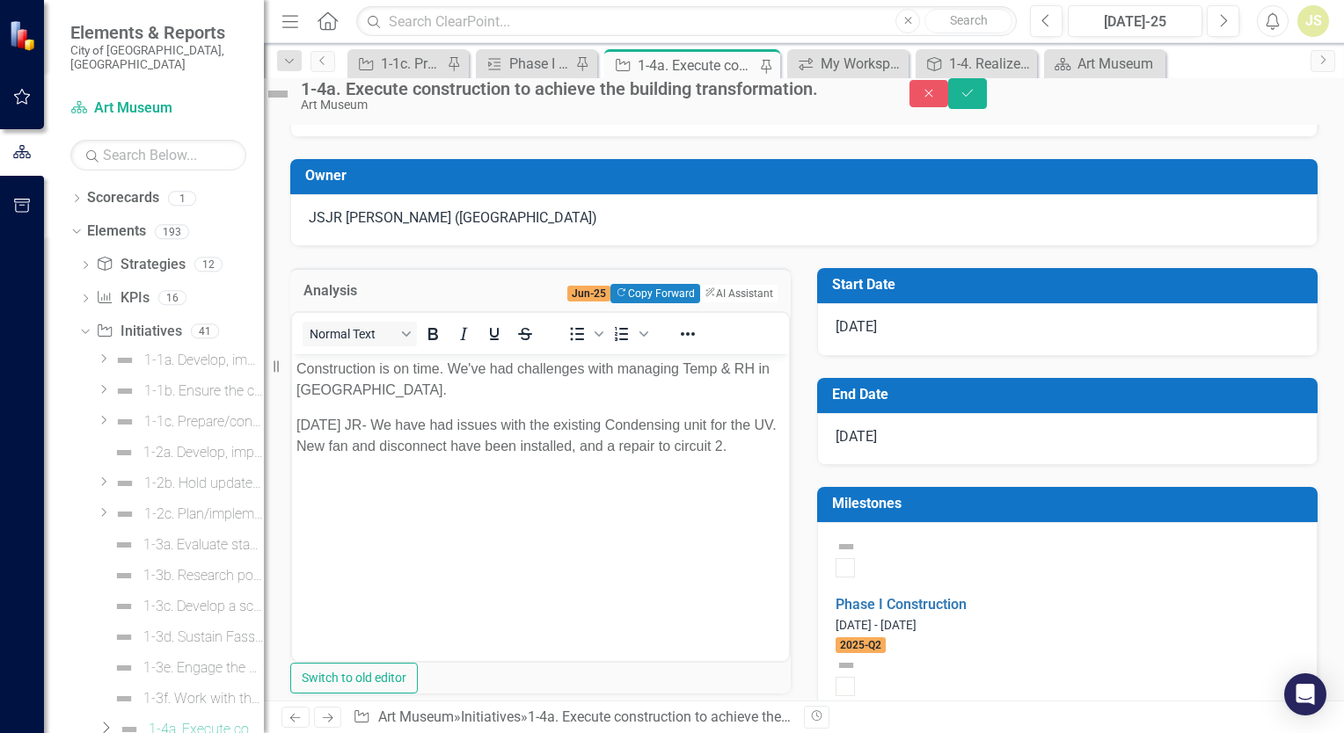
scroll to position [0, 0]
click at [402, 448] on p "[DATE] JR- We have had issues with the existing Condensing unit for the UV. New…" at bounding box center [540, 436] width 488 height 42
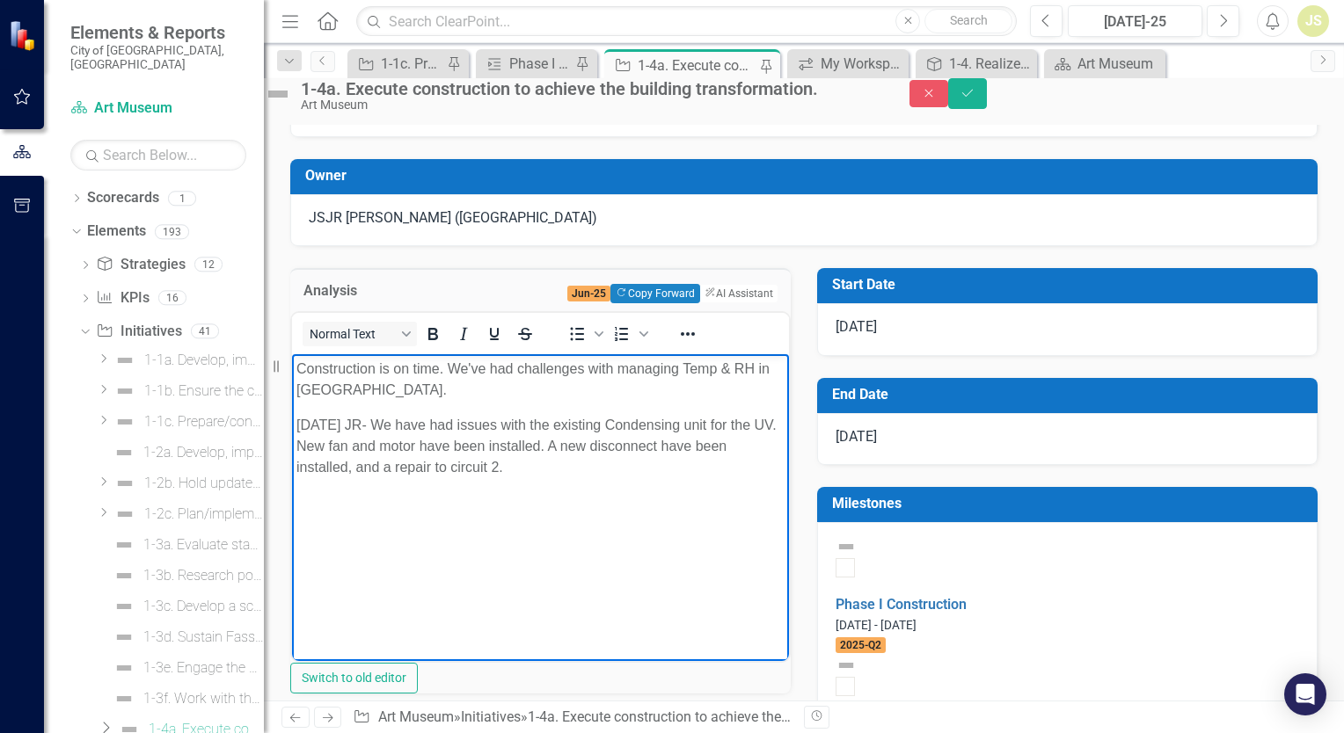
click at [710, 447] on p "[DATE] JR- We have had issues with the existing Condensing unit for the UV. New…" at bounding box center [540, 446] width 488 height 63
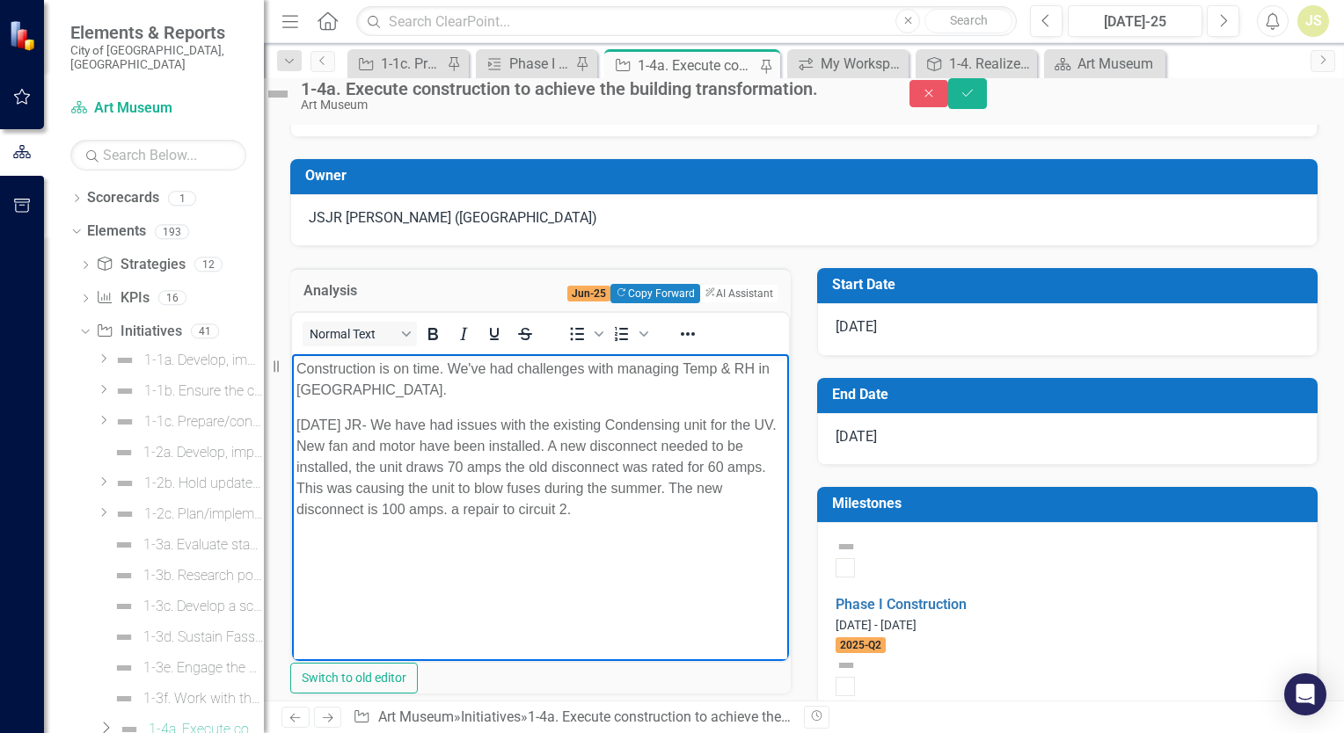
click at [575, 514] on p "[DATE] JR- We have had issues with the existing Condensing unit for the UV. New…" at bounding box center [540, 468] width 488 height 106
click at [685, 514] on p "[DATE] JR- We have had issues with the existing Condensing unit for the UV. New…" at bounding box center [540, 468] width 488 height 106
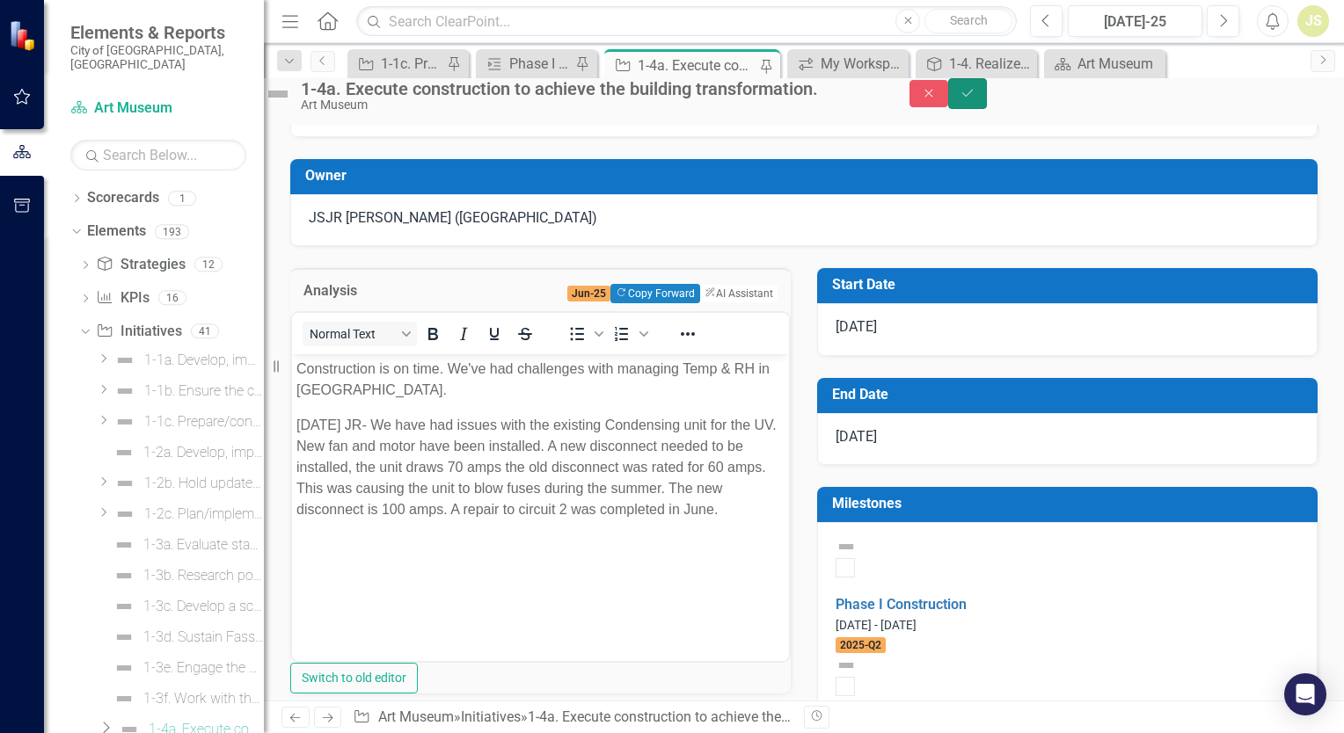
click at [975, 99] on icon "Save" at bounding box center [967, 93] width 16 height 12
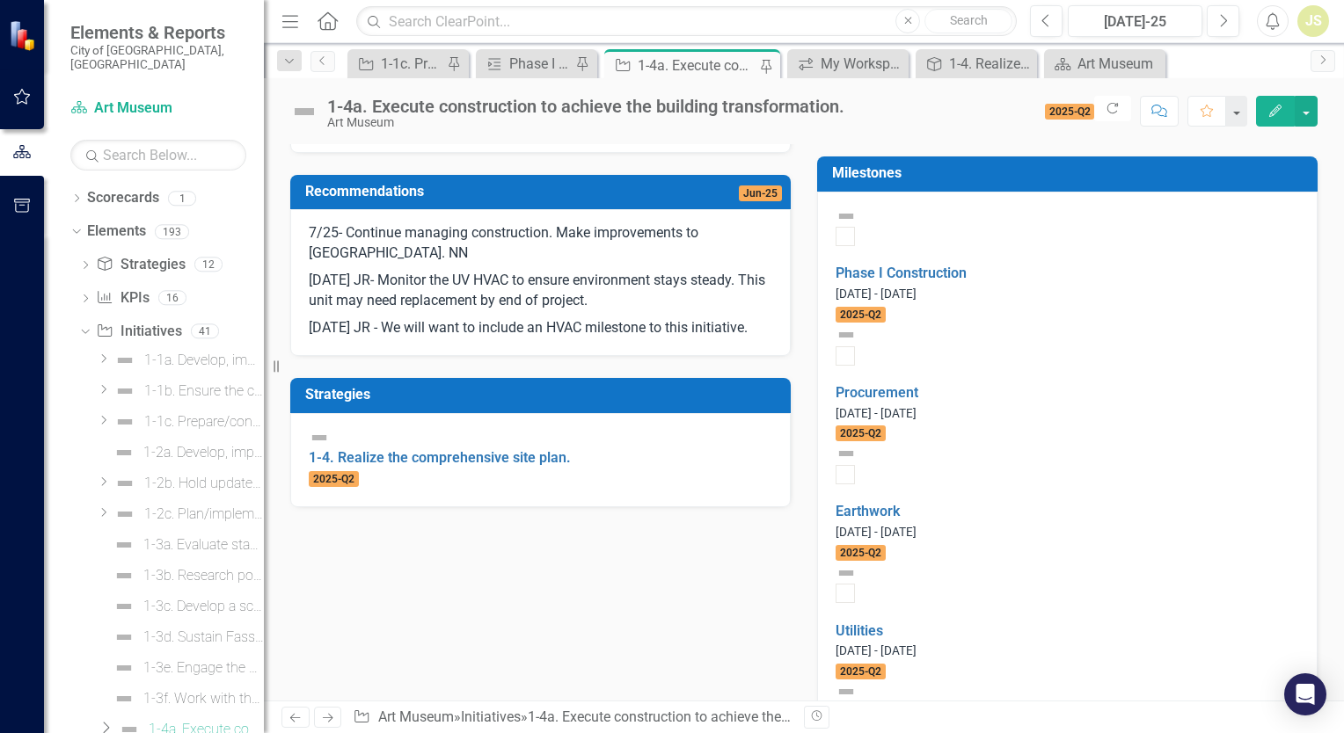
scroll to position [528, 0]
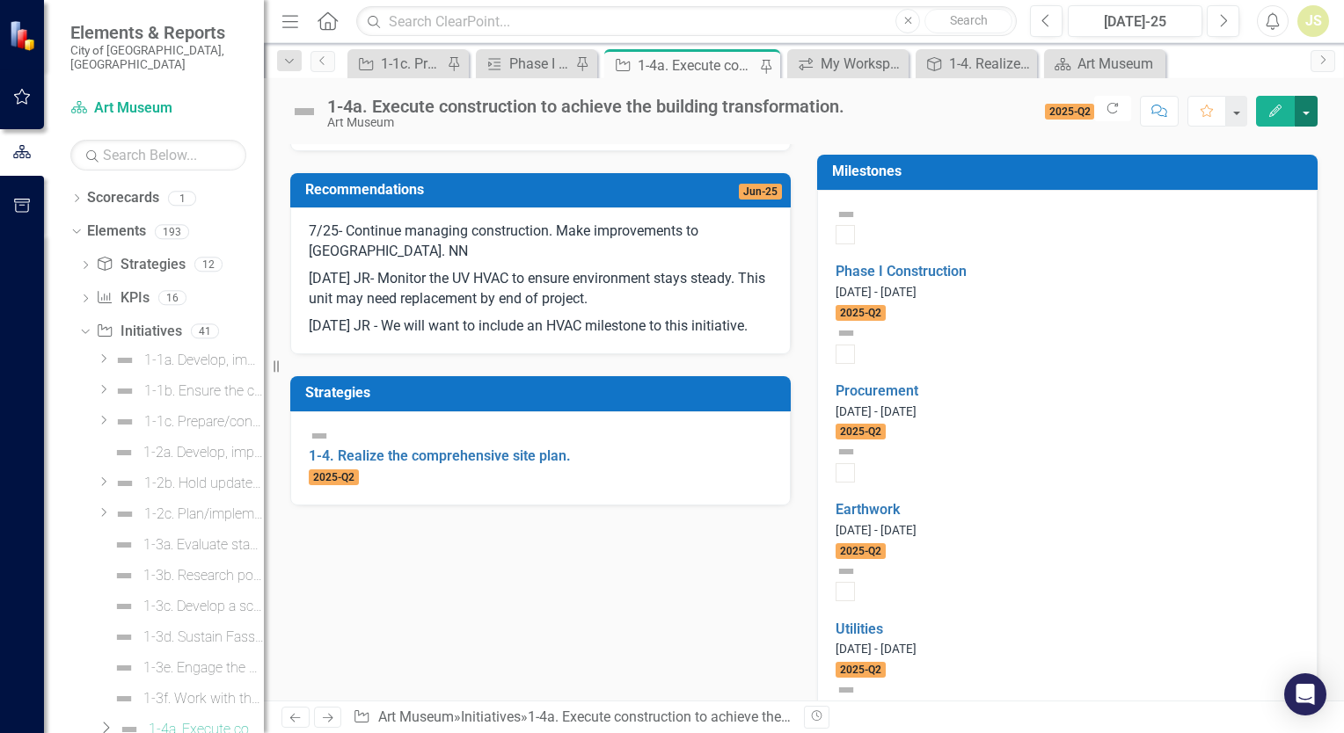
click at [1300, 106] on button "button" at bounding box center [1305, 111] width 23 height 31
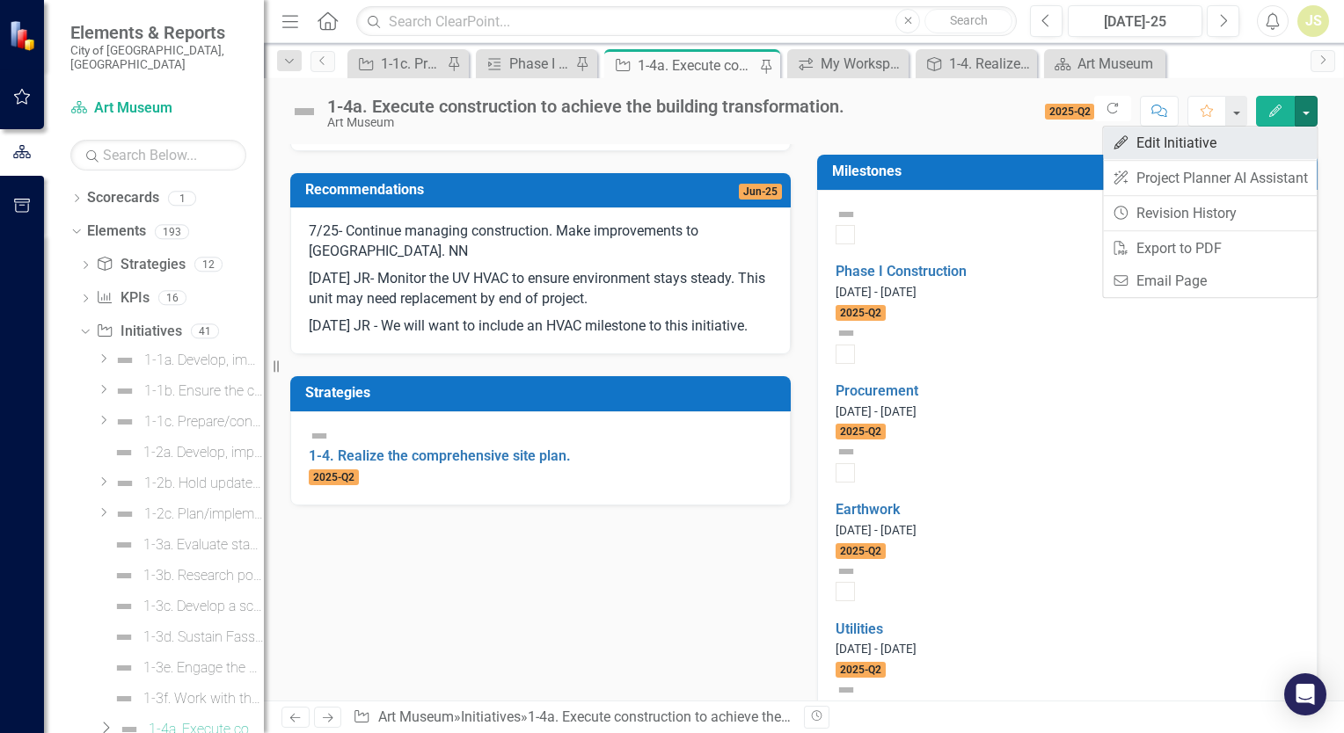
click at [1204, 147] on link "Edit Edit Initiative" at bounding box center [1210, 143] width 214 height 33
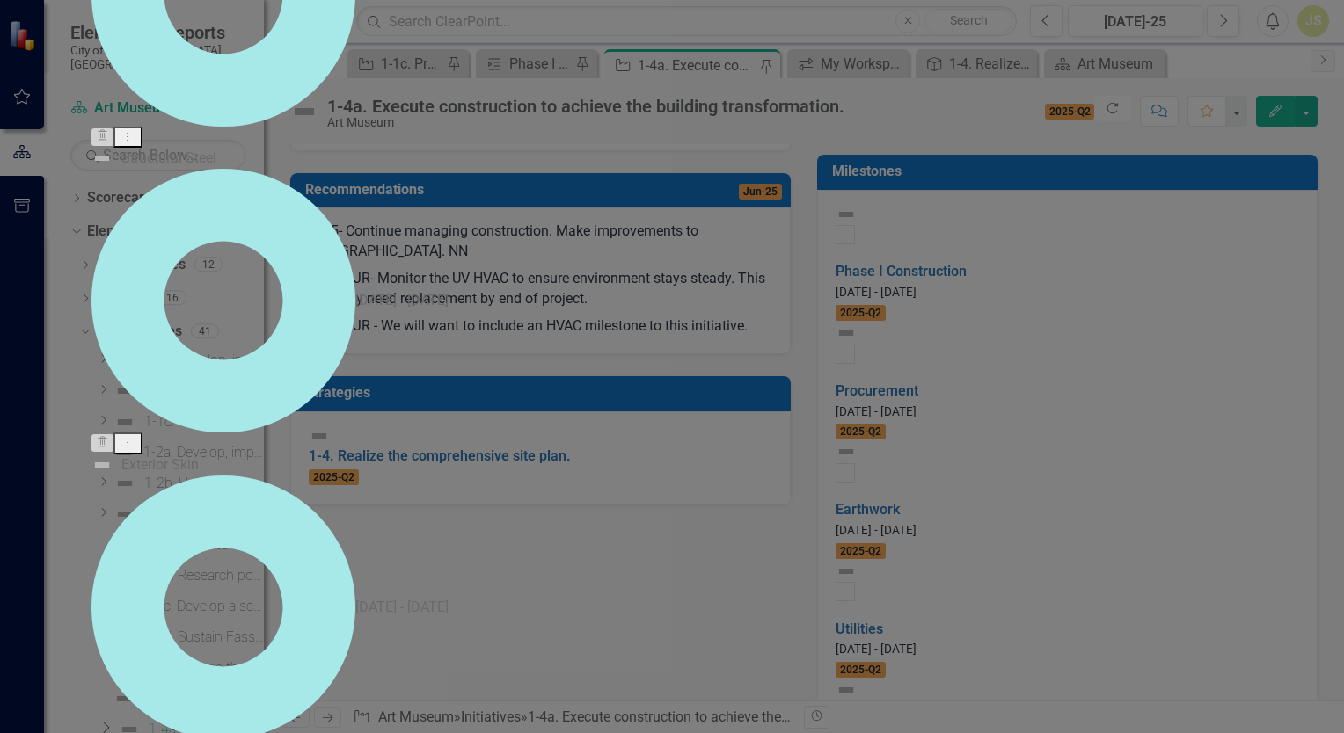
scroll to position [0, 0]
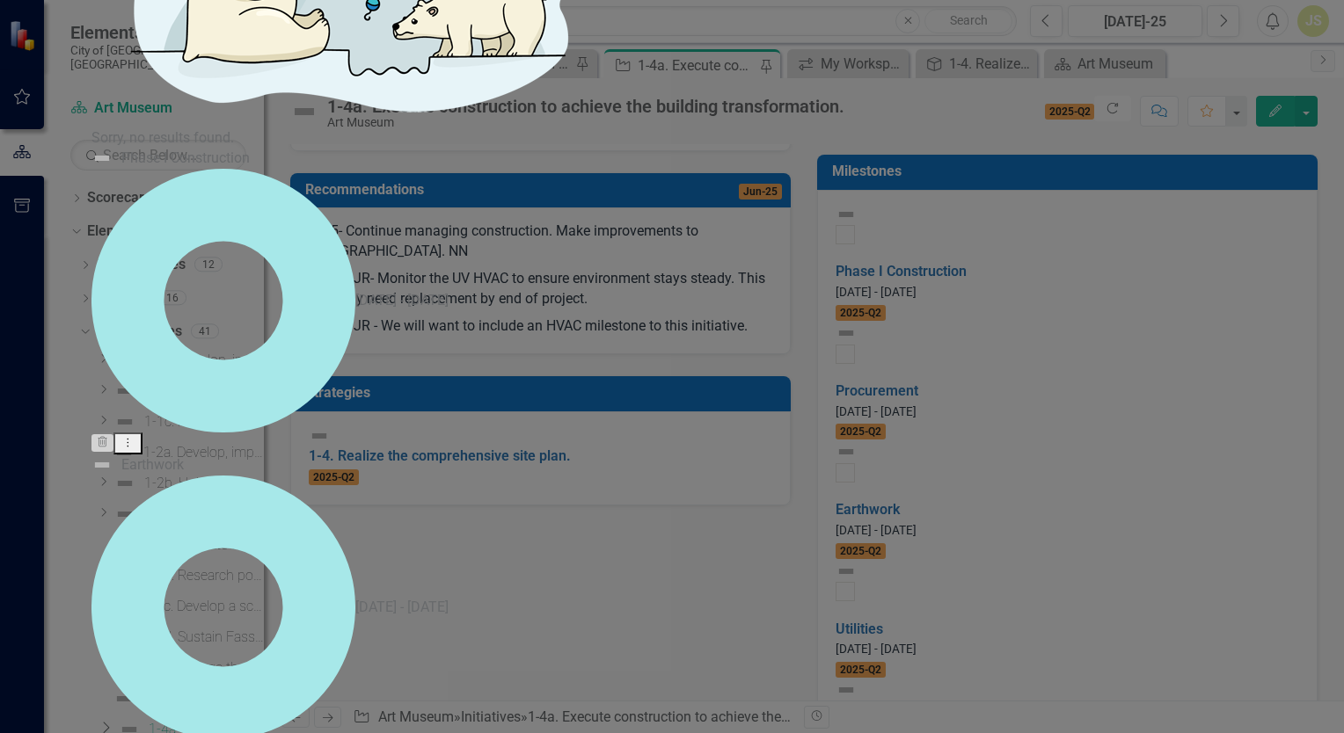
type input "hva"
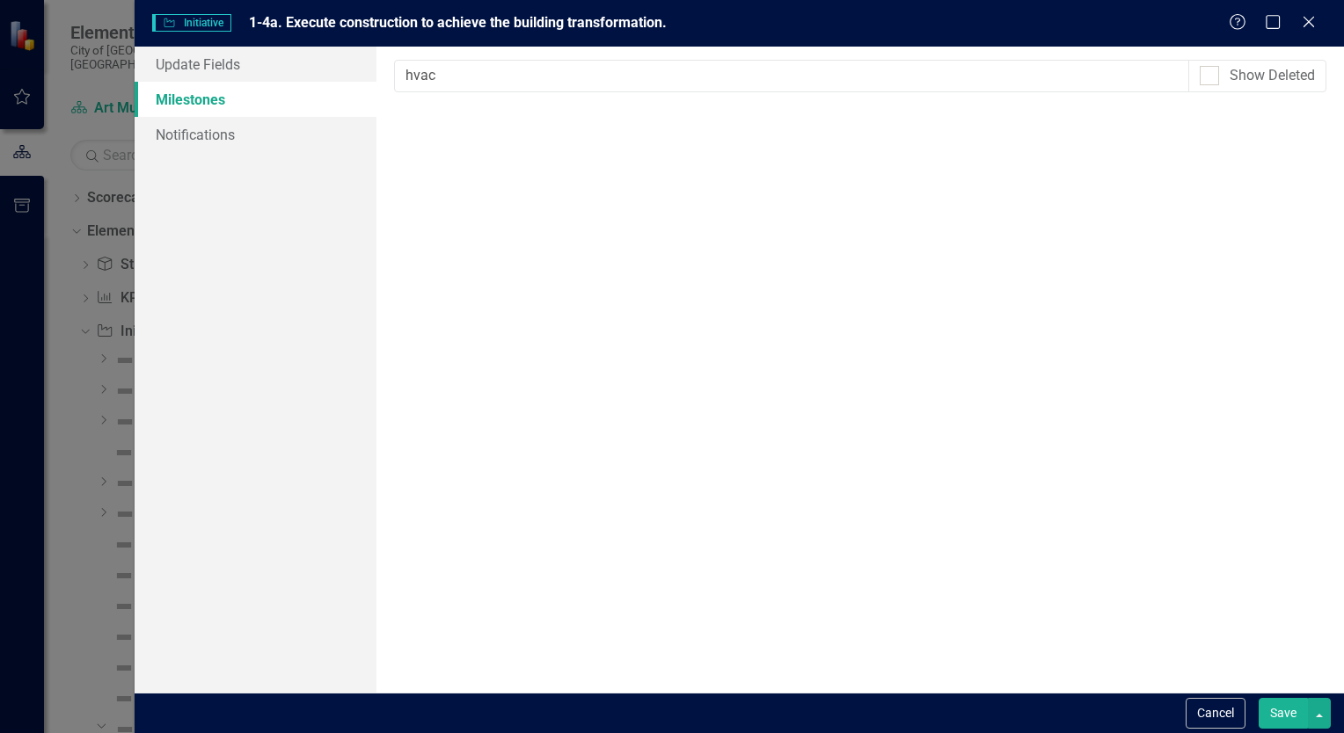
scroll to position [528, 0]
type input "h"
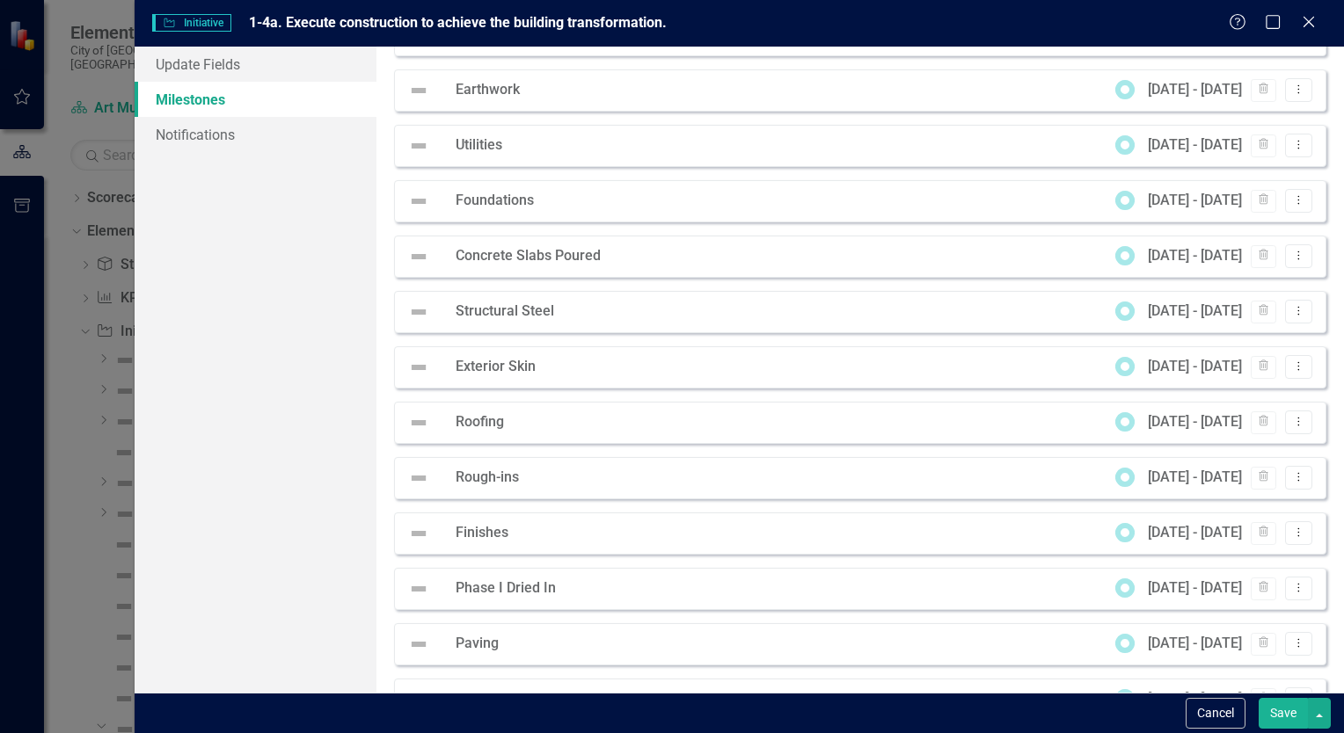
scroll to position [0, 0]
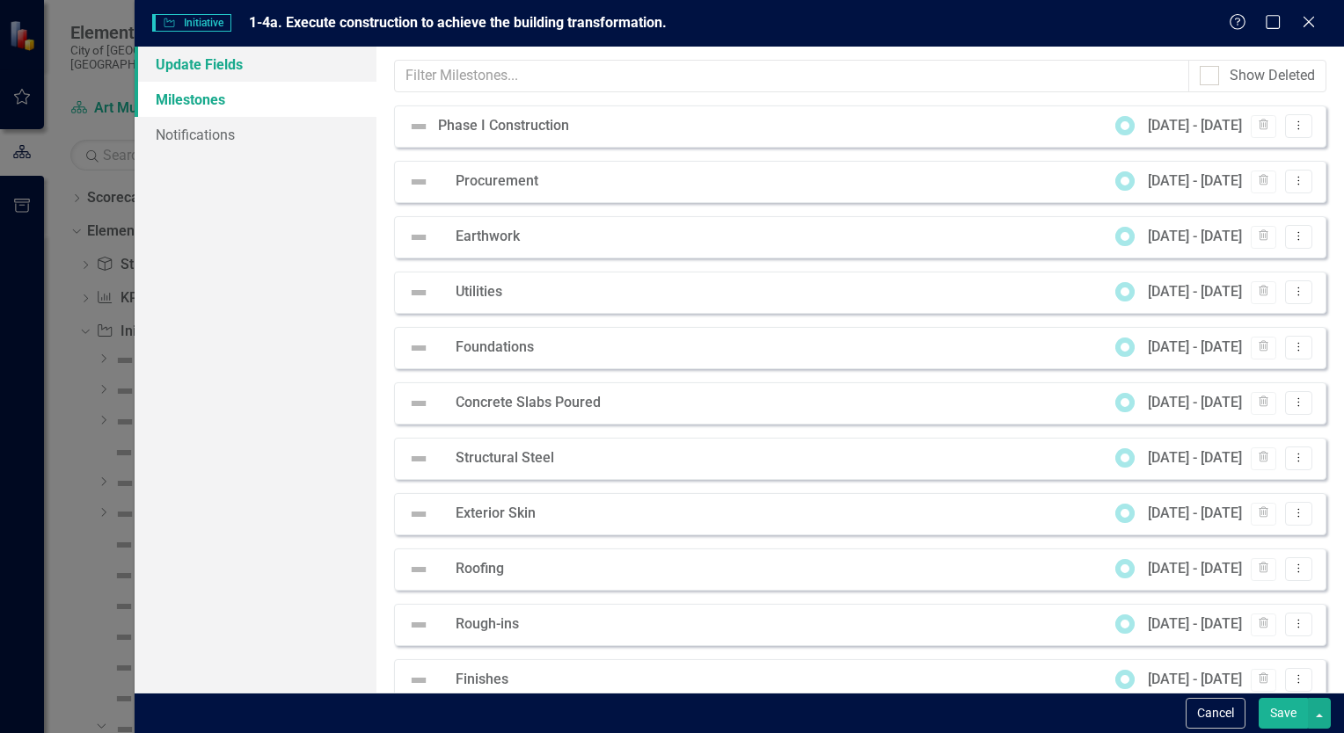
click at [249, 67] on link "Update Fields" at bounding box center [256, 64] width 242 height 35
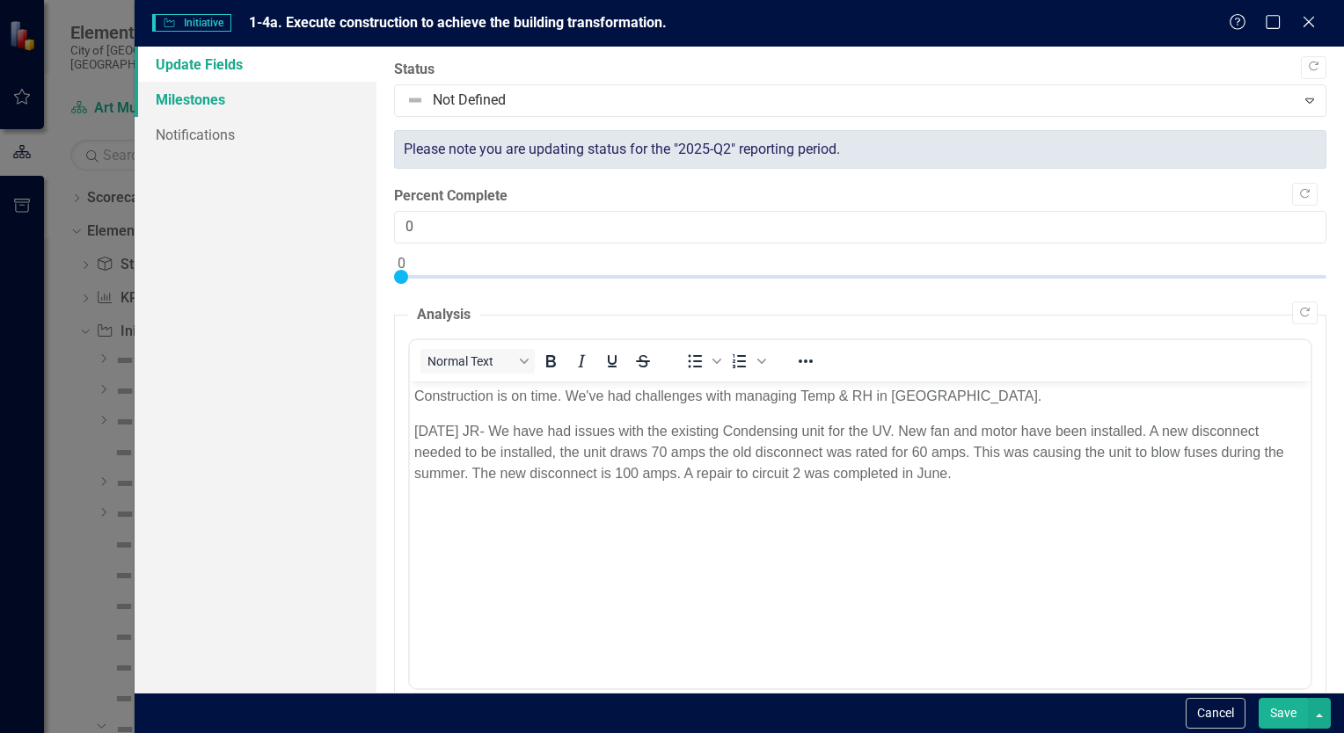
click at [231, 106] on link "Milestones" at bounding box center [256, 99] width 242 height 35
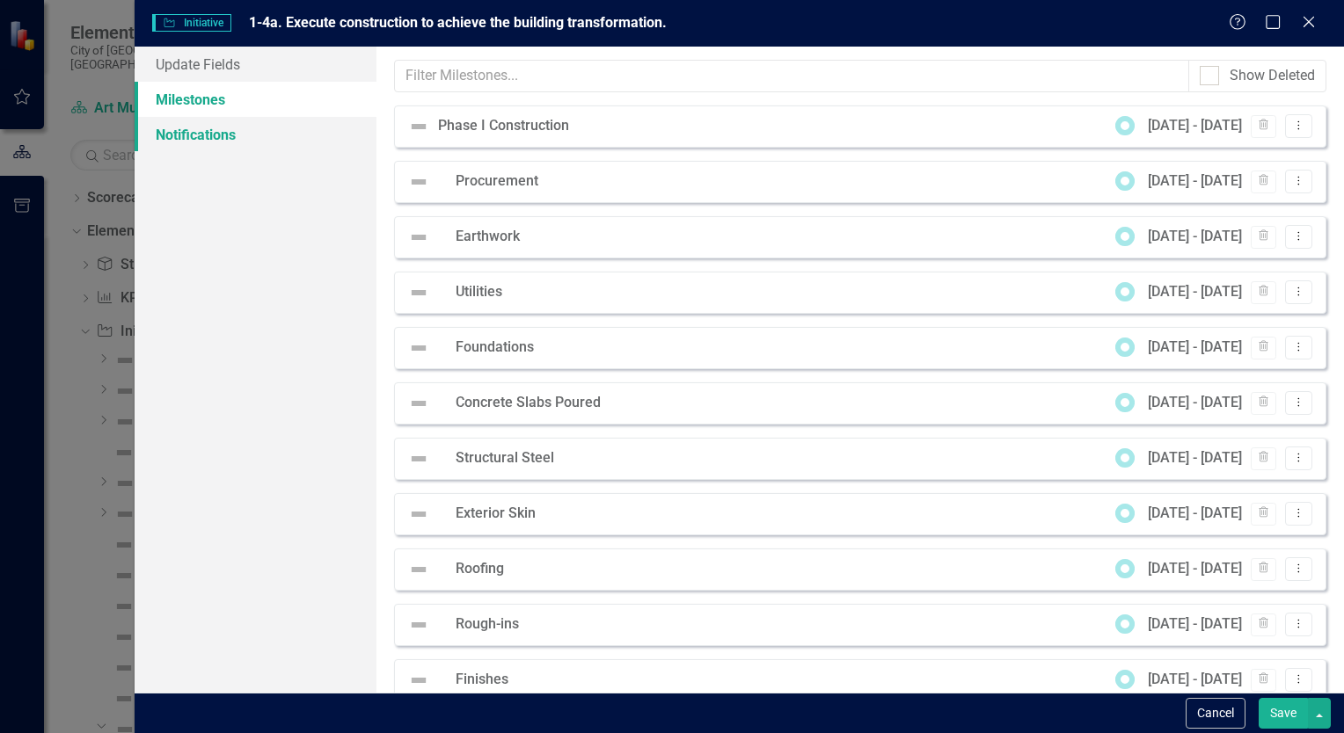
click at [230, 135] on link "Notifications" at bounding box center [256, 134] width 242 height 35
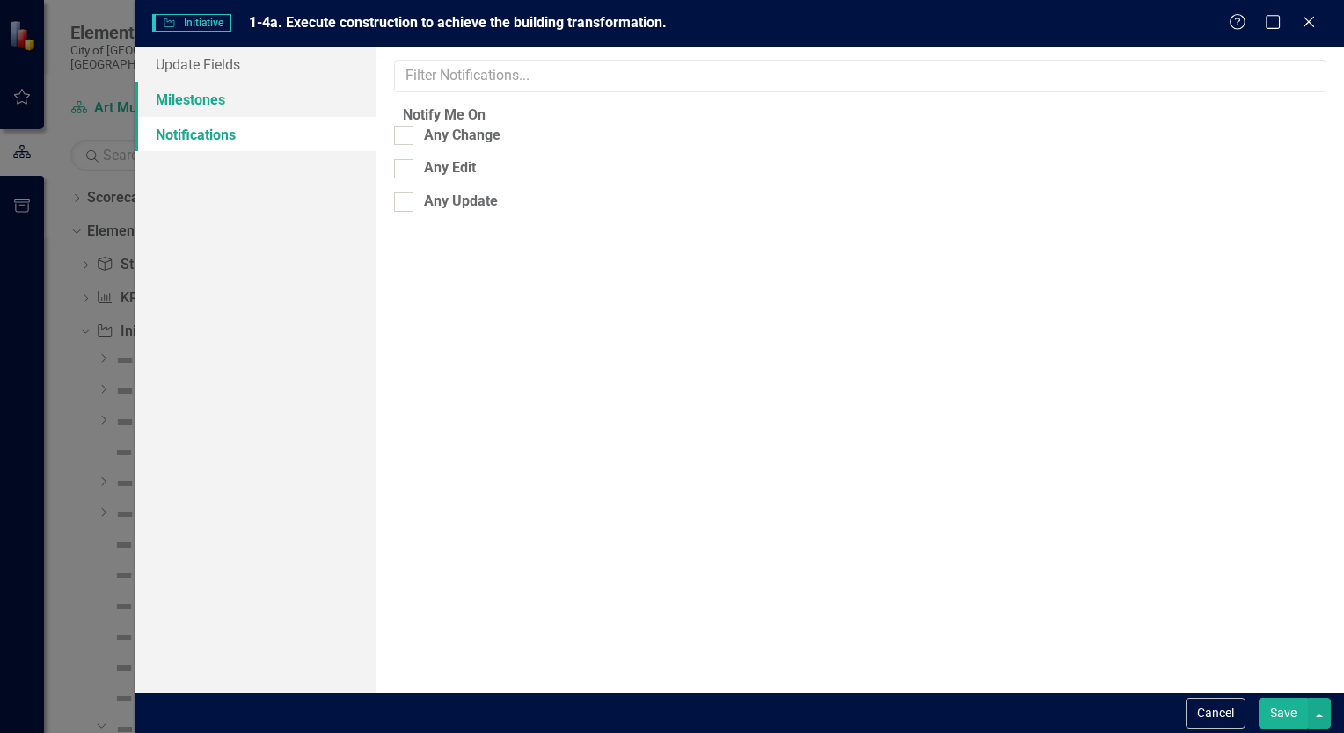
click at [240, 114] on link "Milestones" at bounding box center [256, 99] width 242 height 35
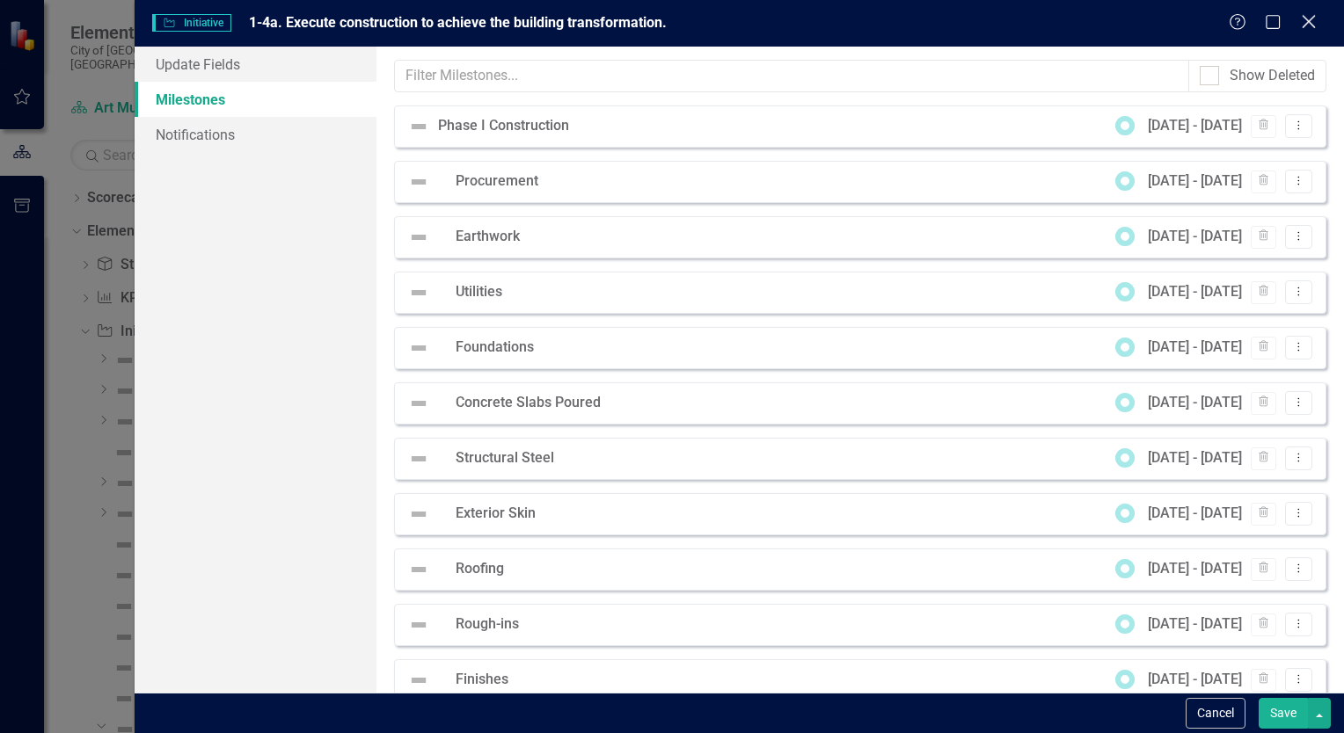
click at [1315, 21] on icon "Close" at bounding box center [1308, 21] width 22 height 17
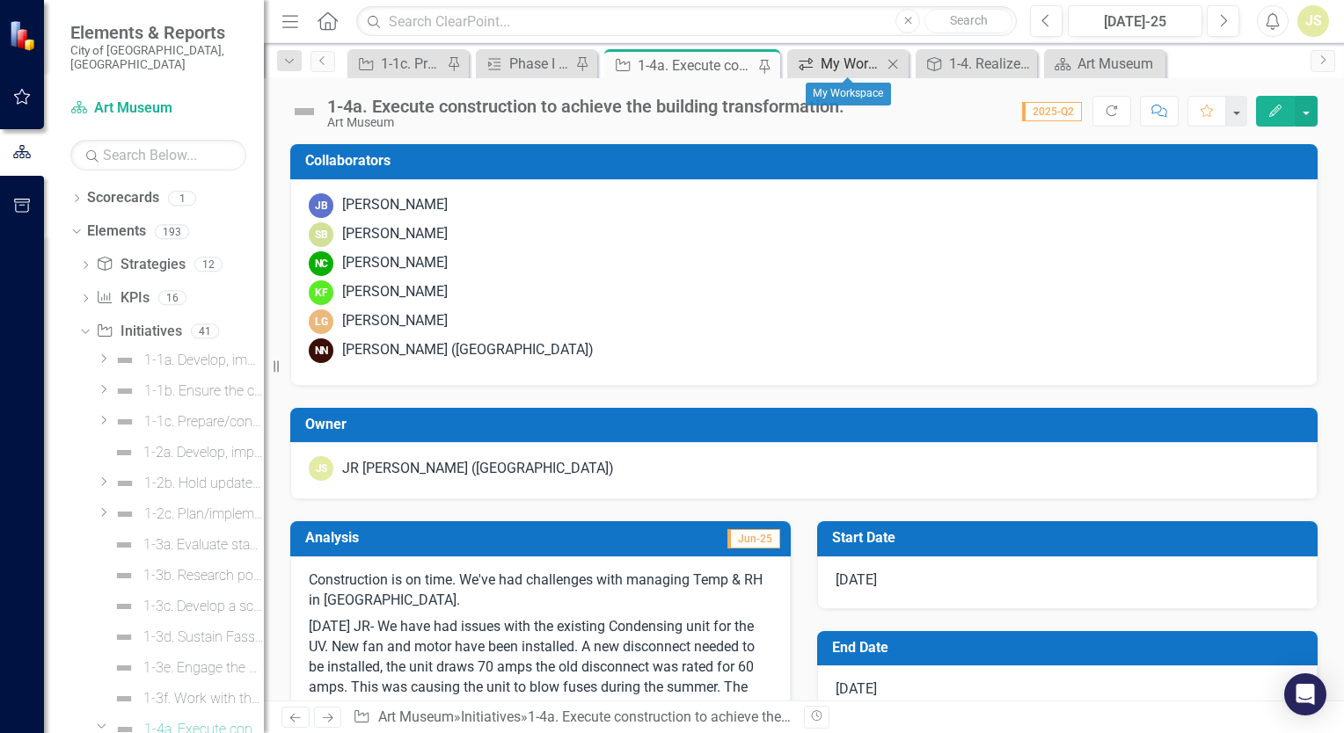
click at [841, 68] on div "My Workspace" at bounding box center [851, 64] width 62 height 22
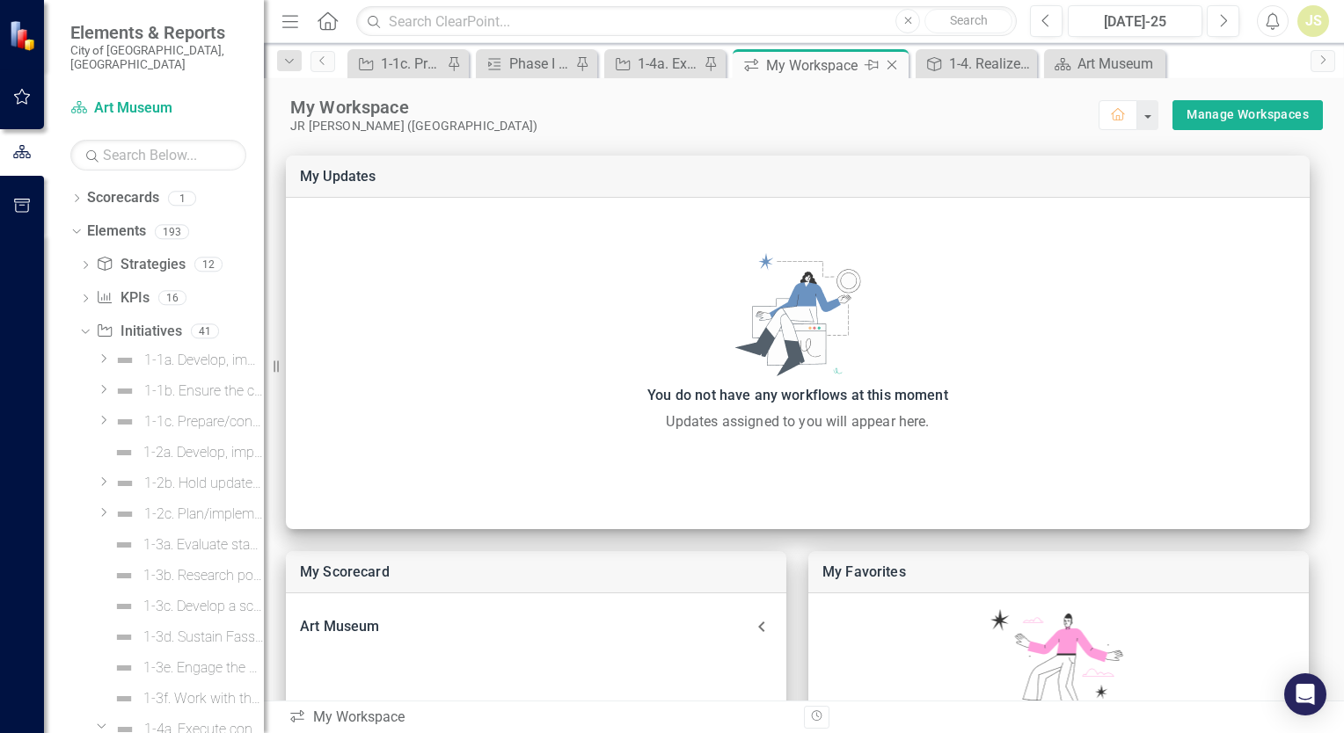
click at [894, 65] on icon "Close" at bounding box center [892, 65] width 18 height 14
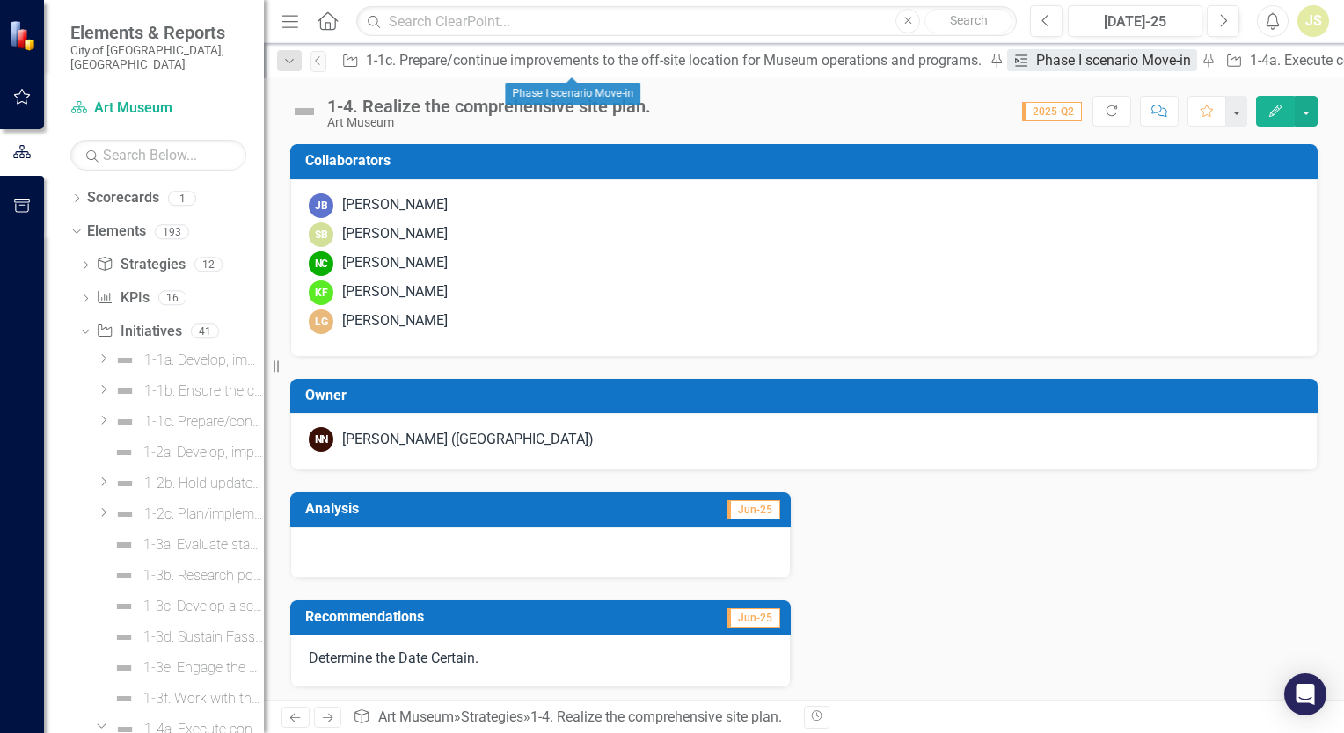
click at [1036, 59] on div "Phase I scenario Move-in" at bounding box center [1116, 60] width 160 height 22
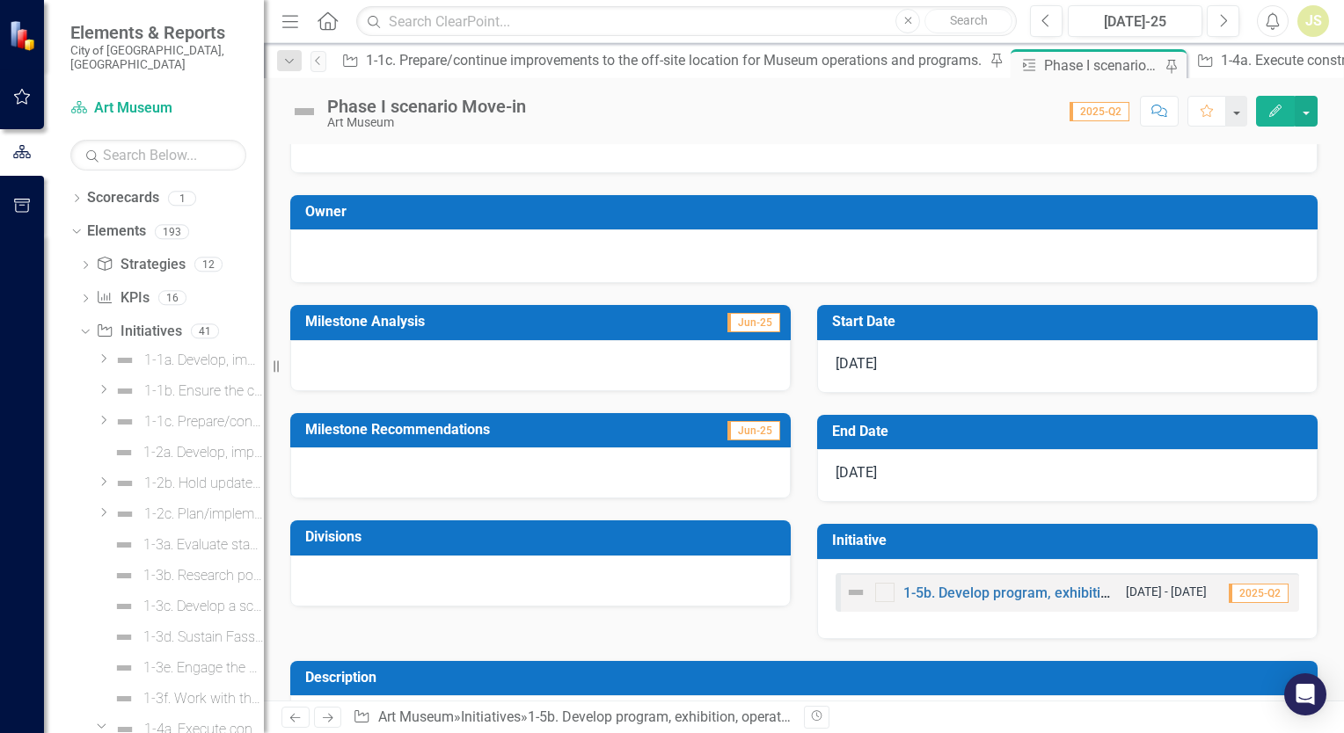
scroll to position [118, 0]
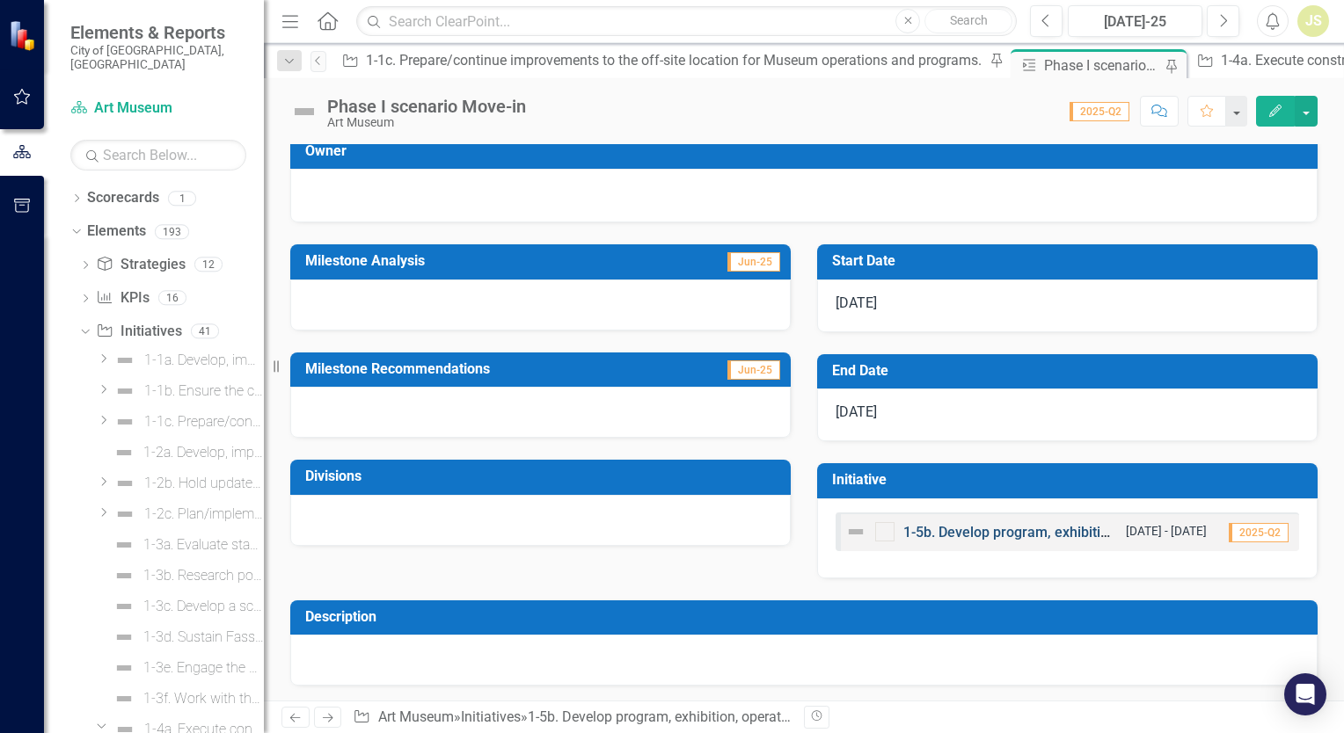
click at [1004, 533] on link "1-5b. Develop program, exhibition, operational plans and resource requirements …" at bounding box center [1359, 532] width 913 height 17
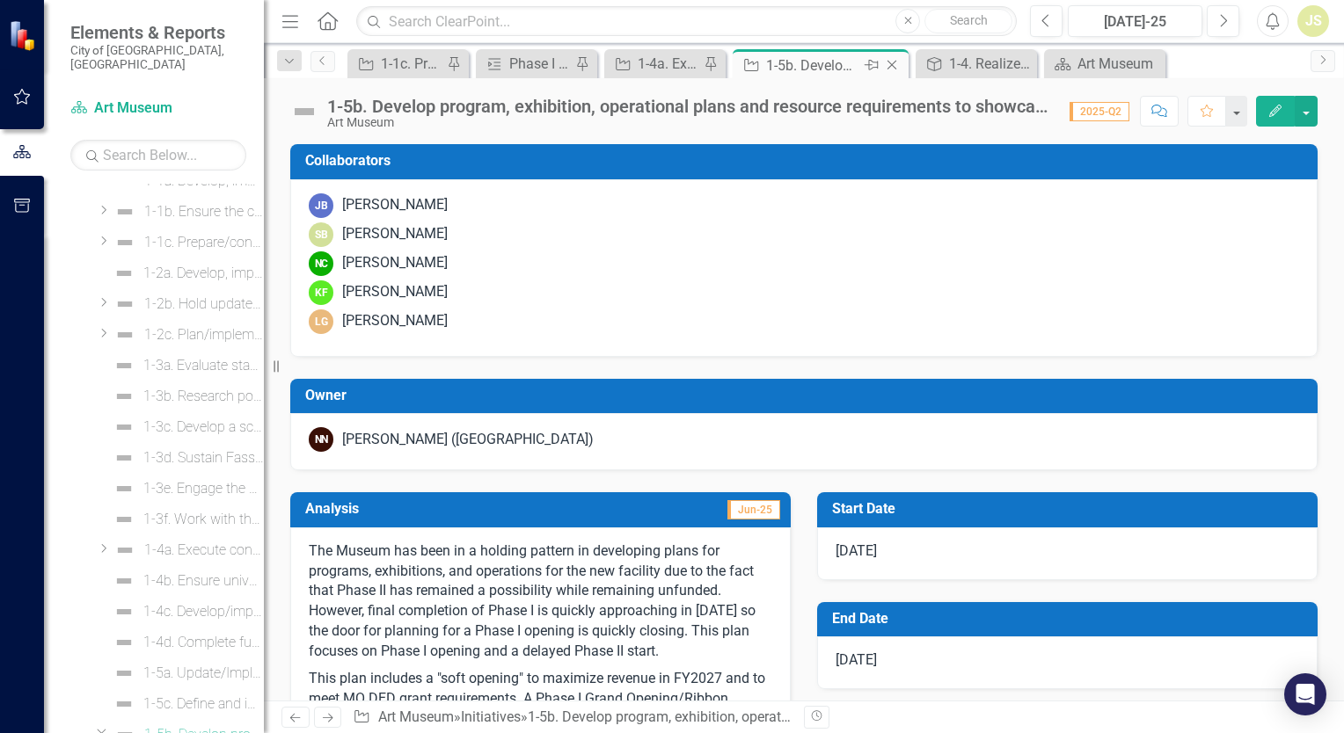
click at [890, 62] on icon "Close" at bounding box center [892, 65] width 18 height 14
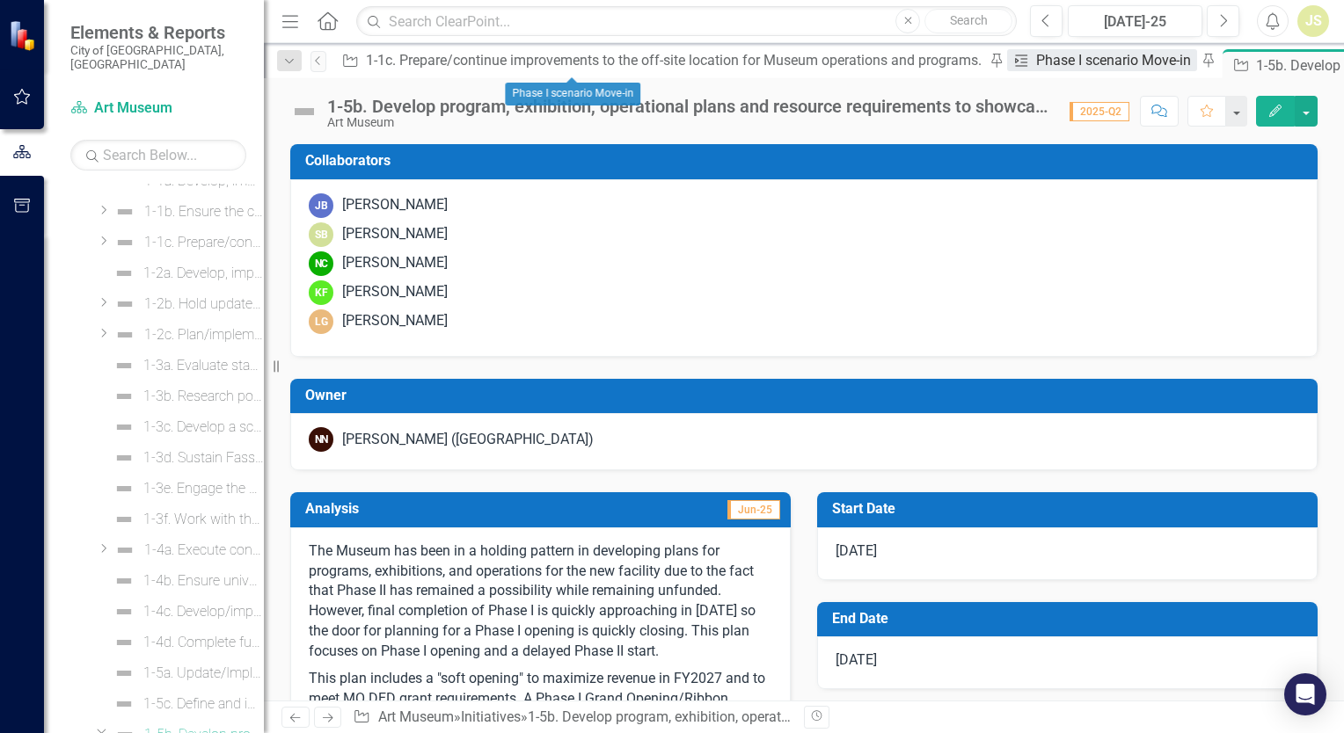
click at [1036, 62] on div "Phase I scenario Move-in" at bounding box center [1116, 60] width 160 height 22
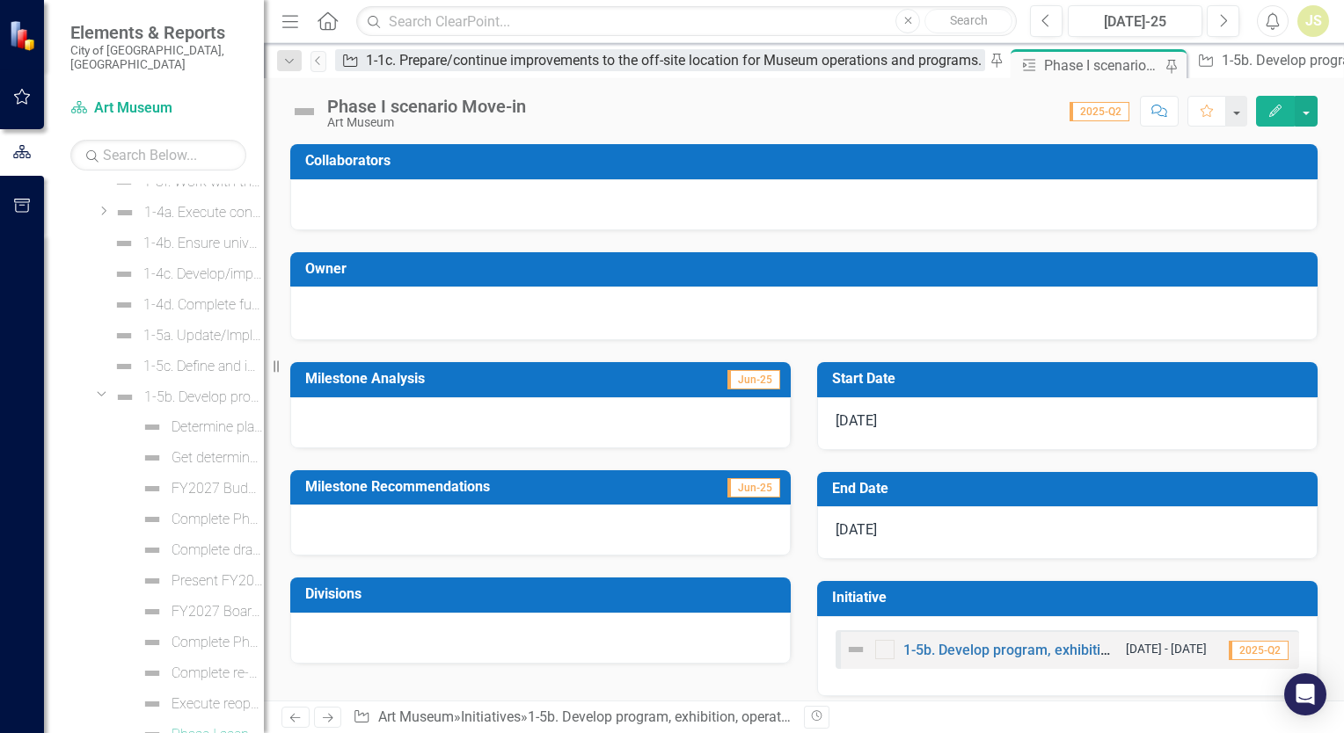
click at [443, 62] on div "1-1c. Prepare/continue improvements to the off-site location for Museum operati…" at bounding box center [675, 60] width 619 height 22
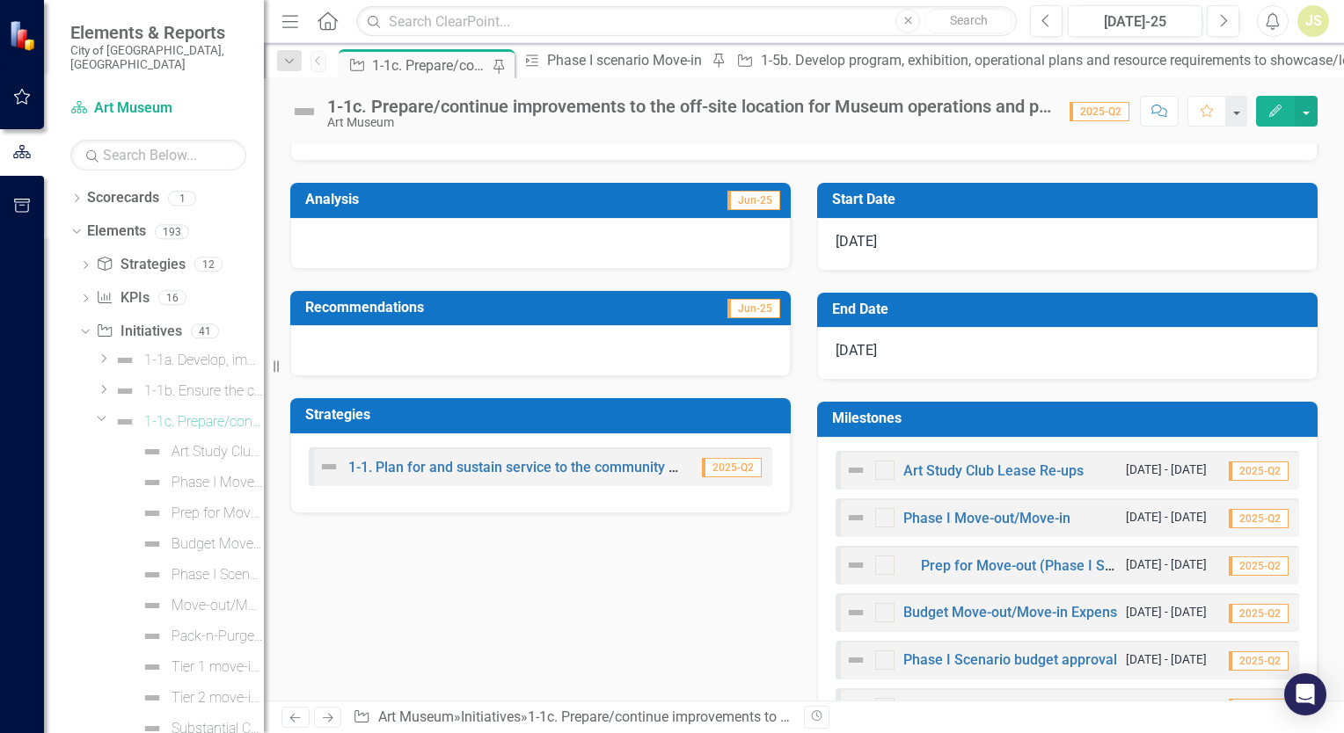
scroll to position [352, 0]
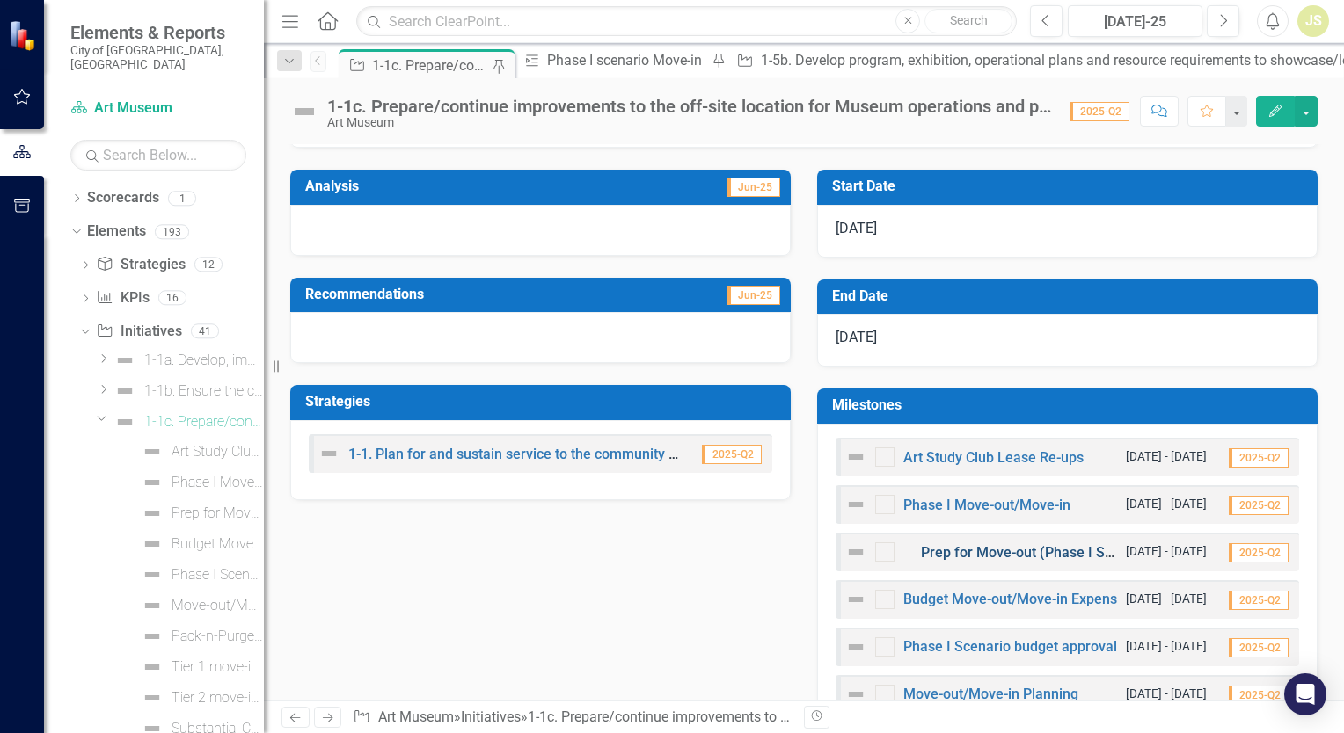
click at [986, 554] on link "Prep for Move-out (Phase I Scenario)" at bounding box center [1039, 552] width 237 height 17
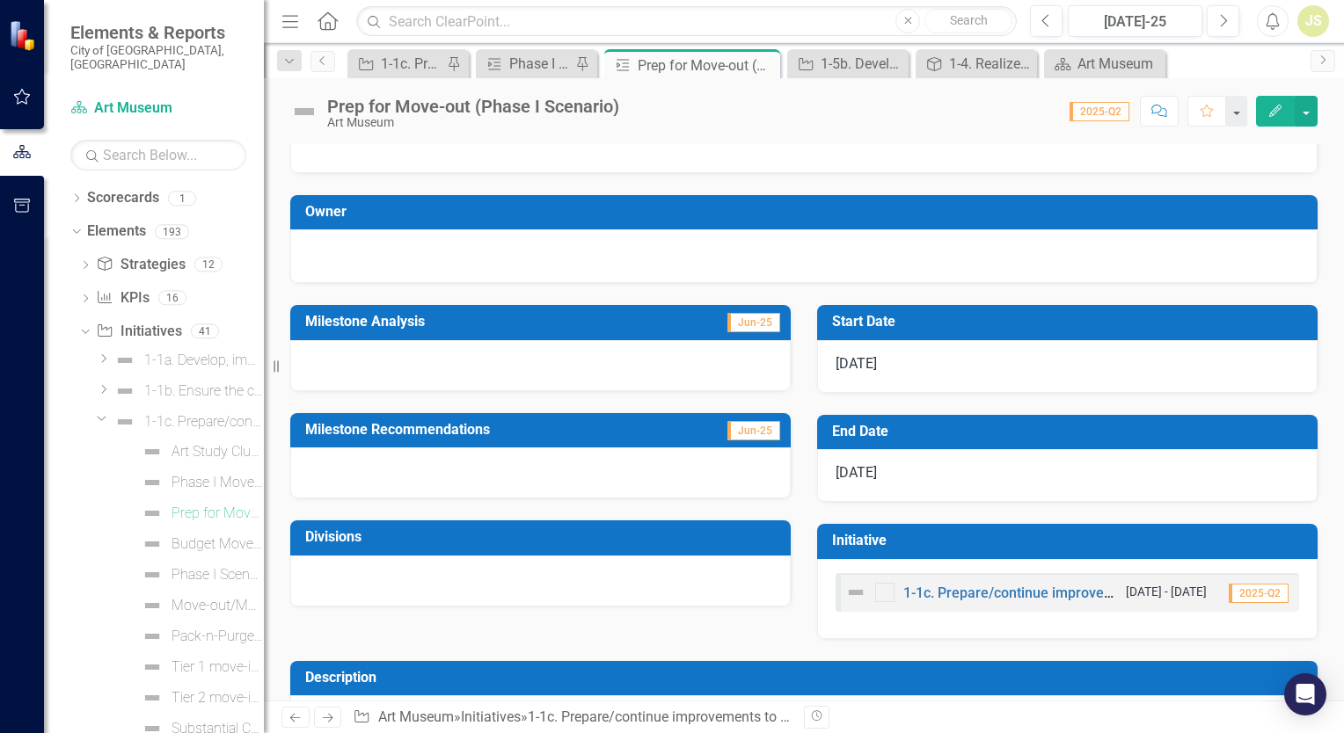
scroll to position [118, 0]
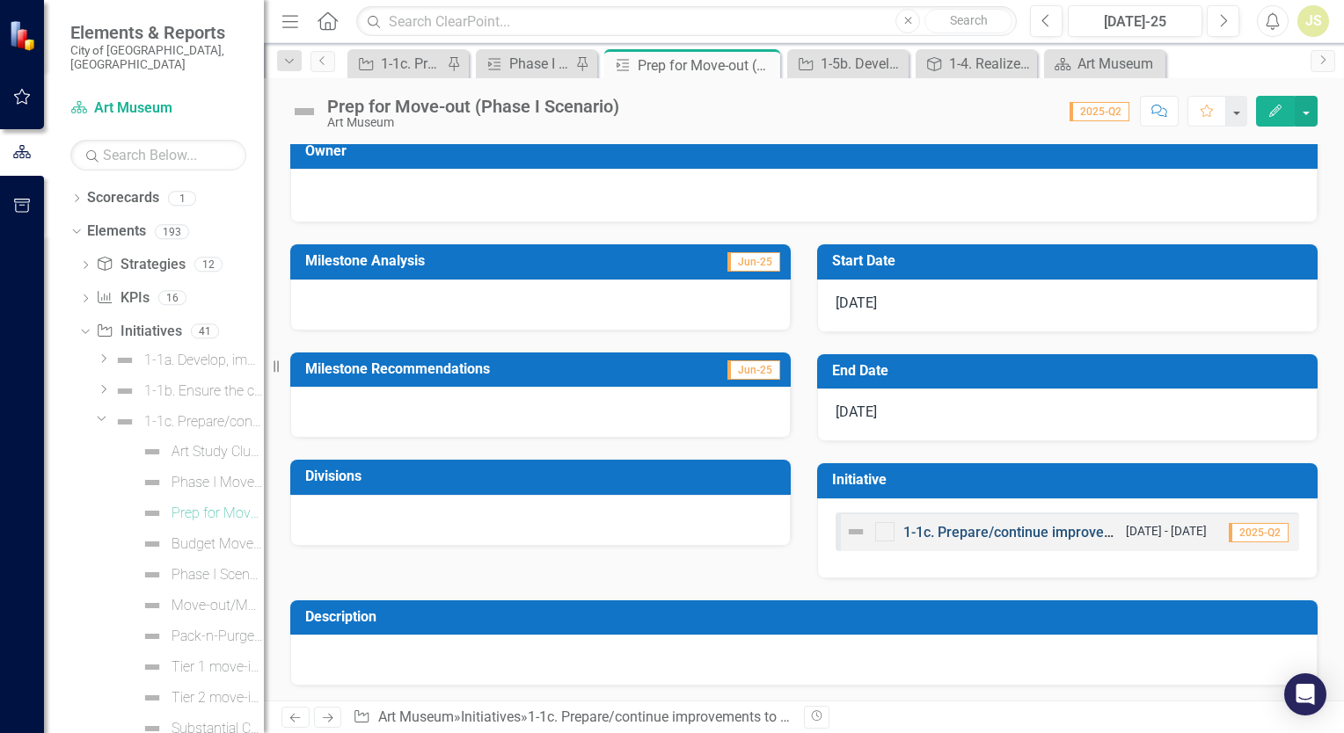
click at [987, 531] on link "1-1c. Prepare/continue improvements to the off-site location for Museum operati…" at bounding box center [1218, 532] width 630 height 17
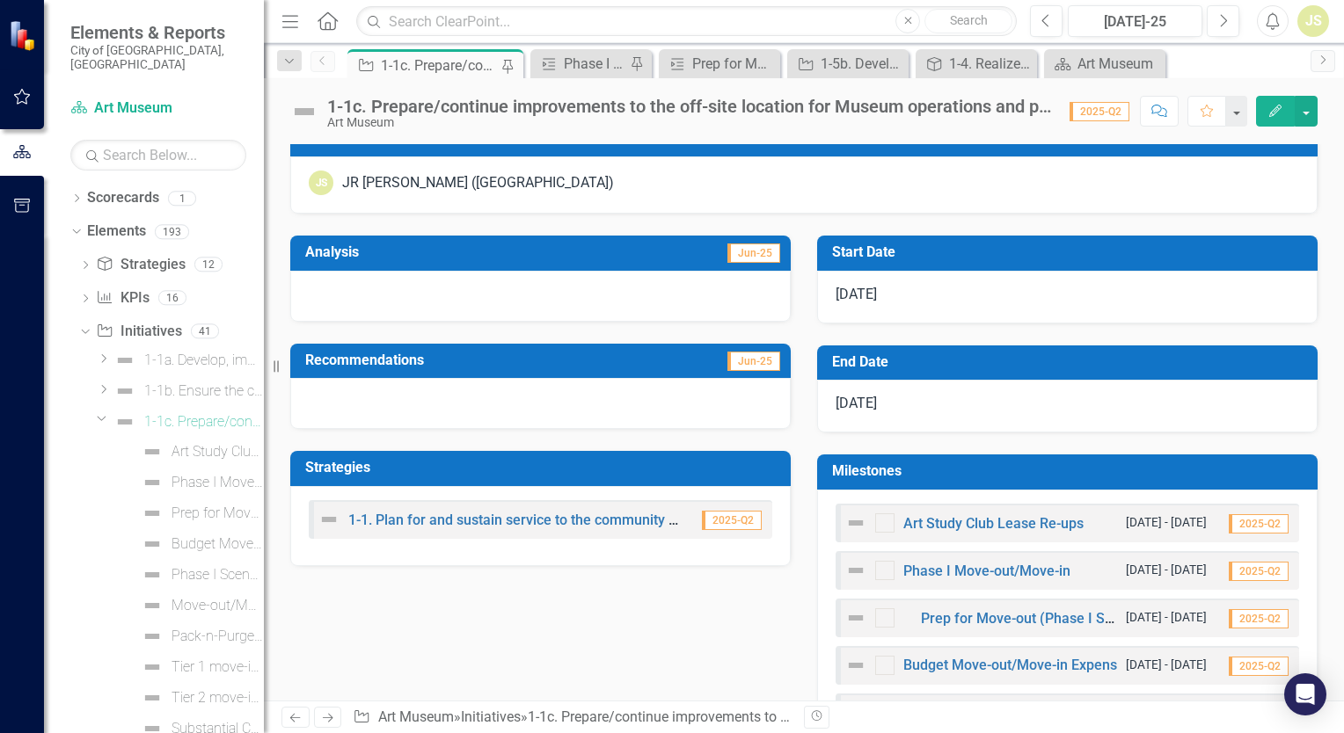
scroll to position [264, 0]
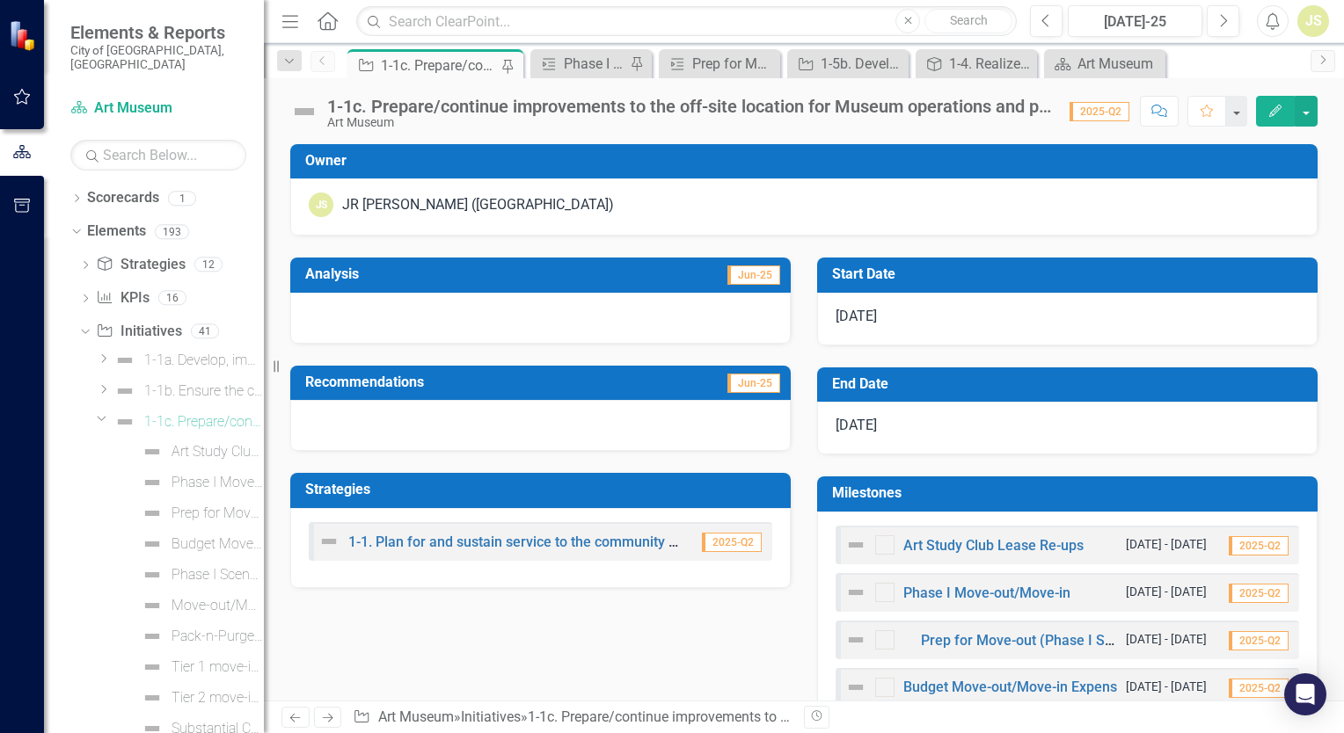
click at [1041, 112] on div "1-1c. Prepare/continue improvements to the off-site location for Museum operati…" at bounding box center [689, 106] width 725 height 19
click at [422, 317] on div at bounding box center [540, 318] width 500 height 51
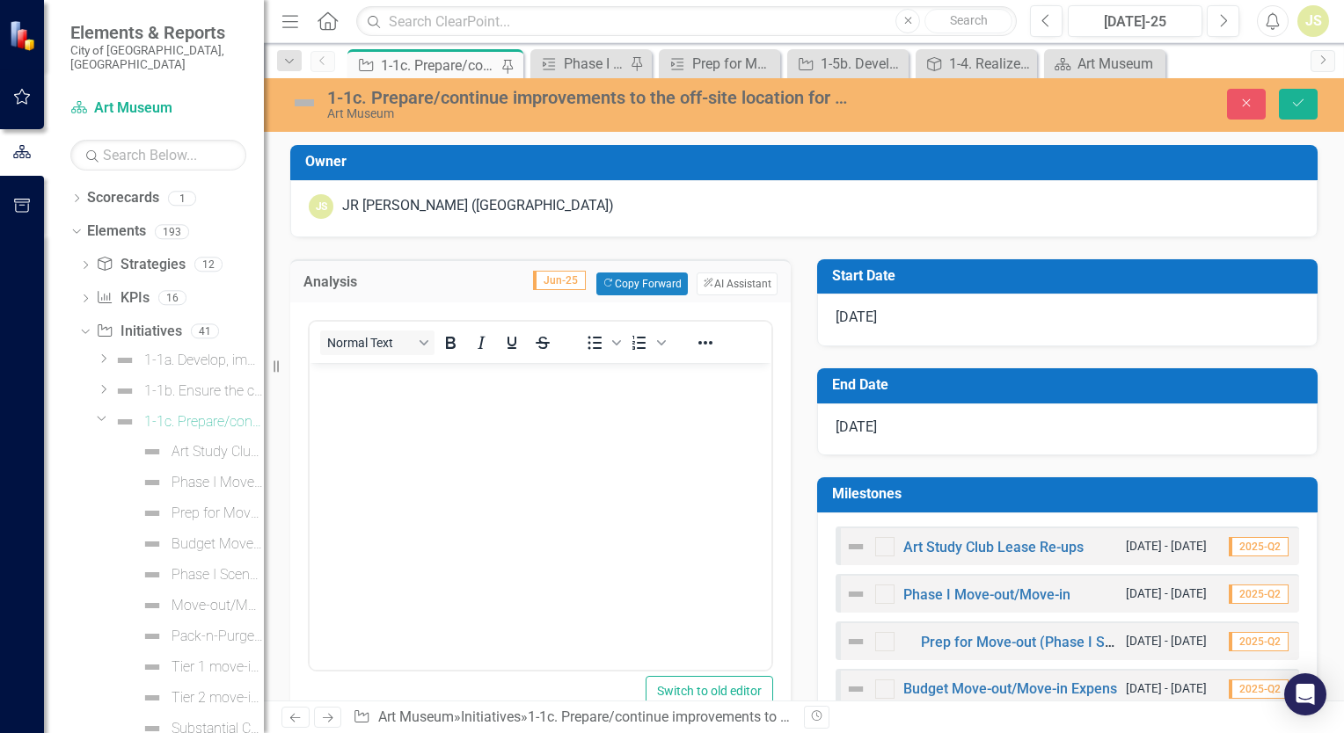
scroll to position [0, 0]
click at [414, 384] on p "Rich Text Area. Press ALT-0 for help." at bounding box center [540, 377] width 453 height 21
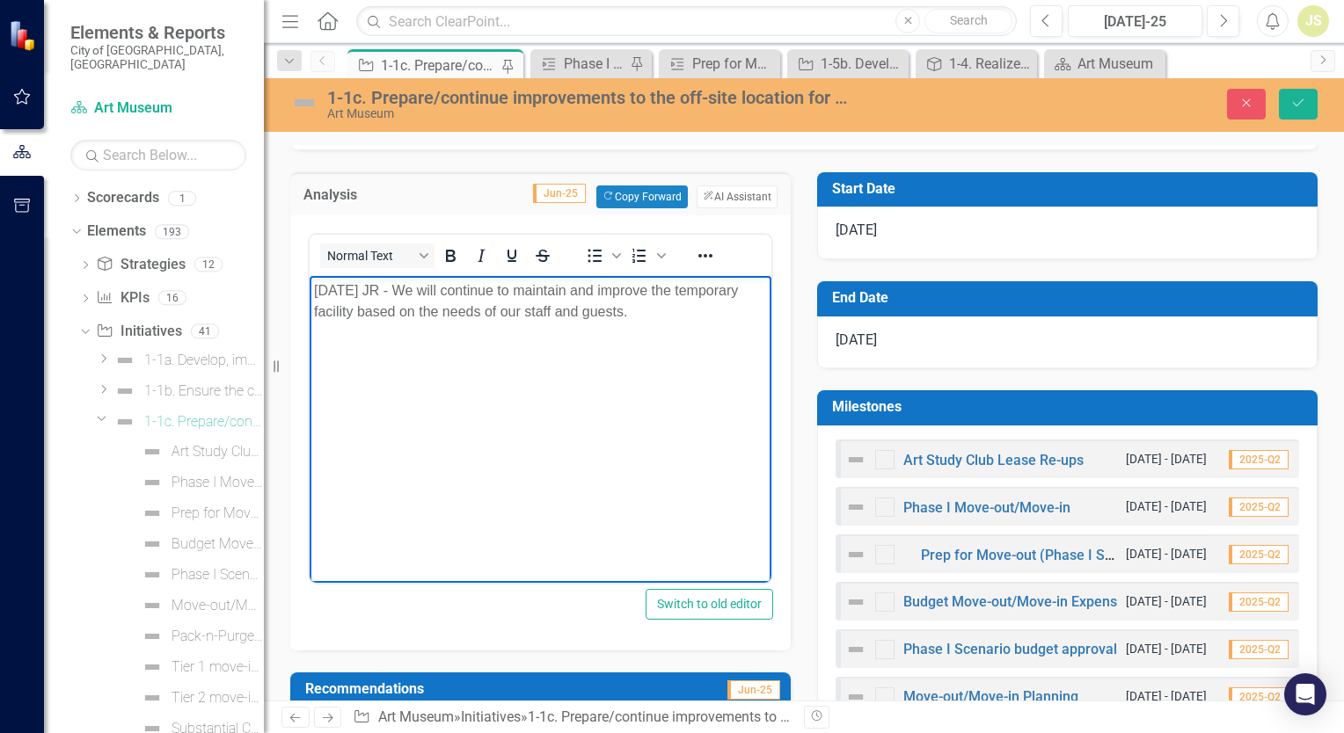
scroll to position [440, 0]
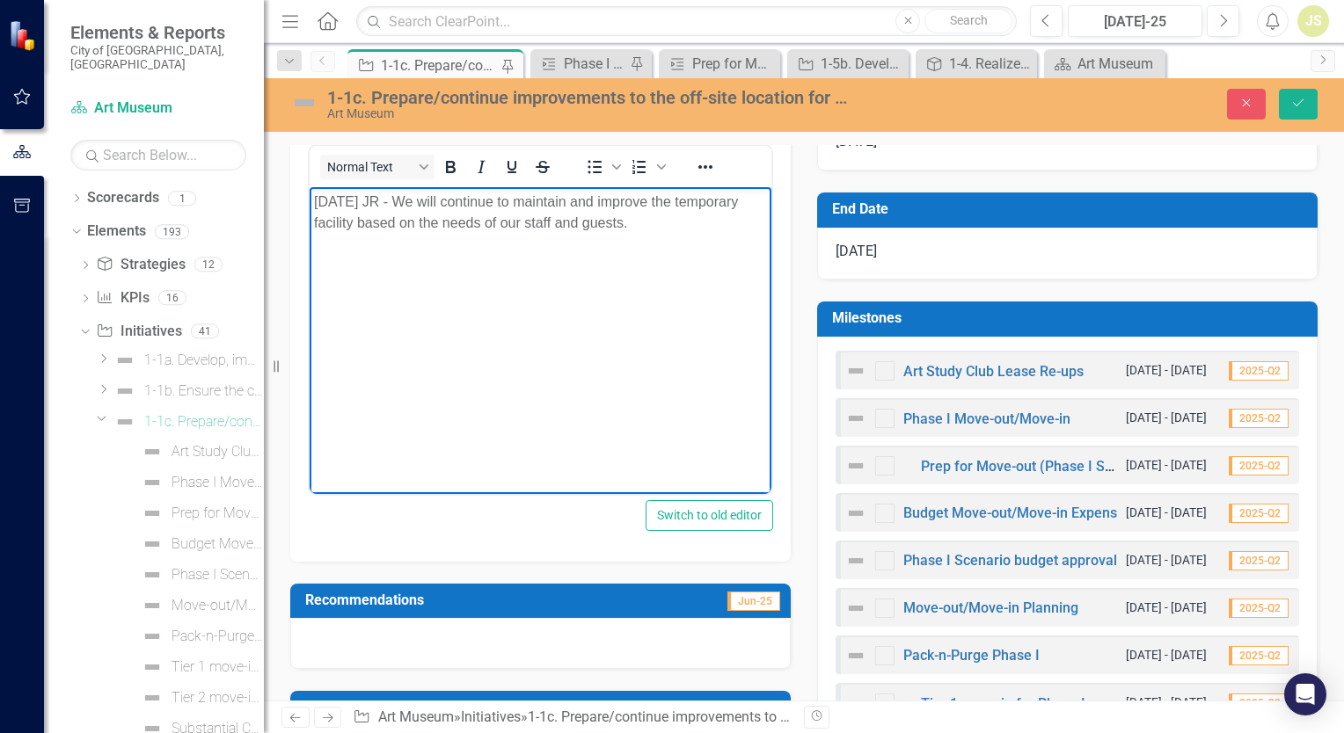
click at [672, 201] on p "8/20/25 JR - We will continue to maintain and improve the temporary facility ba…" at bounding box center [540, 212] width 453 height 42
click at [666, 230] on p "8/20/25 JR - We will continue to maintain and improve our temporary facility ba…" at bounding box center [540, 212] width 453 height 42
drag, startPoint x: 689, startPoint y: 251, endPoint x: 382, endPoint y: 293, distance: 310.6
click at [382, 293] on body "8/20/25 JR - We will continue to maintain and improve our temporary facility ba…" at bounding box center [541, 318] width 462 height 264
click at [671, 244] on p "8/20/25 JR - We will continue to maintain and improve our temporary facility ba…" at bounding box center [540, 222] width 453 height 63
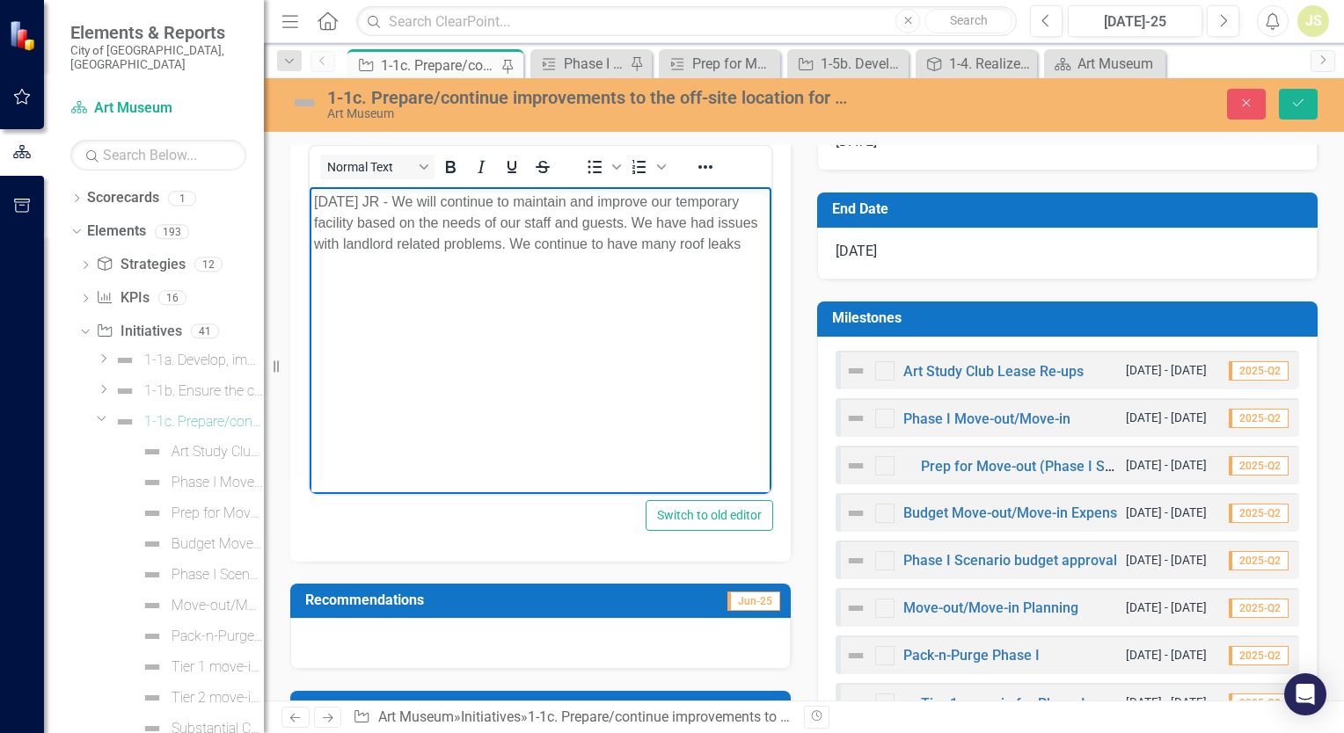
click at [677, 245] on p "8/20/25 JR - We will continue to maintain and improve our temporary facility ba…" at bounding box center [540, 222] width 453 height 63
click at [689, 290] on body "8/20/25 JR - We will continue to maintain and improve our temporary facility ba…" at bounding box center [541, 318] width 462 height 264
click at [756, 245] on p "8/20/25 JR - We will continue to maintain and improve our temporary facility ba…" at bounding box center [540, 222] width 453 height 63
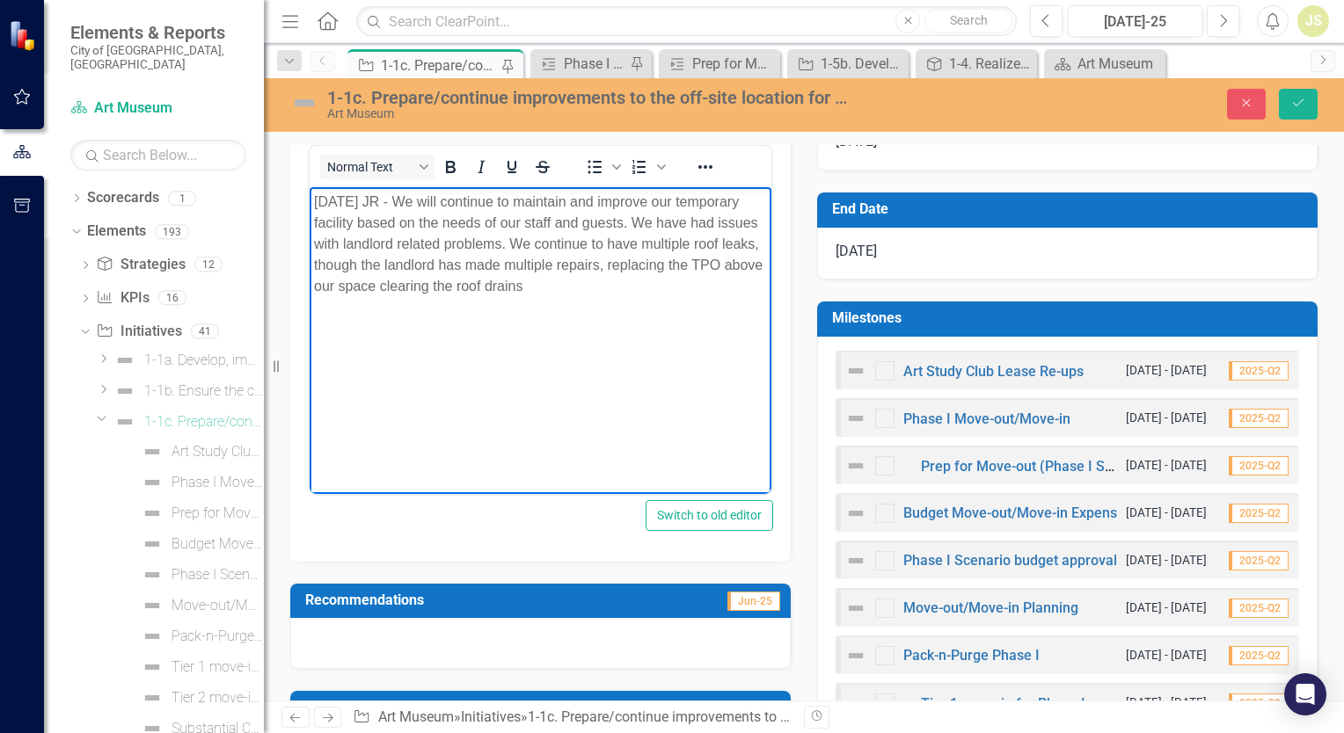
click at [419, 286] on p "8/20/25 JR - We will continue to maintain and improve our temporary facility ba…" at bounding box center [540, 244] width 453 height 106
click at [613, 284] on p "8/20/25 JR - We will continue to maintain and improve our temporary facility ba…" at bounding box center [540, 244] width 453 height 106
click at [451, 287] on p "8/20/25 JR - We will continue to maintain and improve our temporary facility ba…" at bounding box center [540, 244] width 453 height 106
click at [730, 284] on p "8/20/25 JR - We will continue to maintain and improve our temporary facility ba…" at bounding box center [540, 244] width 453 height 106
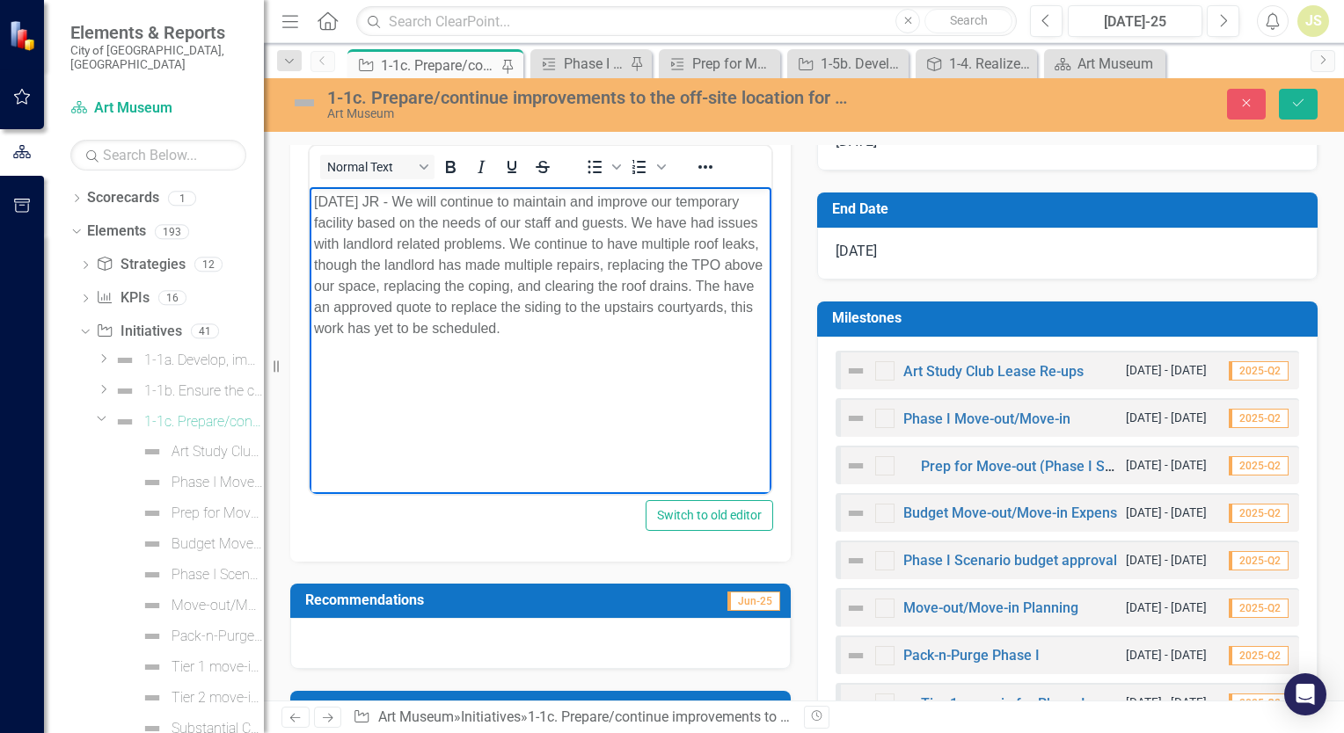
click at [513, 243] on p "8/20/25 JR - We will continue to maintain and improve our temporary facility ba…" at bounding box center [540, 265] width 453 height 148
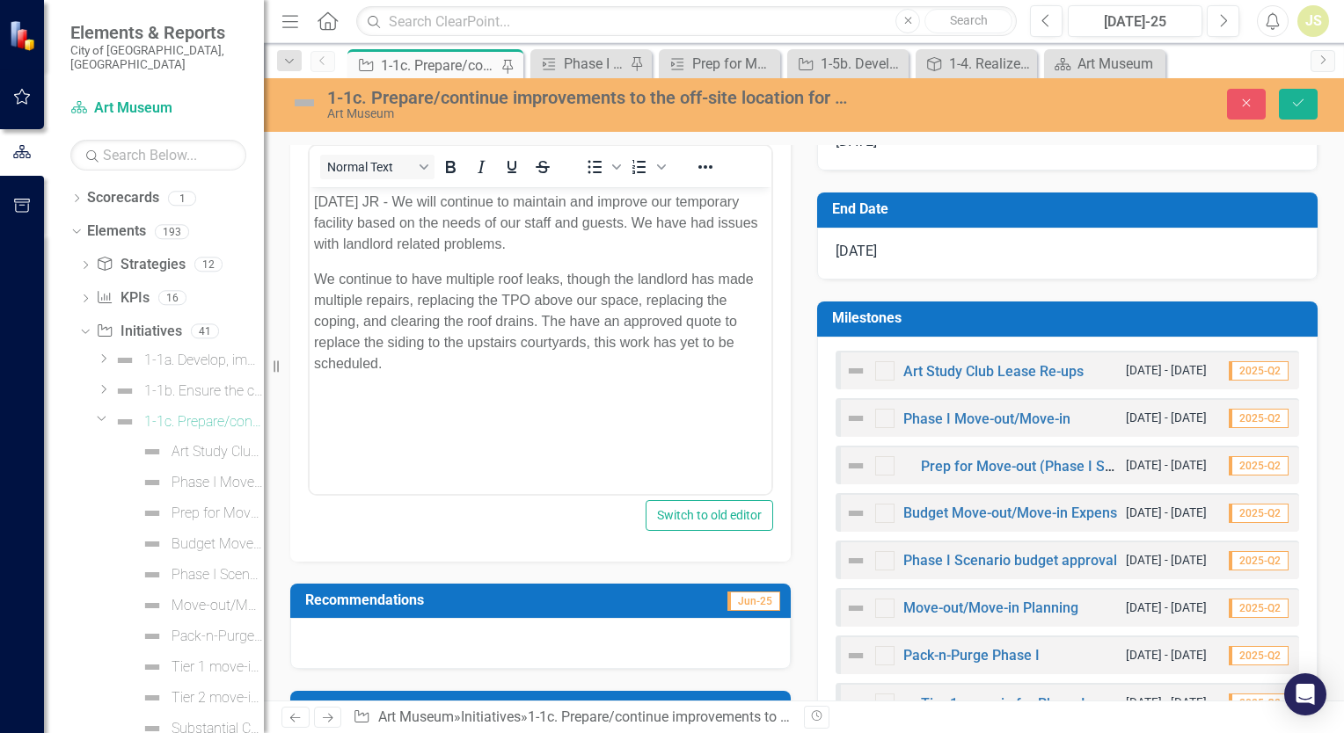
click at [315, 275] on p "We continue to have multiple roof leaks, though the landlord has made multiple …" at bounding box center [540, 321] width 453 height 106
click at [406, 360] on p "We continue to have multiple roof leaks, though the landlord has made multiple …" at bounding box center [540, 321] width 453 height 106
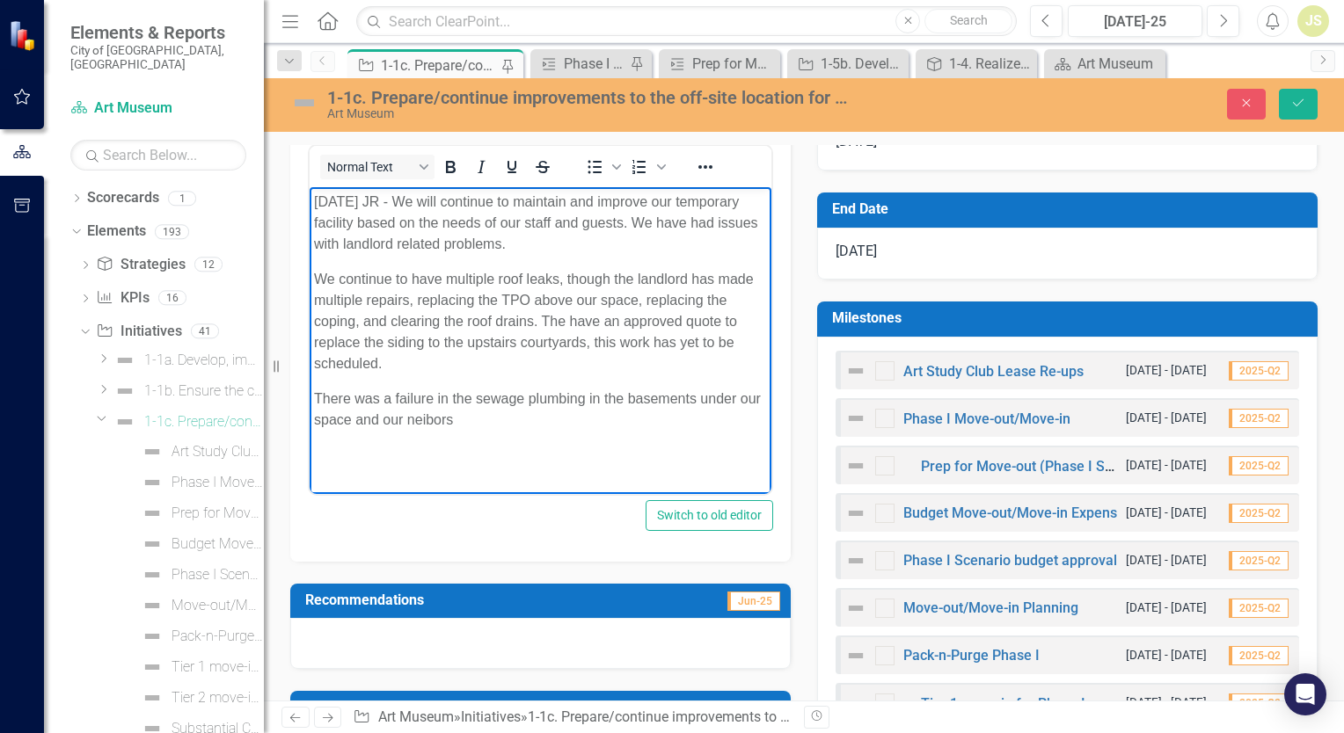
drag, startPoint x: 429, startPoint y: 426, endPoint x: 635, endPoint y: 449, distance: 207.0
click at [635, 449] on body "8/20/25 JR - We will continue to maintain and improve our temporary facility ba…" at bounding box center [541, 318] width 462 height 264
click at [494, 425] on p "There was a failure in the sewage plumbing in the basements under our space and…" at bounding box center [540, 409] width 453 height 42
drag, startPoint x: 471, startPoint y: 425, endPoint x: 409, endPoint y: 420, distance: 62.6
click at [409, 420] on p "There was a failure in the sewage plumbing in the basements under our space and…" at bounding box center [540, 409] width 453 height 42
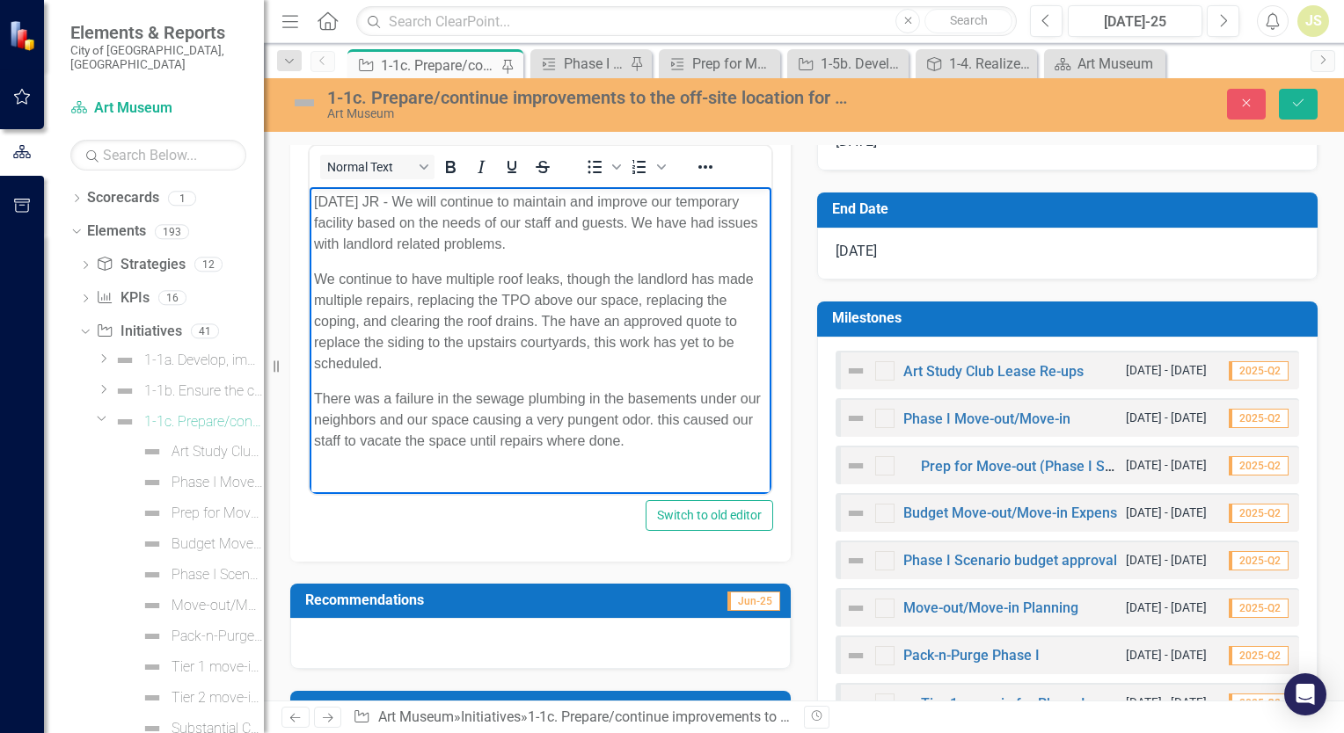
click at [660, 421] on p "There was a failure in the sewage plumbing in the basements under our neighbors…" at bounding box center [540, 419] width 453 height 63
click at [670, 450] on p "There was a failure in the sewage plumbing in the basements under our neighbors…" at bounding box center [540, 419] width 453 height 63
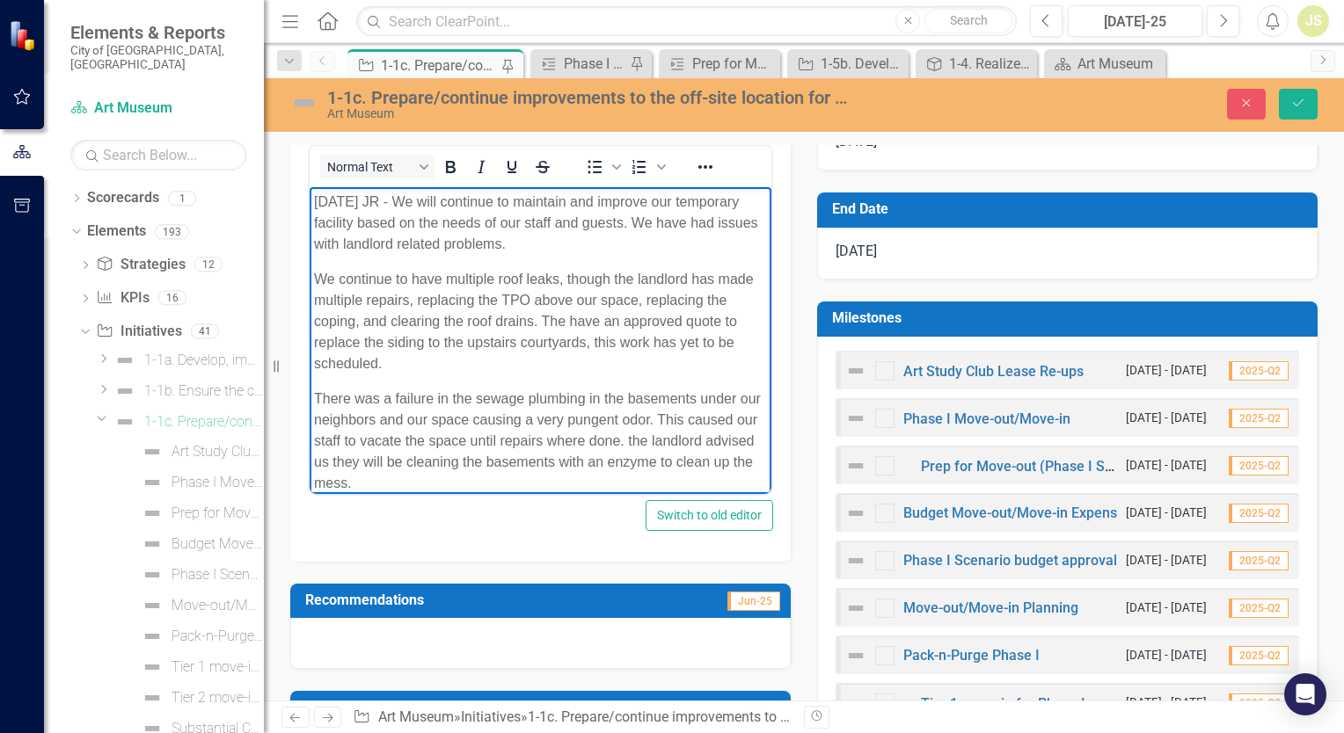
click at [403, 419] on p "There was a failure in the sewage plumbing in the basements under our neighbors…" at bounding box center [540, 441] width 453 height 106
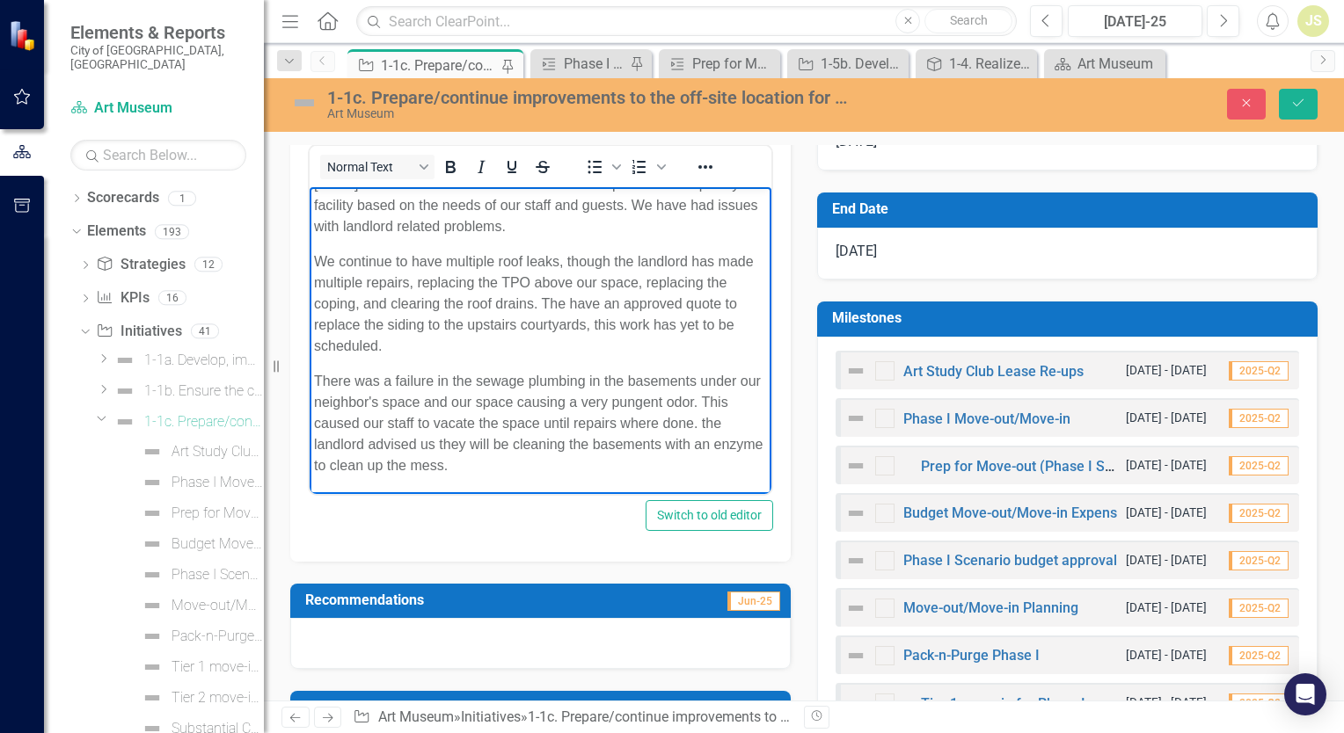
scroll to position [528, 0]
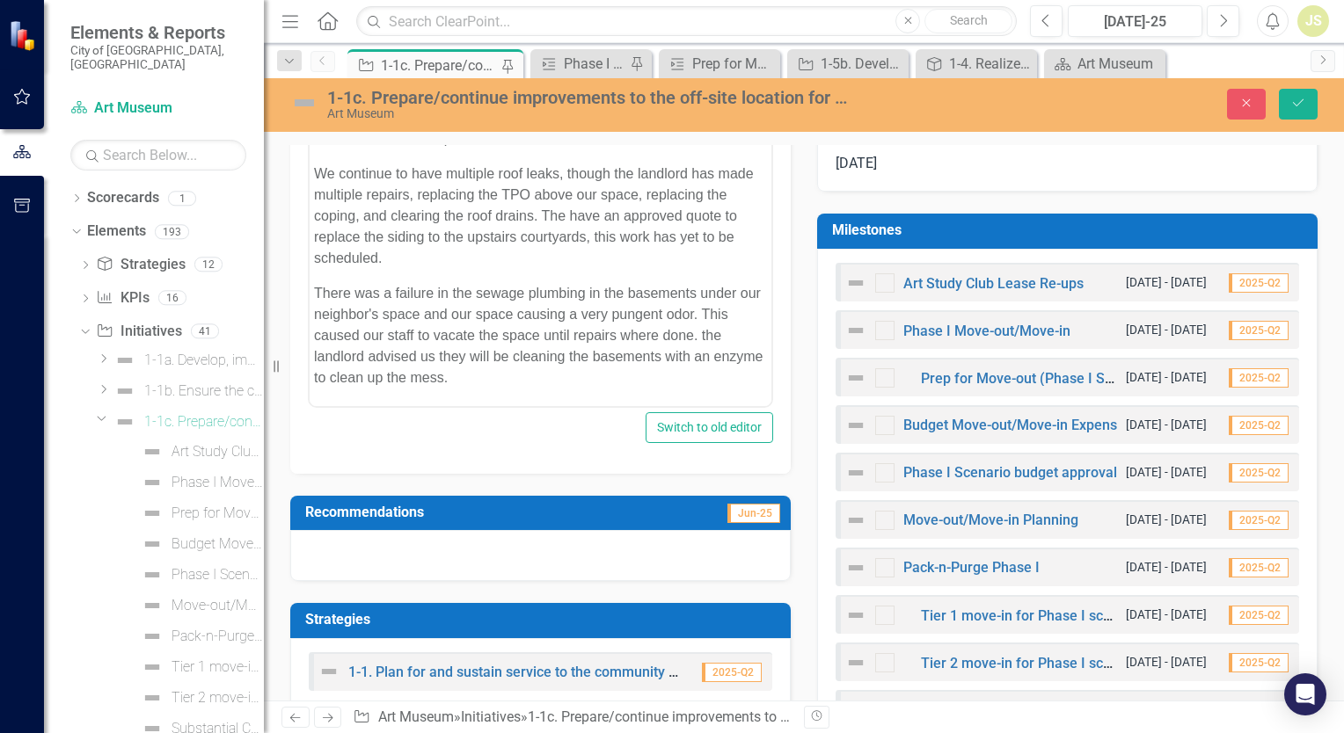
click at [424, 537] on div at bounding box center [540, 555] width 500 height 51
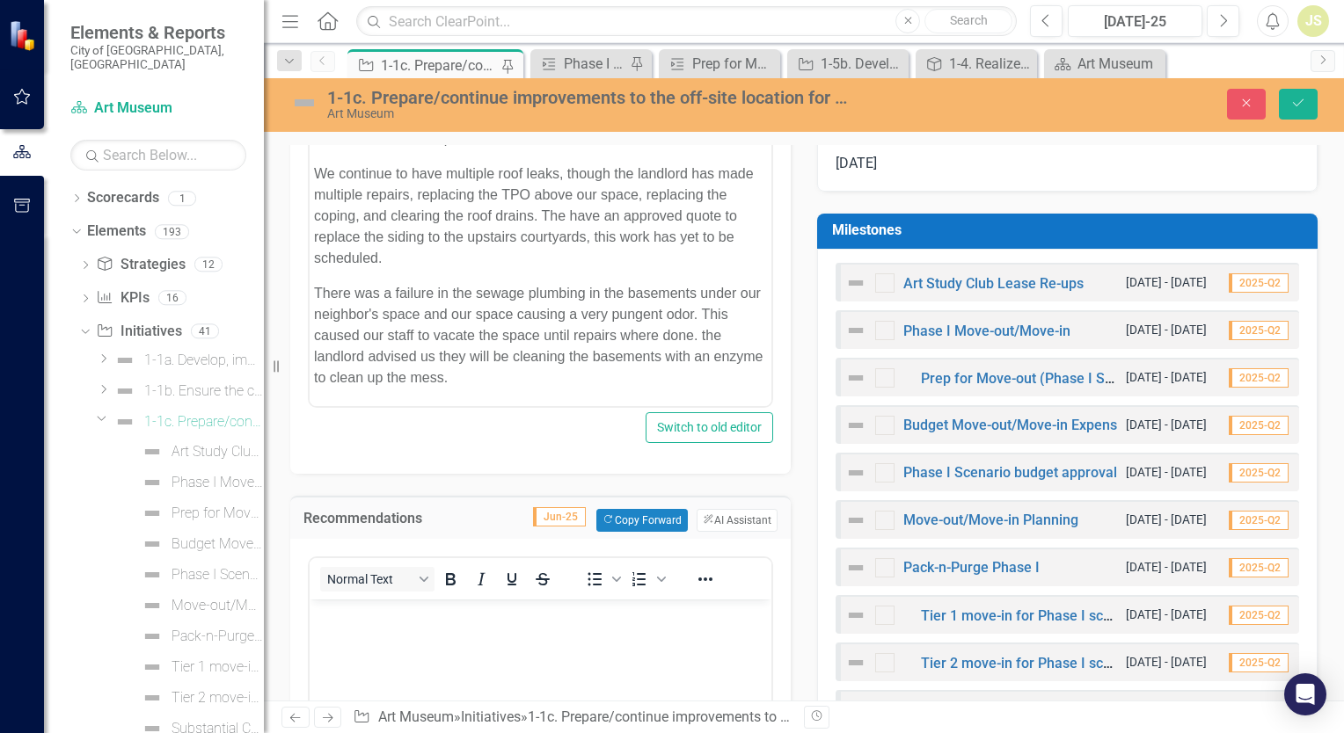
scroll to position [0, 0]
click at [412, 616] on p "Rich Text Area. Press ALT-0 for help." at bounding box center [540, 613] width 453 height 21
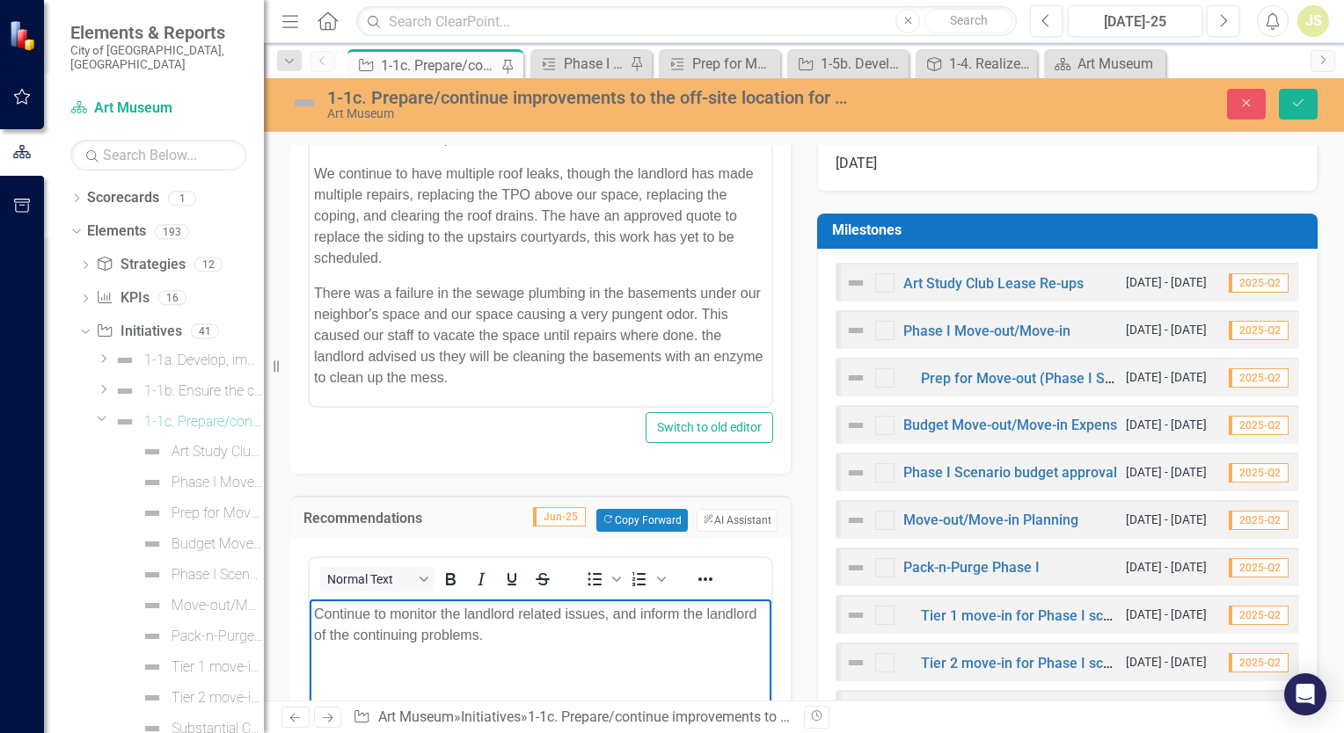
click at [315, 611] on p "Continue to monitor the landlord related issues, and inform the landlord of the…" at bounding box center [540, 624] width 453 height 42
click at [602, 642] on p "8/20/25 JR - Continue to monitor the landlord related issues and inform the lan…" at bounding box center [540, 624] width 453 height 42
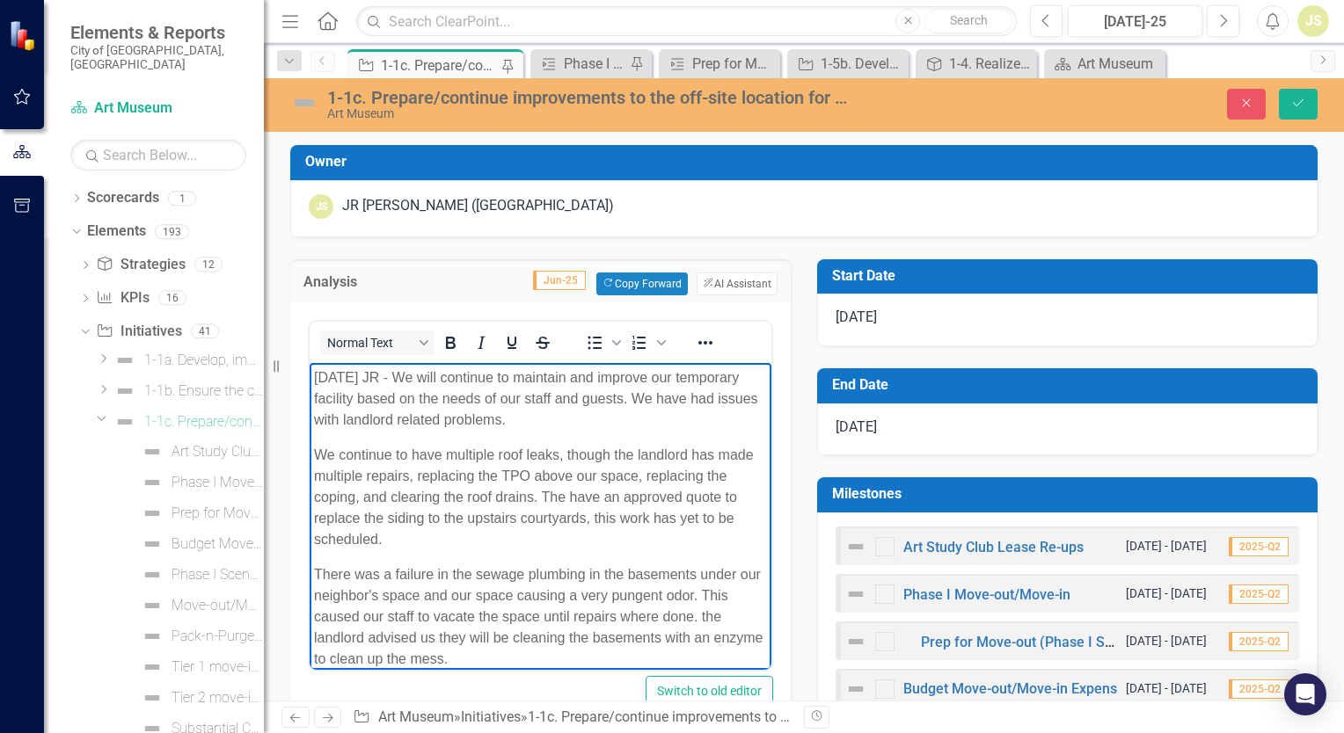
click at [586, 499] on p "We continue to have multiple roof leaks, though the landlord has made multiple …" at bounding box center [540, 497] width 453 height 106
click at [556, 500] on p "We continue to have multiple roof leaks, though the landlord has made multiple …" at bounding box center [540, 497] width 453 height 106
click at [556, 497] on p "We continue to have multiple roof leaks, though the landlord has made multiple …" at bounding box center [540, 497] width 453 height 106
click at [649, 536] on p "We continue to have multiple roof leaks, though the landlord has made multiple …" at bounding box center [540, 497] width 453 height 106
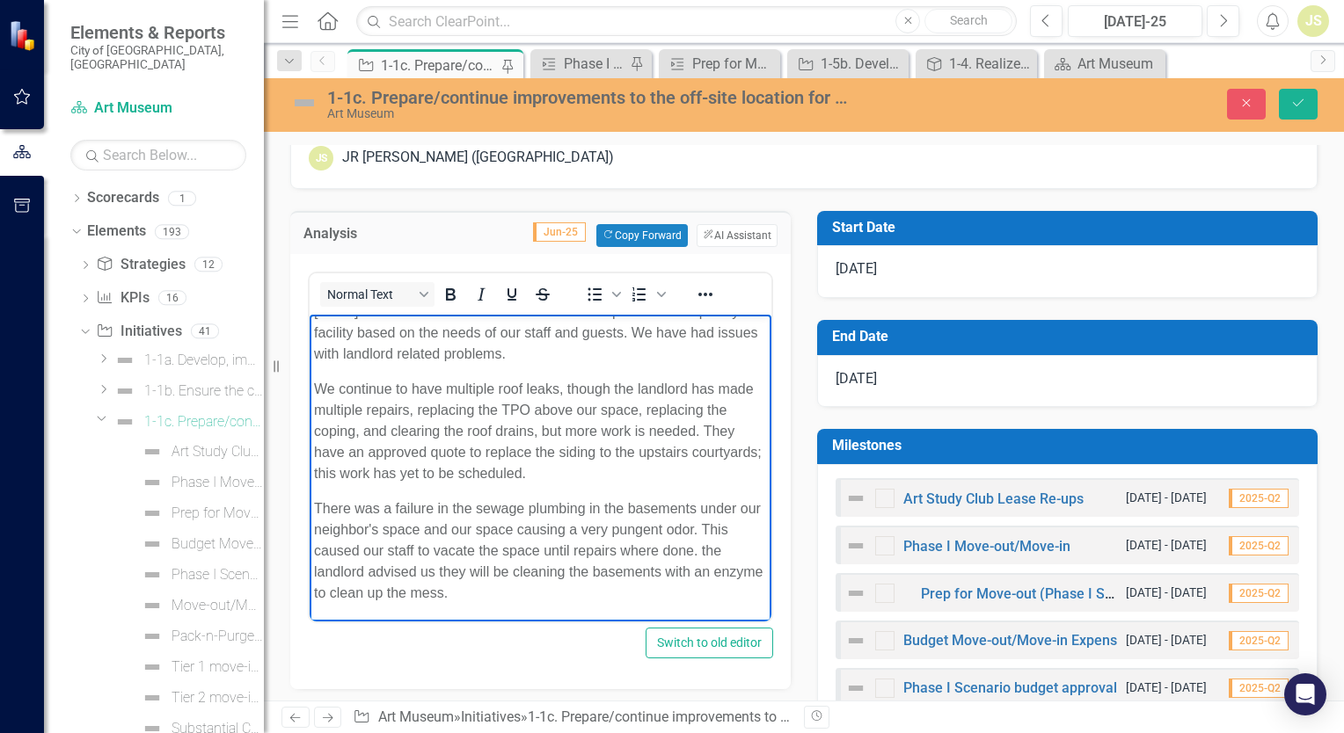
scroll to position [352, 0]
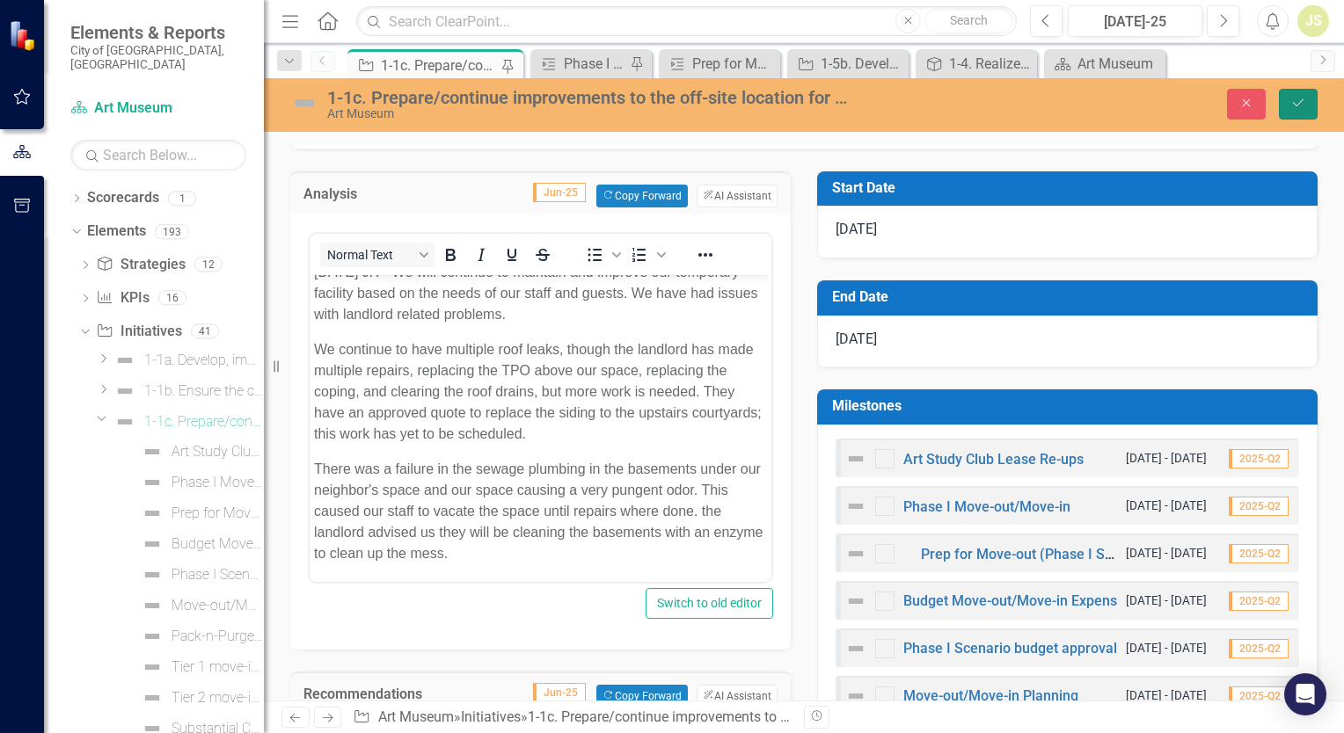
click at [1291, 104] on icon "Save" at bounding box center [1298, 103] width 16 height 12
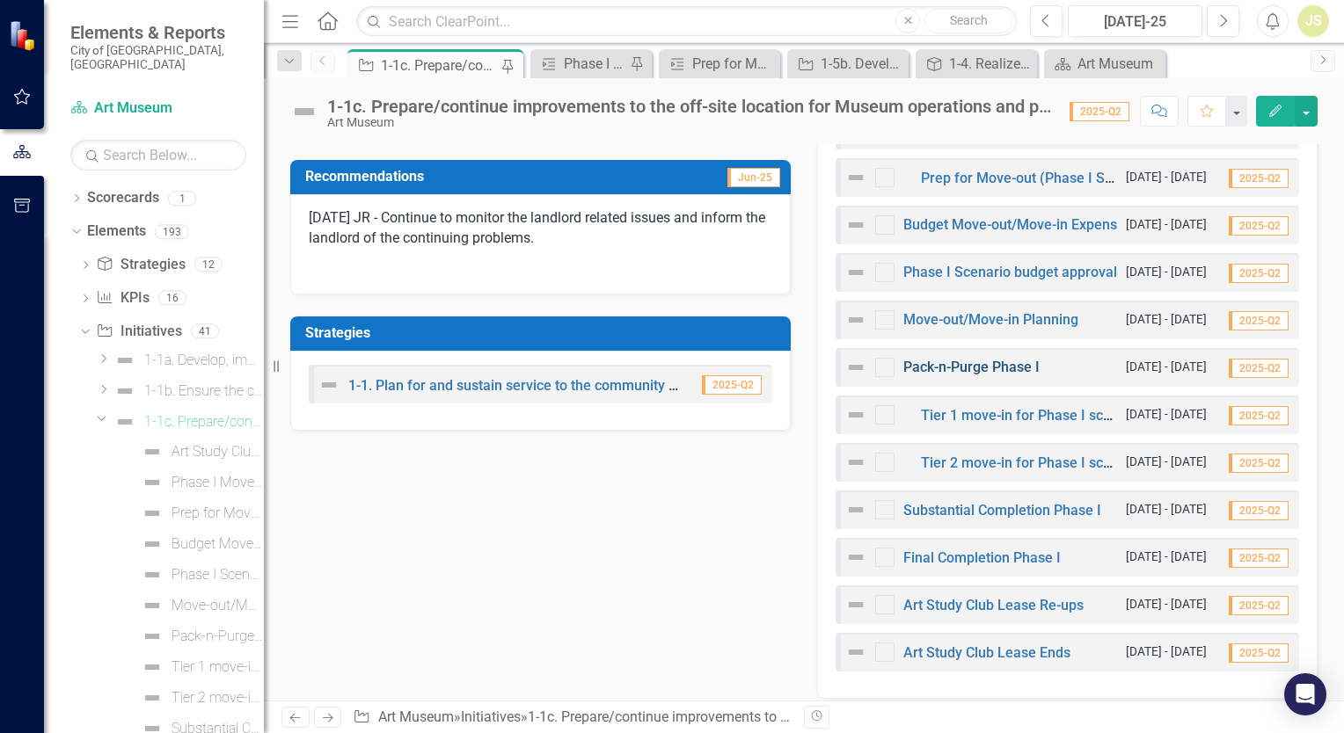
scroll to position [703, 0]
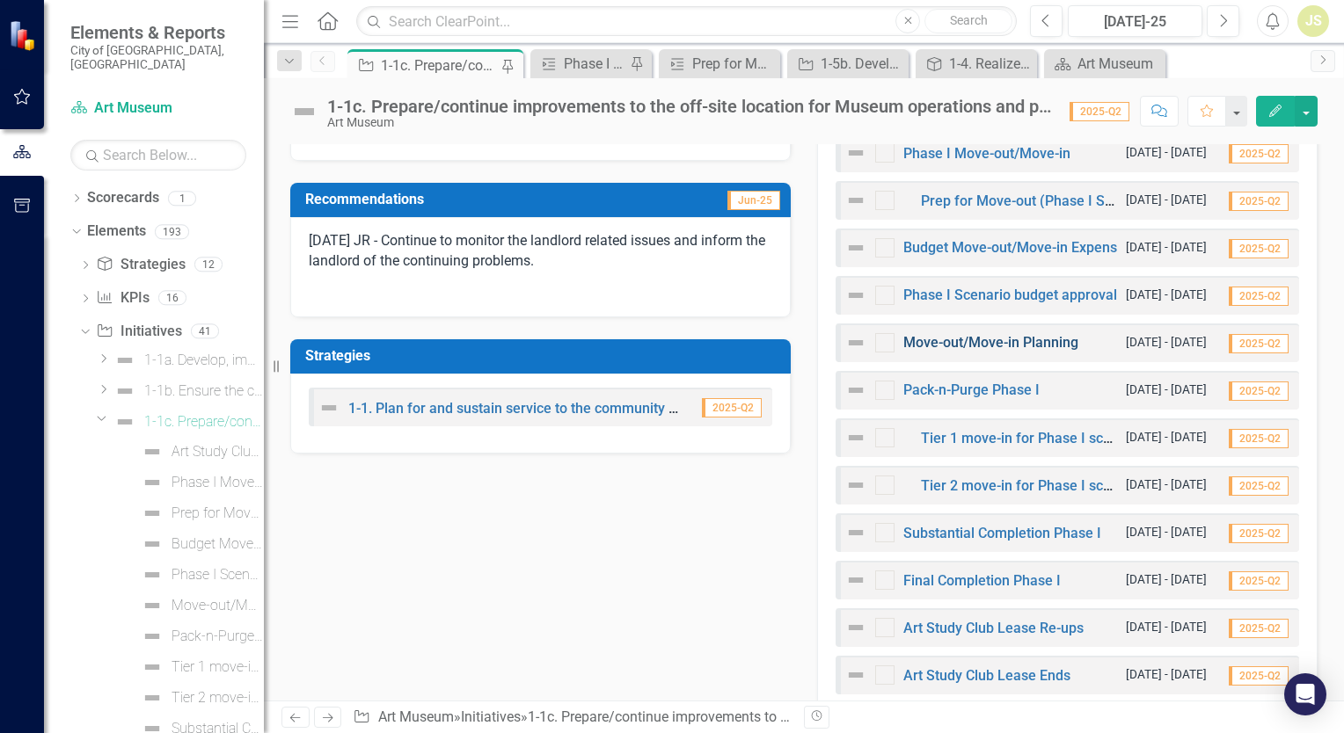
click at [977, 341] on link "Move-out/Move-in Planning" at bounding box center [990, 342] width 175 height 17
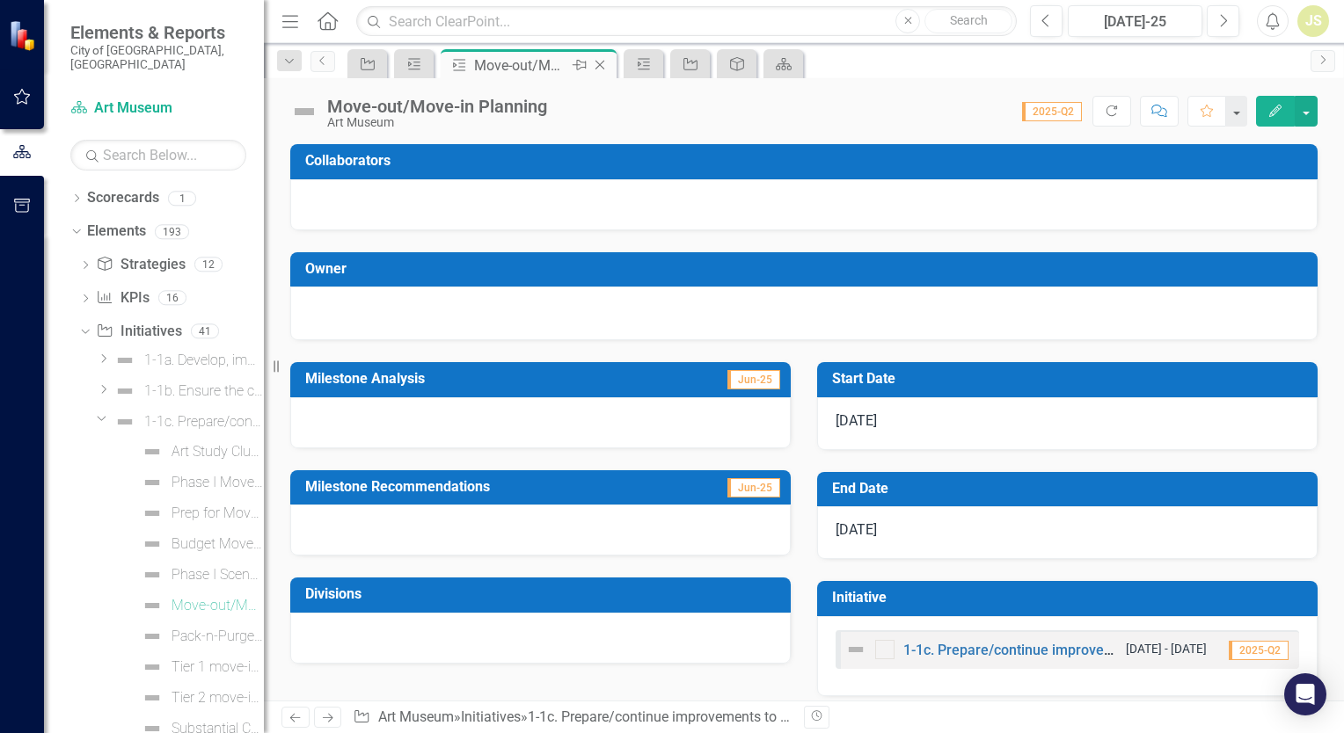
click at [598, 65] on icon "Close" at bounding box center [600, 65] width 18 height 14
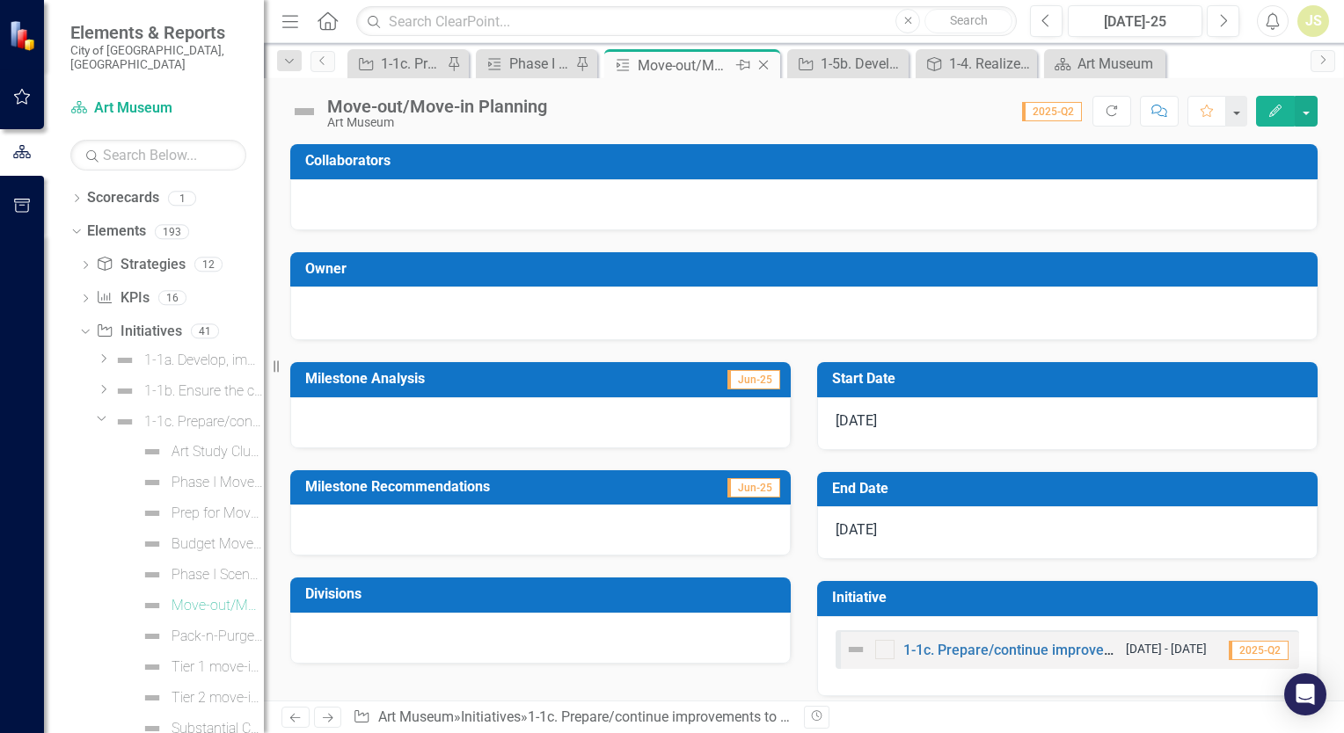
click at [766, 68] on icon at bounding box center [764, 66] width 10 height 10
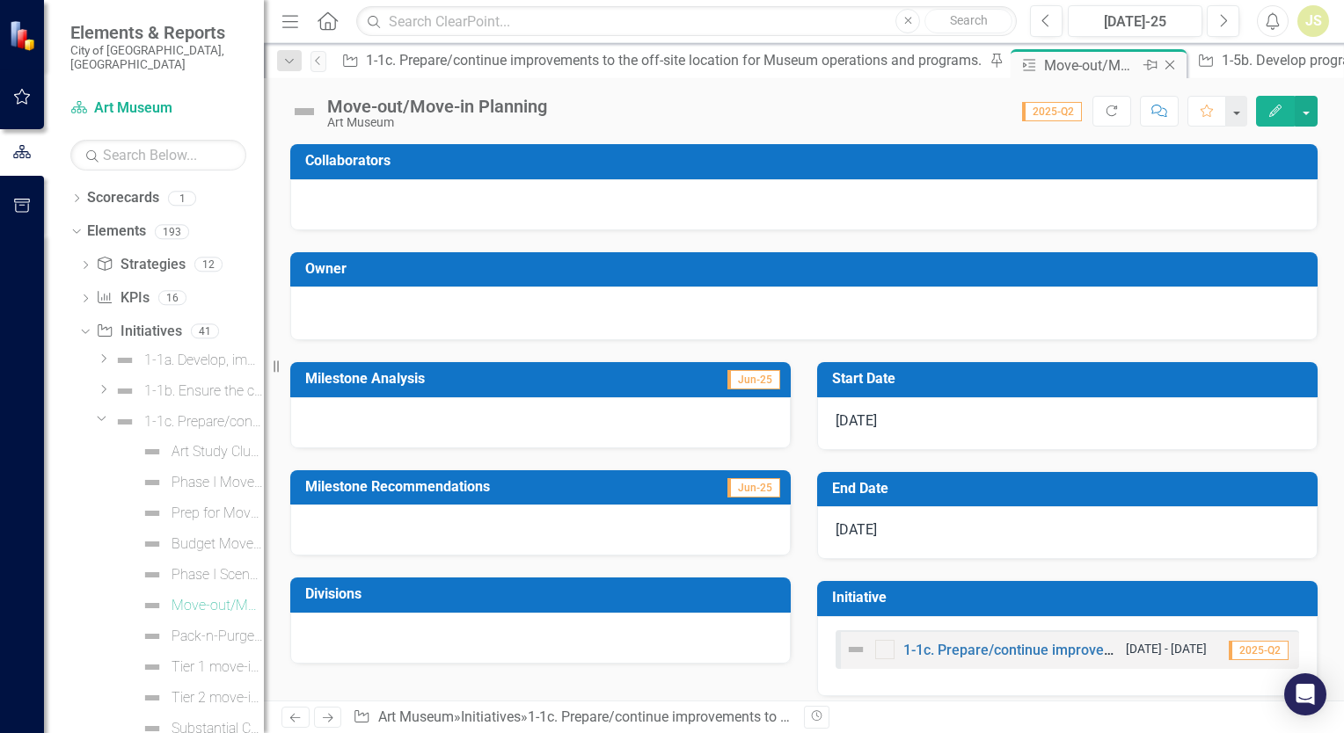
click at [1161, 62] on icon "Close" at bounding box center [1170, 65] width 18 height 14
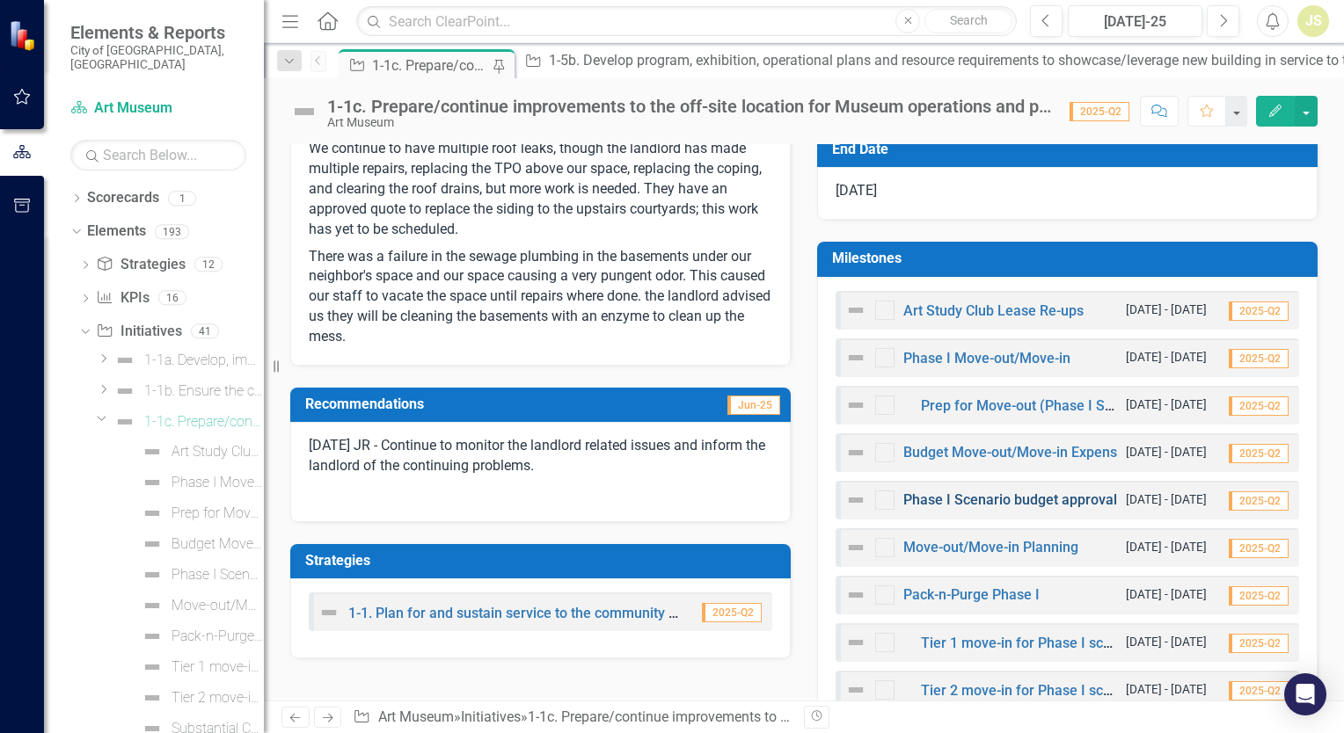
scroll to position [528, 0]
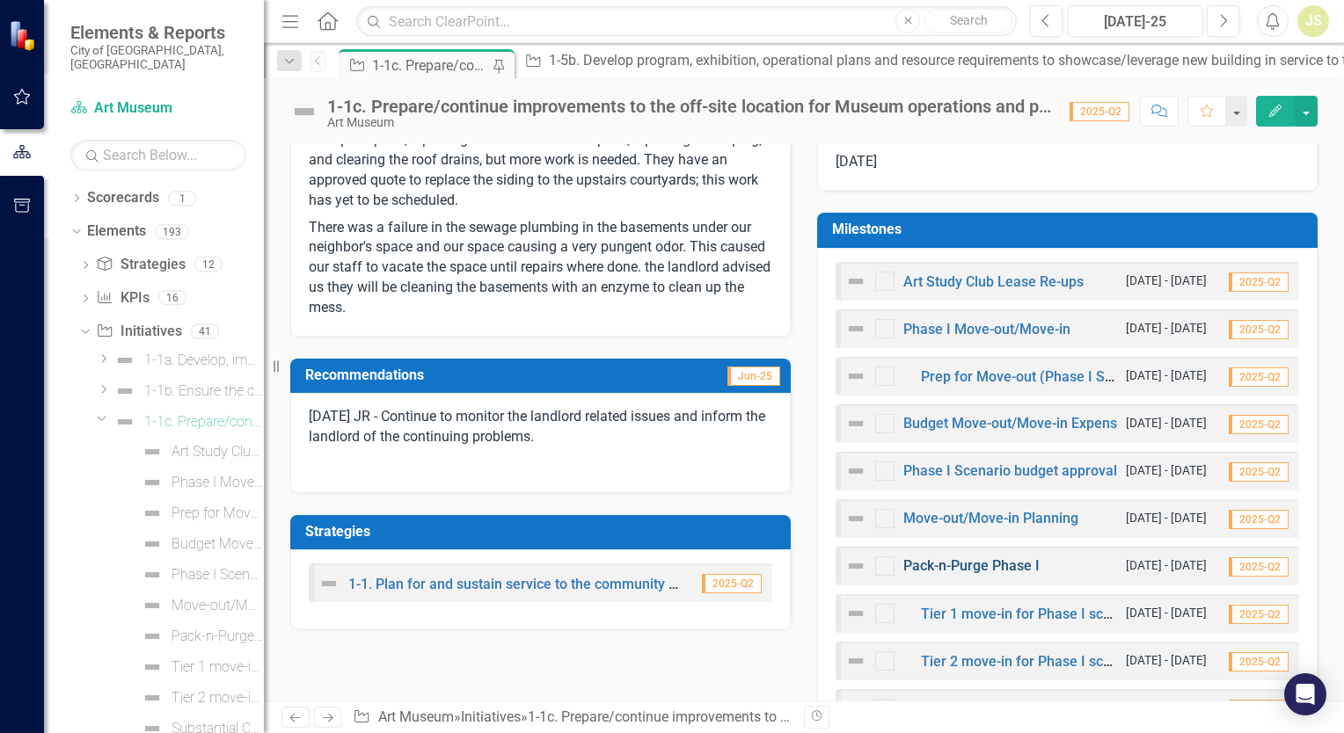
click at [1006, 566] on link "Pack-n-Purge Phase I" at bounding box center [971, 565] width 136 height 17
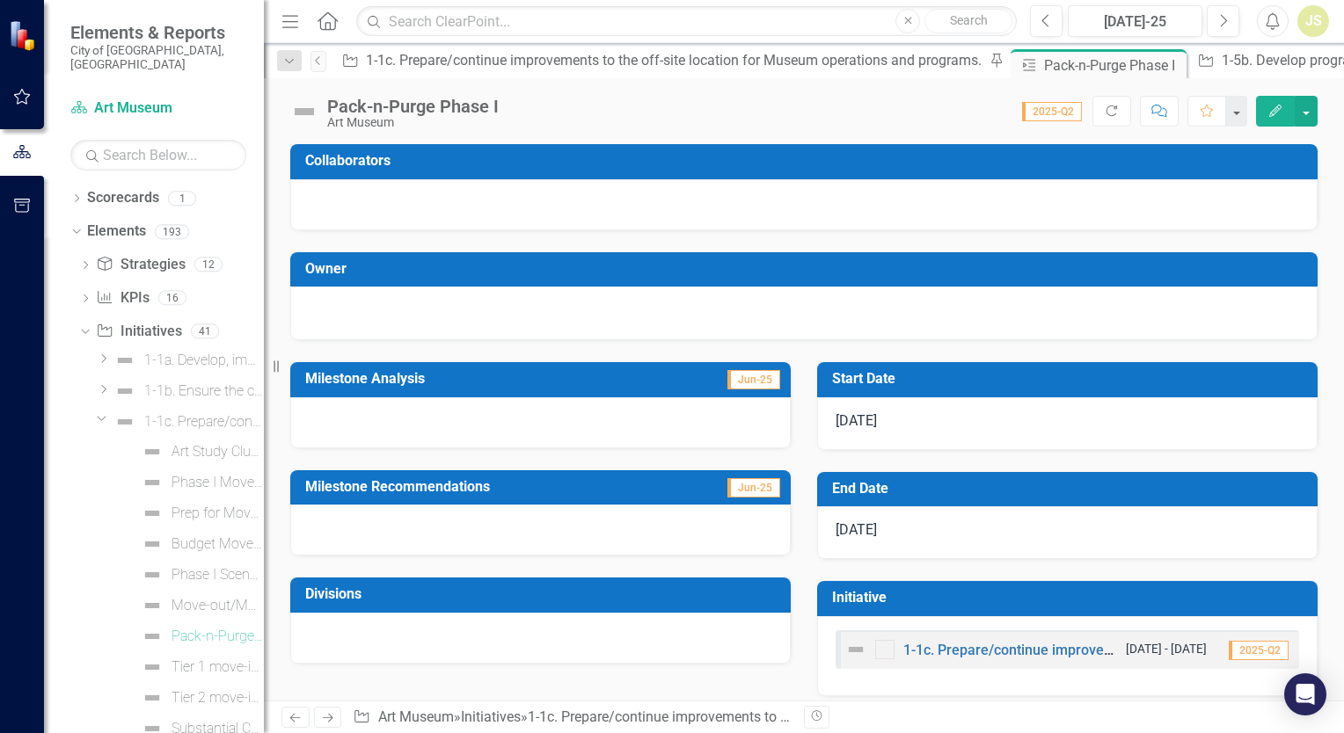
click at [457, 517] on div at bounding box center [540, 530] width 500 height 51
click at [444, 519] on div at bounding box center [540, 530] width 500 height 51
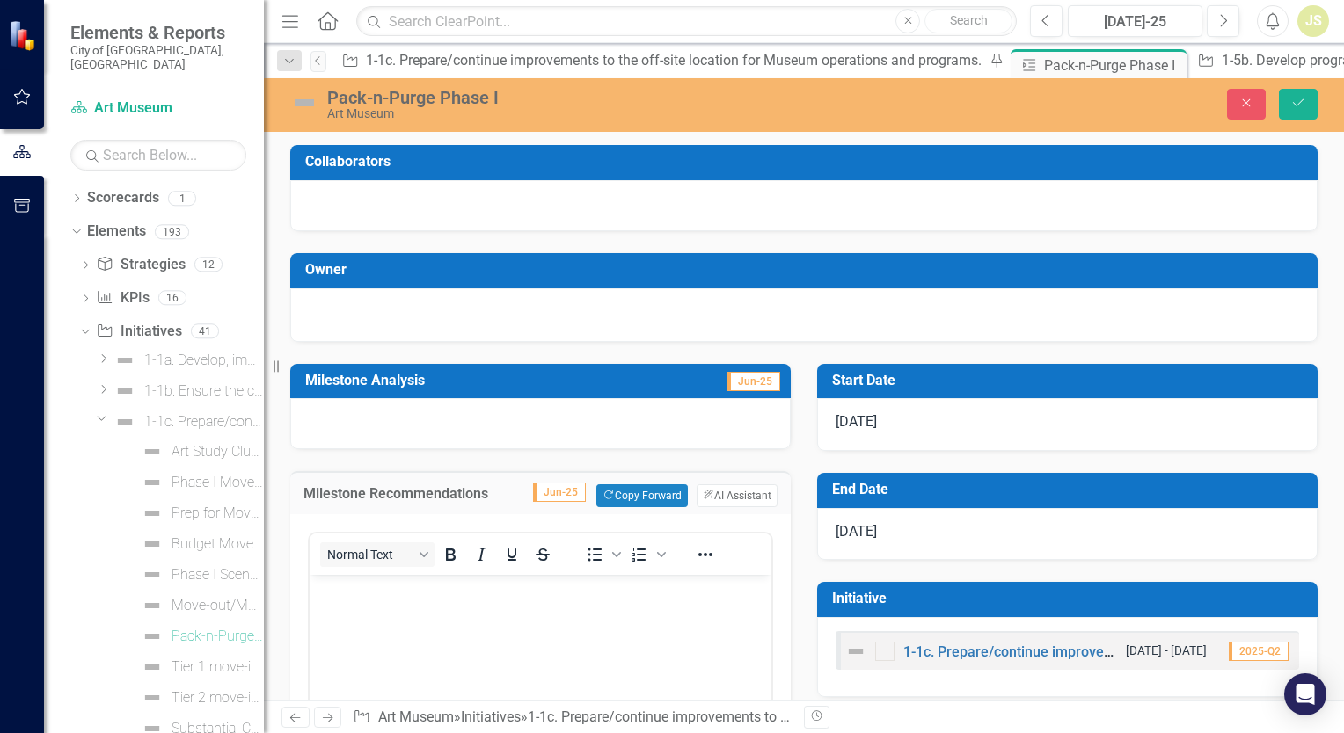
click at [429, 611] on body "Rich Text Area. Press ALT-0 for help." at bounding box center [541, 707] width 462 height 264
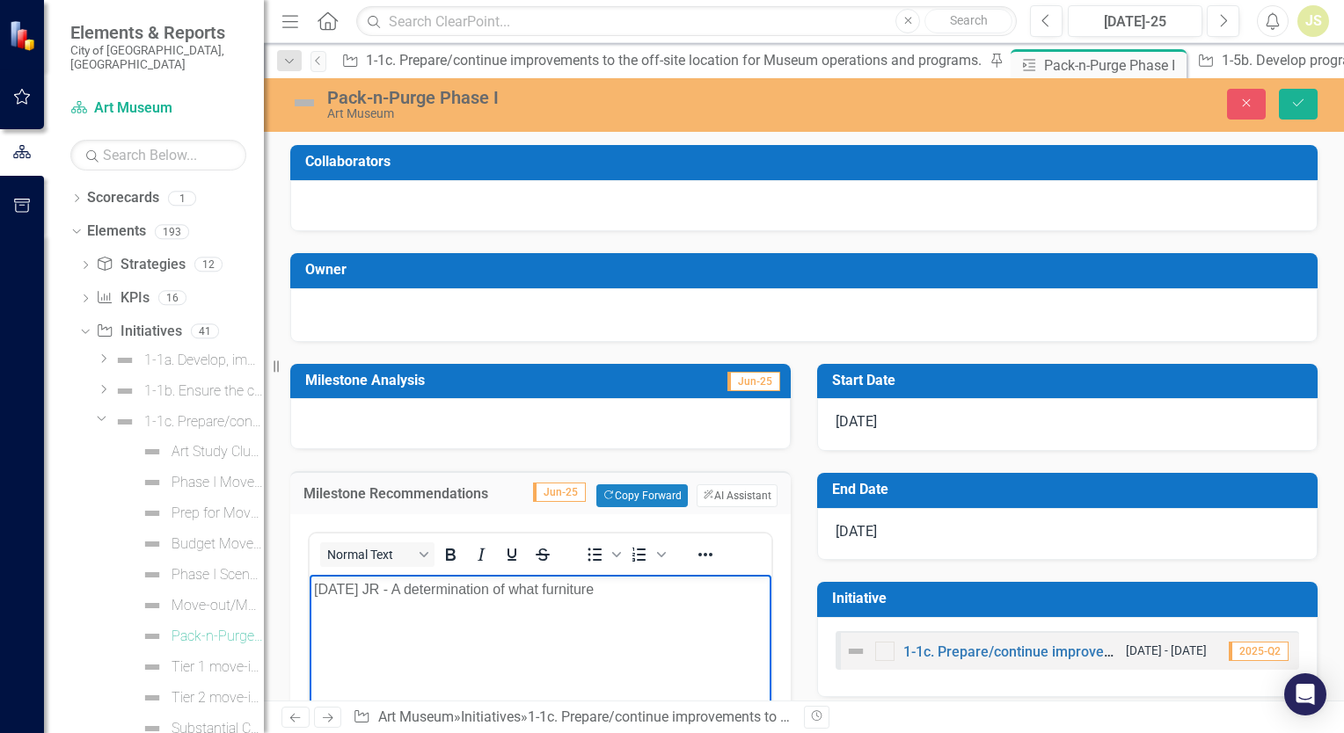
scroll to position [88, 0]
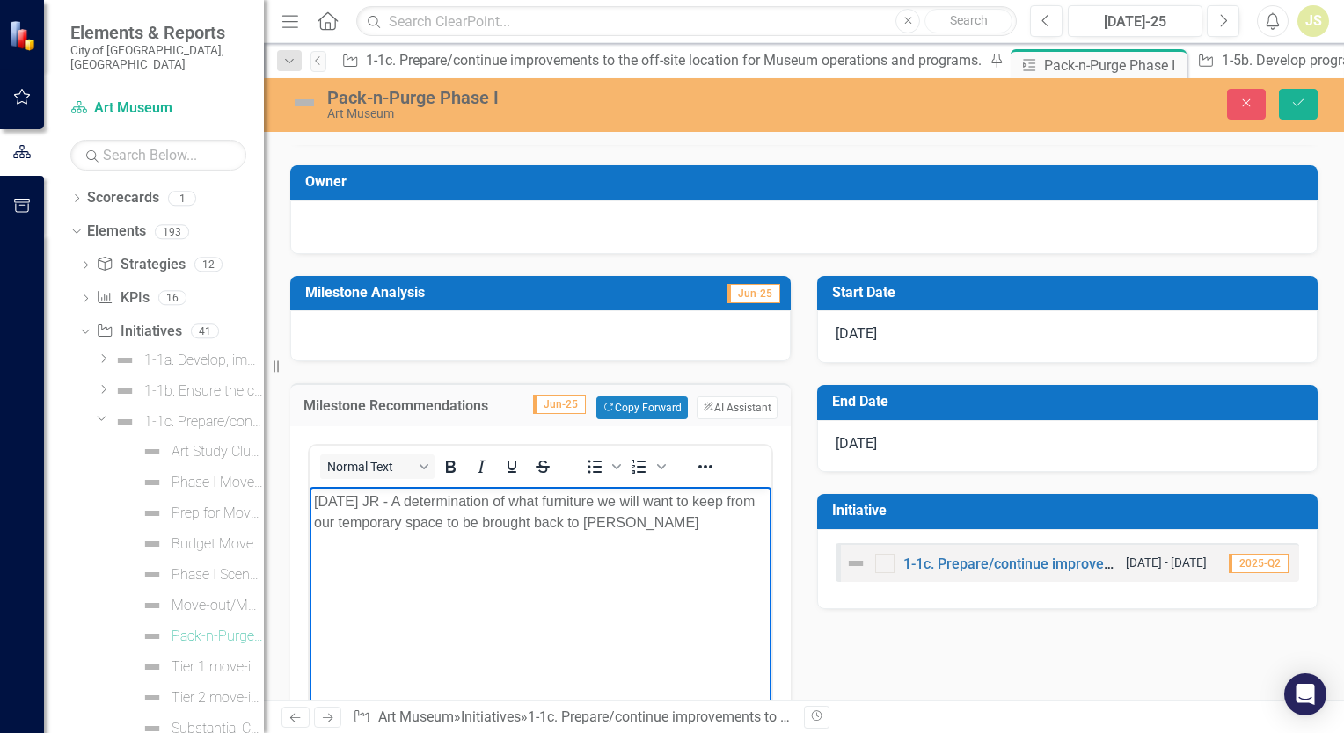
click at [646, 529] on p "8/20/25 JR - A determination of what furniture we will want to keep from our te…" at bounding box center [540, 513] width 453 height 42
click at [760, 525] on p "8/20/25 JR - A determination of what furniture we will want to keep from our te…" at bounding box center [540, 523] width 453 height 63
click at [492, 550] on p "8/20/25 JR - A determination of what furniture we will want to keep from our te…" at bounding box center [540, 523] width 453 height 63
click at [613, 524] on p "8/20/25 JR - A determination of what furniture we will want to keep from our te…" at bounding box center [540, 523] width 453 height 63
click at [747, 550] on p "8/20/25 JR - A determination of what furniture we will want to keep from our te…" at bounding box center [540, 534] width 453 height 84
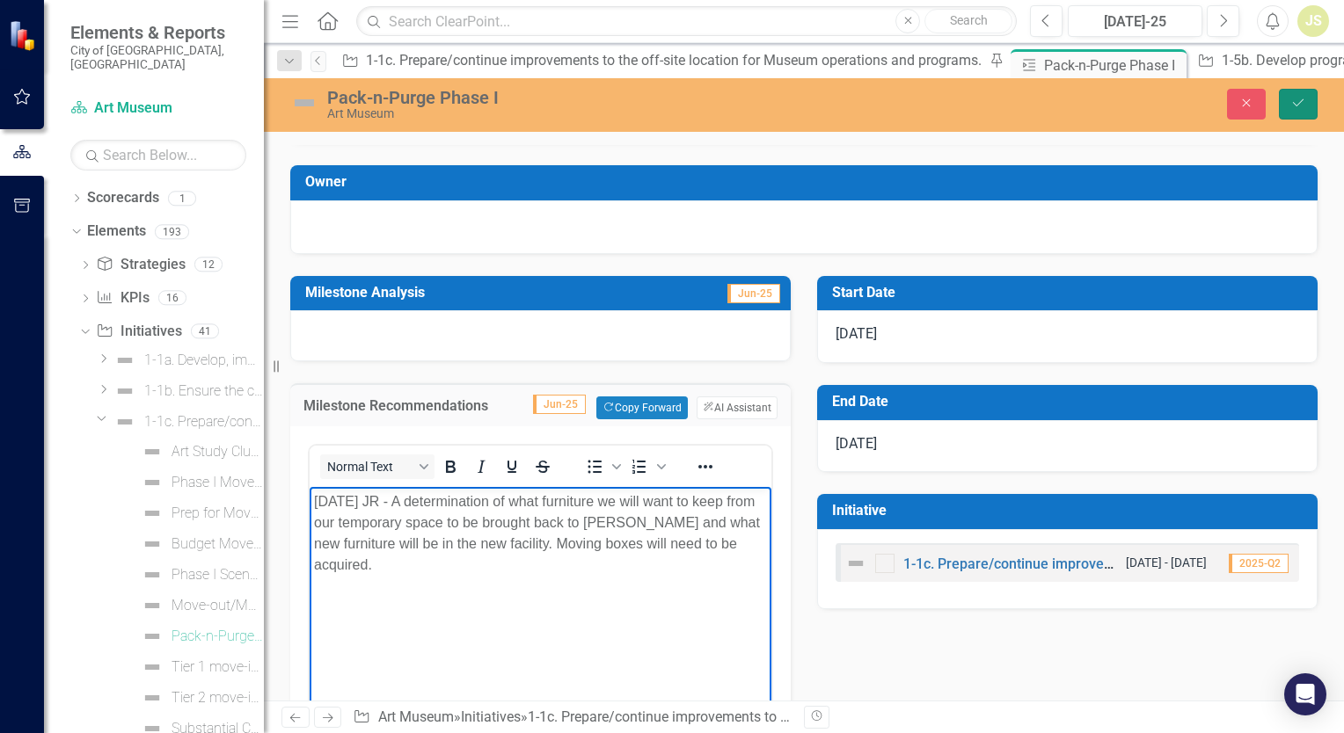
click at [1307, 108] on button "Save" at bounding box center [1298, 104] width 39 height 31
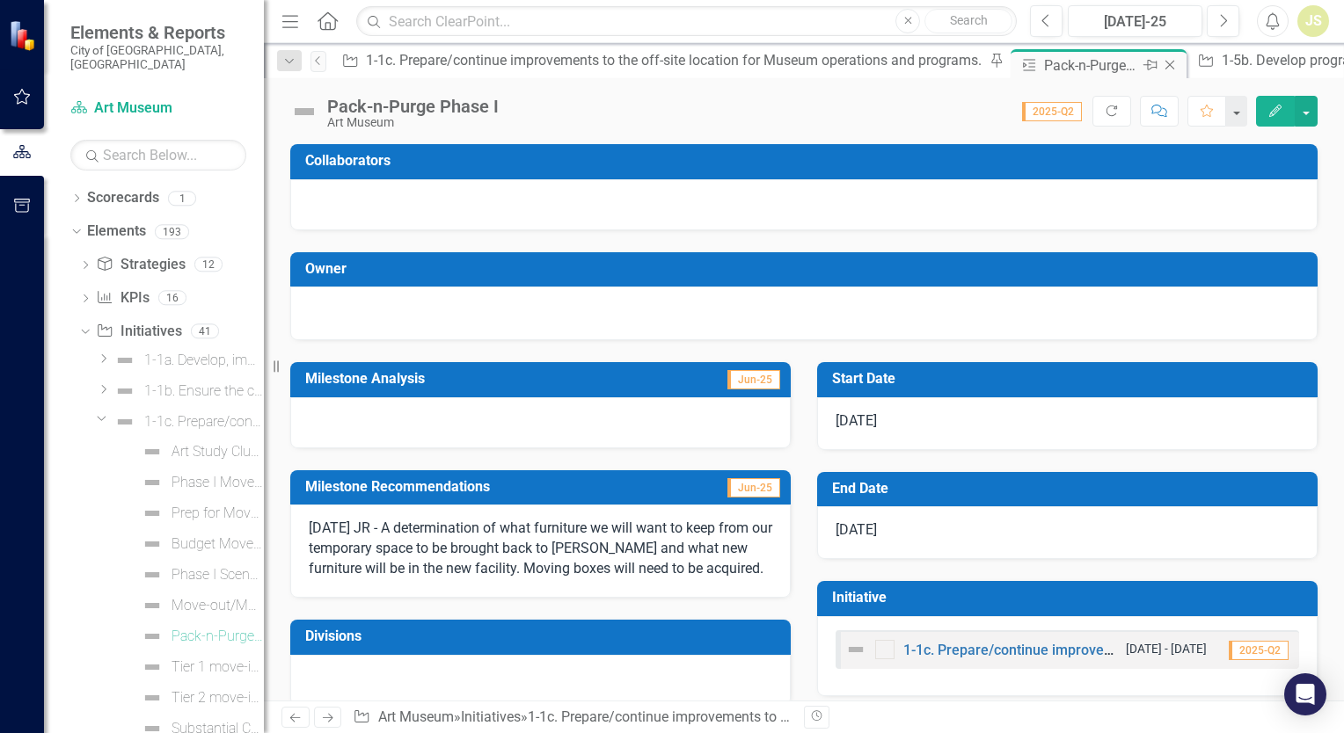
click at [1161, 69] on icon "Close" at bounding box center [1170, 65] width 18 height 14
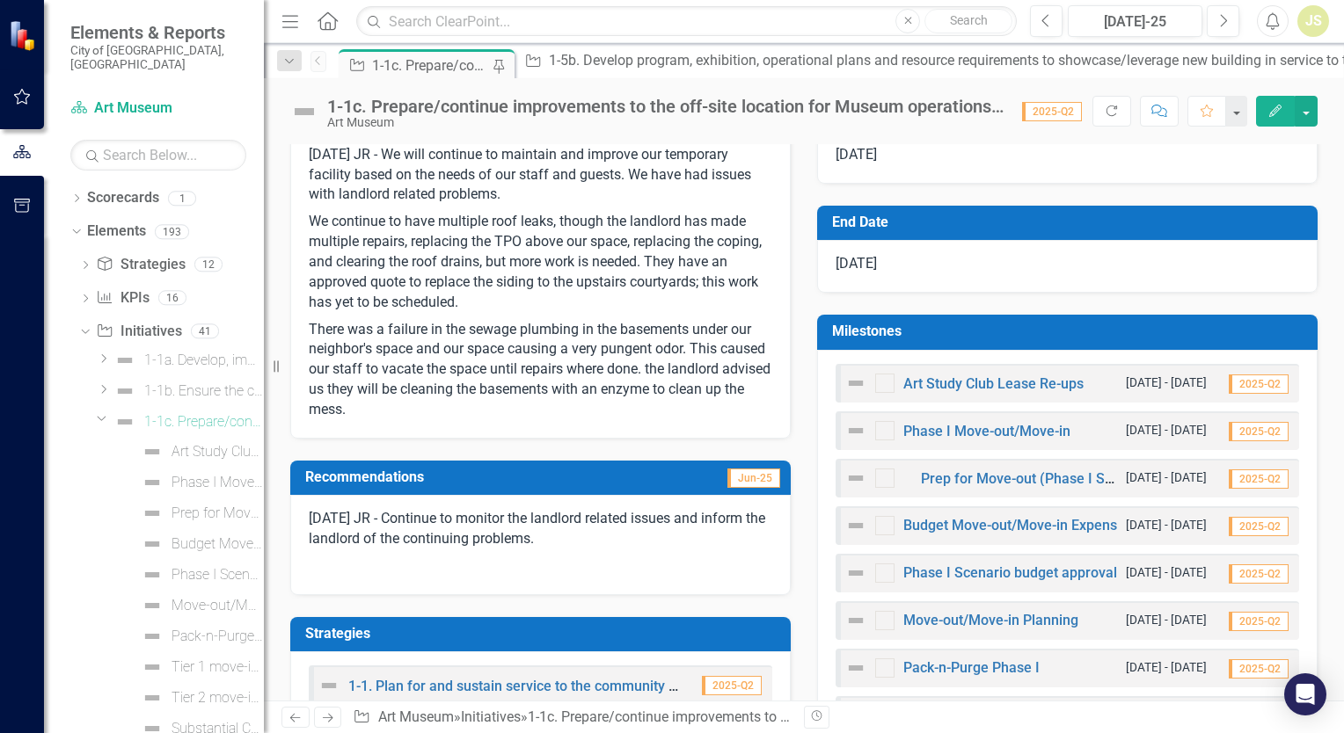
scroll to position [528, 0]
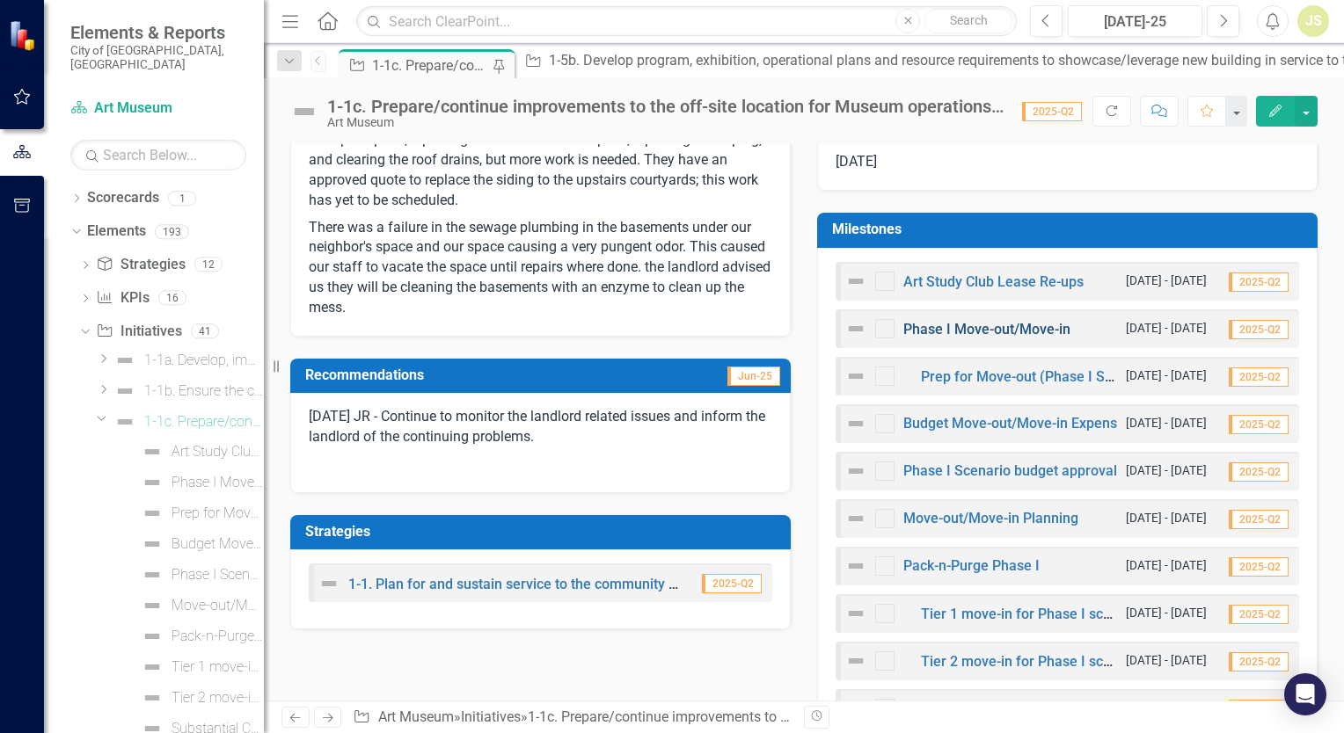
click at [990, 324] on link "Phase I Move-out/Move-in" at bounding box center [986, 329] width 167 height 17
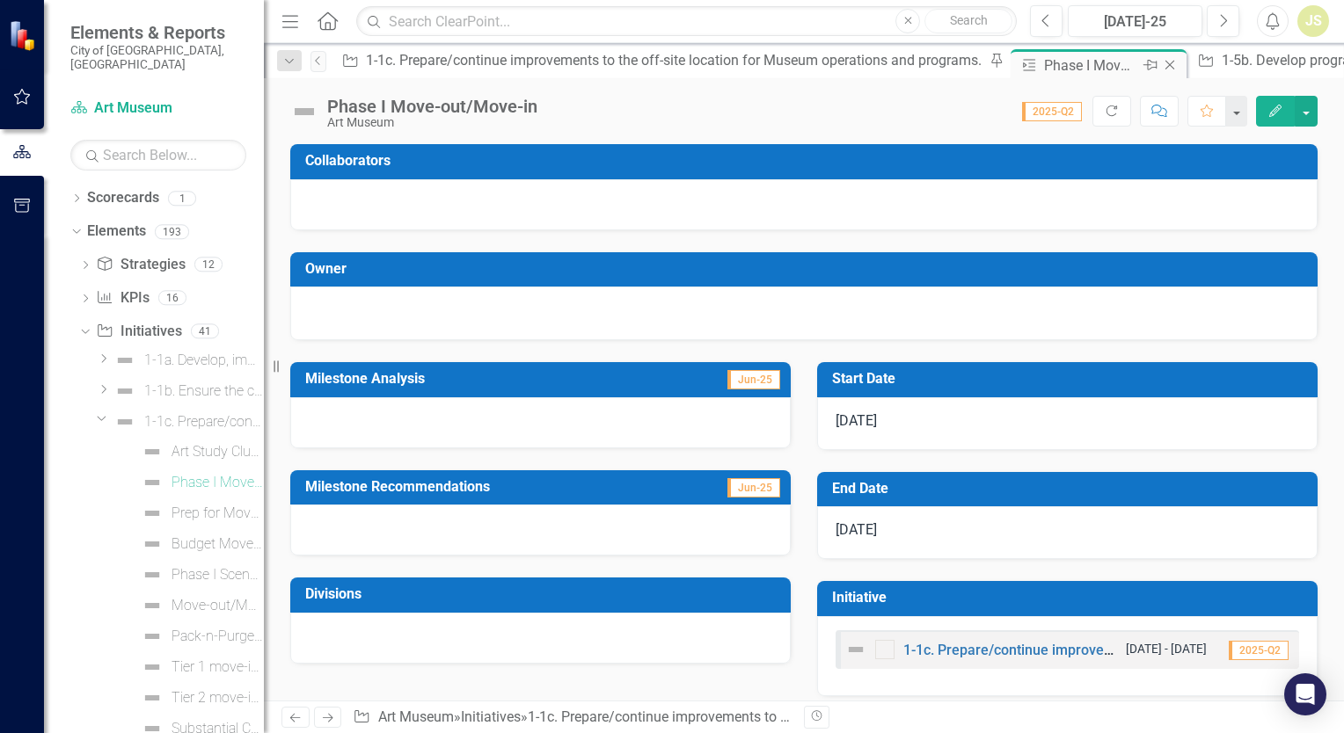
click at [1165, 66] on icon at bounding box center [1170, 66] width 10 height 10
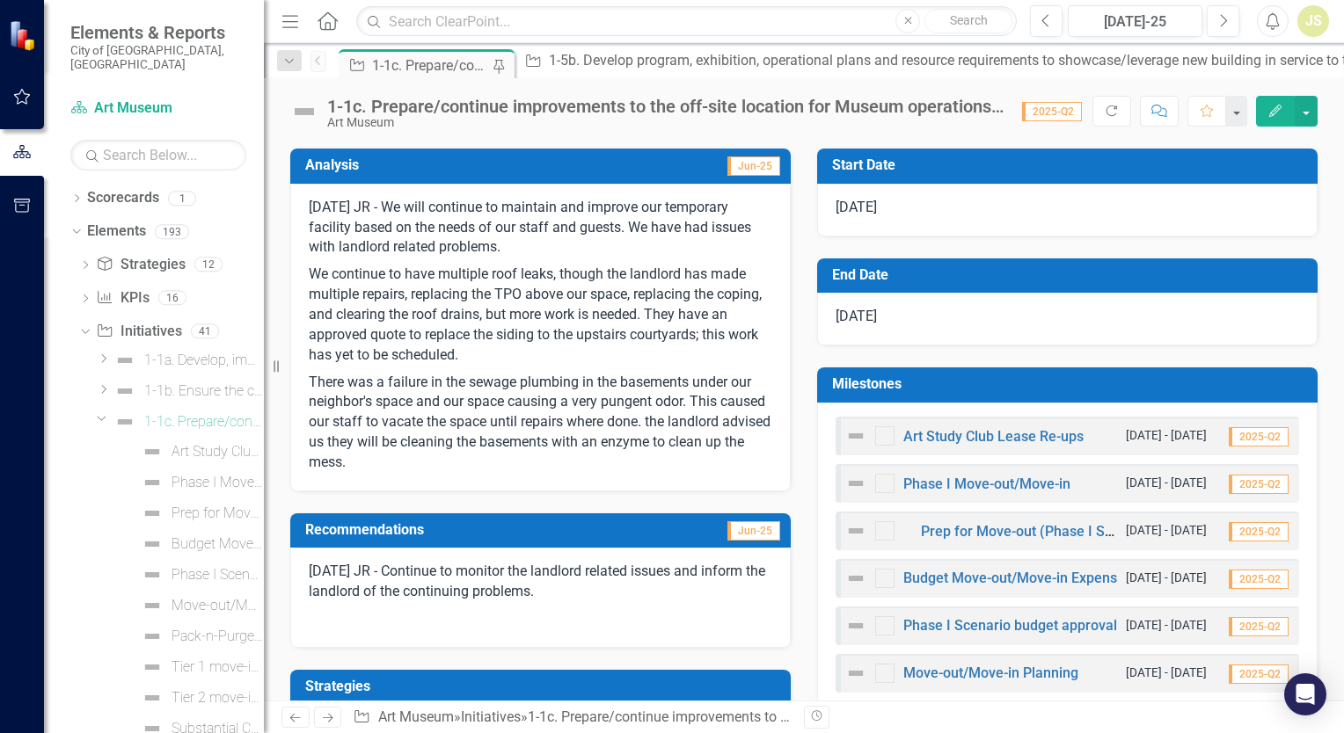
scroll to position [528, 0]
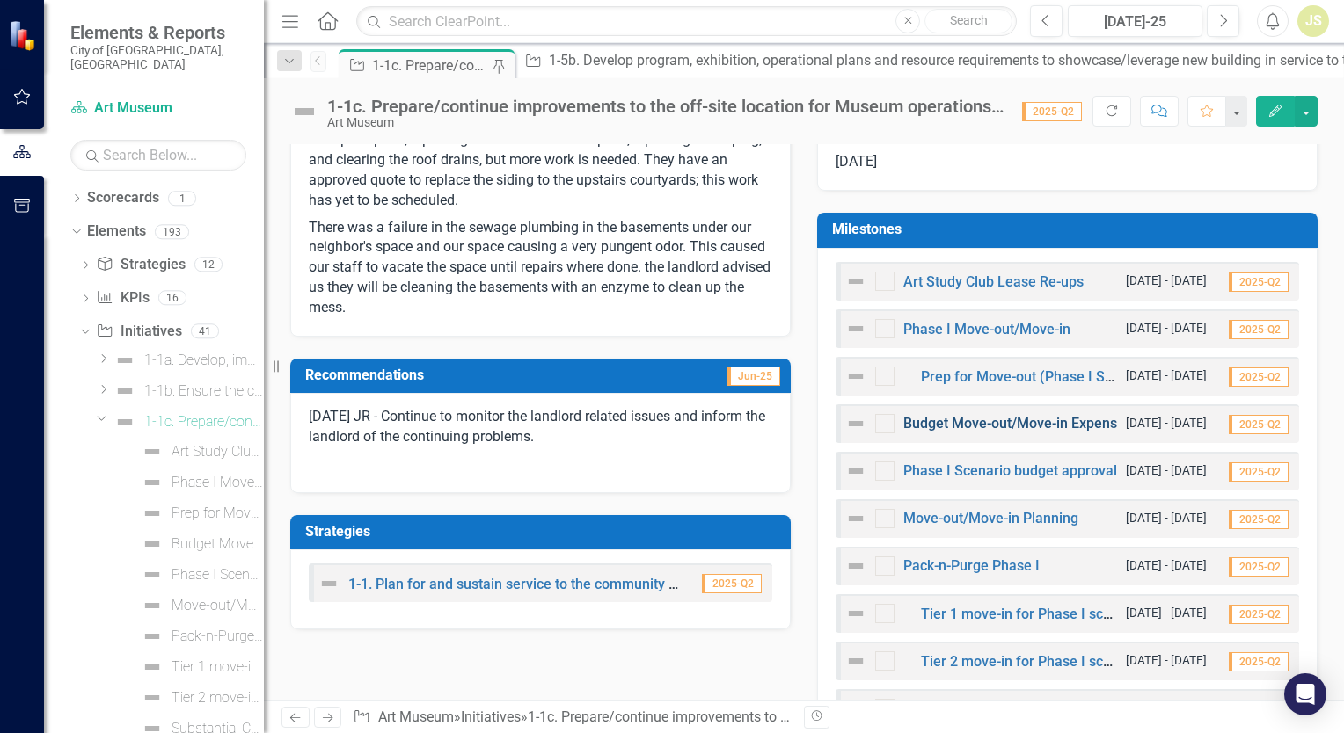
click at [992, 423] on link "Budget Move-out/Move-in Expenses" at bounding box center [1017, 423] width 229 height 17
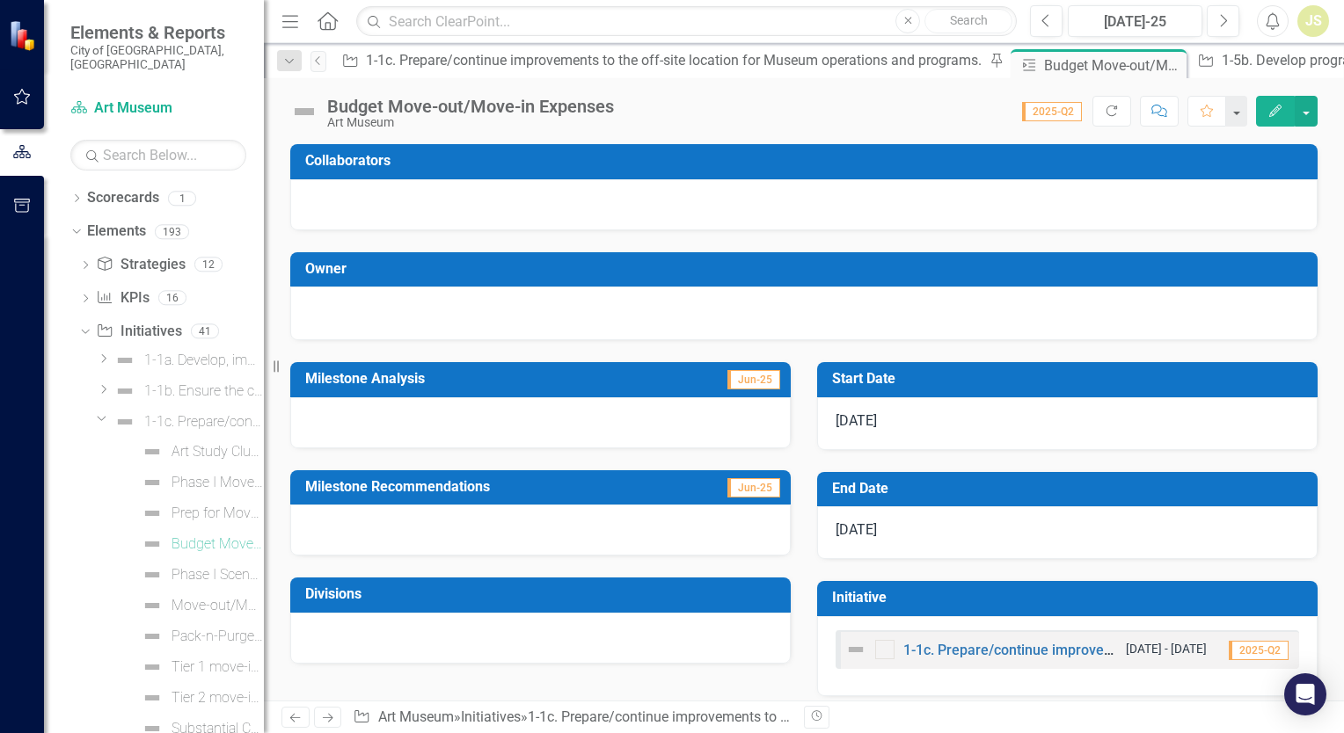
click at [419, 522] on div at bounding box center [540, 530] width 500 height 51
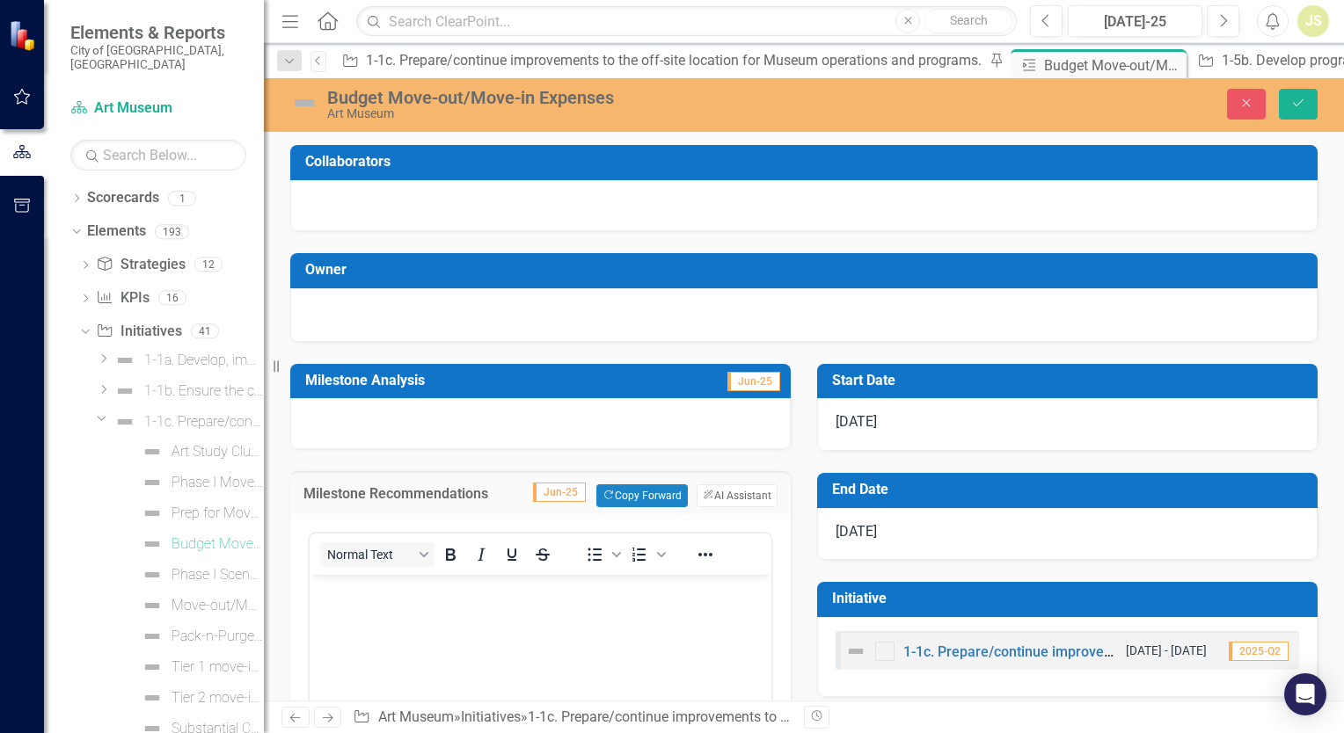
click at [407, 601] on body "Rich Text Area. Press ALT-0 for help." at bounding box center [541, 707] width 462 height 264
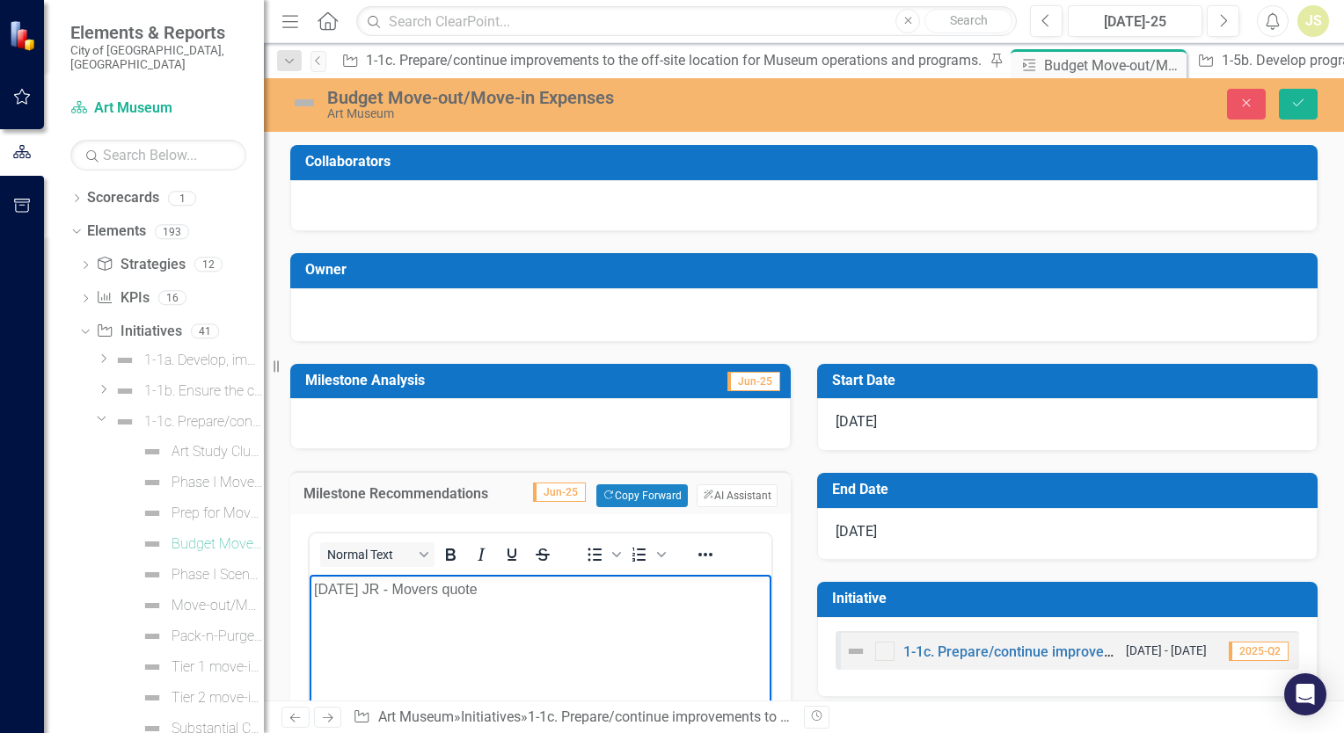
drag, startPoint x: 423, startPoint y: 594, endPoint x: 515, endPoint y: 592, distance: 92.3
click at [515, 592] on p "8/20/25 JR - Movers quote" at bounding box center [540, 589] width 453 height 21
click at [396, 590] on p "8/20/25 JR - Quote for moving companies, for budget purposes we can use our mov…" at bounding box center [540, 600] width 453 height 42
click at [448, 650] on p "Quote for moving companies, for budget purposes we can use our move out Invoice." at bounding box center [540, 636] width 453 height 42
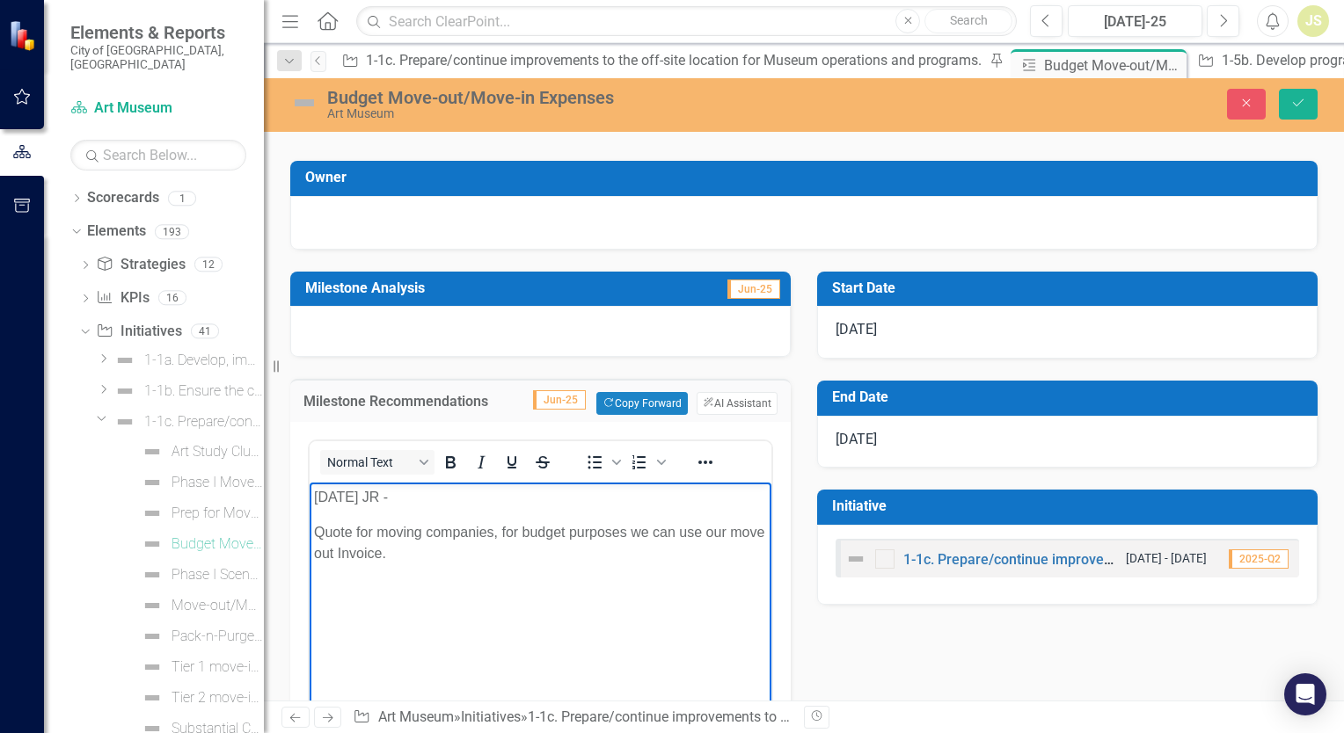
scroll to position [176, 0]
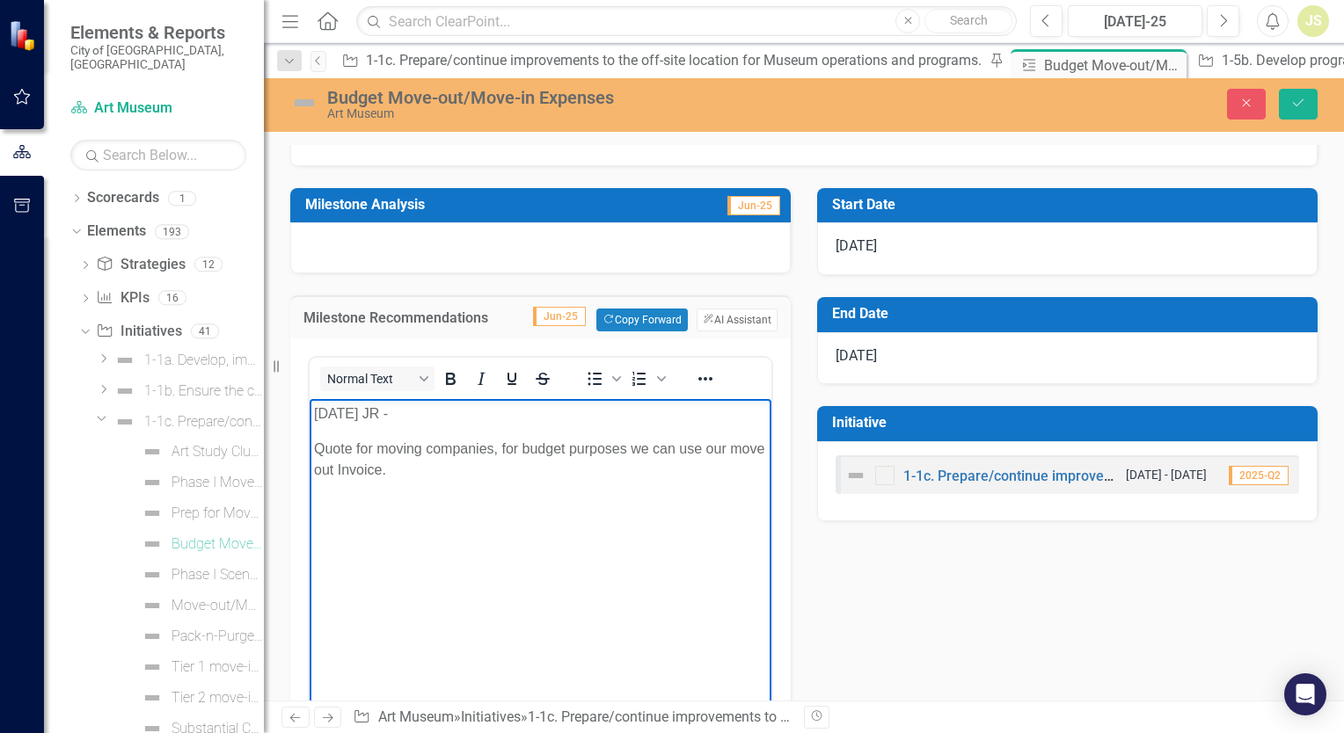
click at [317, 450] on p "Quote for moving companies, for budget purposes we can use our move out Invoice." at bounding box center [540, 460] width 453 height 42
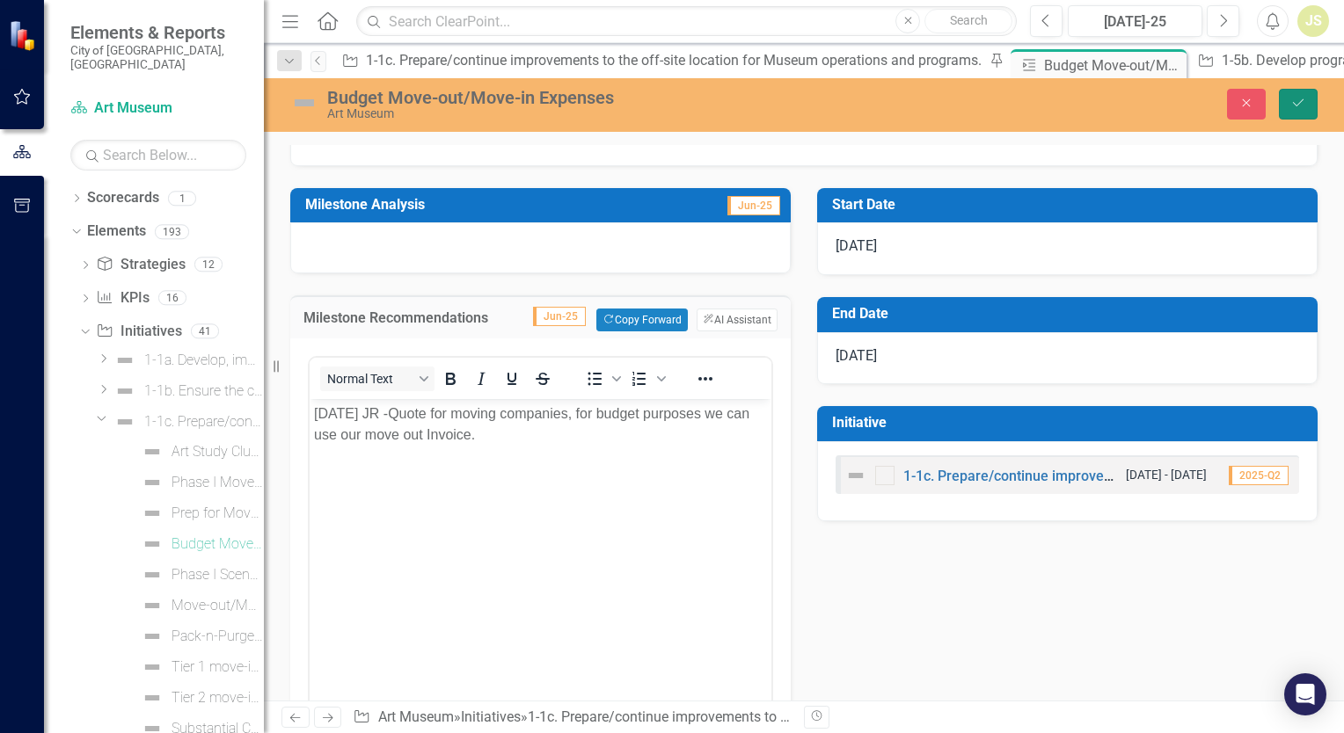
click at [1293, 98] on icon "Save" at bounding box center [1298, 103] width 16 height 12
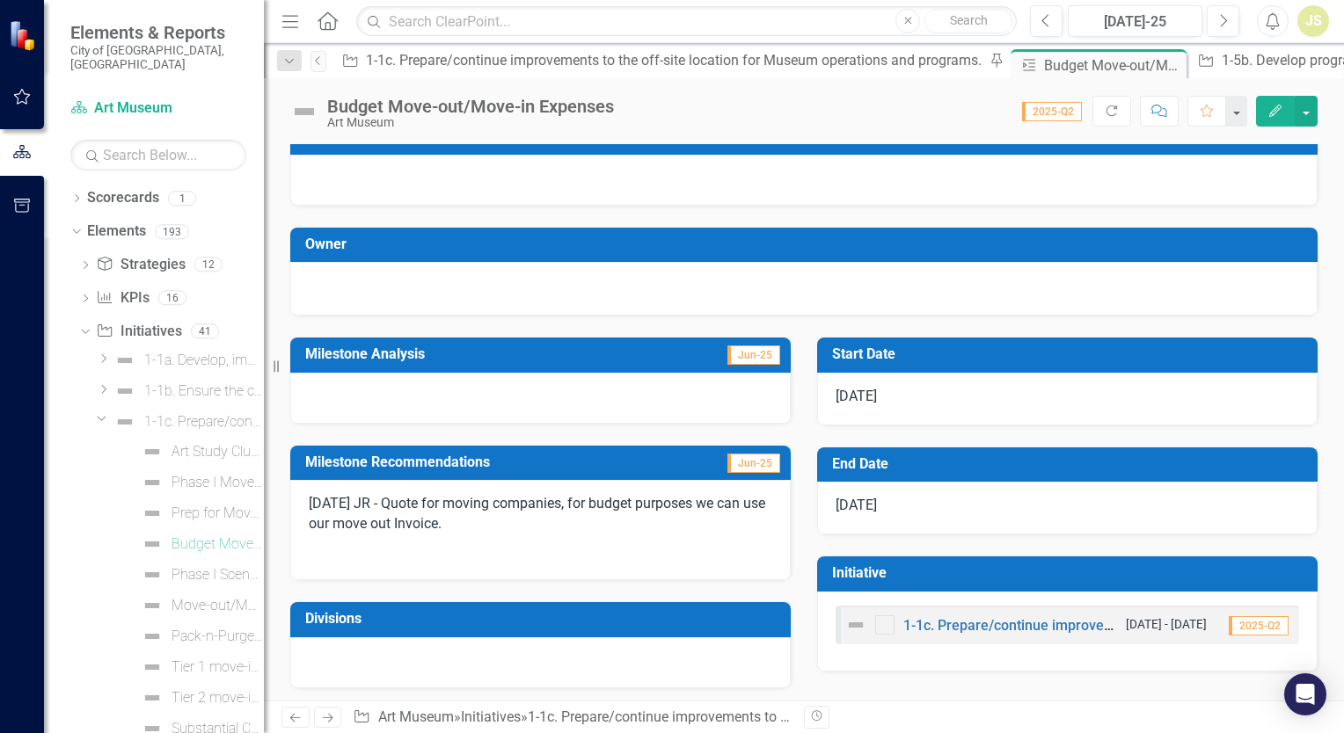
scroll to position [0, 0]
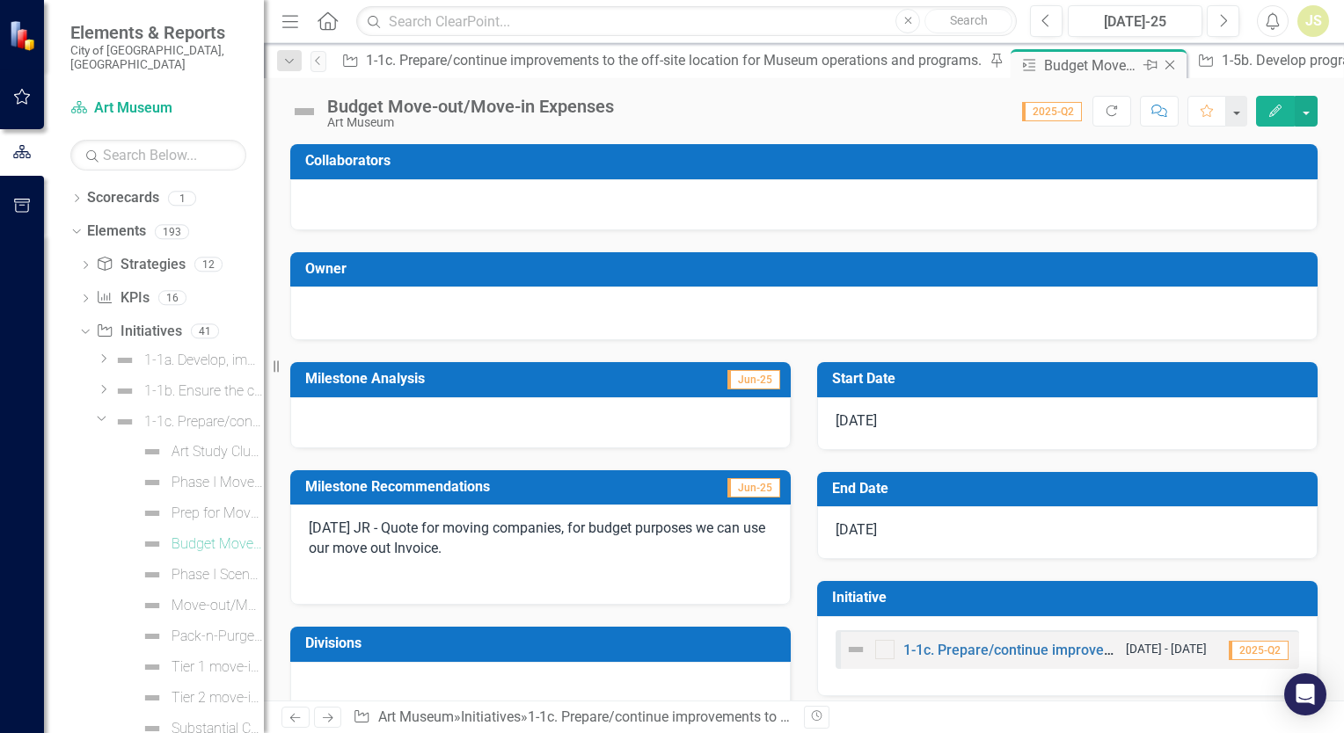
click at [1161, 60] on icon "Close" at bounding box center [1170, 65] width 18 height 14
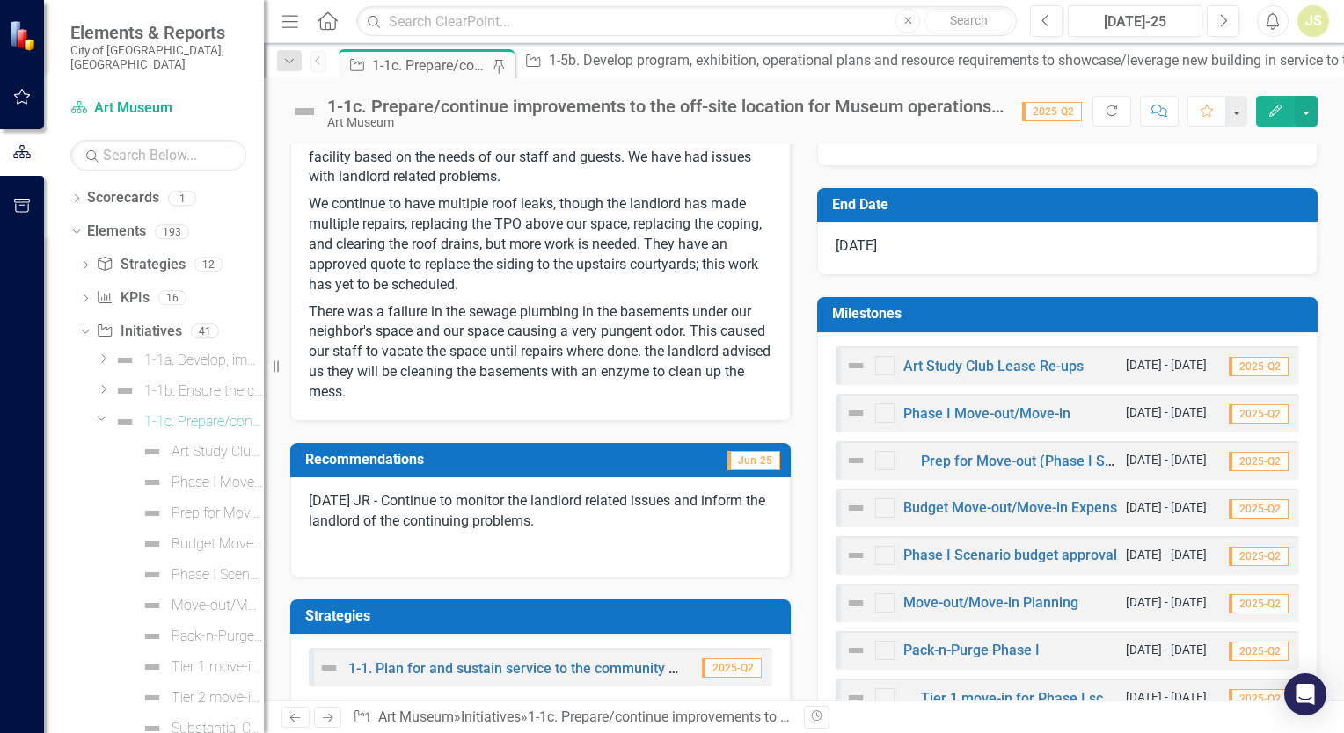
scroll to position [528, 0]
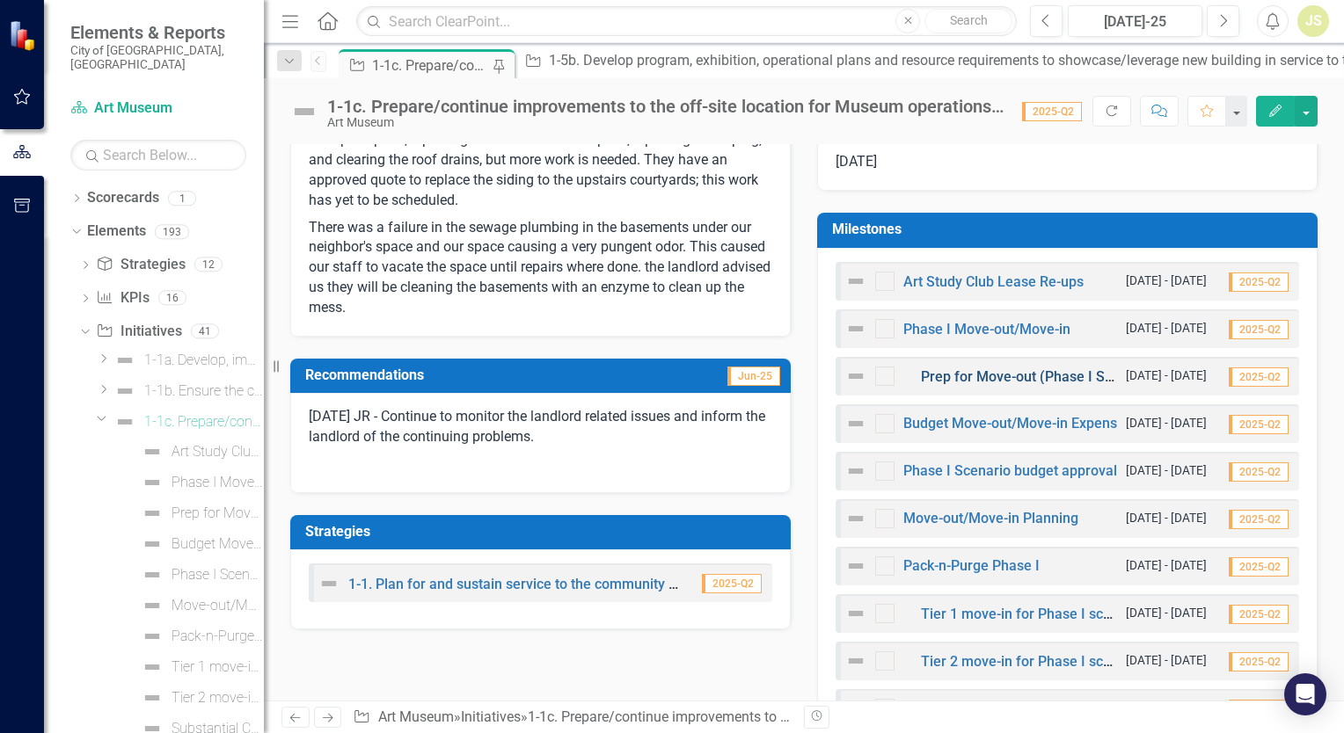
click at [966, 377] on link "Prep for Move-out (Phase I Scenario)" at bounding box center [1039, 376] width 237 height 17
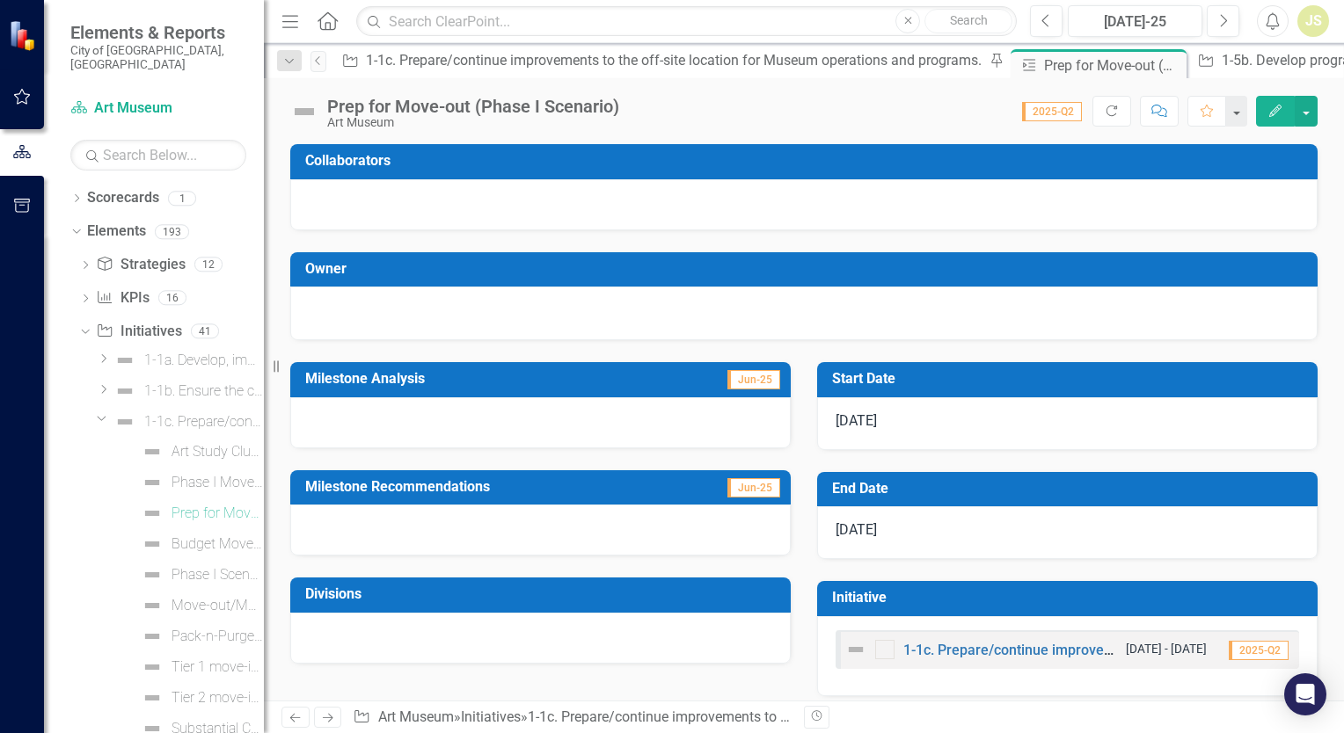
click at [414, 526] on div at bounding box center [540, 530] width 500 height 51
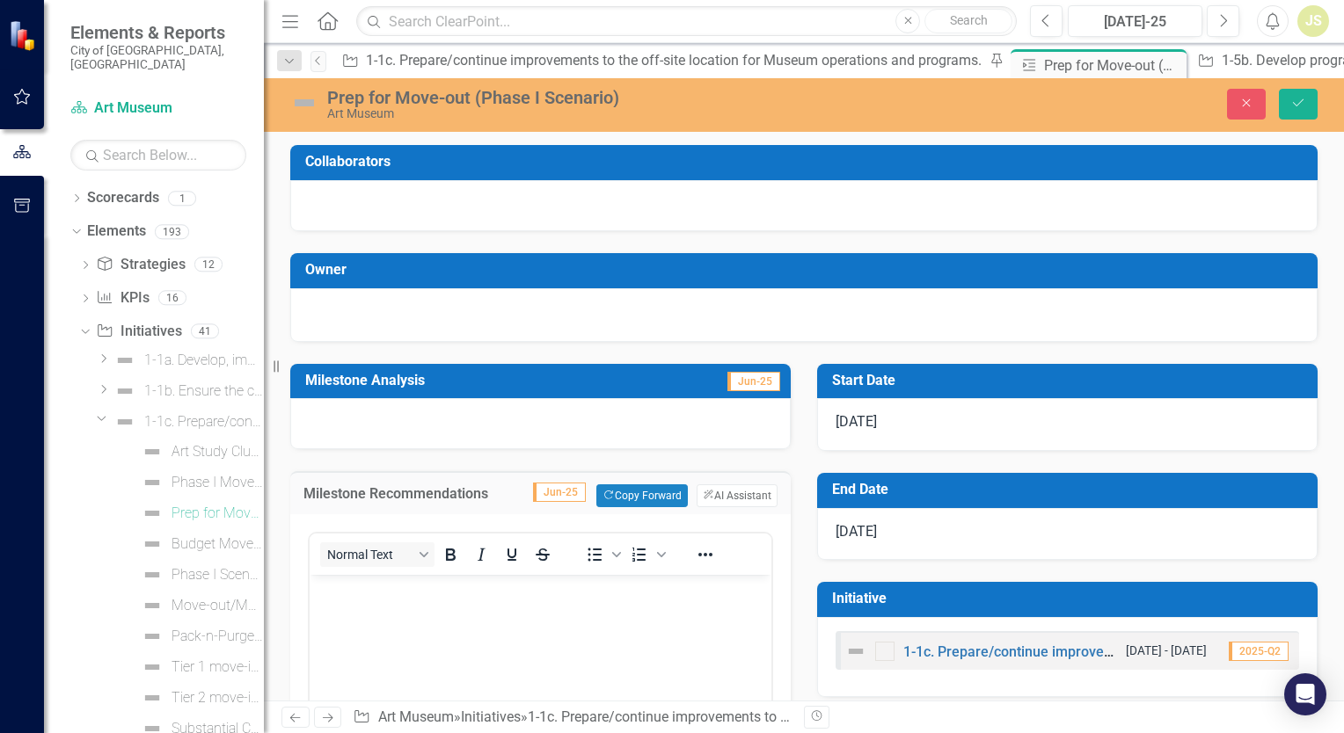
click at [371, 594] on p "Rich Text Area. Press ALT-0 for help." at bounding box center [540, 589] width 453 height 21
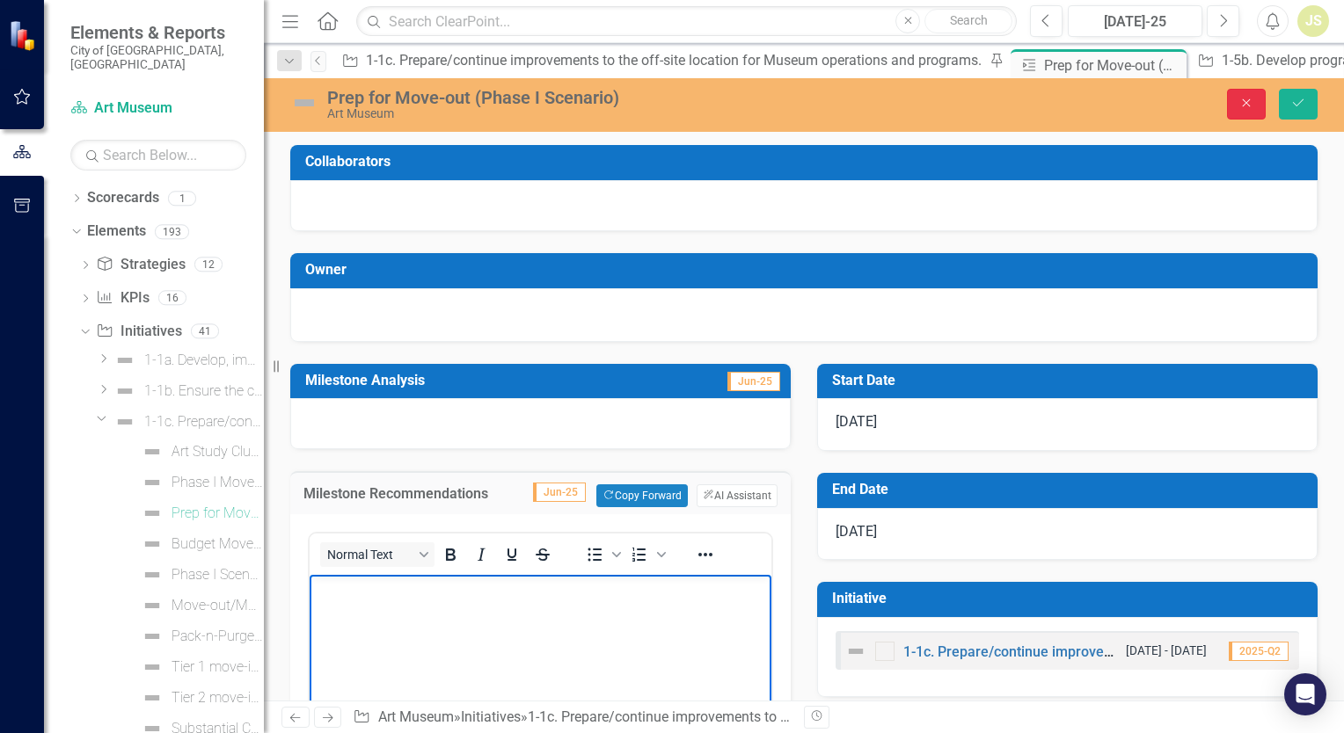
click at [1233, 106] on button "Close" at bounding box center [1246, 104] width 39 height 31
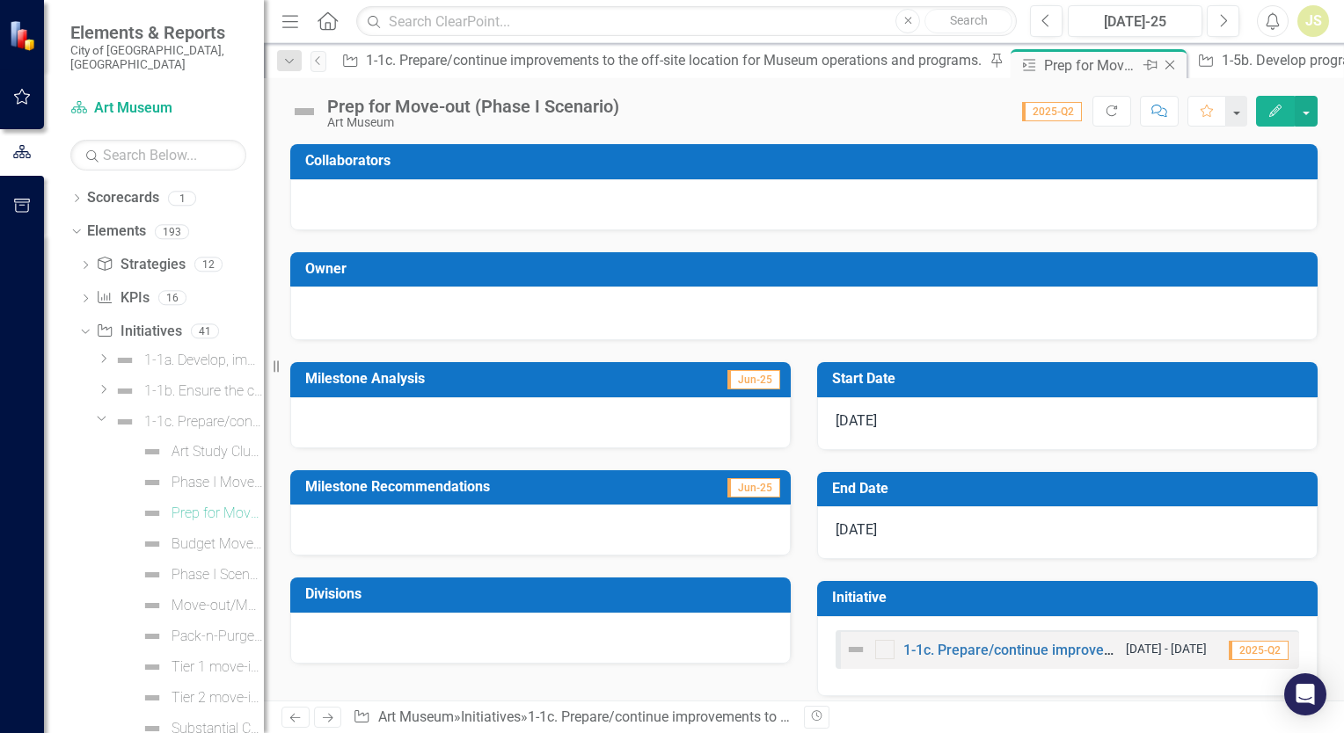
click at [1161, 59] on icon "Close" at bounding box center [1170, 65] width 18 height 14
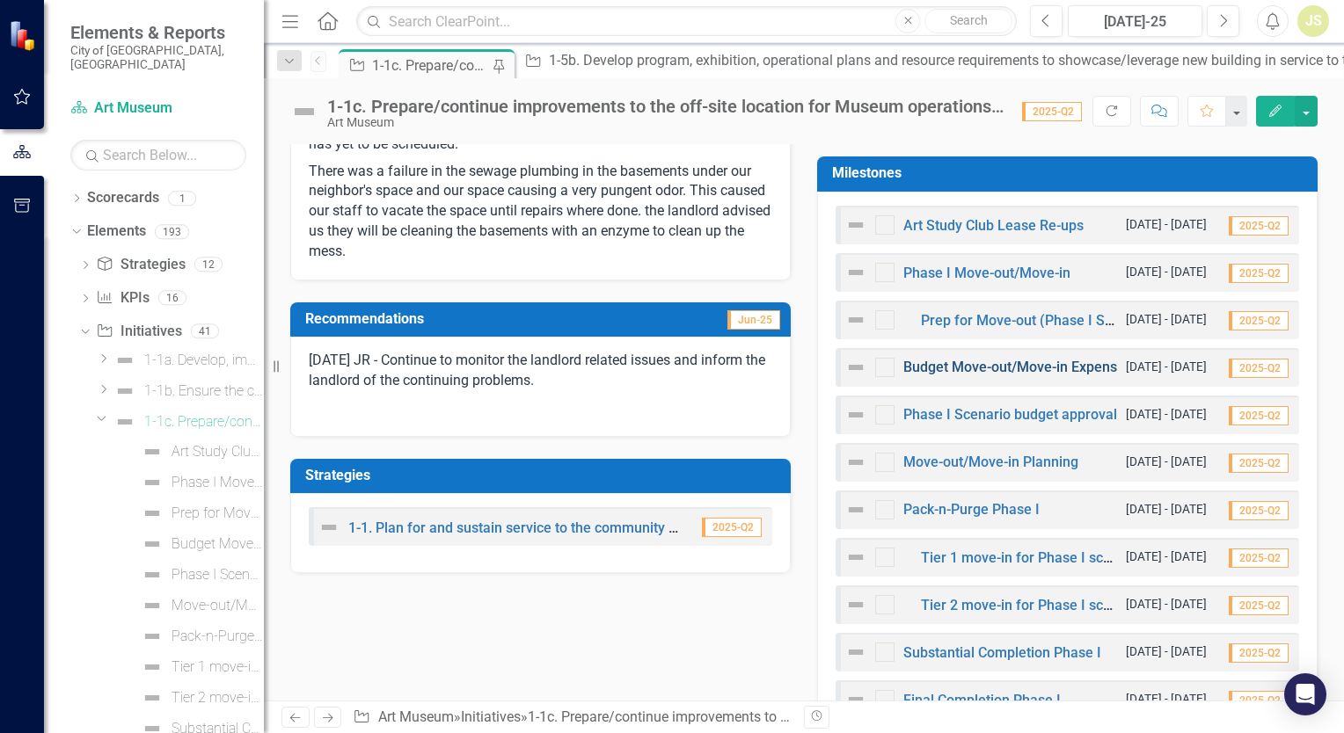
scroll to position [616, 0]
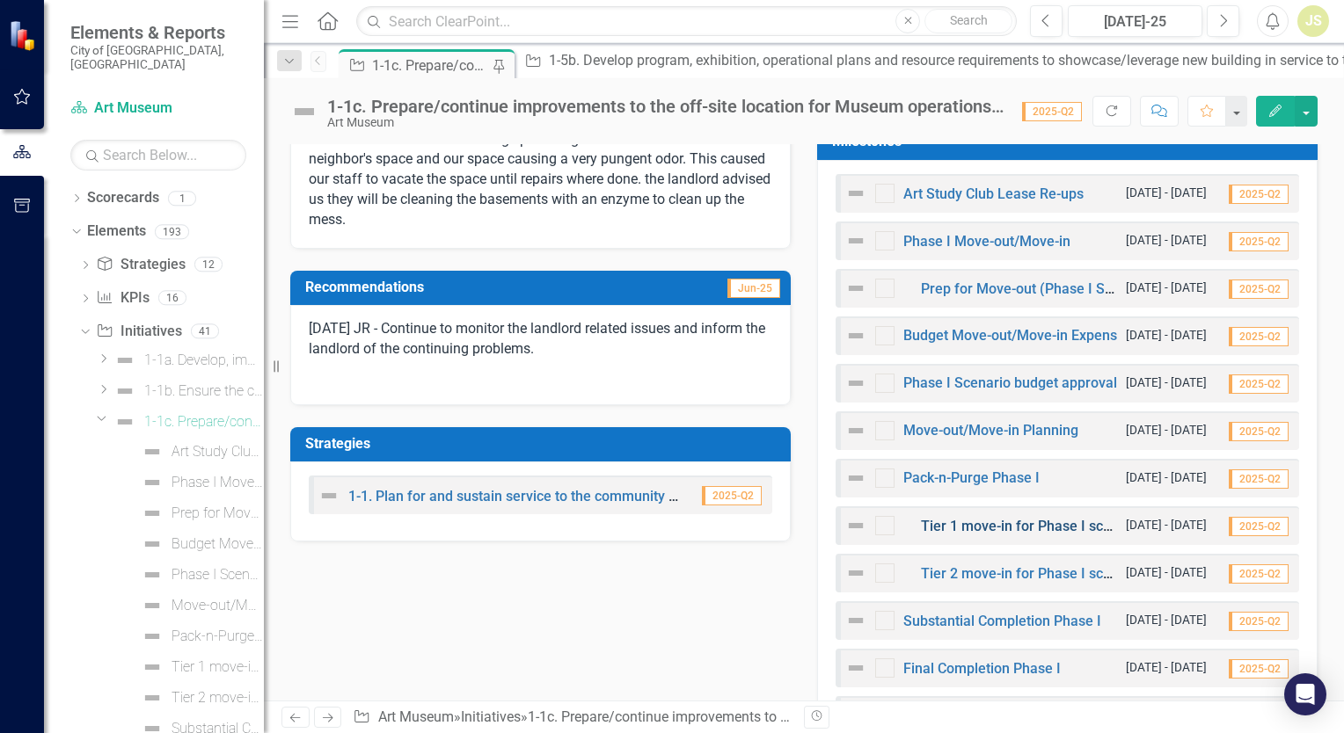
click at [958, 521] on link "Tier 1 move-in for Phase I scenario" at bounding box center [1032, 526] width 222 height 17
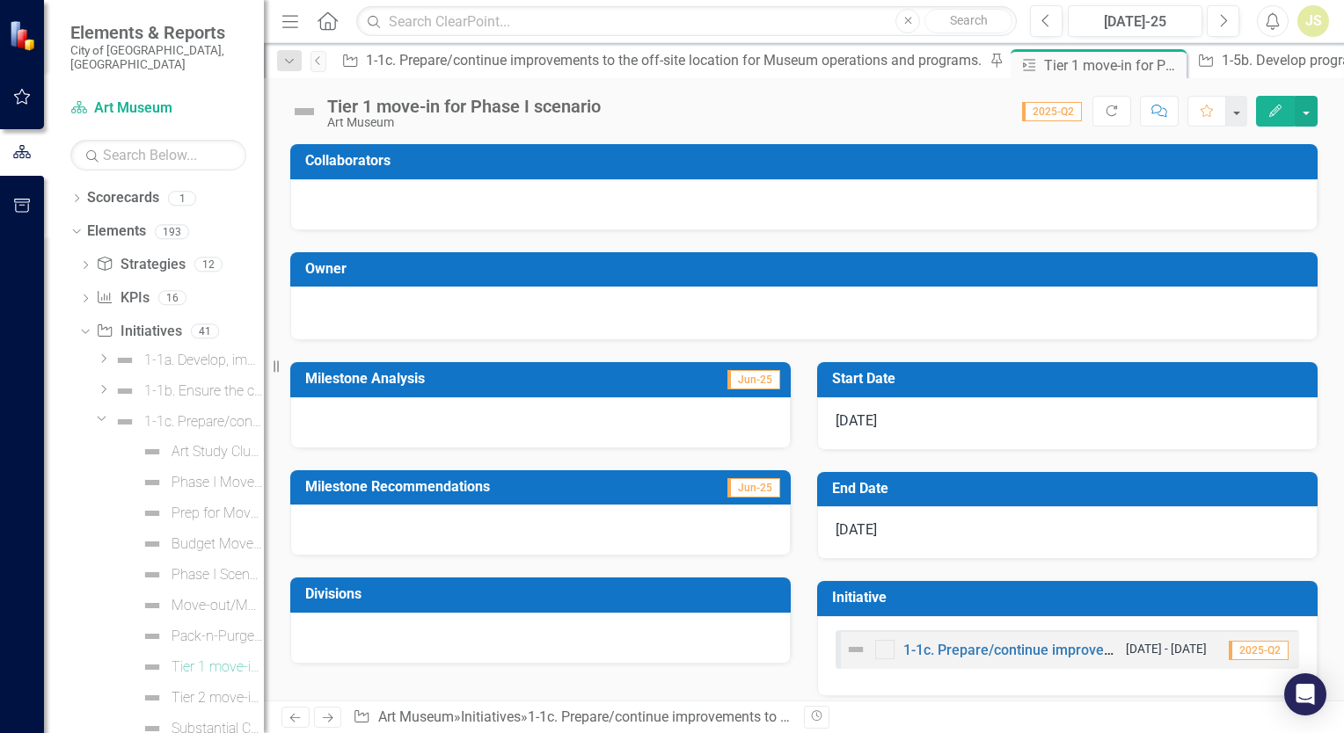
click at [348, 528] on div at bounding box center [540, 530] width 500 height 51
click at [351, 522] on div at bounding box center [540, 530] width 500 height 51
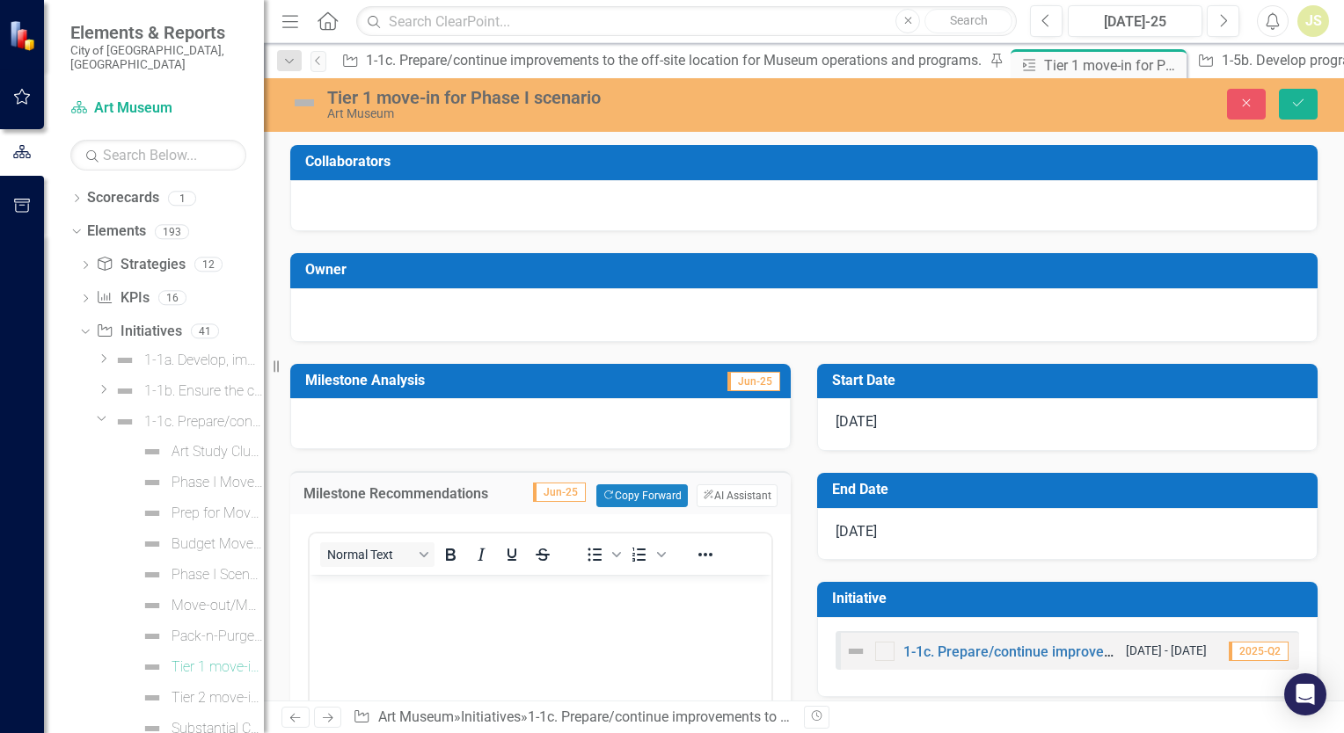
click at [368, 591] on p "Rich Text Area. Press ALT-0 for help." at bounding box center [540, 589] width 453 height 21
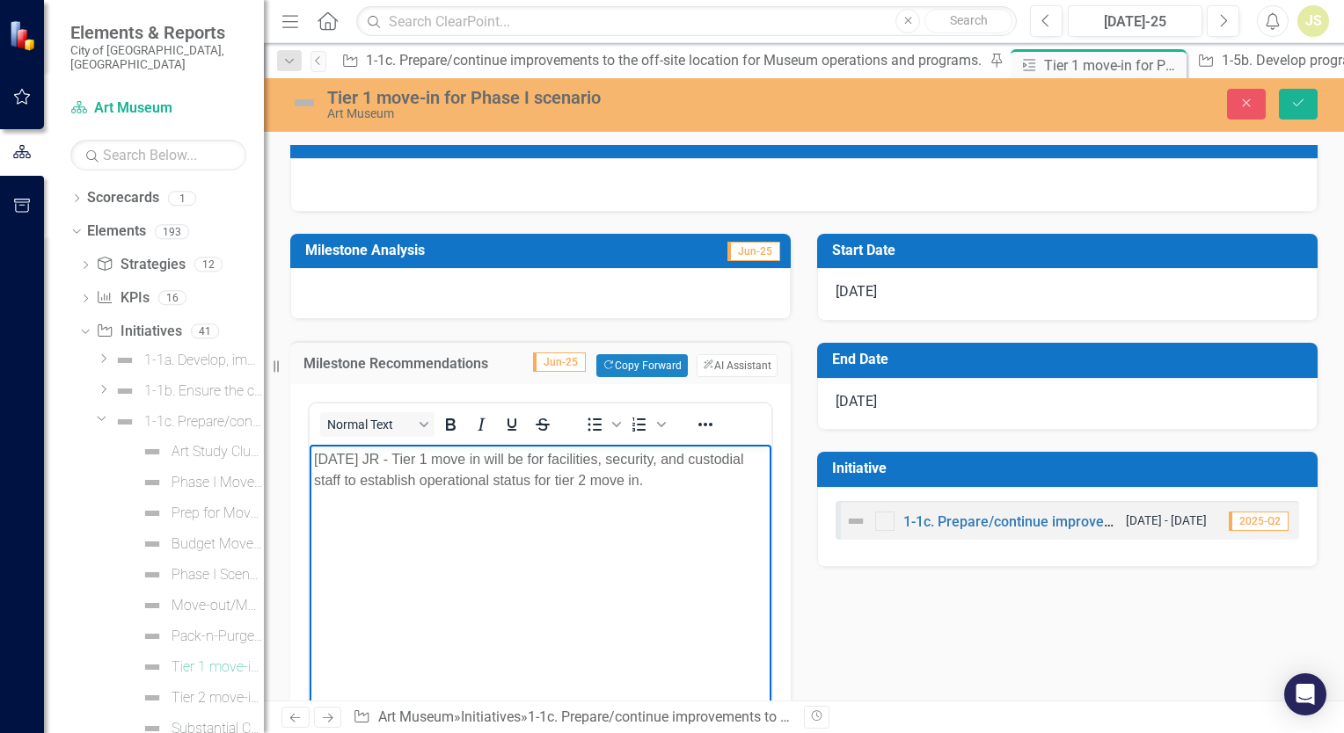
scroll to position [88, 0]
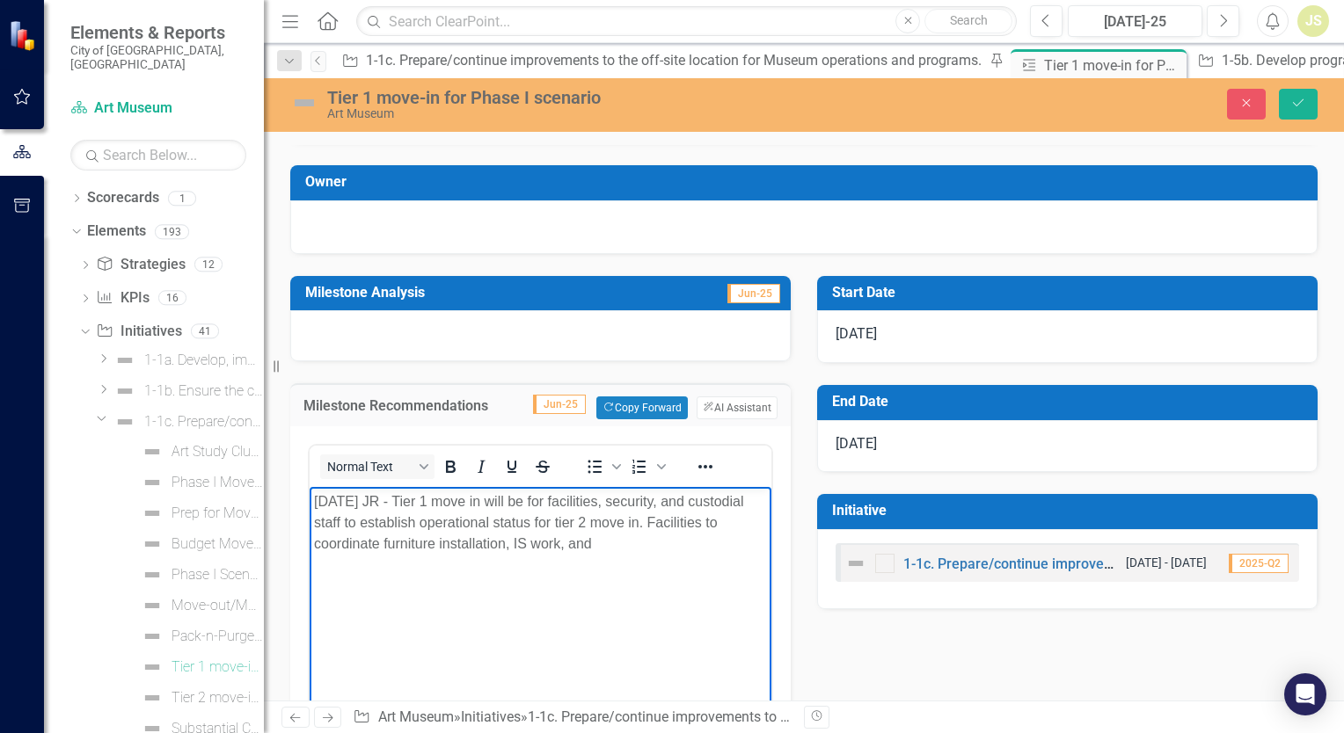
click at [645, 527] on p "8/20/25 JR - Tier 1 move in will be for facilities, security, and custodial sta…" at bounding box center [540, 523] width 453 height 63
click at [670, 563] on p "Facilities to coordinate furniture installation, IS work, and" at bounding box center [540, 558] width 453 height 21
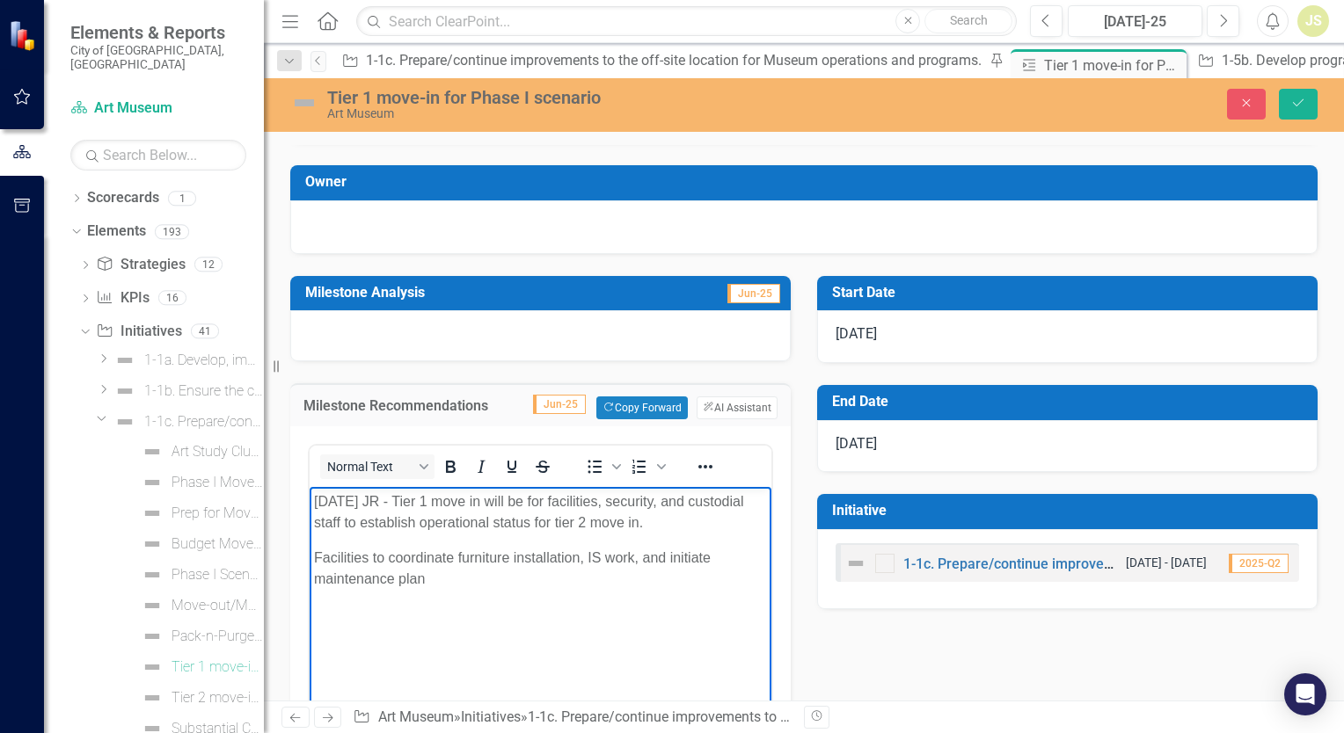
click at [719, 557] on p "Facilities to coordinate furniture installation, IS work, and initiate maintena…" at bounding box center [540, 569] width 453 height 42
click at [496, 575] on p "Facilities to coordinate furniture installation, IS work, and initiate a mainte…" at bounding box center [540, 569] width 453 height 42
click at [397, 560] on p "Facilities to coordinate furniture installation, IS work, and initiate a mainte…" at bounding box center [540, 569] width 453 height 42
click at [372, 613] on p "Security" at bounding box center [540, 614] width 453 height 21
click at [442, 630] on p "Security - Establish security rounds, safety checks, and emergency procedures." at bounding box center [540, 625] width 453 height 42
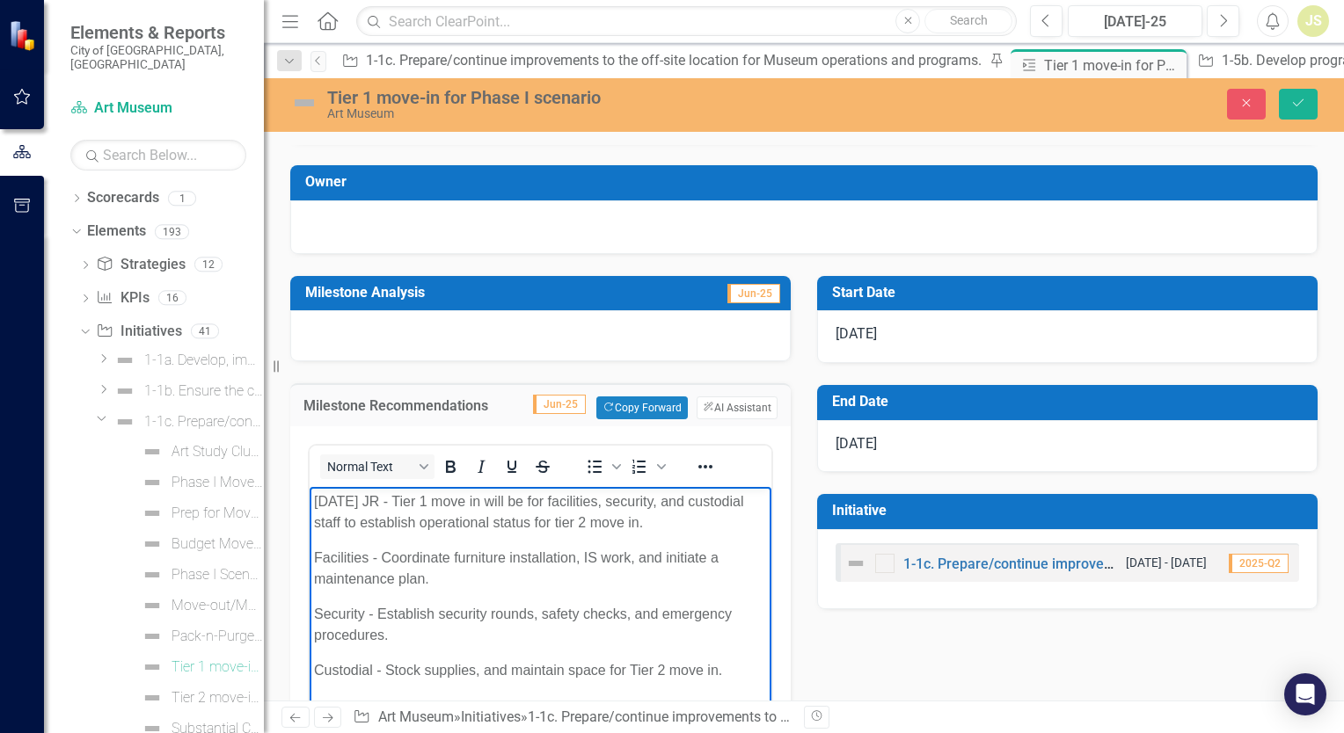
click at [636, 562] on p "Facilities - Coordinate furniture installation, IS work, and initiate a mainten…" at bounding box center [540, 569] width 453 height 42
click at [723, 577] on p "Facilities - Coordinate furniture installation, IS work, maintain equipment, in…" at bounding box center [540, 569] width 453 height 42
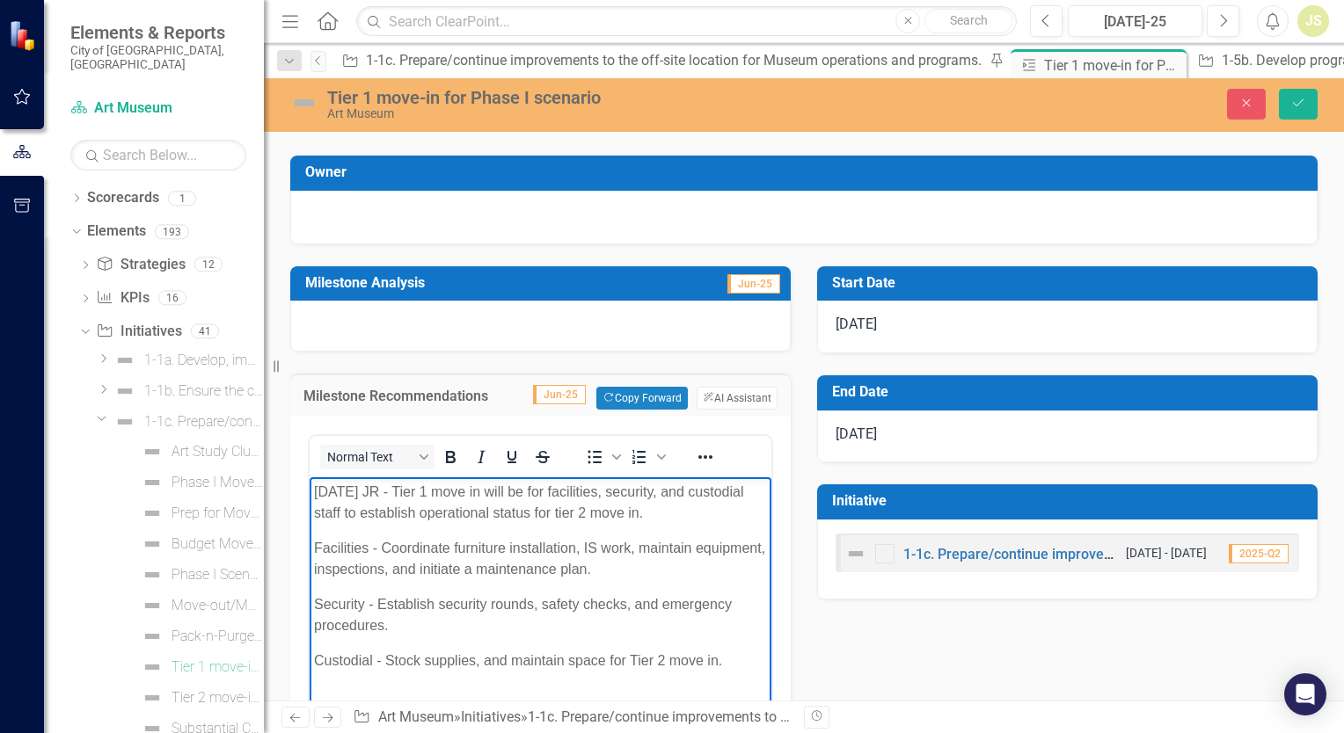
scroll to position [0, 0]
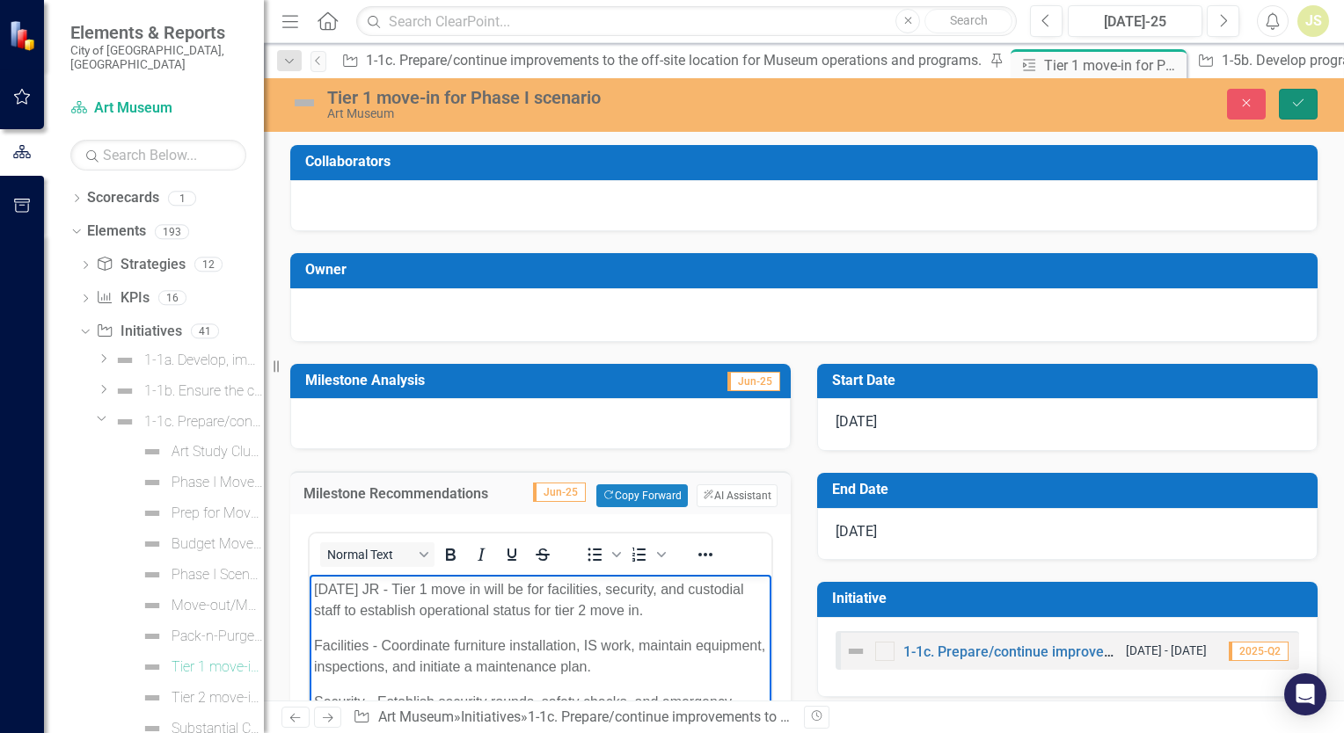
click at [1293, 102] on icon "Save" at bounding box center [1298, 103] width 16 height 12
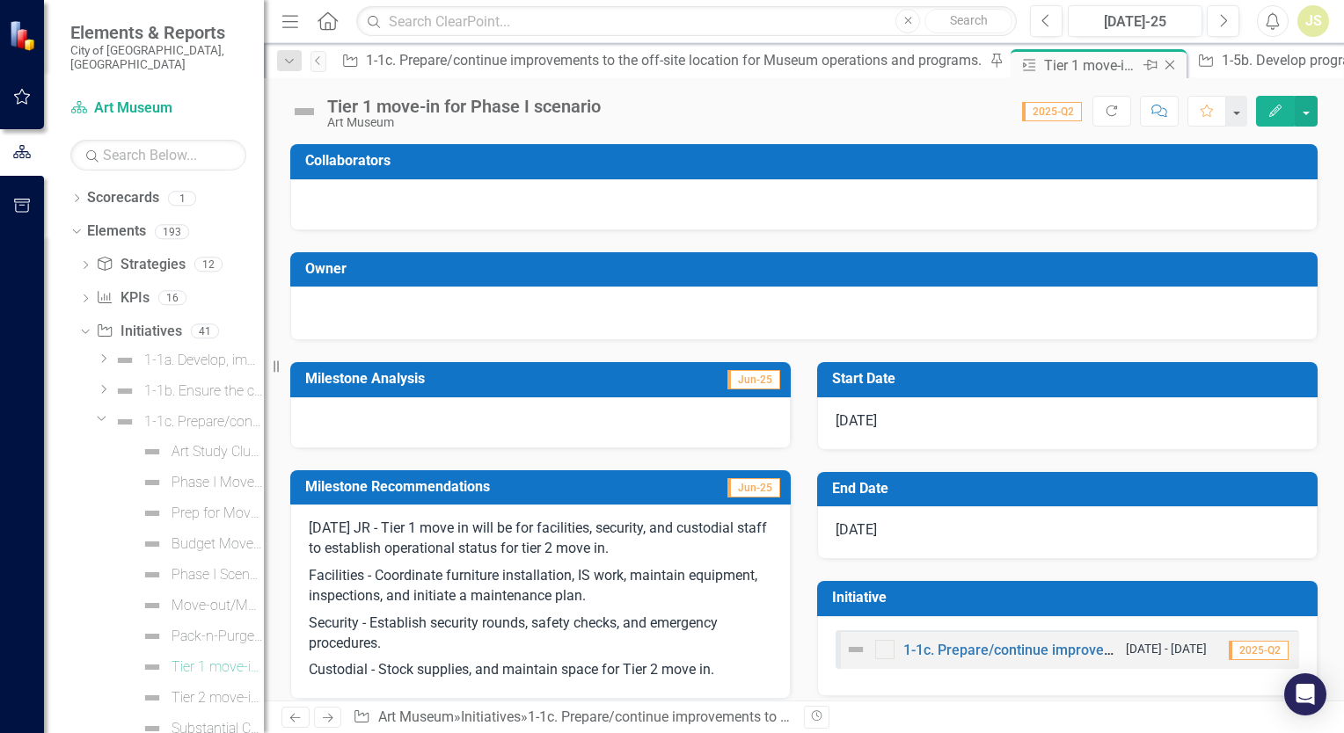
click at [1161, 62] on icon "Close" at bounding box center [1170, 65] width 18 height 14
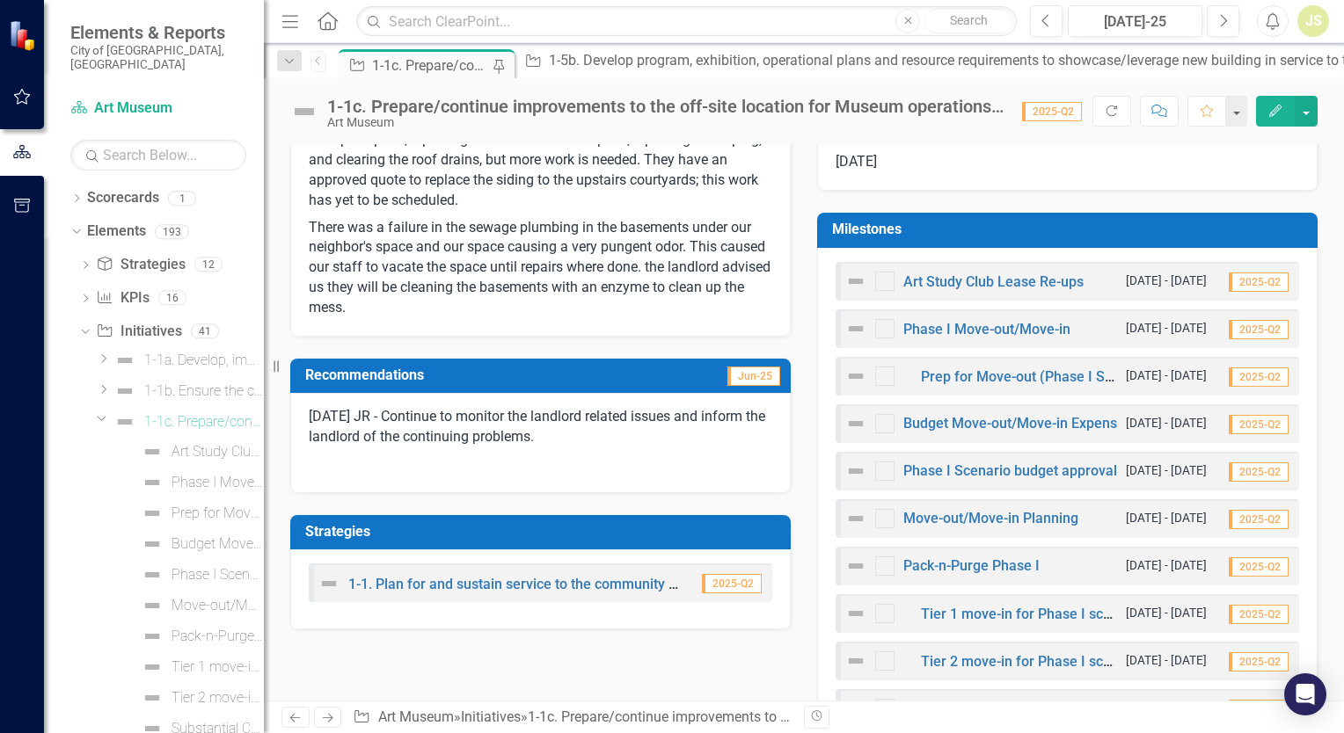
scroll to position [616, 0]
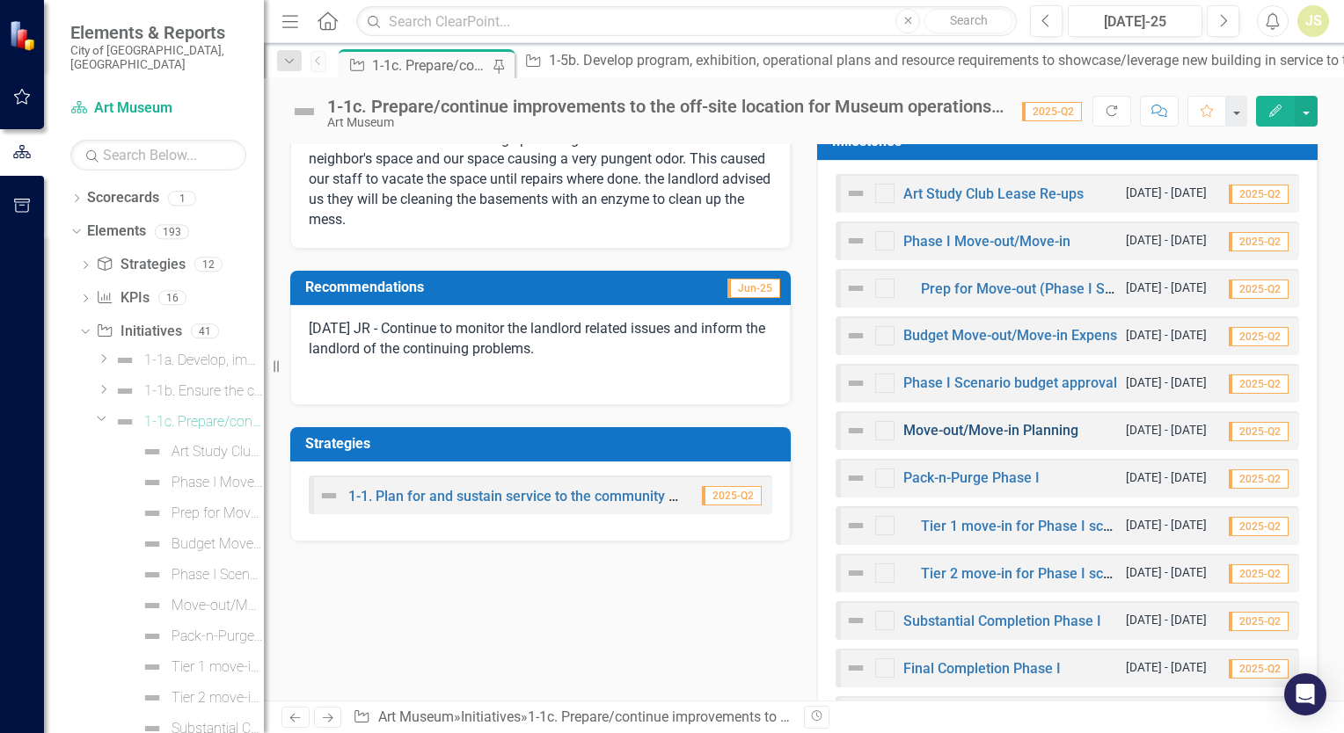
click at [979, 430] on link "Move-out/Move-in Planning" at bounding box center [990, 430] width 175 height 17
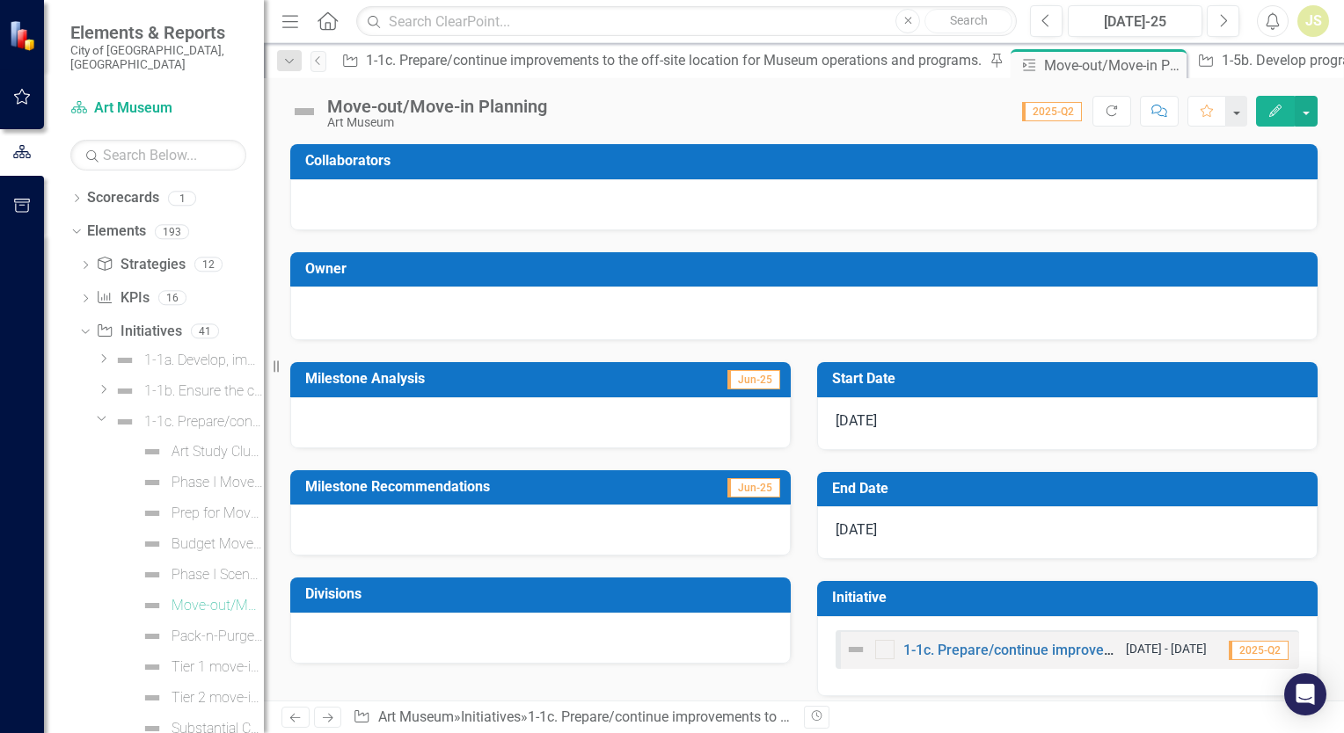
click at [430, 519] on div at bounding box center [540, 530] width 500 height 51
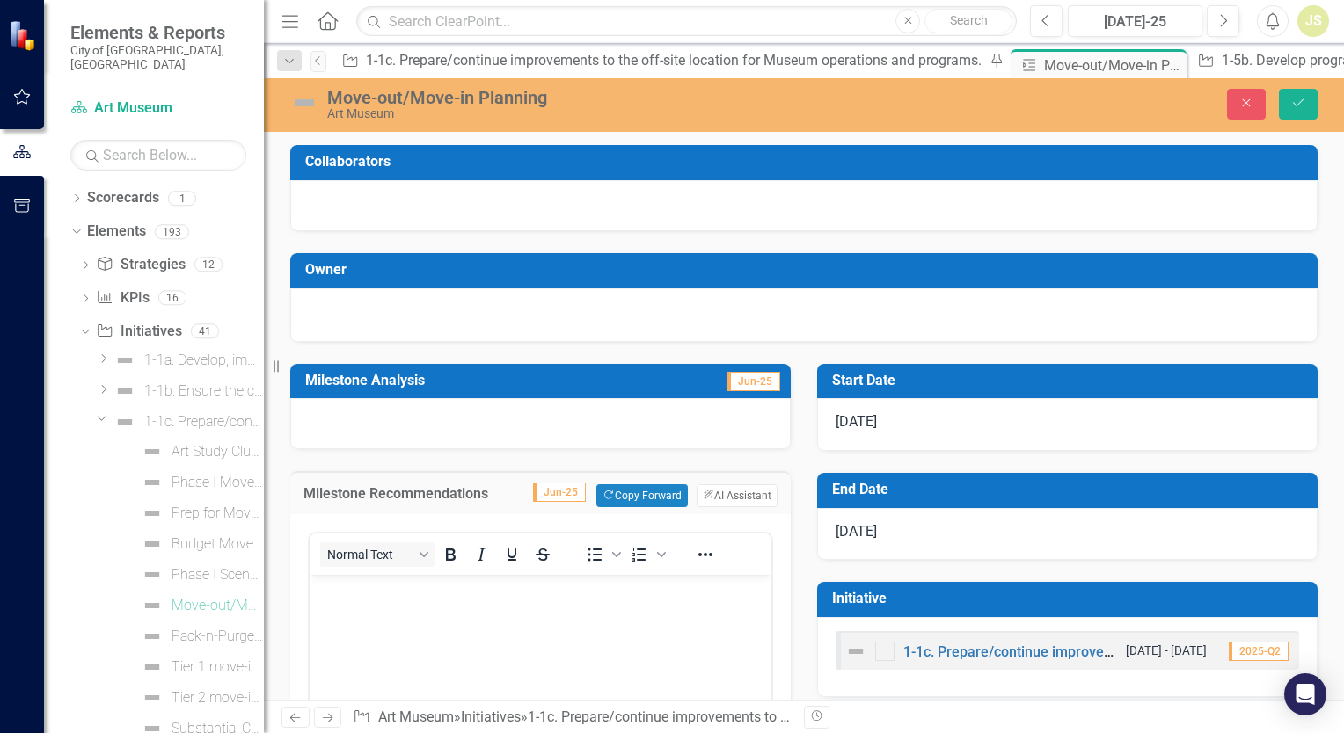
click at [442, 601] on body "Rich Text Area. Press ALT-0 for help." at bounding box center [541, 707] width 462 height 264
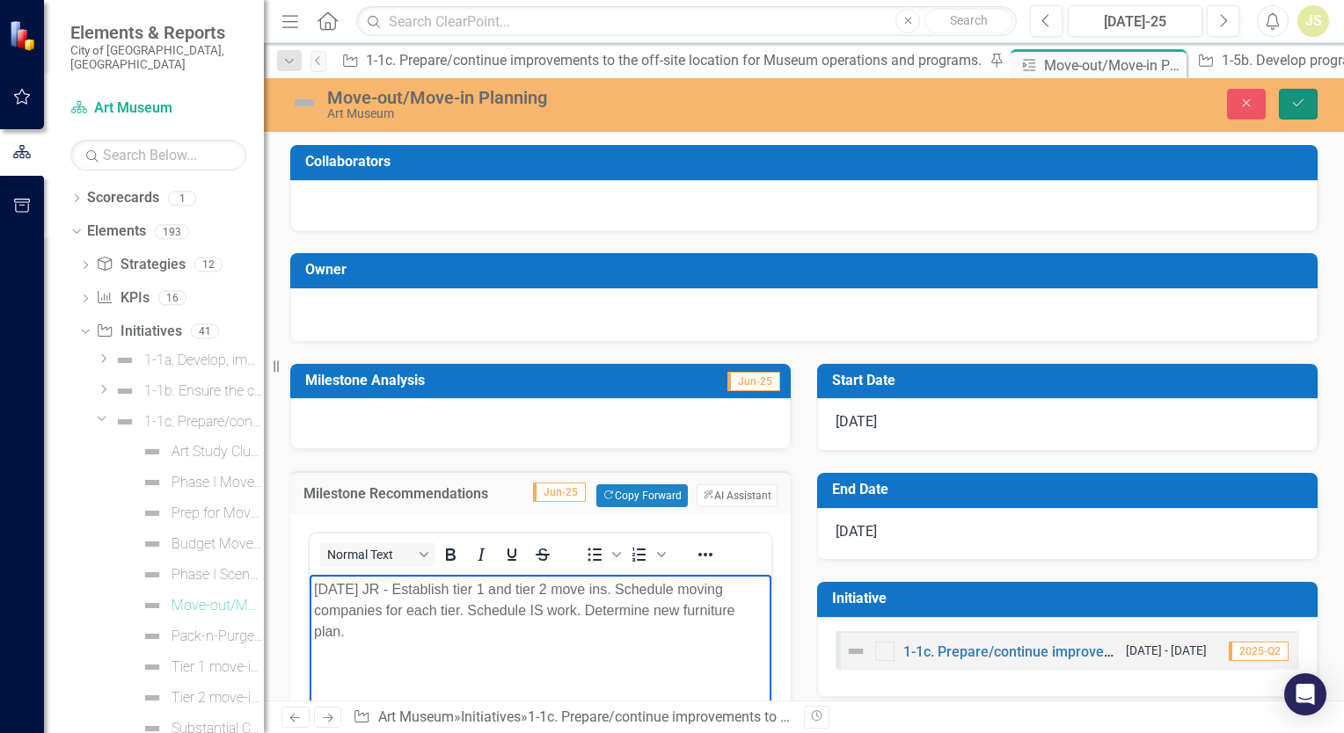
click at [1309, 106] on button "Save" at bounding box center [1298, 104] width 39 height 31
